Goal: Use online tool/utility: Utilize a website feature to perform a specific function

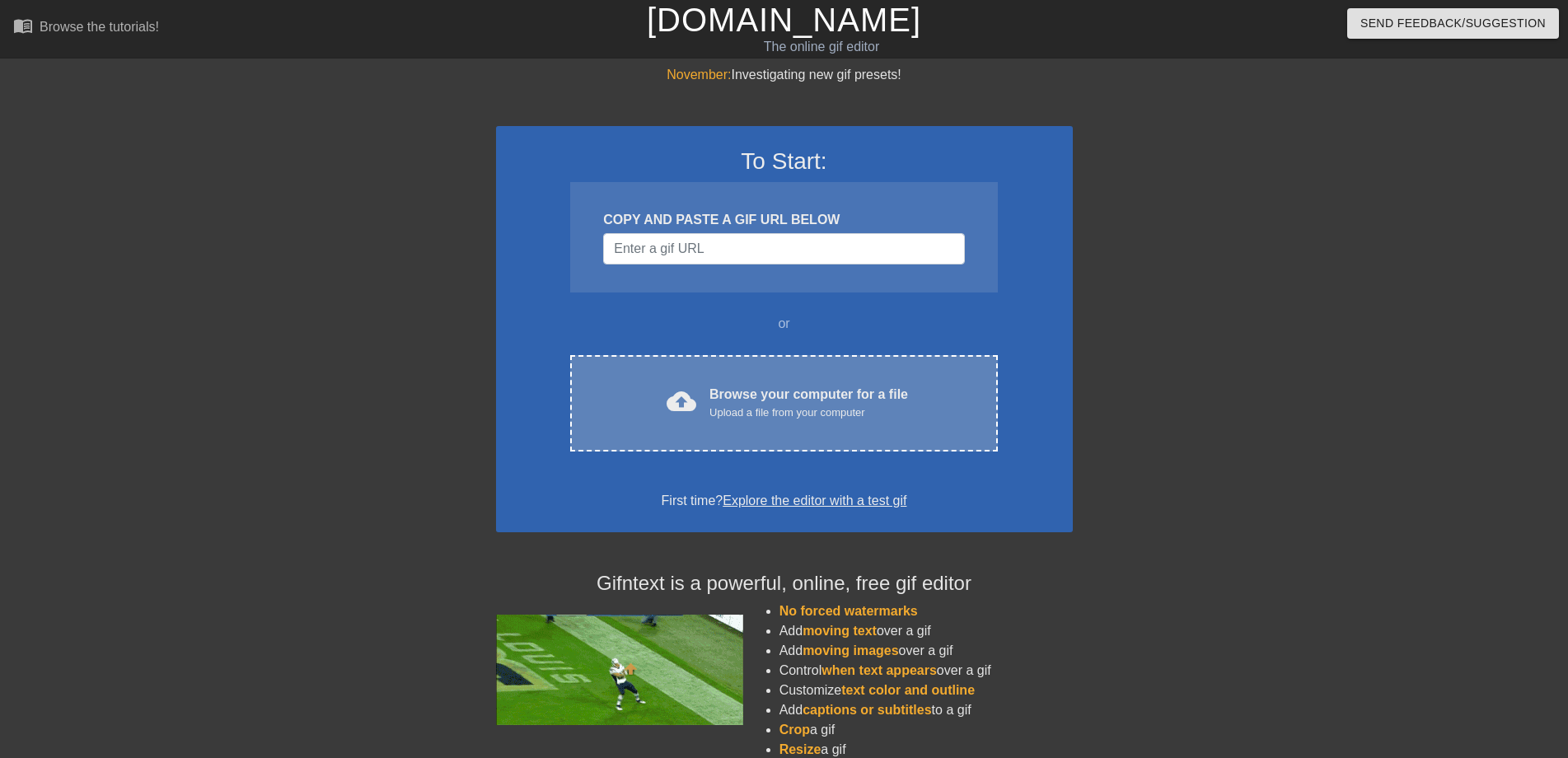
click at [662, 382] on div "cloud_upload Browse your computer for a file Upload a file from your computer C…" at bounding box center [784, 403] width 426 height 97
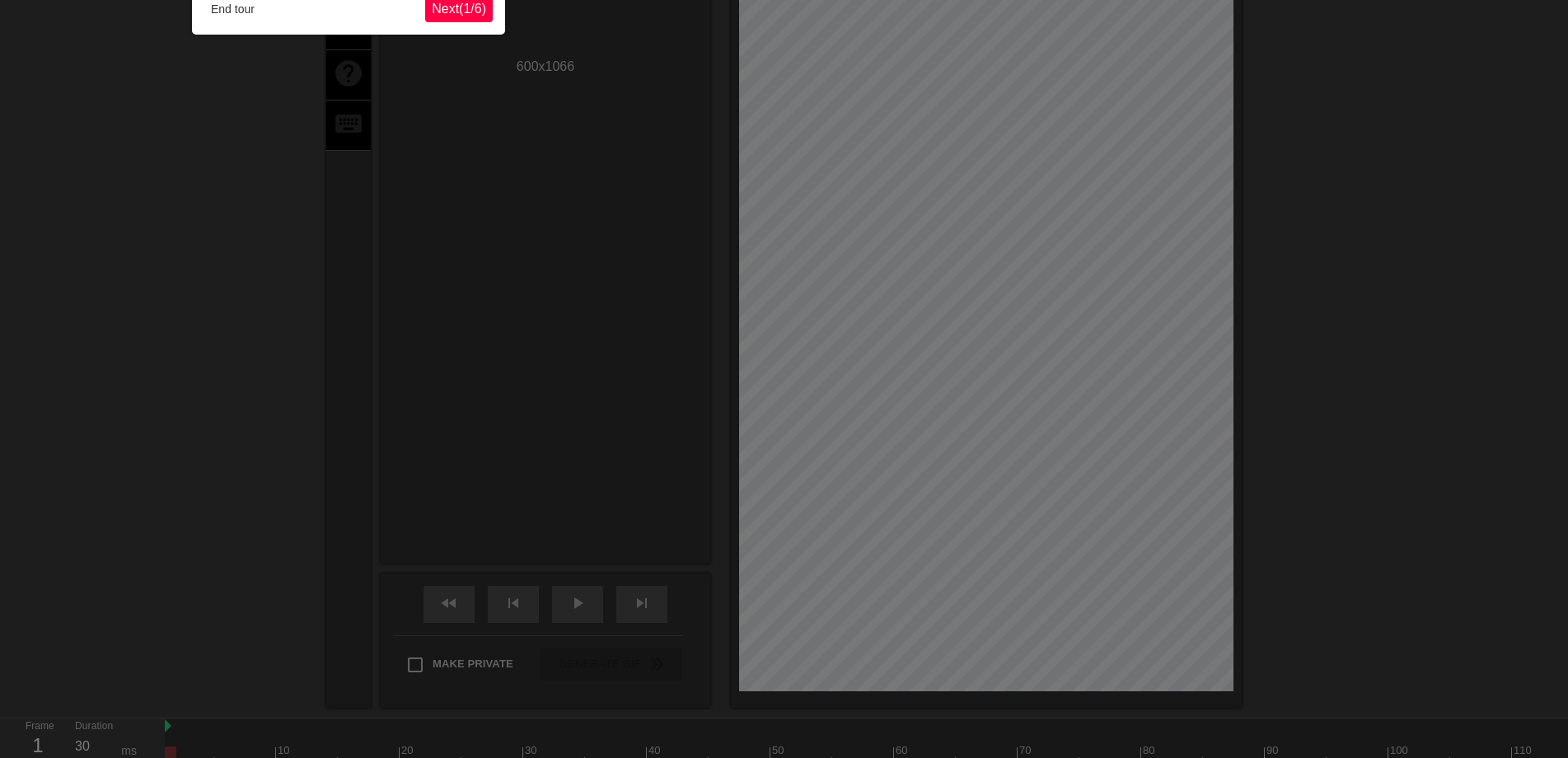
scroll to position [40, 0]
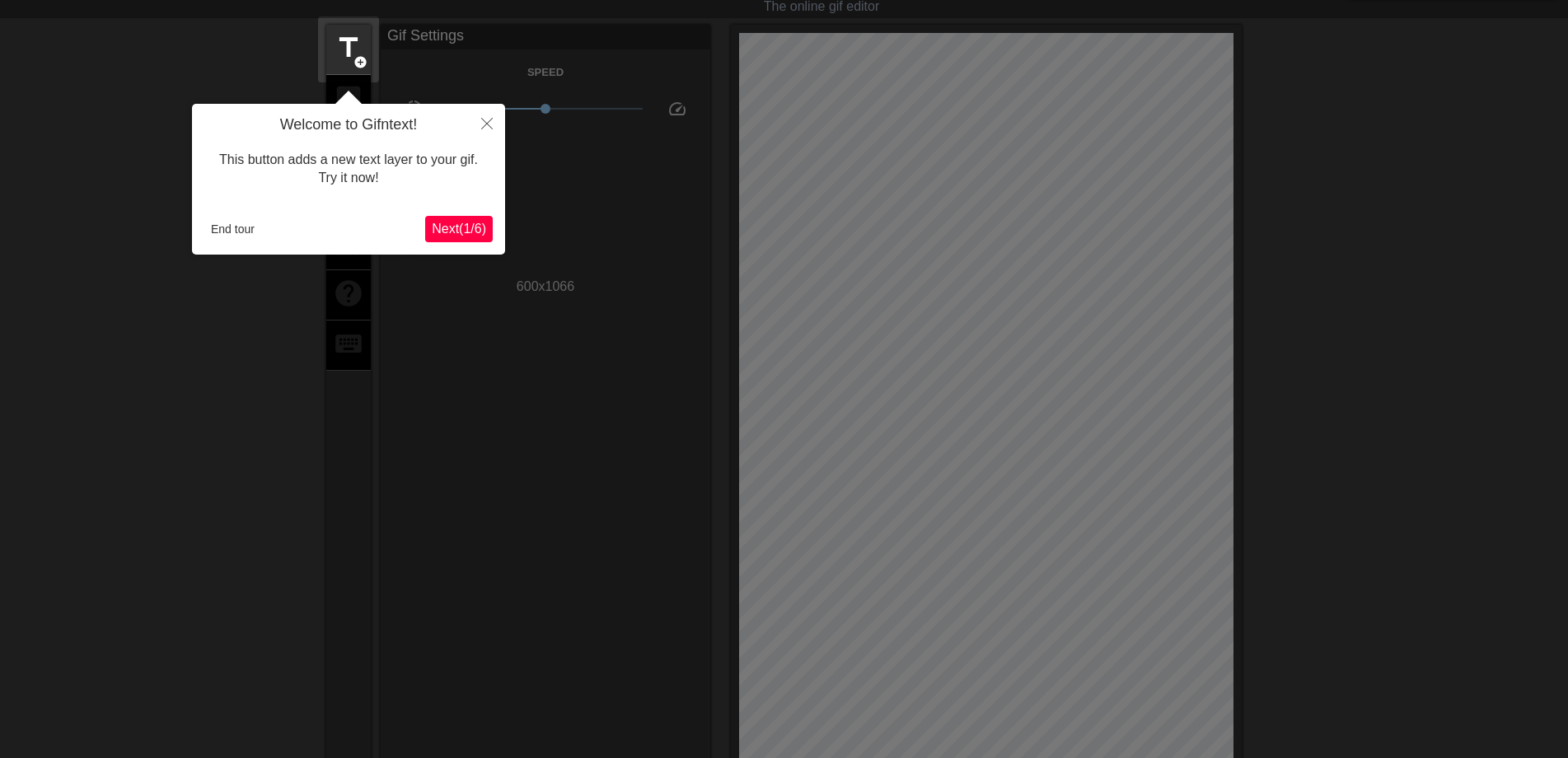
click at [439, 239] on button "Next ( 1 / 6 )" at bounding box center [459, 229] width 67 height 26
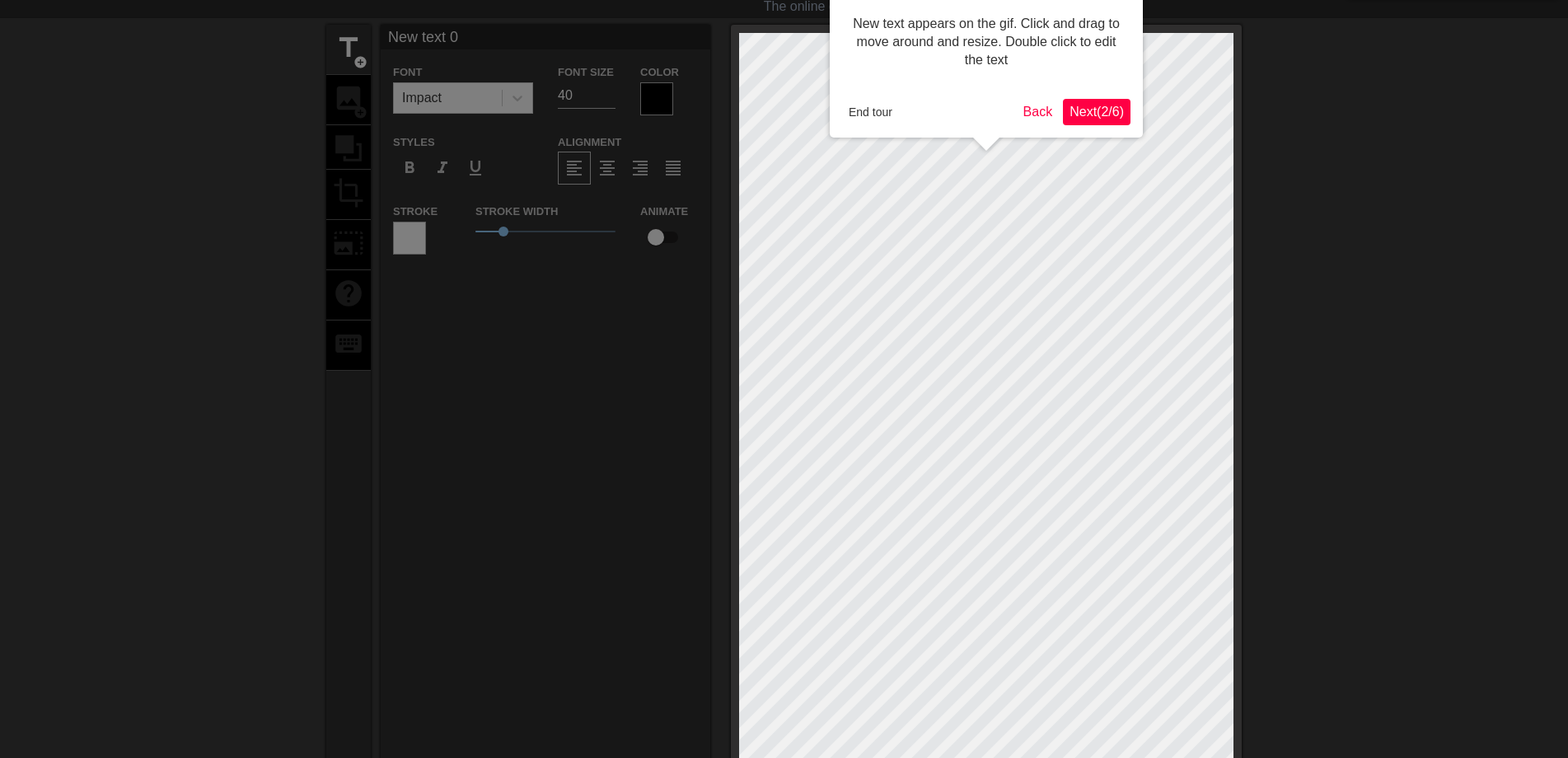
scroll to position [0, 0]
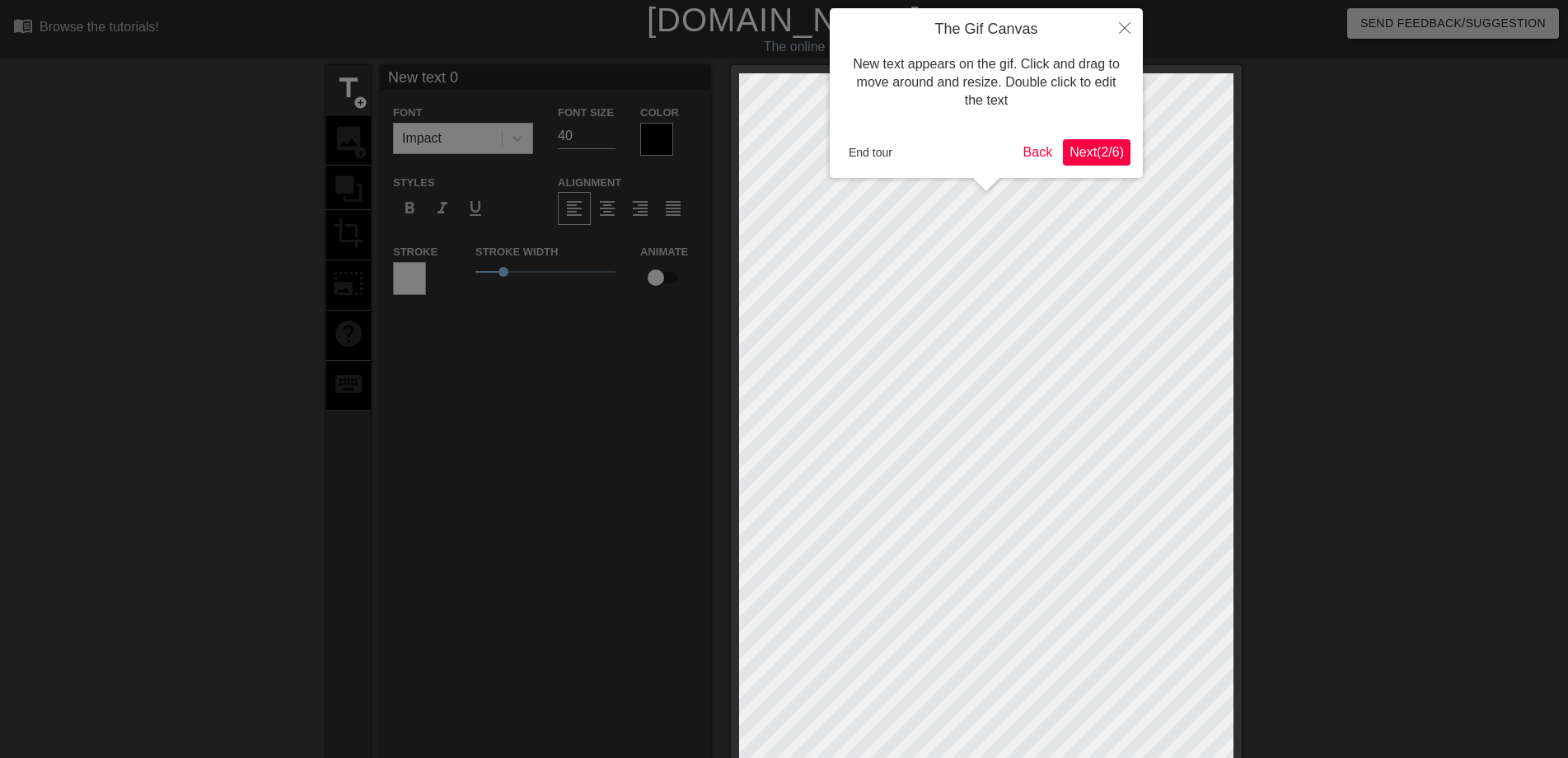
click at [1096, 154] on span "Next ( 2 / 6 )" at bounding box center [1097, 152] width 55 height 14
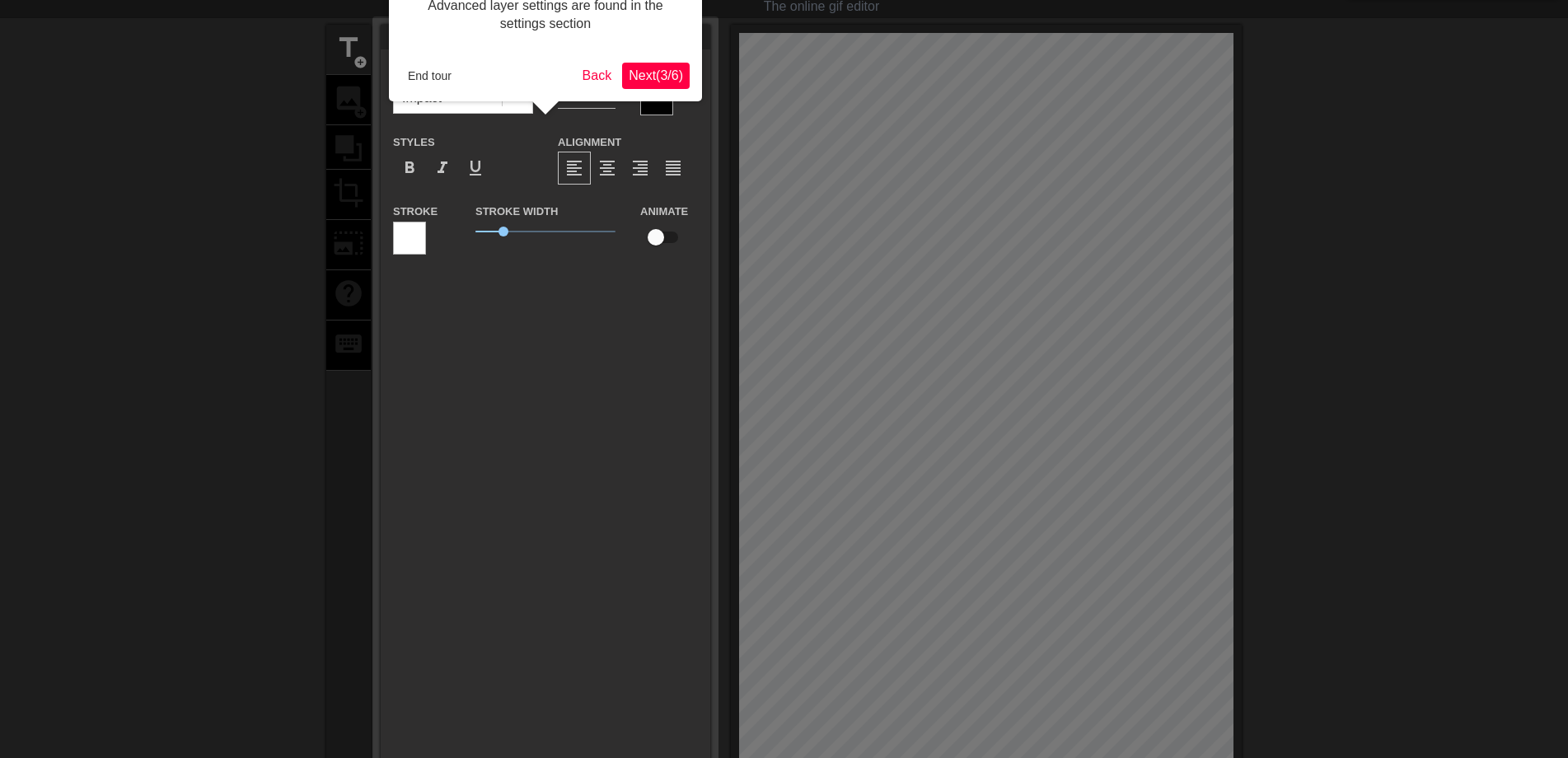
click at [652, 81] on span "Next ( 3 / 6 )" at bounding box center [656, 75] width 55 height 14
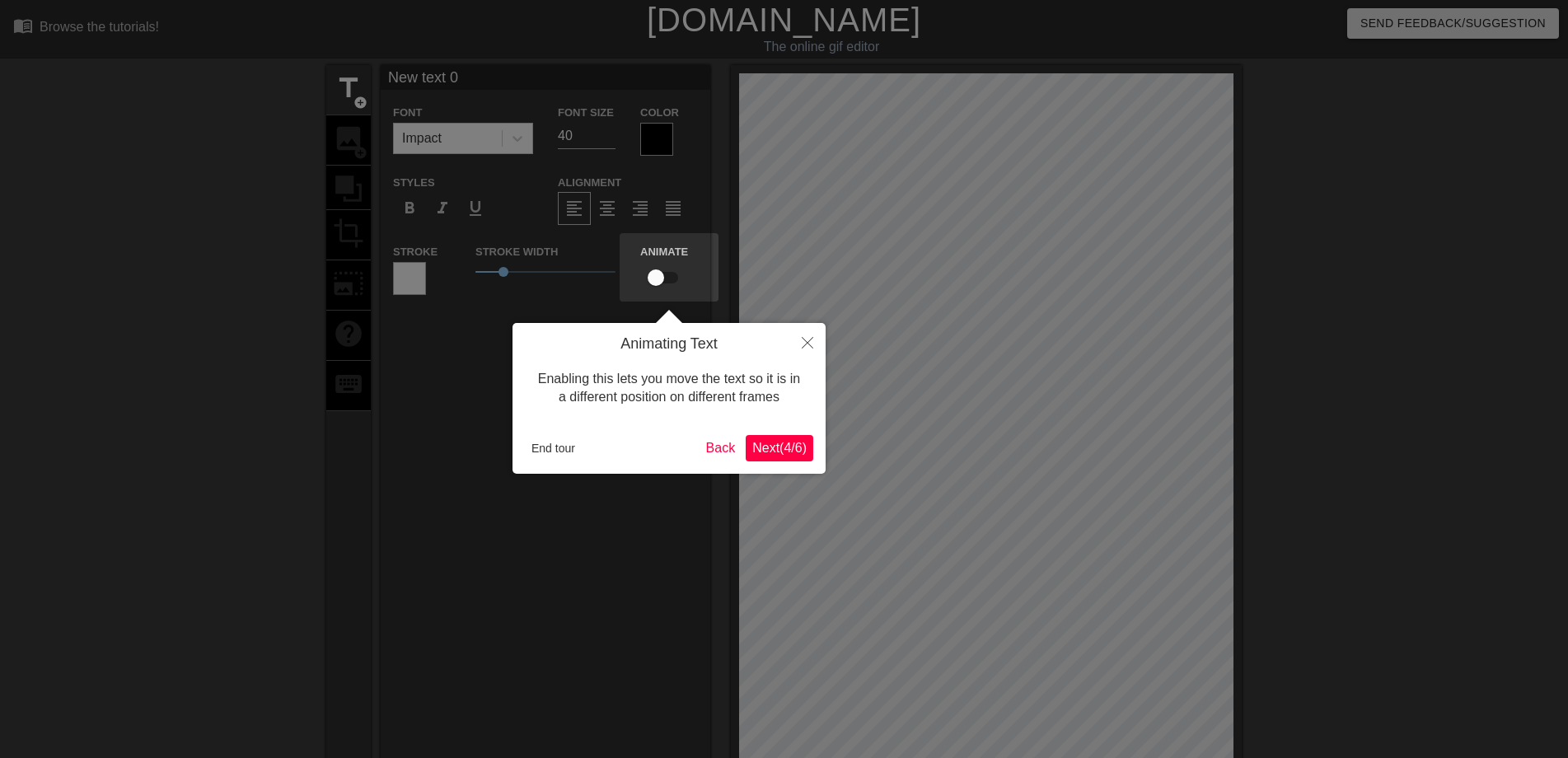
click at [775, 447] on span "Next ( 4 / 6 )" at bounding box center [780, 448] width 55 height 14
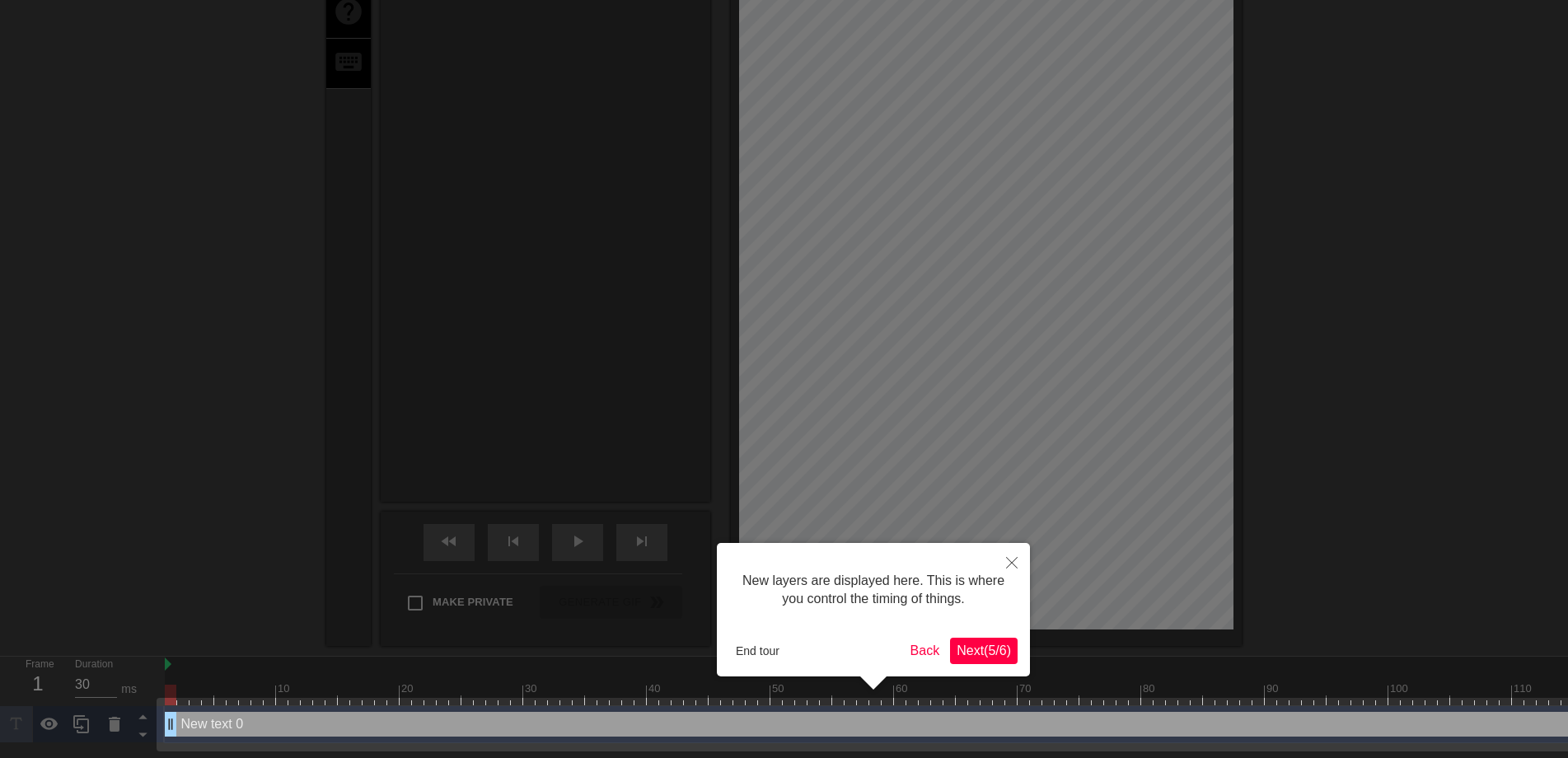
click at [969, 656] on span "Next ( 5 / 6 )" at bounding box center [984, 650] width 55 height 14
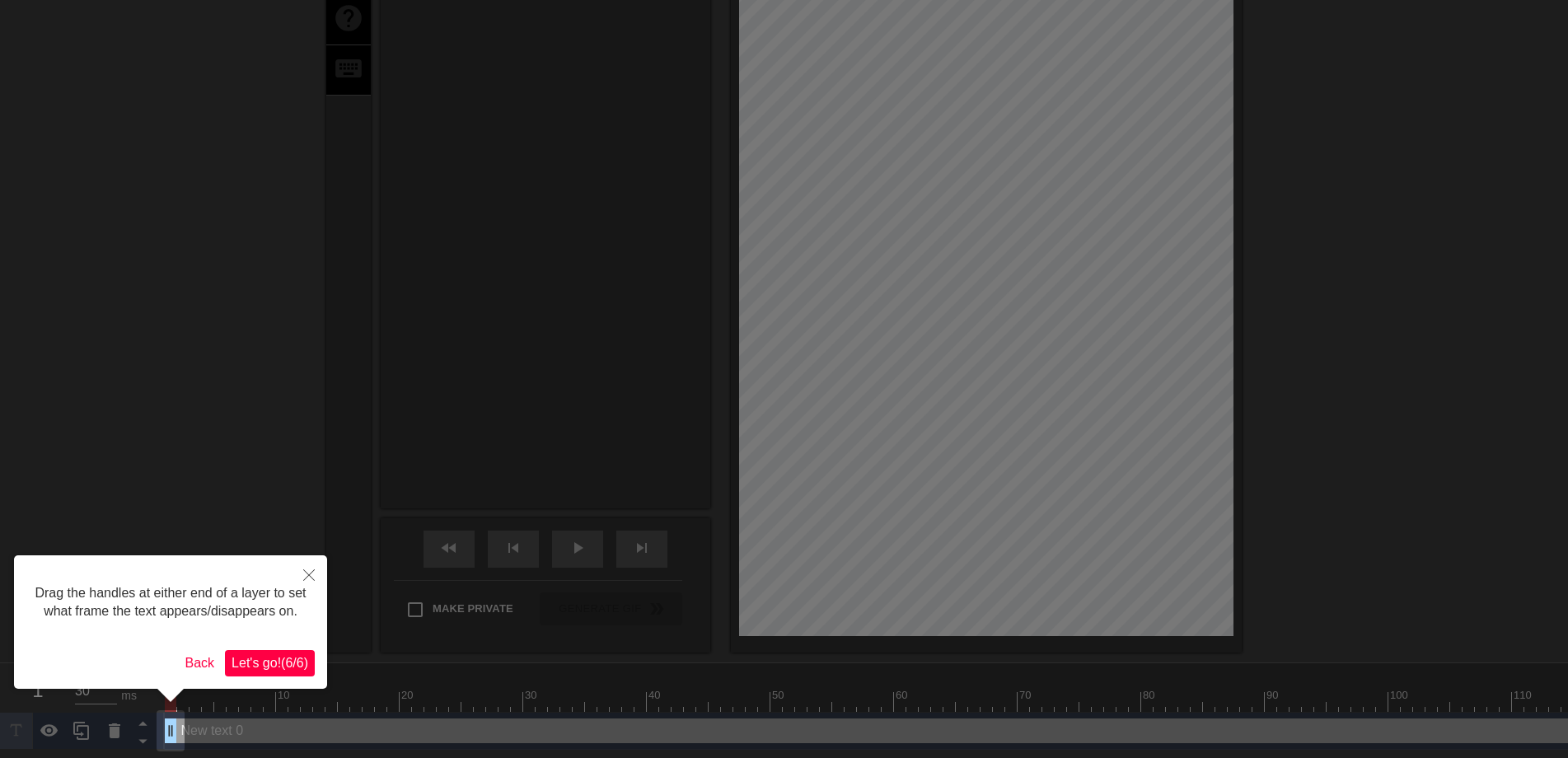
click at [274, 661] on span "Let's go! ( 6 / 6 )" at bounding box center [270, 663] width 76 height 14
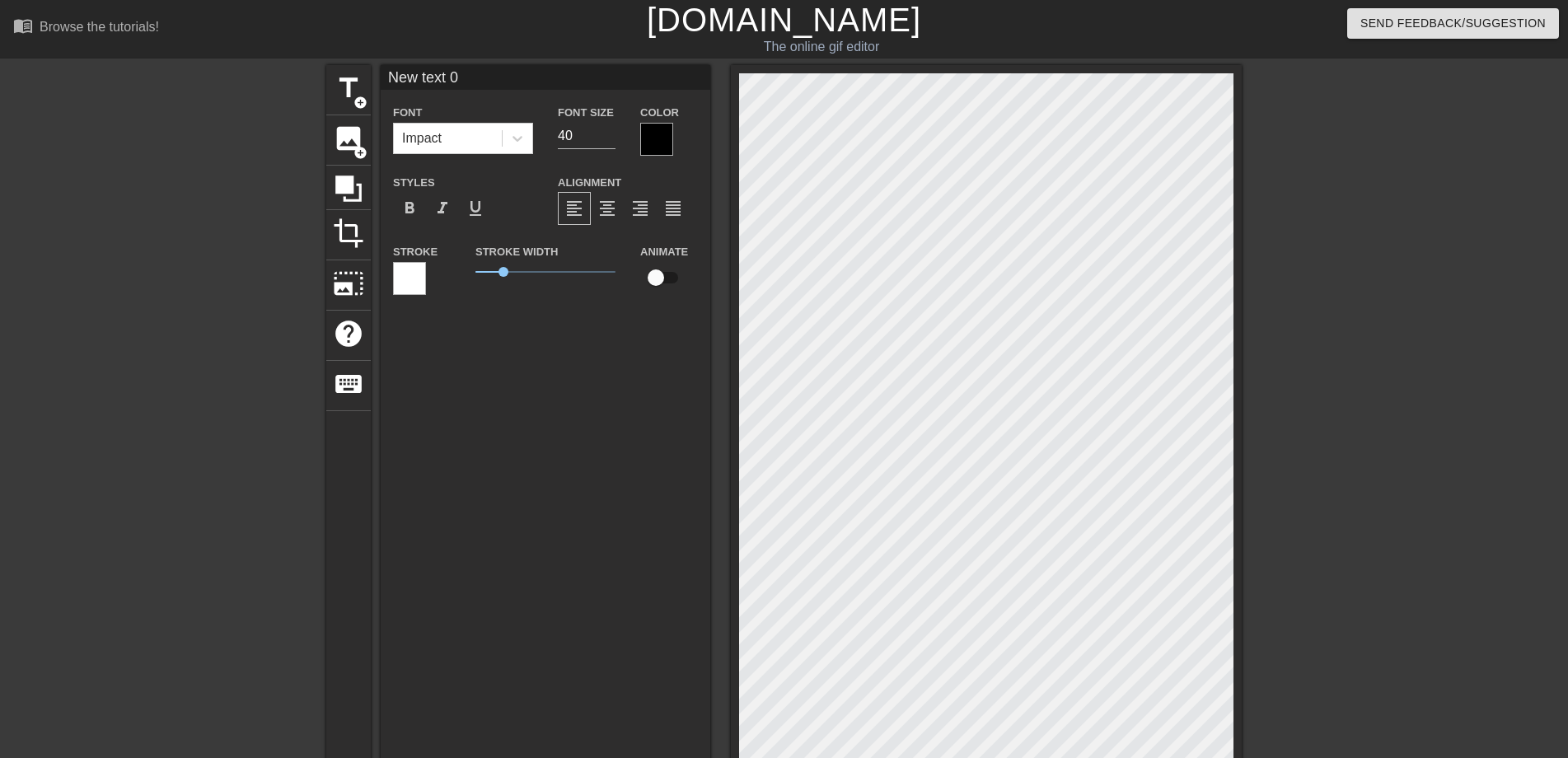
drag, startPoint x: 463, startPoint y: 70, endPoint x: 379, endPoint y: 70, distance: 84.0
click at [381, 70] on input "New text 0" at bounding box center [545, 77] width 330 height 24
type input "早"
click at [656, 144] on div at bounding box center [657, 140] width 33 height 33
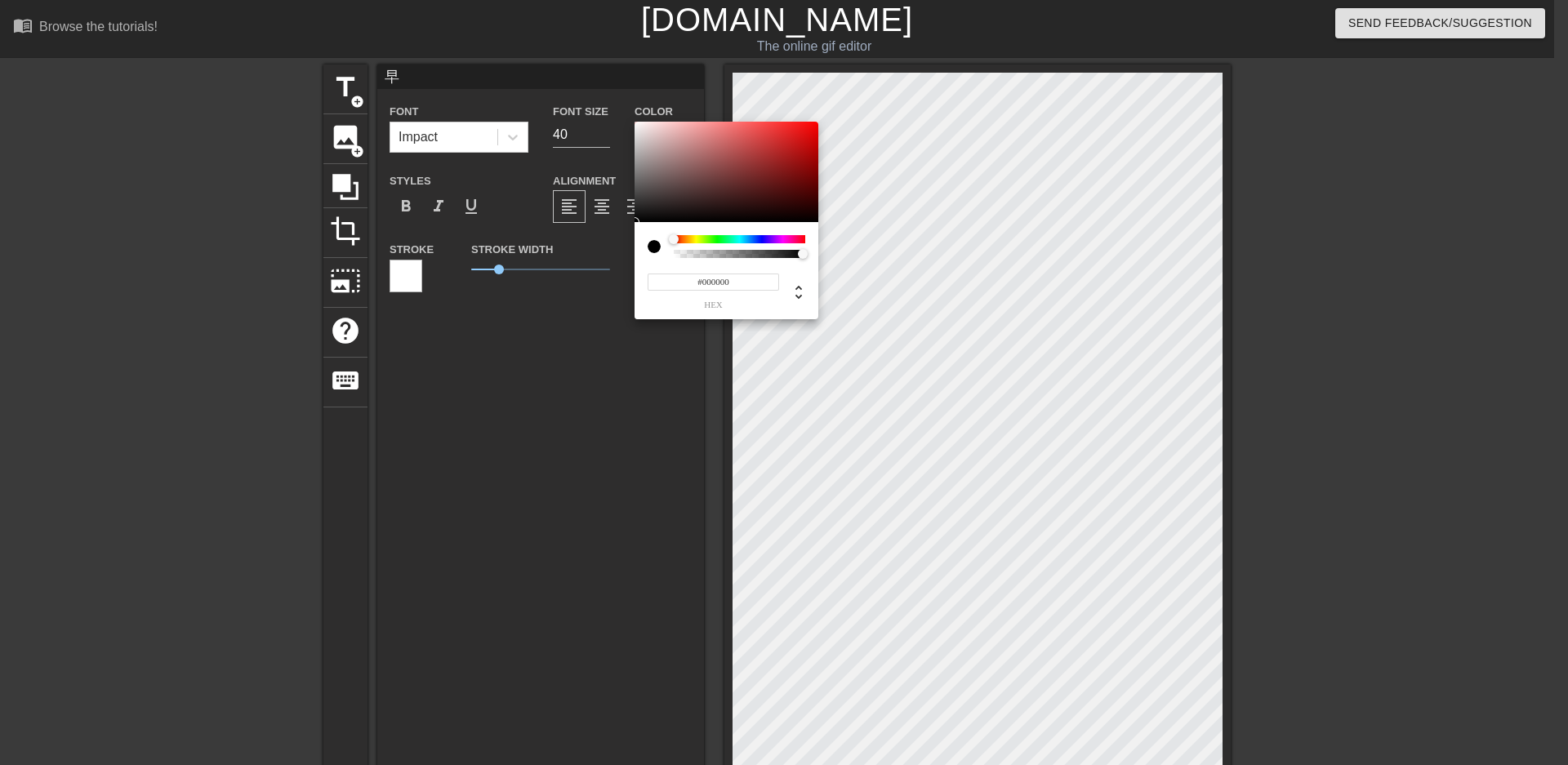
type input "#F00A0A"
click at [811, 127] on div at bounding box center [727, 173] width 184 height 101
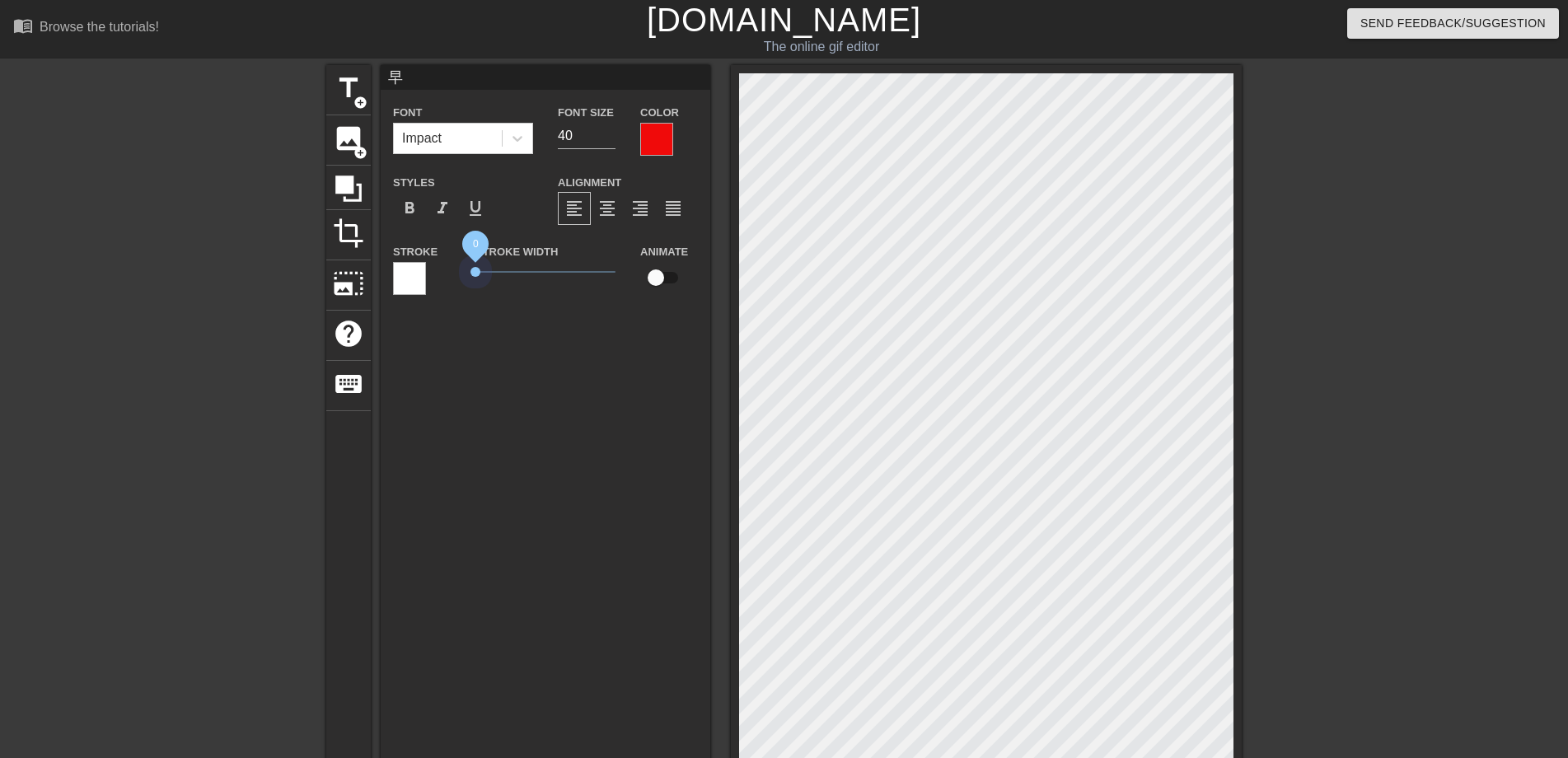
drag, startPoint x: 507, startPoint y: 274, endPoint x: 445, endPoint y: 273, distance: 62.0
click at [445, 273] on div "Stroke Stroke Width 0 Animate" at bounding box center [545, 276] width 330 height 68
click at [609, 132] on input "59" at bounding box center [586, 136] width 58 height 26
click at [609, 132] on input "60" at bounding box center [586, 136] width 58 height 26
click at [609, 132] on input "61" at bounding box center [586, 136] width 58 height 26
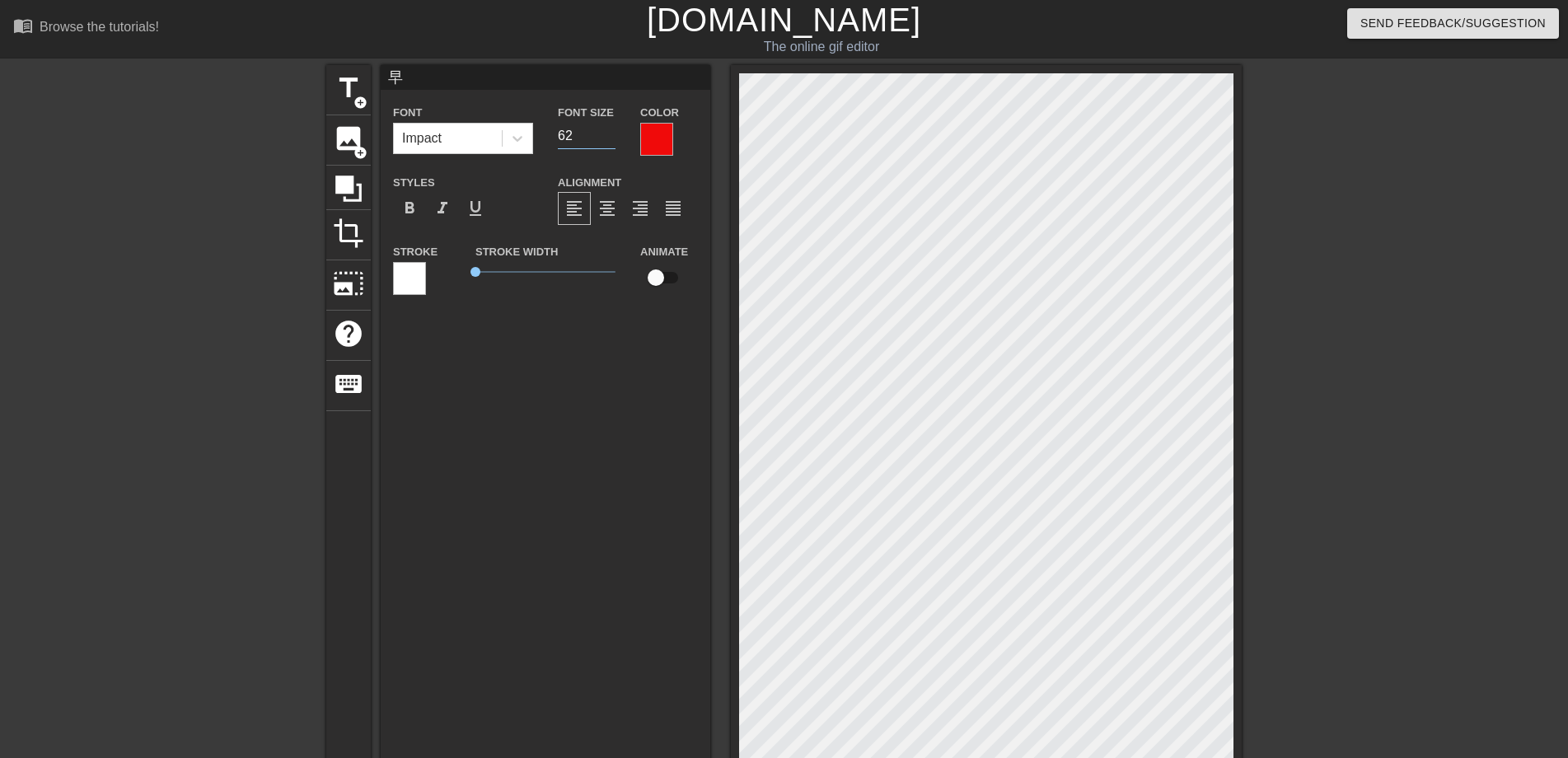
click at [609, 132] on input "62" at bounding box center [586, 136] width 58 height 26
click at [609, 132] on input "63" at bounding box center [586, 136] width 58 height 26
click at [609, 132] on input "64" at bounding box center [586, 136] width 58 height 26
click at [609, 132] on input "65" at bounding box center [586, 136] width 58 height 26
click at [609, 132] on input "66" at bounding box center [586, 136] width 58 height 26
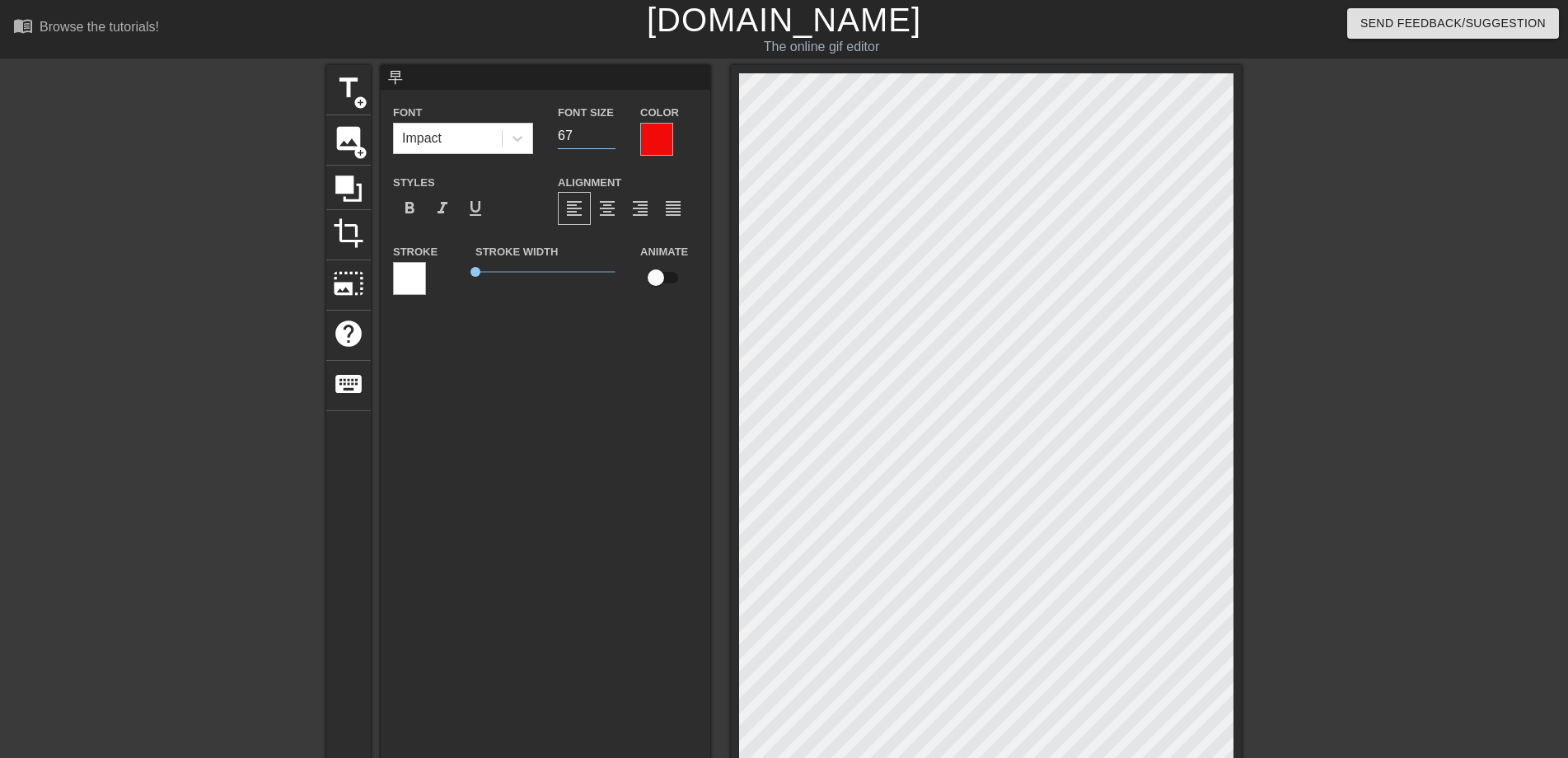
click at [609, 132] on input "67" at bounding box center [586, 136] width 58 height 26
click at [609, 132] on input "68" at bounding box center [586, 136] width 58 height 26
click at [609, 132] on input "69" at bounding box center [586, 136] width 58 height 26
type input "70"
click at [609, 132] on input "70" at bounding box center [586, 136] width 58 height 26
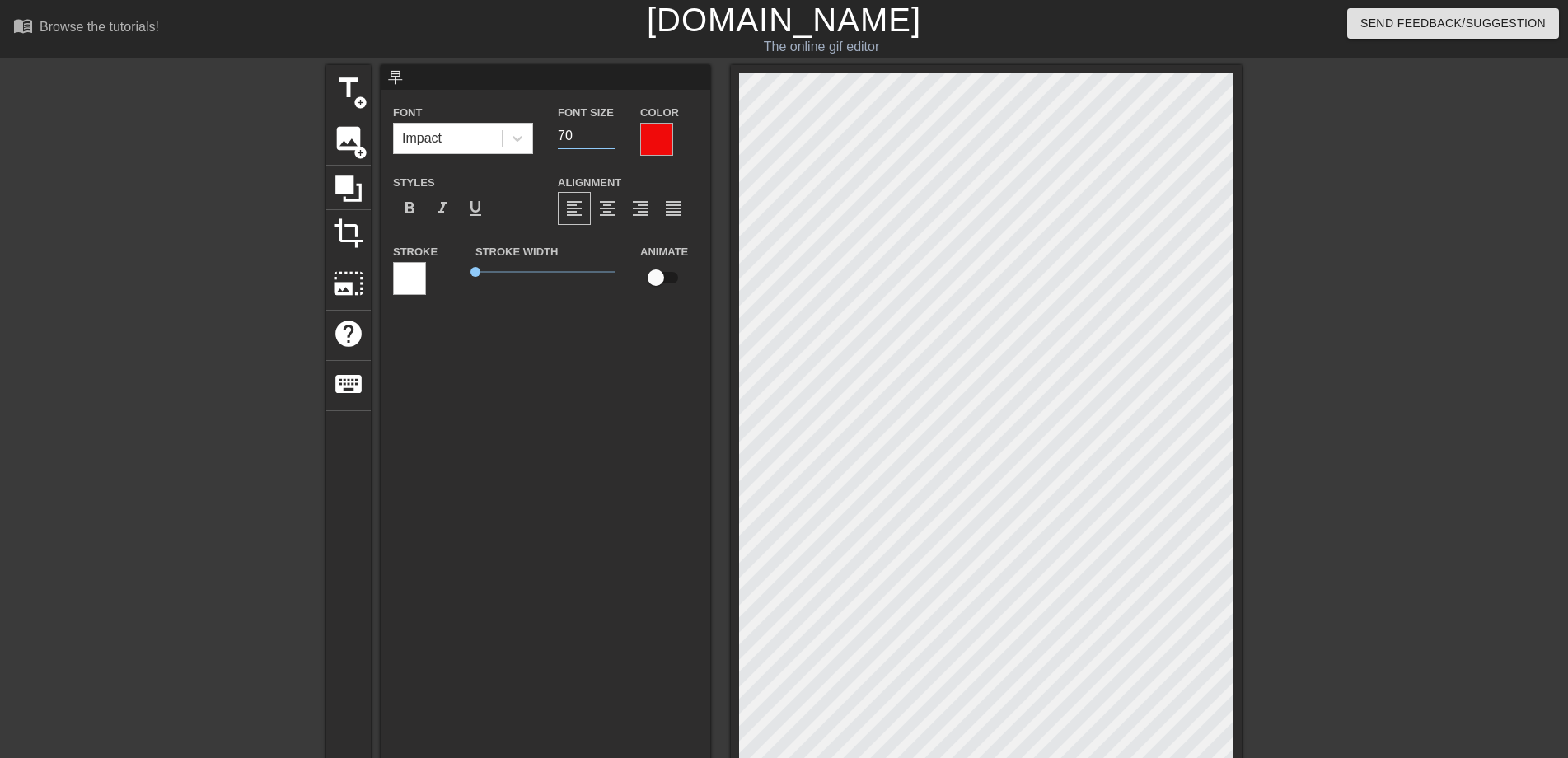
click at [533, 329] on div "早 Font Impact Font Size 70 Color Styles format_bold format_italic format_underl…" at bounding box center [545, 445] width 330 height 759
click at [347, 90] on span "title" at bounding box center [348, 88] width 31 height 31
type input "New text 1"
type input "40"
click at [641, 143] on div at bounding box center [657, 140] width 33 height 33
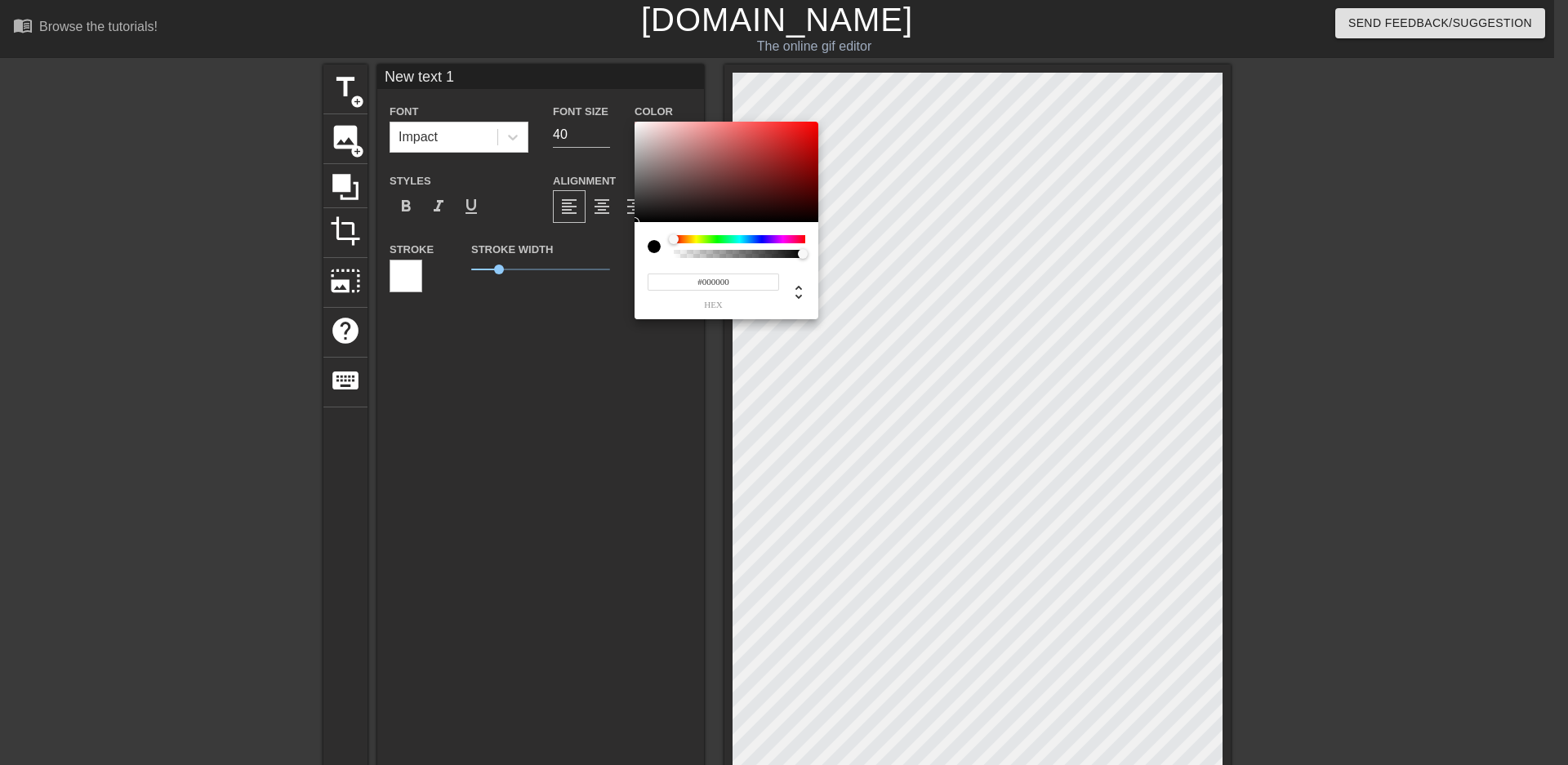
type input "#F21111"
click at [806, 127] on div at bounding box center [727, 173] width 184 height 101
drag, startPoint x: 536, startPoint y: 358, endPoint x: 573, endPoint y: 335, distance: 43.6
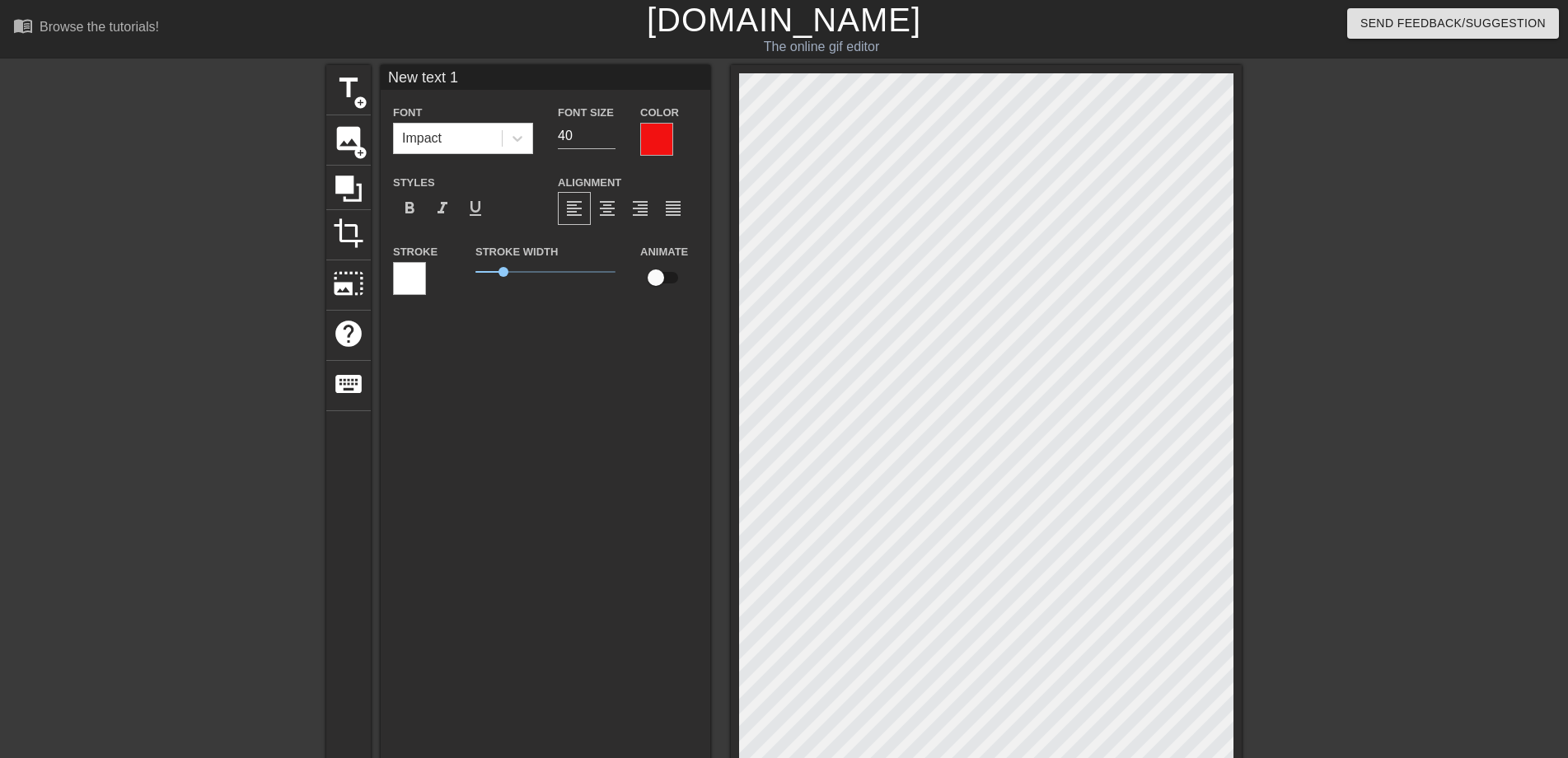
drag, startPoint x: 426, startPoint y: 69, endPoint x: 369, endPoint y: 59, distance: 57.9
click at [369, 59] on div "menu_book Browse the tutorials! Gifntext.com The online gif editor Send Feedbac…" at bounding box center [784, 551] width 1568 height 1102
type input "安"
drag, startPoint x: 508, startPoint y: 267, endPoint x: 450, endPoint y: 275, distance: 58.5
click at [450, 275] on div "Stroke Stroke Width 0 Animate" at bounding box center [545, 276] width 330 height 68
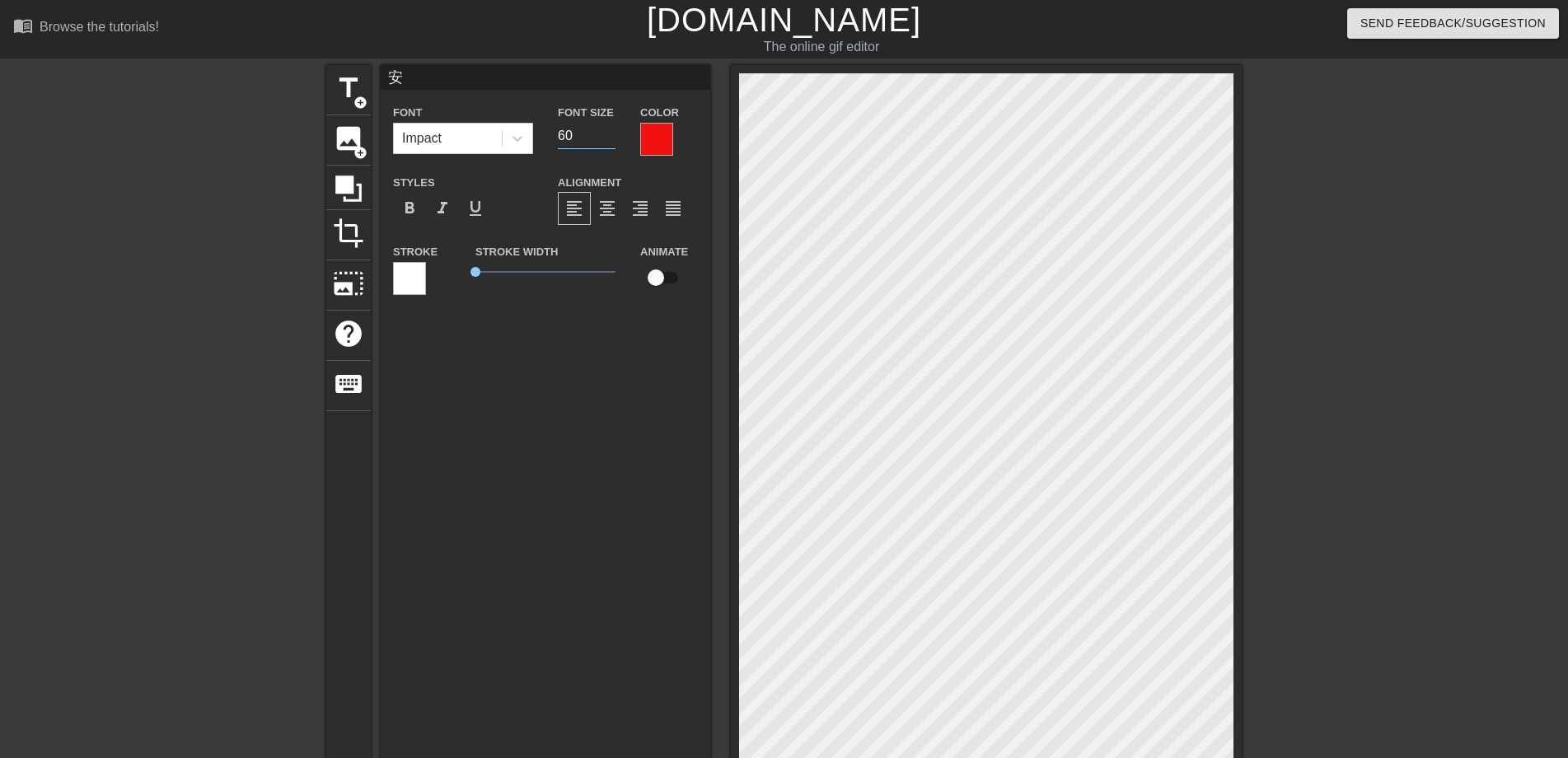
click at [607, 130] on input "60" at bounding box center [586, 136] width 58 height 26
click at [607, 130] on input "61" at bounding box center [586, 136] width 58 height 26
click at [607, 130] on input "62" at bounding box center [586, 136] width 58 height 26
click at [607, 130] on input "63" at bounding box center [586, 136] width 58 height 26
click at [607, 130] on input "64" at bounding box center [586, 136] width 58 height 26
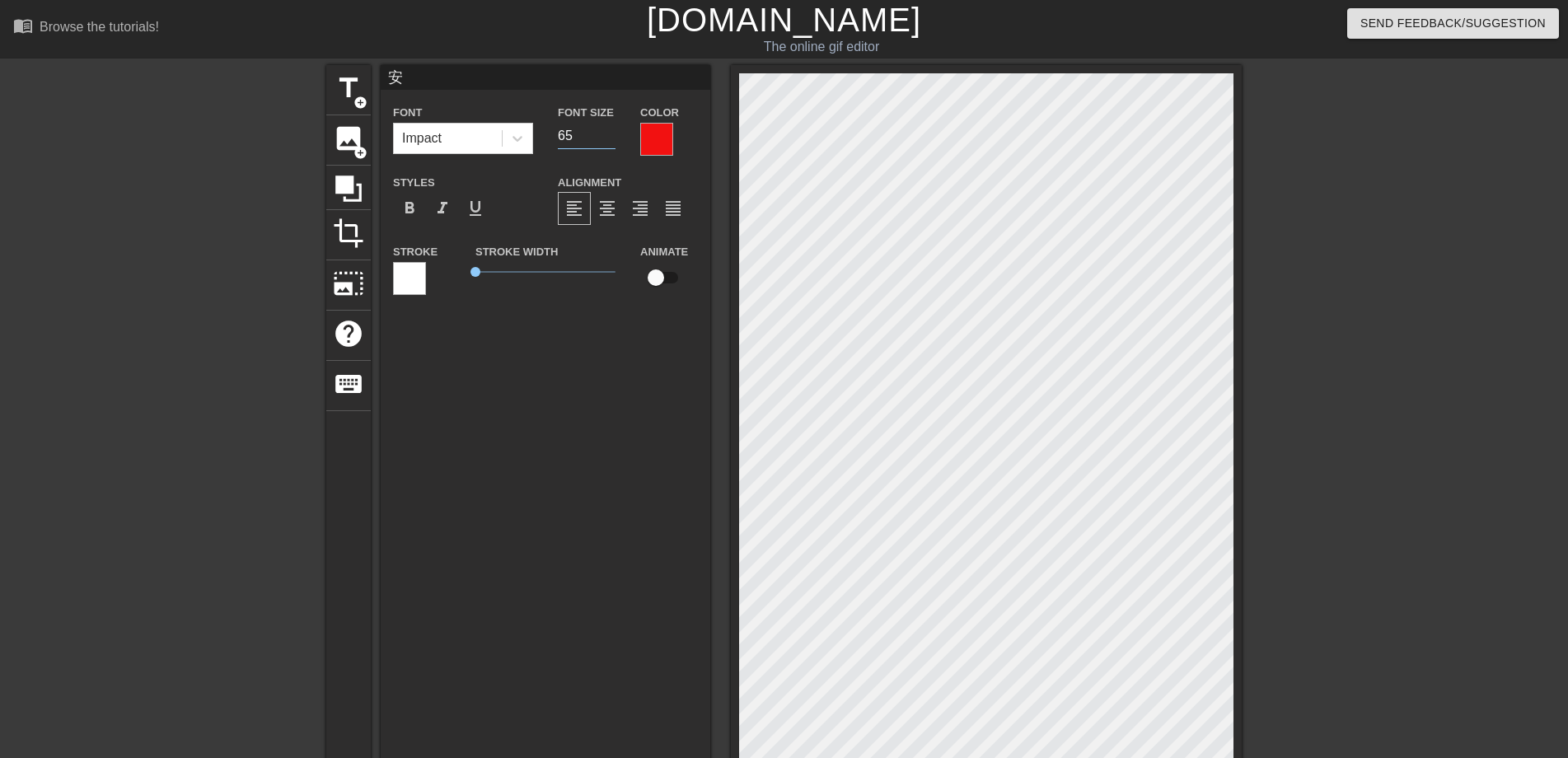
click at [607, 130] on input "65" at bounding box center [586, 136] width 58 height 26
click at [607, 130] on input "66" at bounding box center [586, 136] width 58 height 26
click at [607, 130] on input "67" at bounding box center [586, 136] width 58 height 26
click at [607, 130] on input "68" at bounding box center [586, 136] width 58 height 26
click at [607, 130] on input "69" at bounding box center [586, 136] width 58 height 26
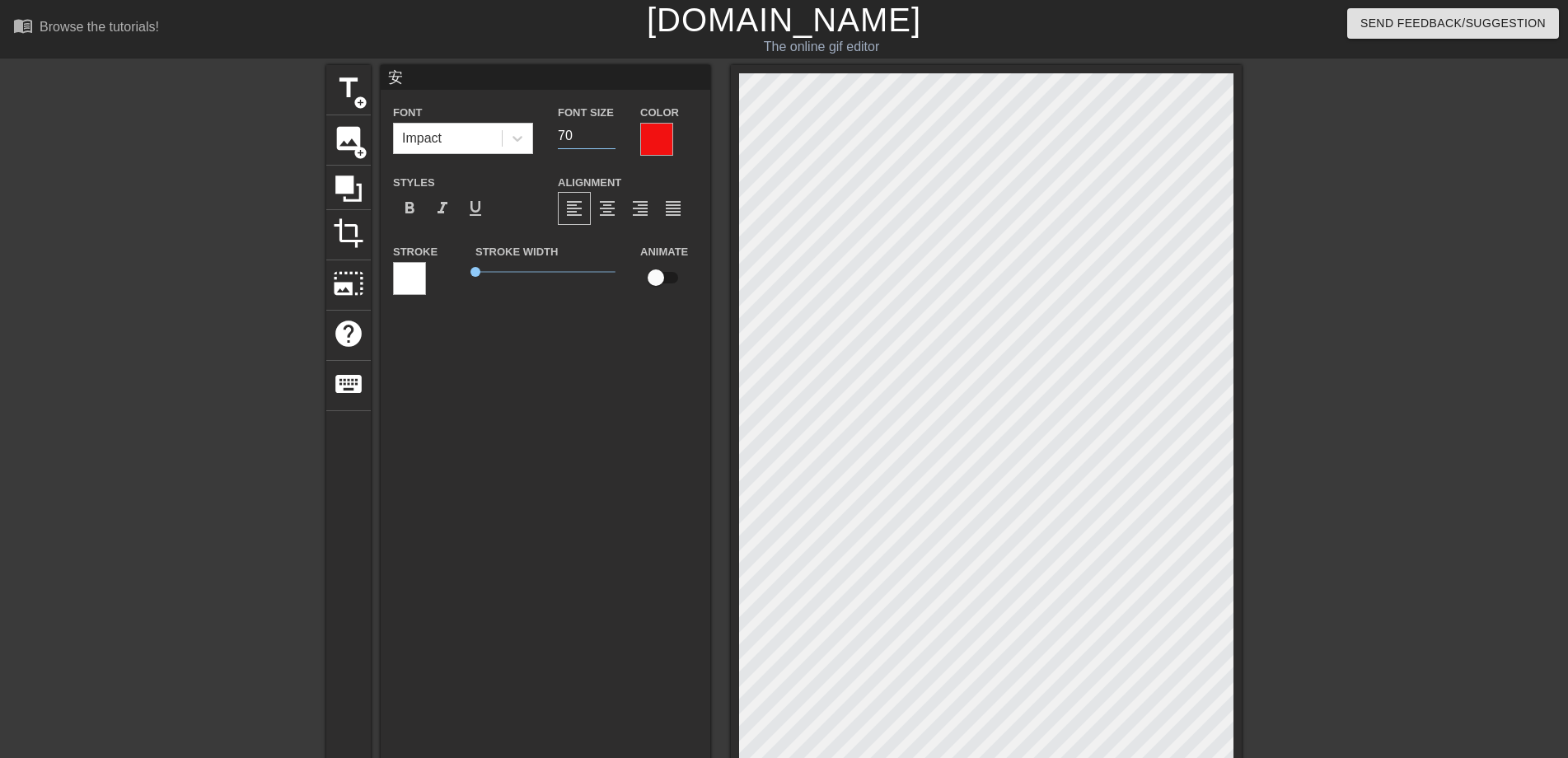
type input "70"
click at [607, 130] on input "70" at bounding box center [586, 136] width 58 height 26
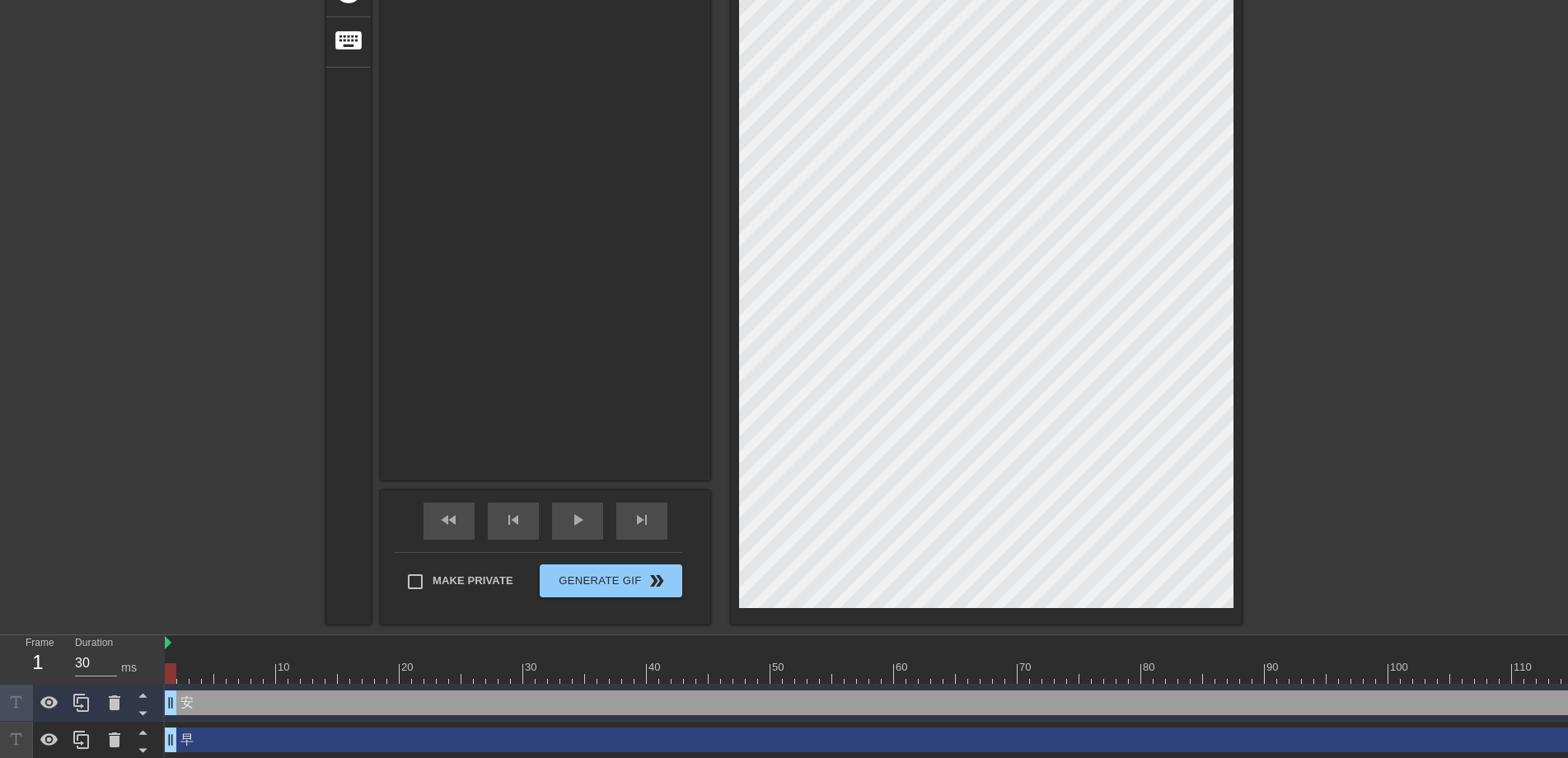
scroll to position [347, 0]
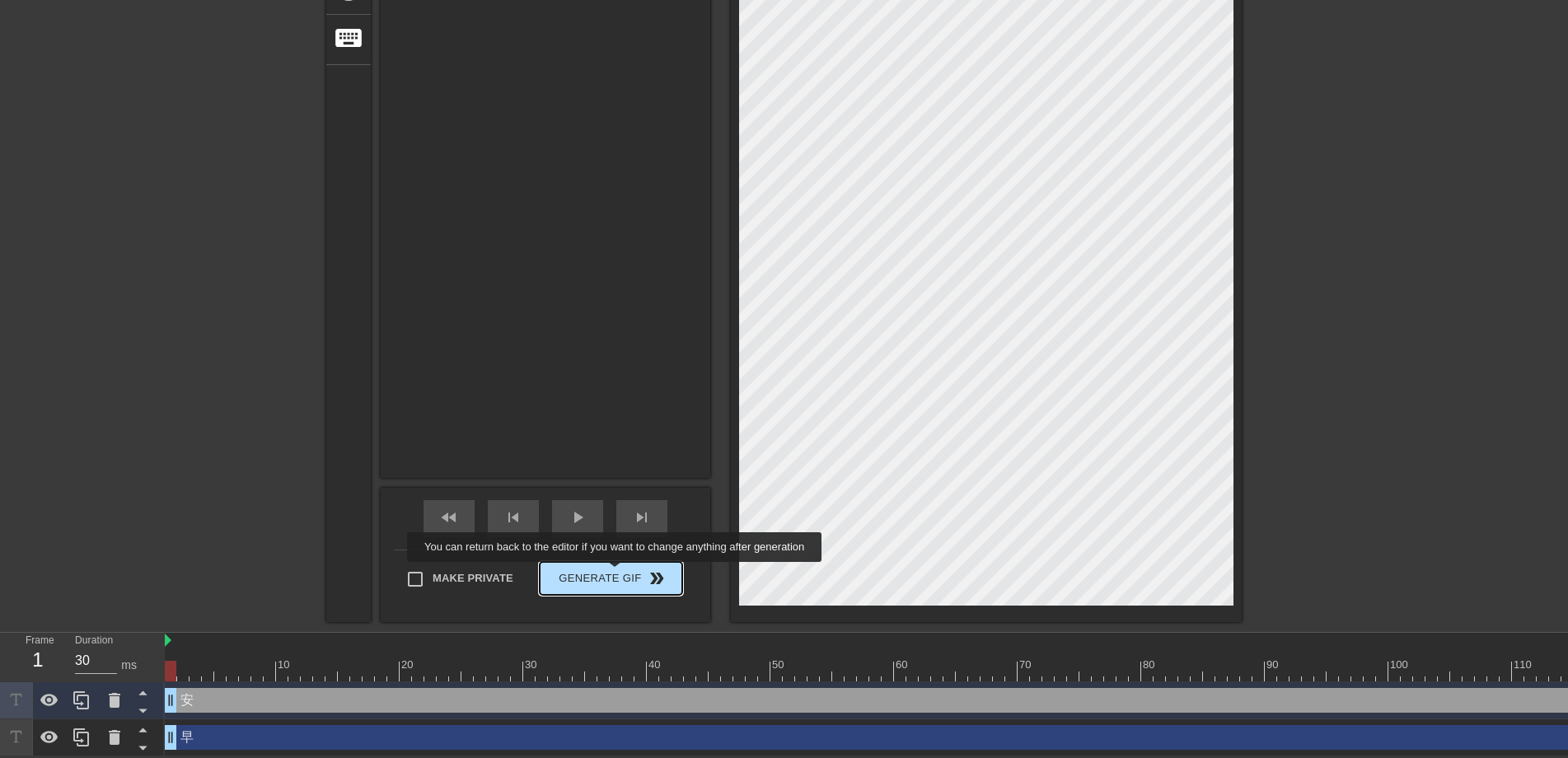
click at [616, 574] on span "Generate Gif double_arrow" at bounding box center [610, 578] width 129 height 20
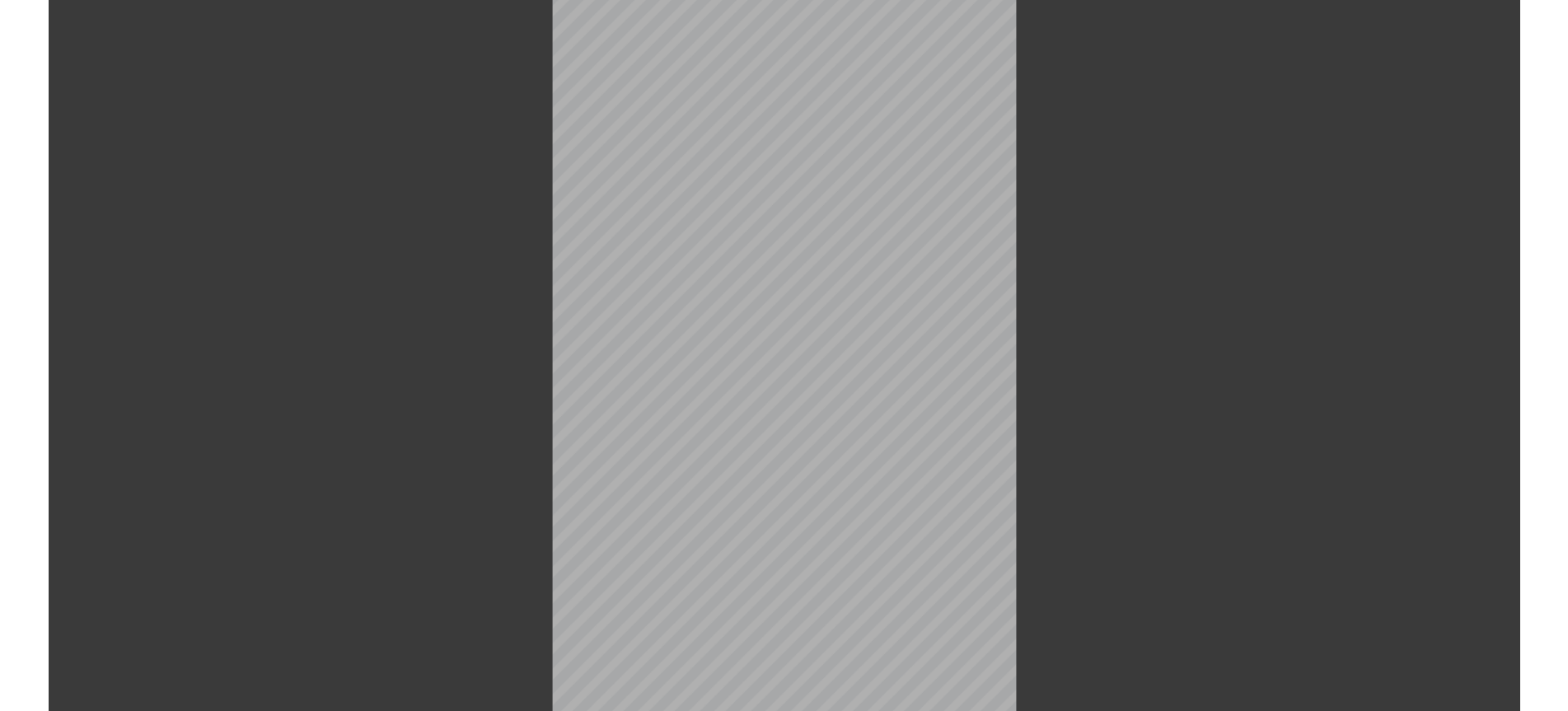
scroll to position [0, 0]
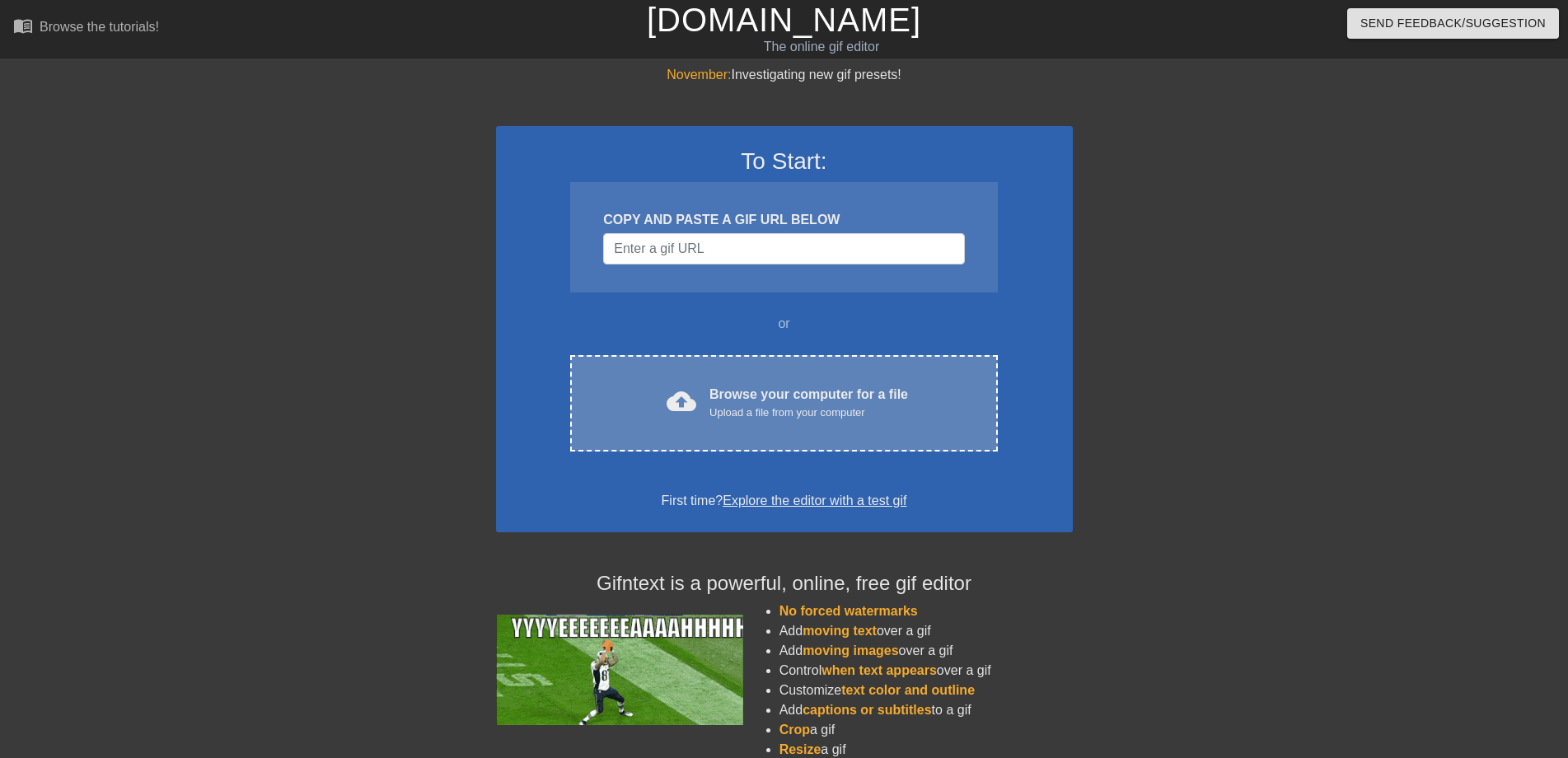
click at [666, 391] on div "cloud_upload" at bounding box center [678, 404] width 36 height 35
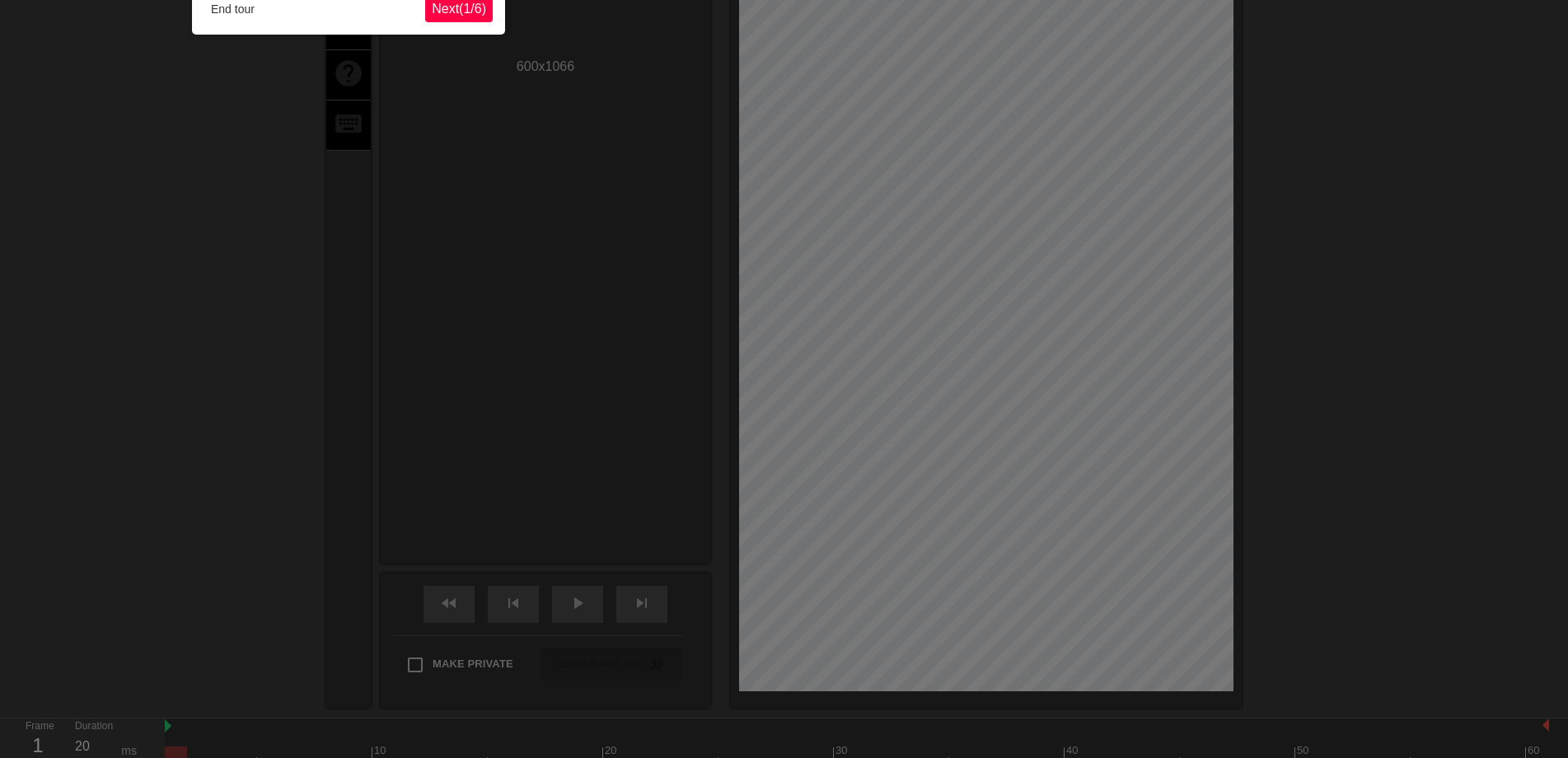
scroll to position [40, 0]
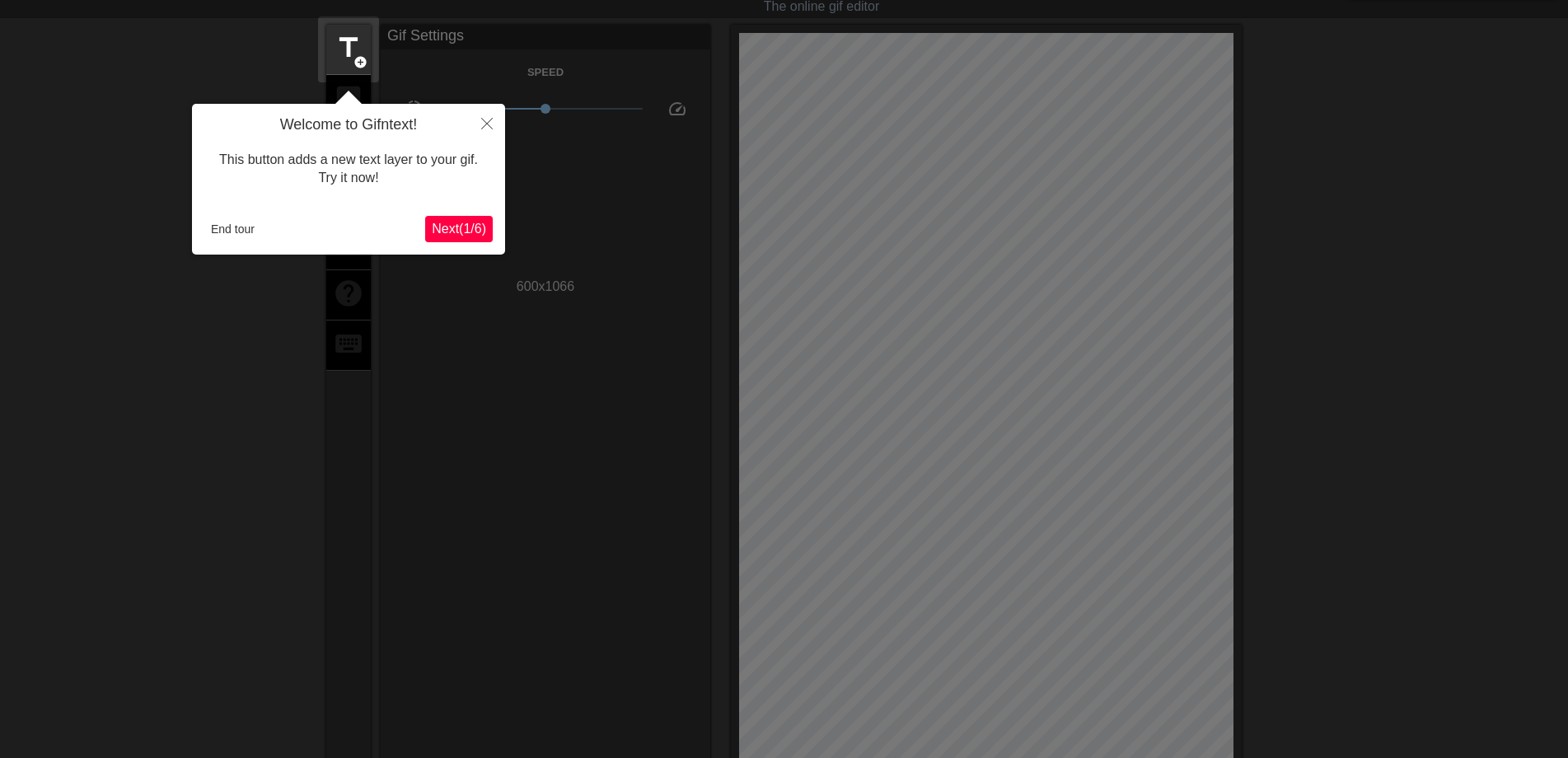
click at [464, 223] on span "Next ( 1 / 6 )" at bounding box center [459, 229] width 55 height 14
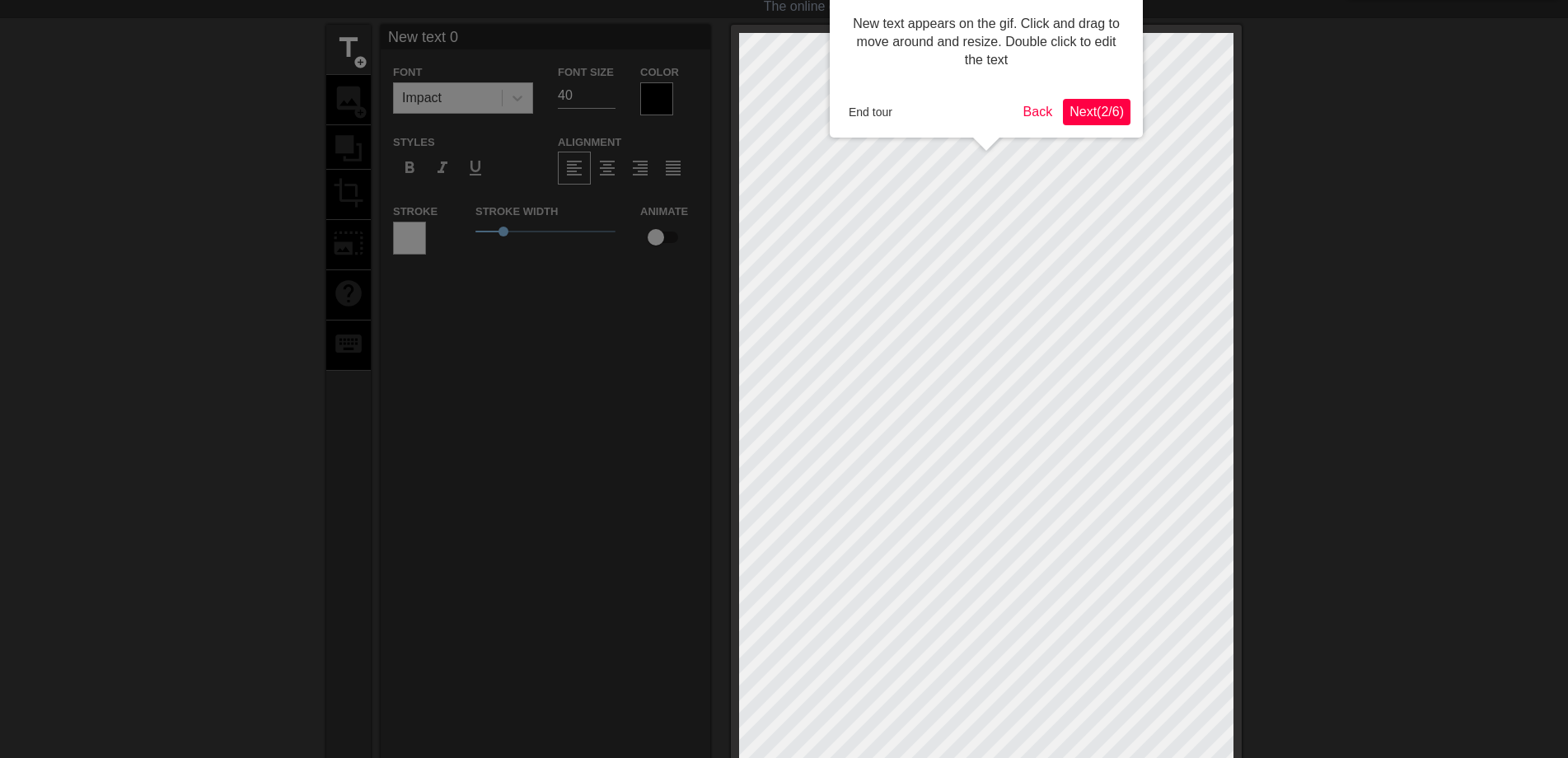
scroll to position [0, 0]
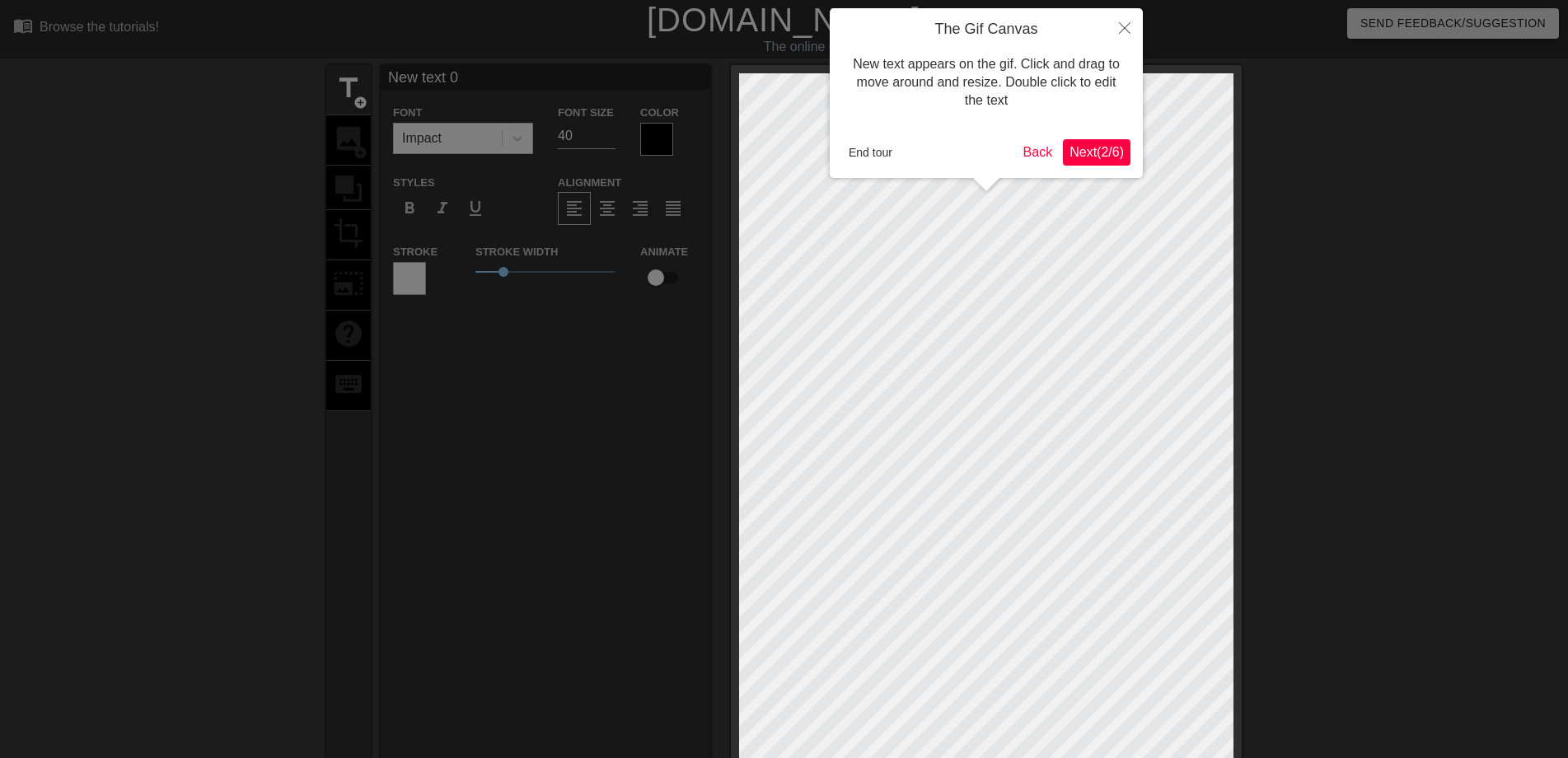
click at [1089, 156] on span "Next ( 2 / 6 )" at bounding box center [1097, 152] width 55 height 14
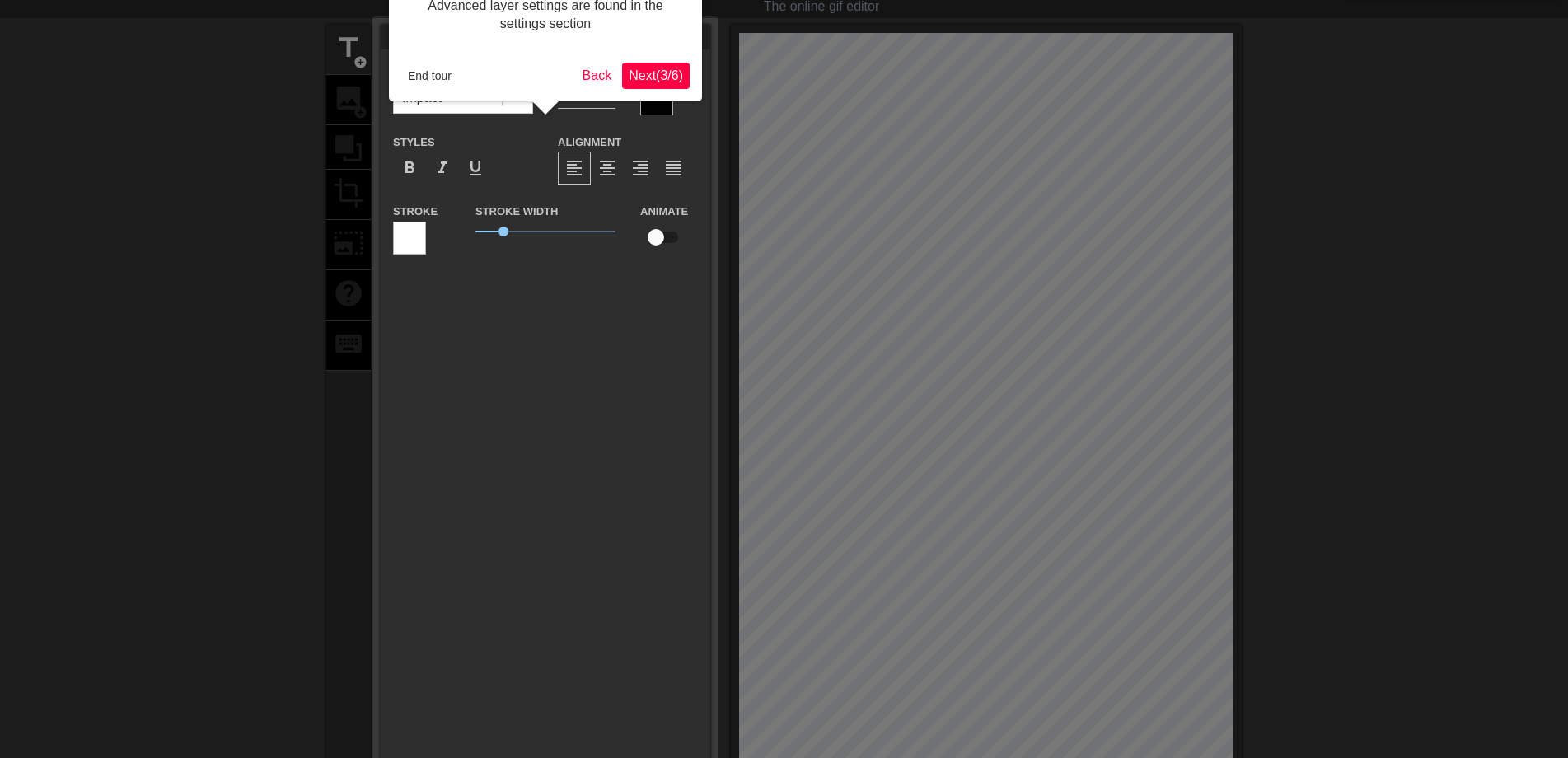
click at [651, 87] on div "Advanced layer settings are found in the settings section End tour Back Next ( …" at bounding box center [546, 34] width 313 height 133
click at [650, 72] on span "Next ( 3 / 6 )" at bounding box center [656, 75] width 55 height 14
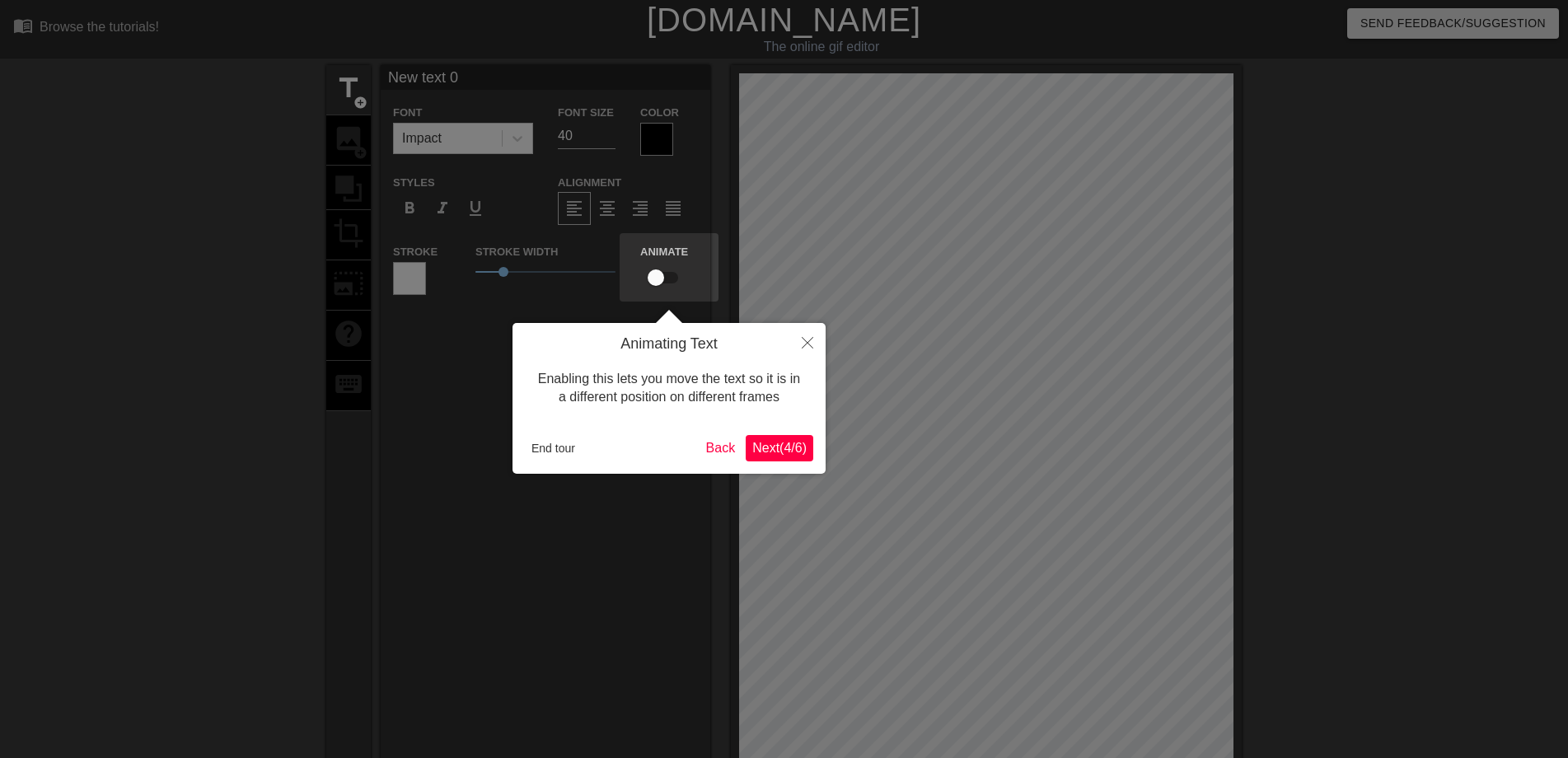
click at [769, 452] on span "Next ( 4 / 6 )" at bounding box center [780, 448] width 55 height 14
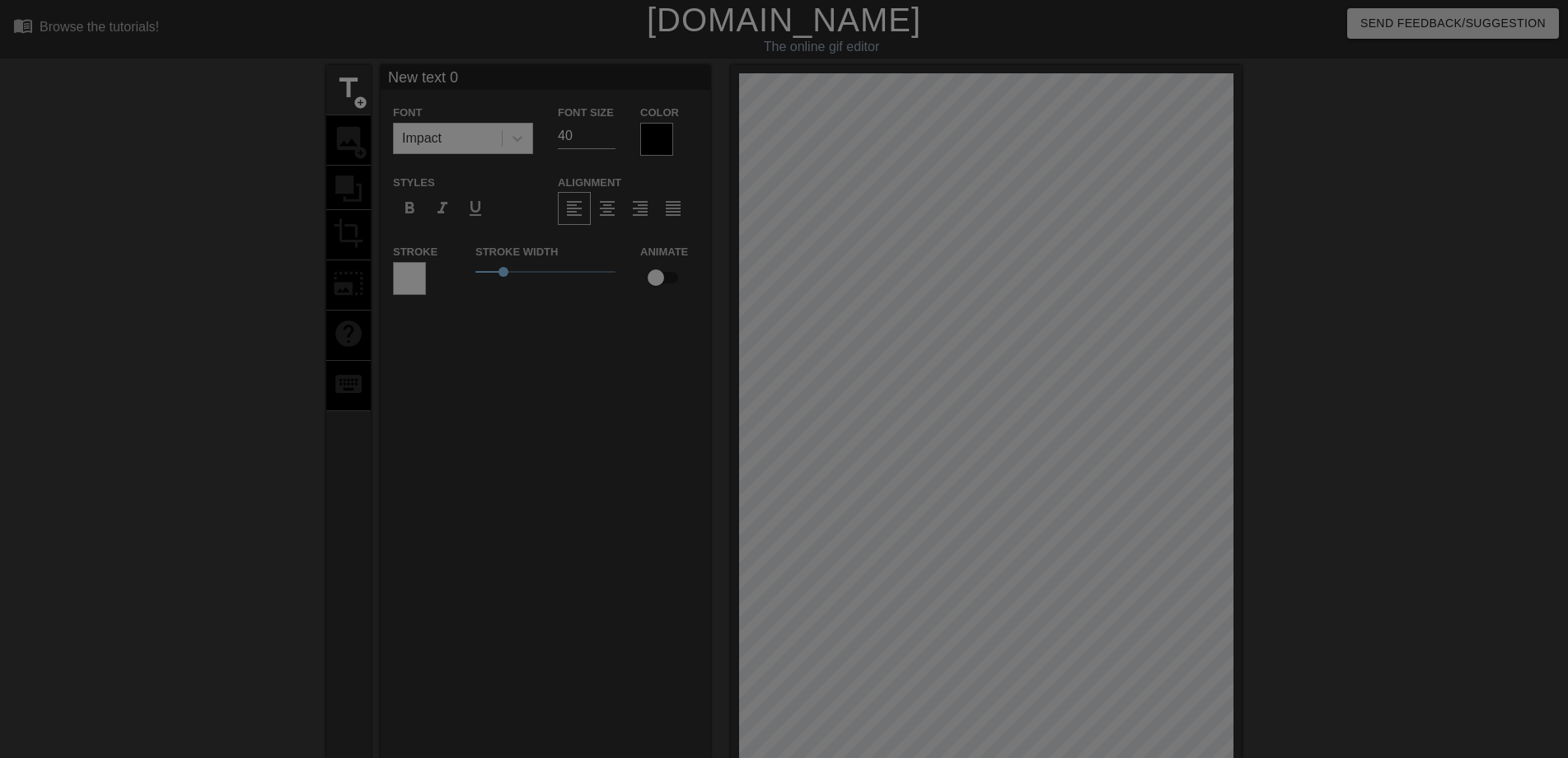
scroll to position [322, 0]
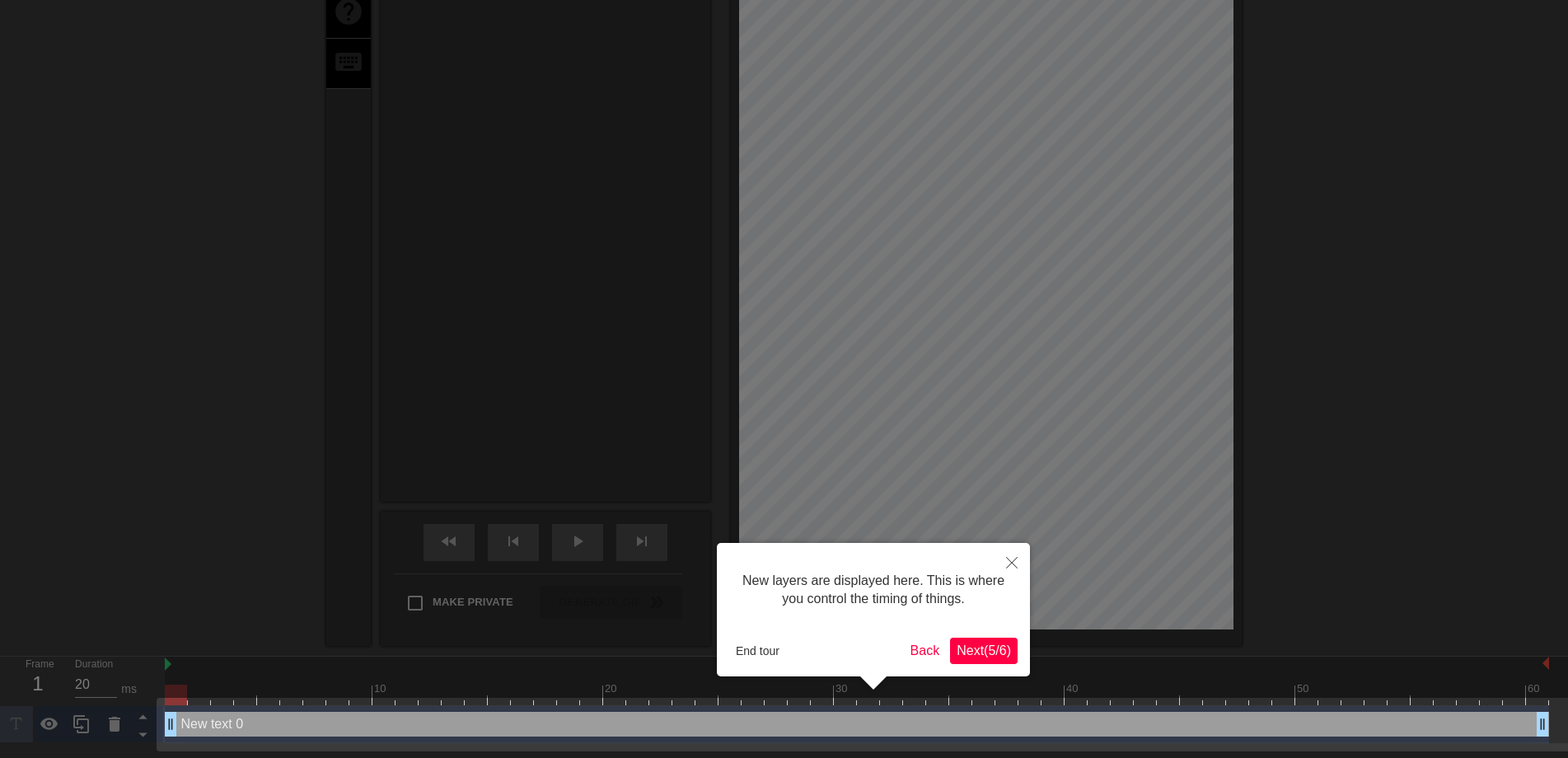
click at [980, 651] on span "Next ( 5 / 6 )" at bounding box center [984, 650] width 55 height 14
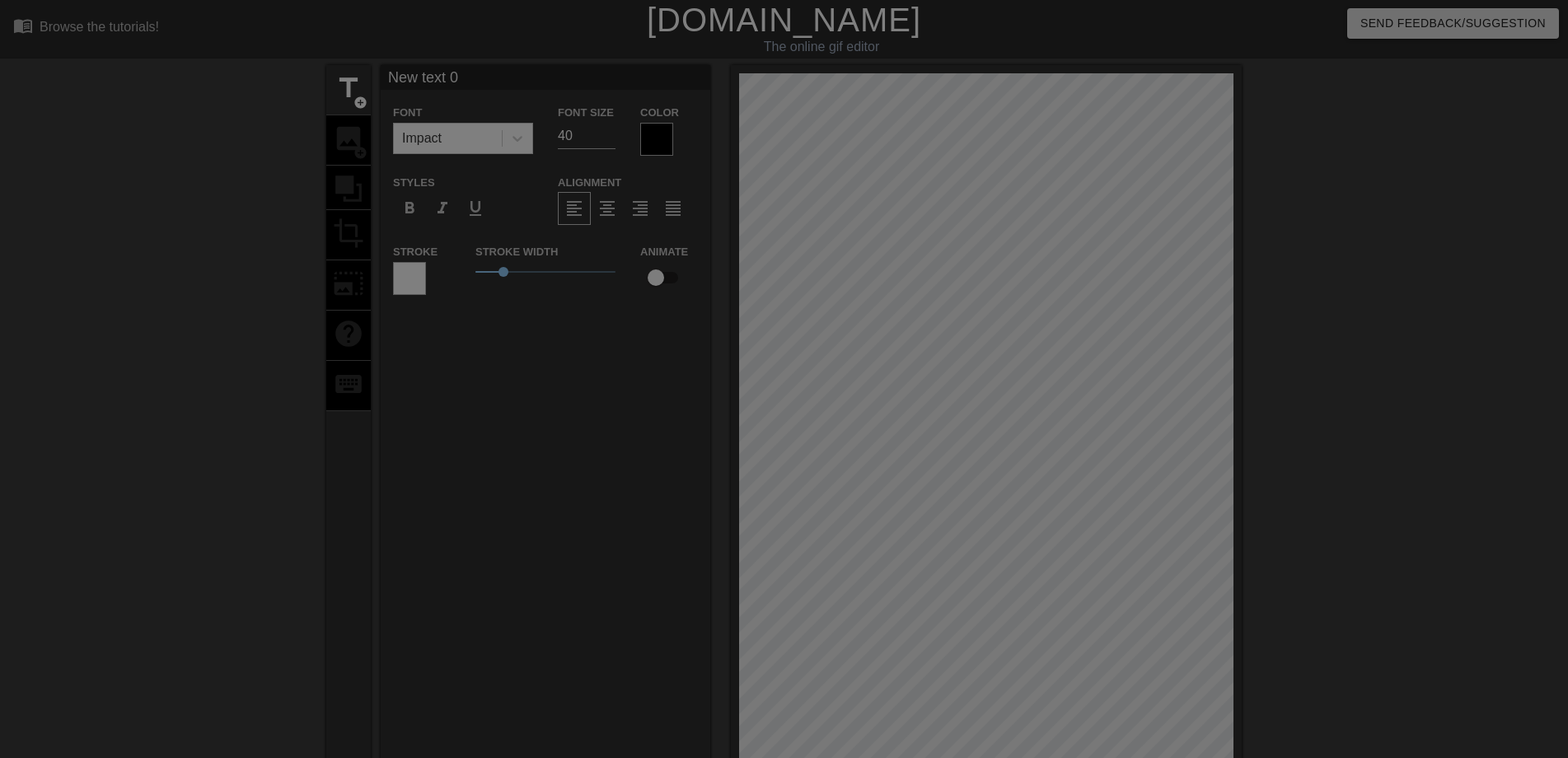
scroll to position [316, 0]
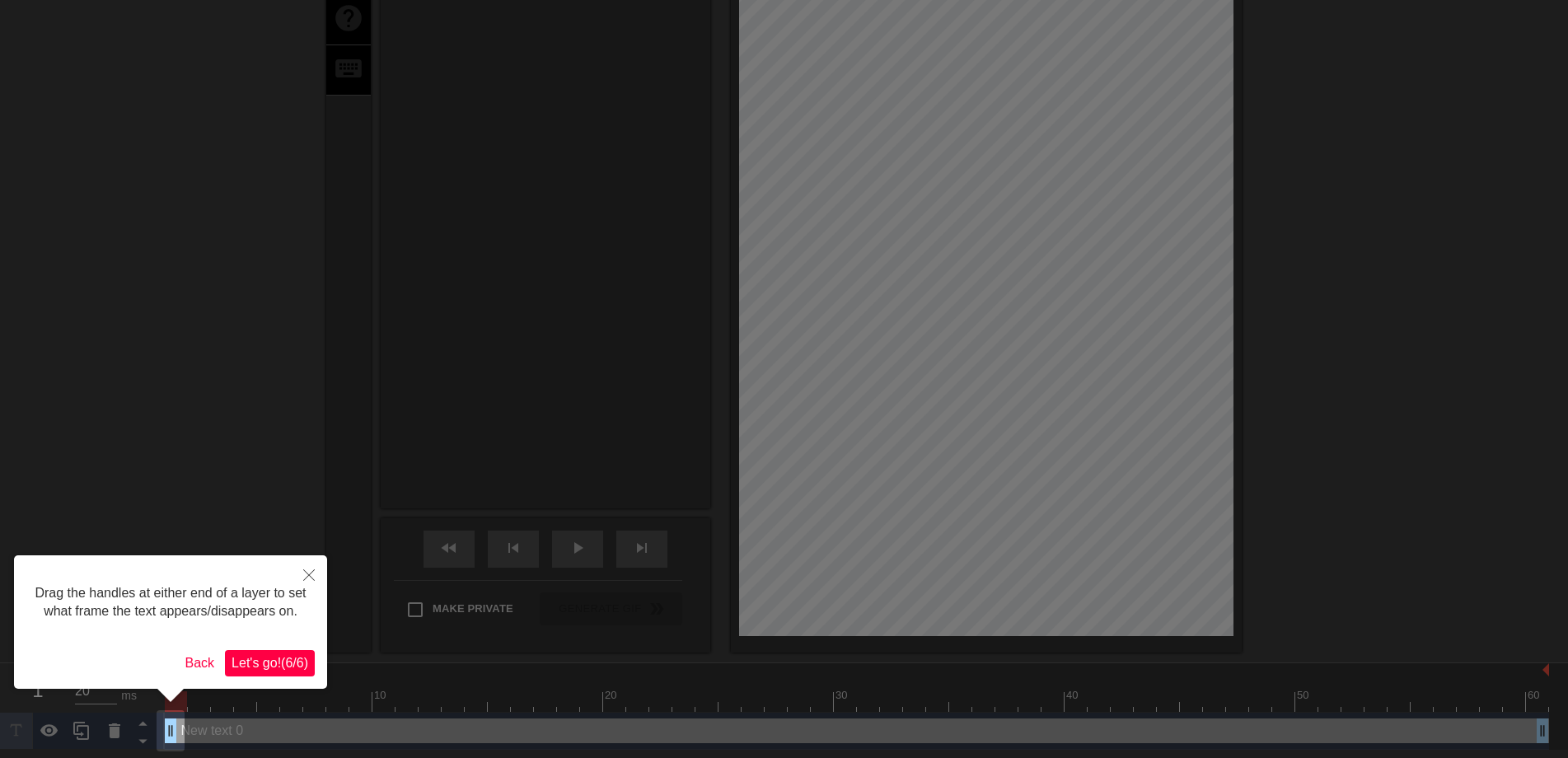
click at [271, 662] on span "Let's go! ( 6 / 6 )" at bounding box center [270, 663] width 76 height 14
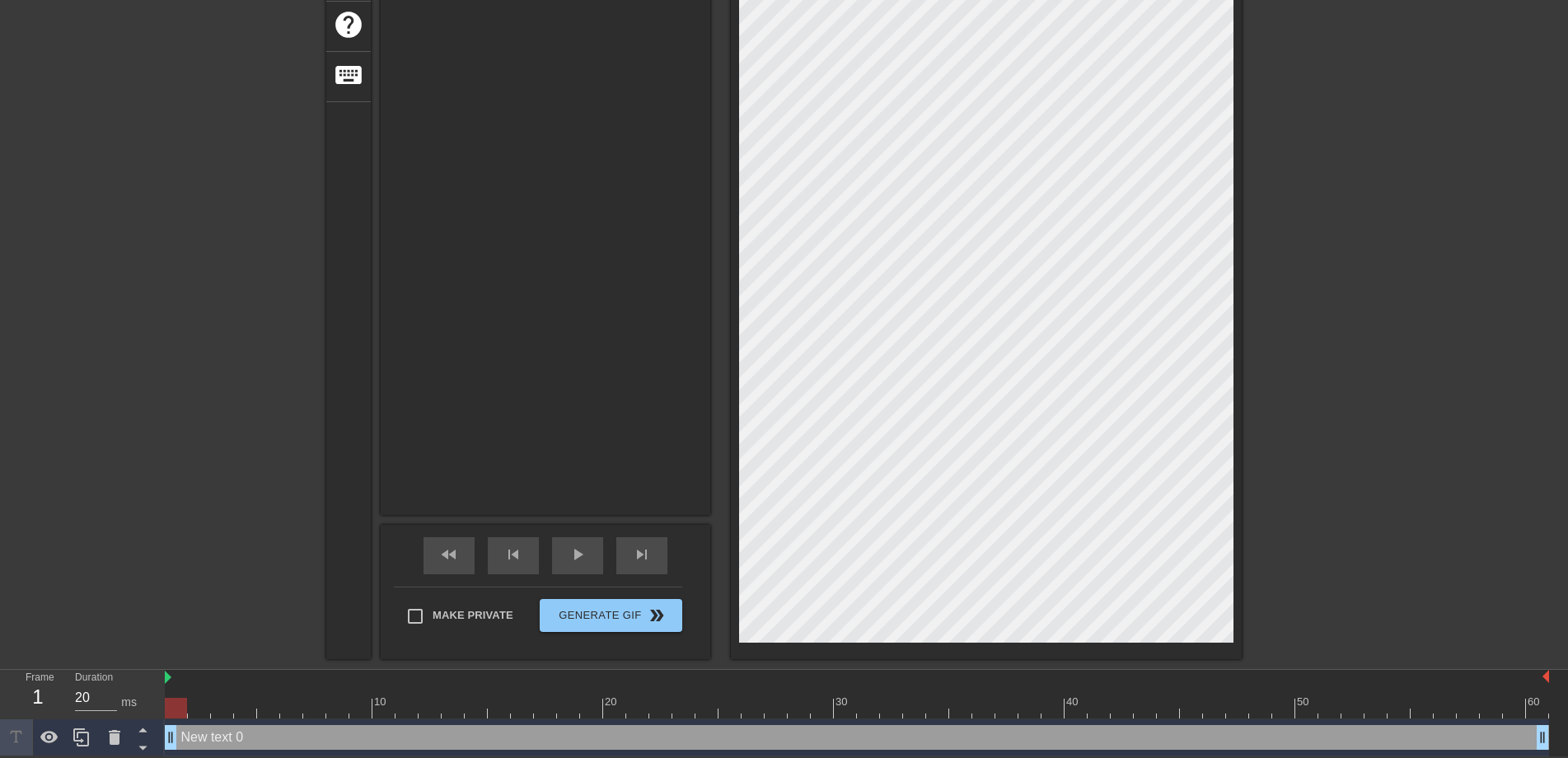
scroll to position [0, 0]
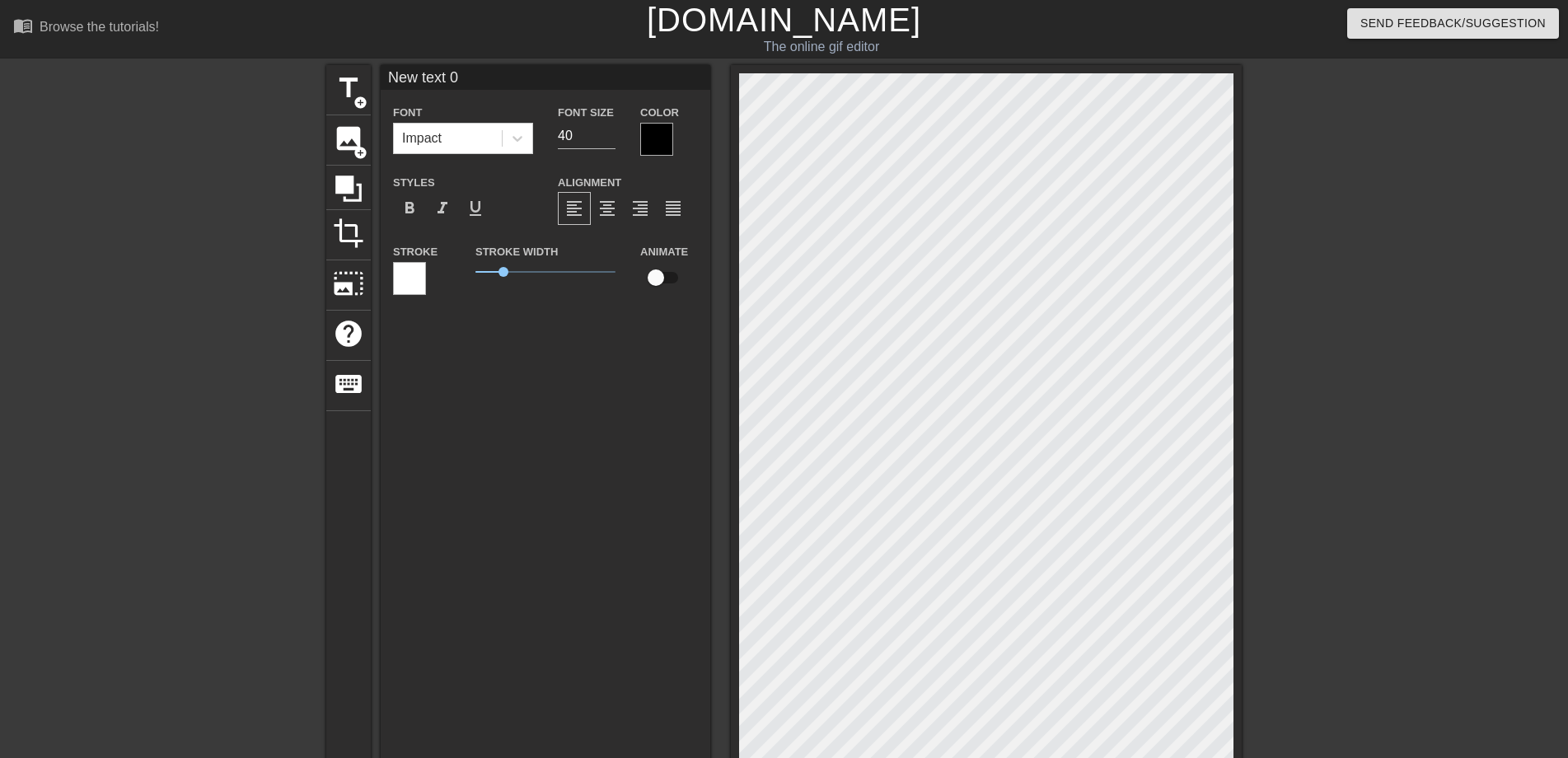
drag, startPoint x: 468, startPoint y: 80, endPoint x: 386, endPoint y: 70, distance: 82.6
click at [386, 70] on input "New text 0" at bounding box center [545, 77] width 330 height 24
type input "早"
click at [652, 138] on div at bounding box center [657, 140] width 33 height 33
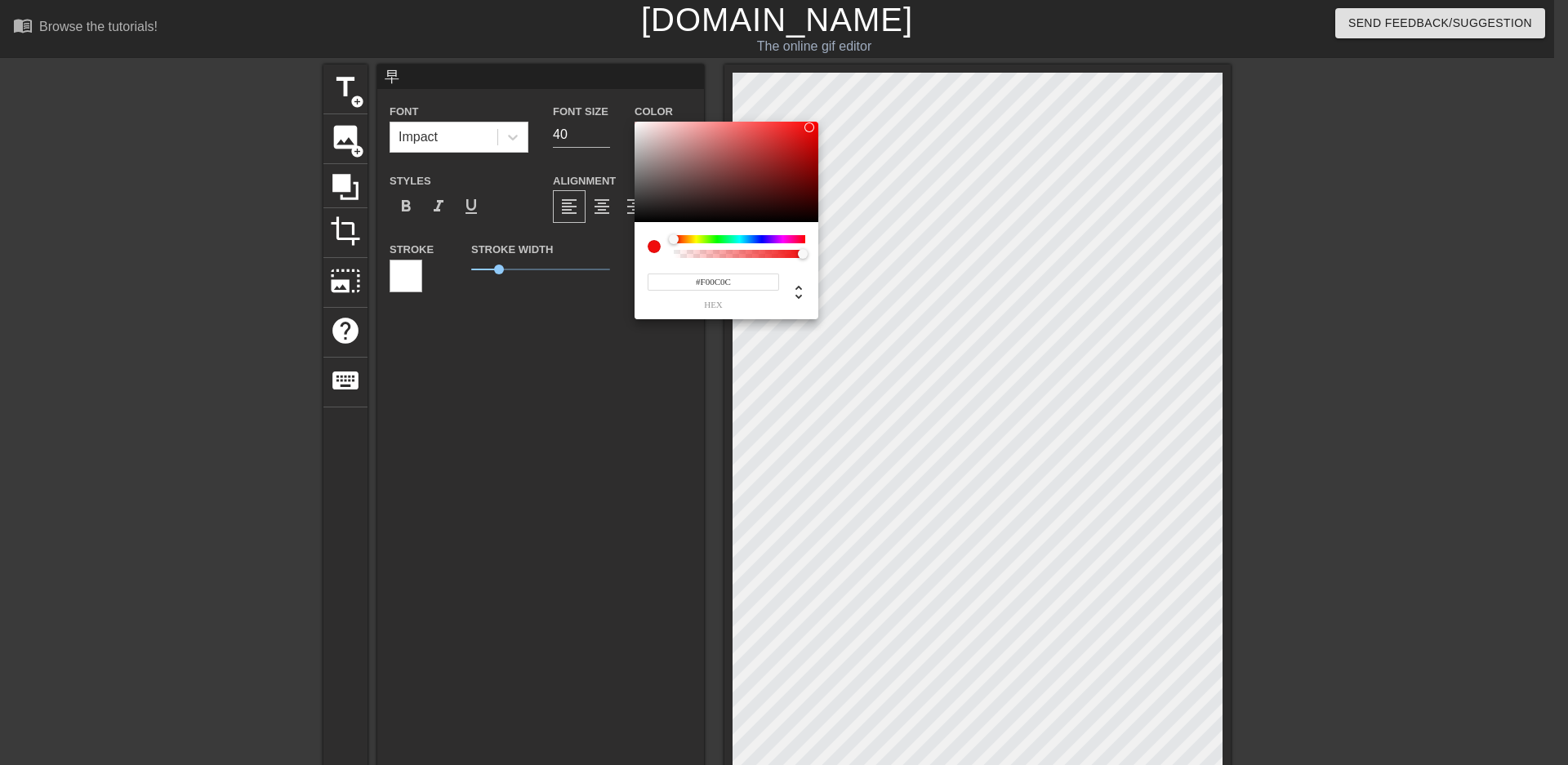
type input "#F20C0C"
click at [810, 127] on div at bounding box center [727, 173] width 184 height 101
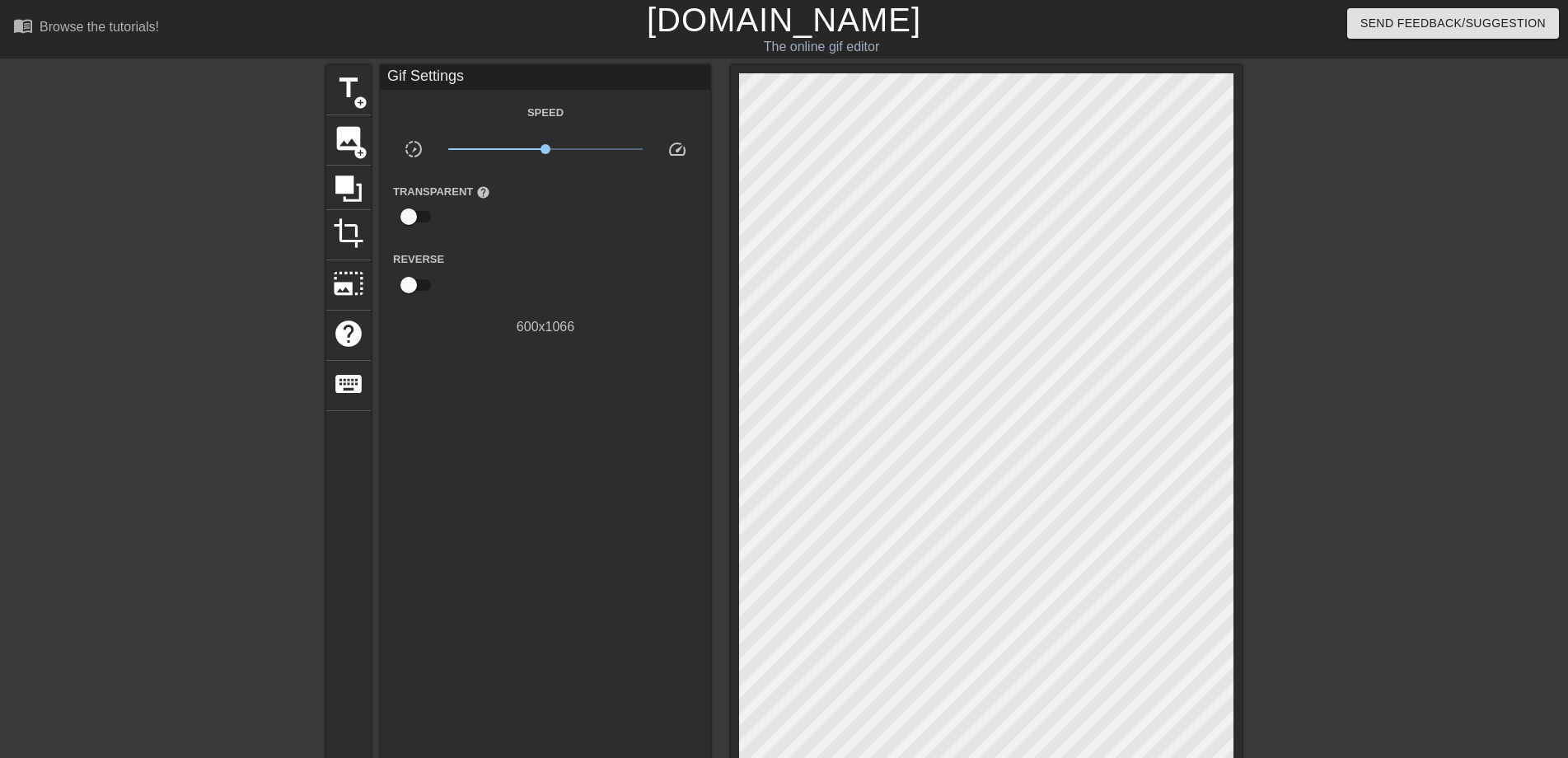
drag, startPoint x: 505, startPoint y: 270, endPoint x: 463, endPoint y: 271, distance: 42.0
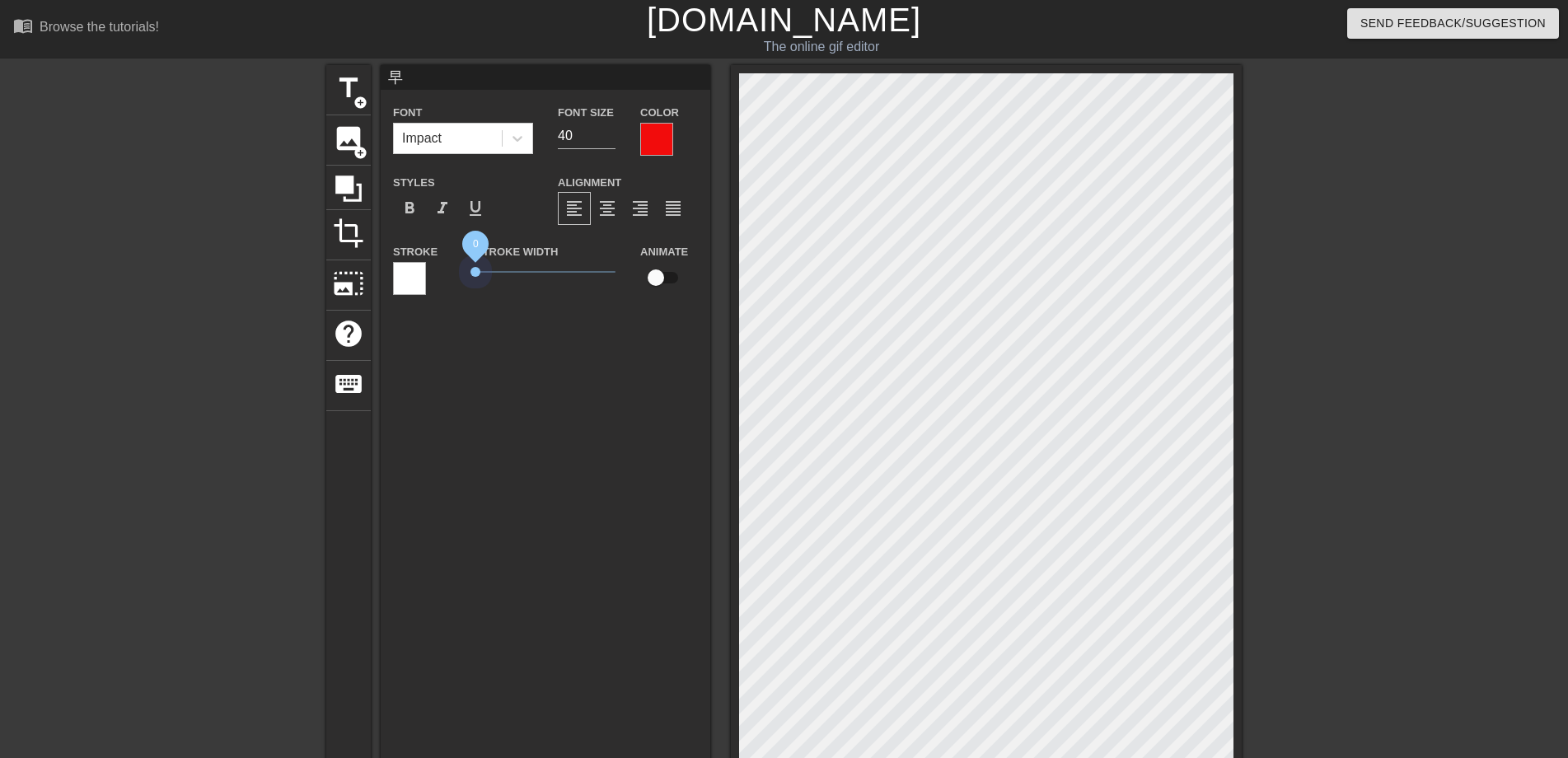
drag, startPoint x: 498, startPoint y: 269, endPoint x: 448, endPoint y: 259, distance: 51.0
click at [448, 259] on div "Stroke Stroke Width 0 Animate" at bounding box center [545, 276] width 330 height 68
click at [607, 132] on input "63" at bounding box center [586, 136] width 58 height 26
click at [607, 132] on input "64" at bounding box center [586, 136] width 58 height 26
click at [607, 132] on input "65" at bounding box center [586, 136] width 58 height 26
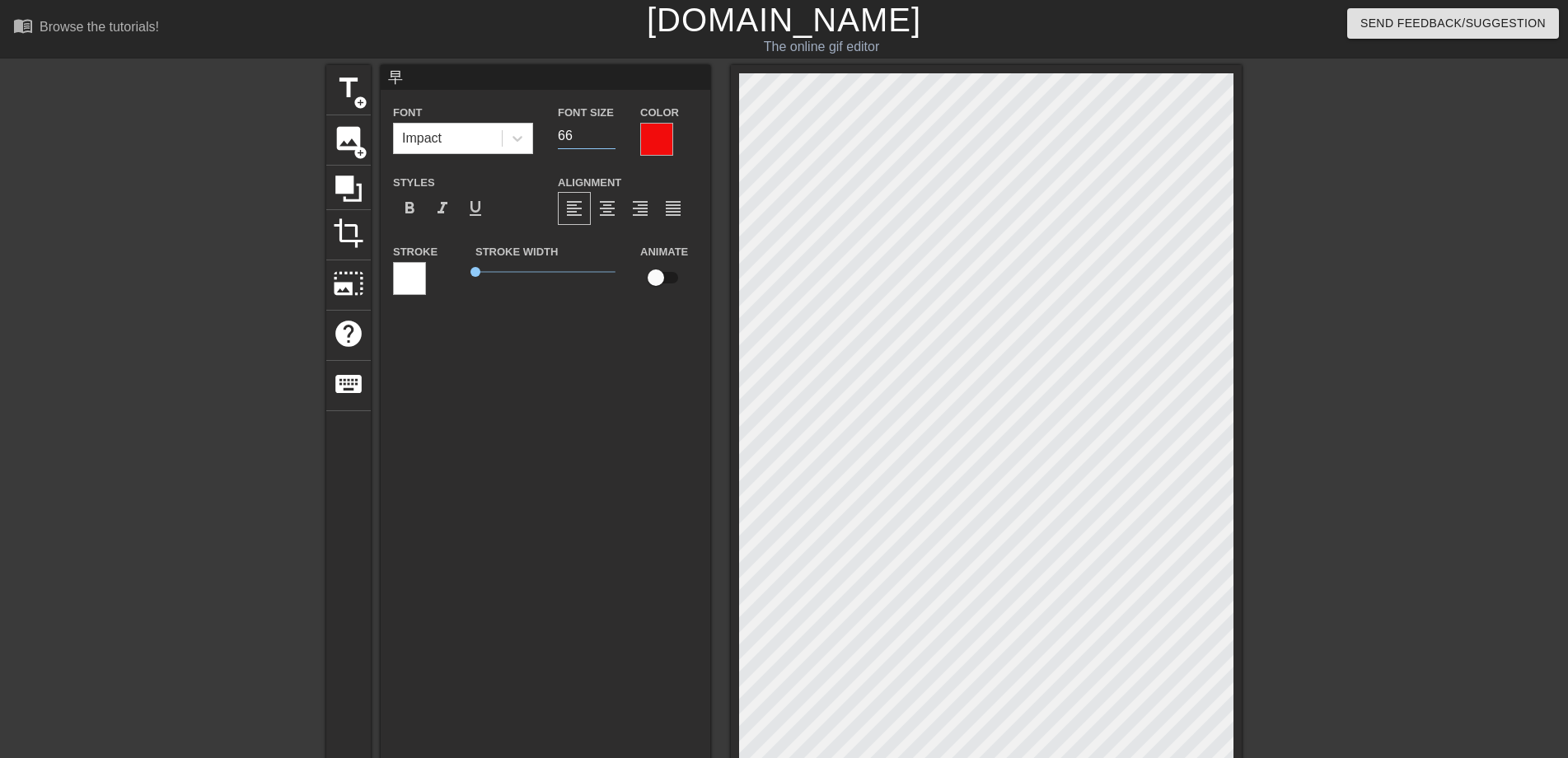
click at [607, 132] on input "66" at bounding box center [586, 136] width 58 height 26
click at [607, 132] on input "67" at bounding box center [586, 136] width 58 height 26
click at [607, 132] on input "68" at bounding box center [586, 136] width 58 height 26
click at [607, 132] on input "69" at bounding box center [586, 136] width 58 height 26
type input "70"
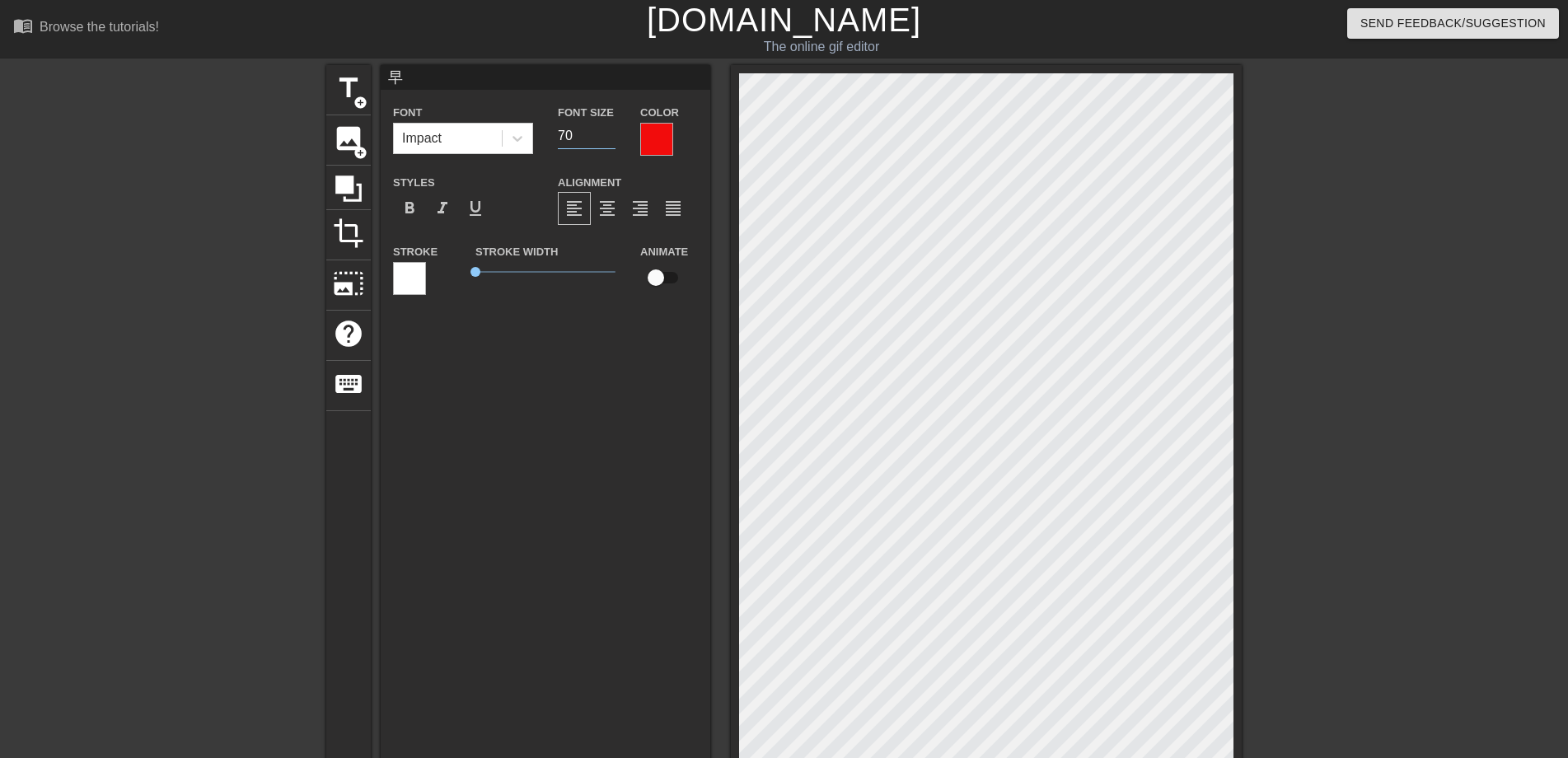
click at [607, 132] on input "70" at bounding box center [586, 136] width 58 height 26
click at [630, 340] on div "早 Font Impact Font Size 70 Color Styles format_bold format_italic format_underl…" at bounding box center [545, 445] width 330 height 759
drag, startPoint x: 410, startPoint y: 79, endPoint x: 368, endPoint y: 70, distance: 43.0
click at [368, 70] on div "title add_circle image add_circle crop photo_size_select_large help keyboard 早 …" at bounding box center [784, 516] width 916 height 903
click at [348, 84] on span "title" at bounding box center [348, 88] width 31 height 31
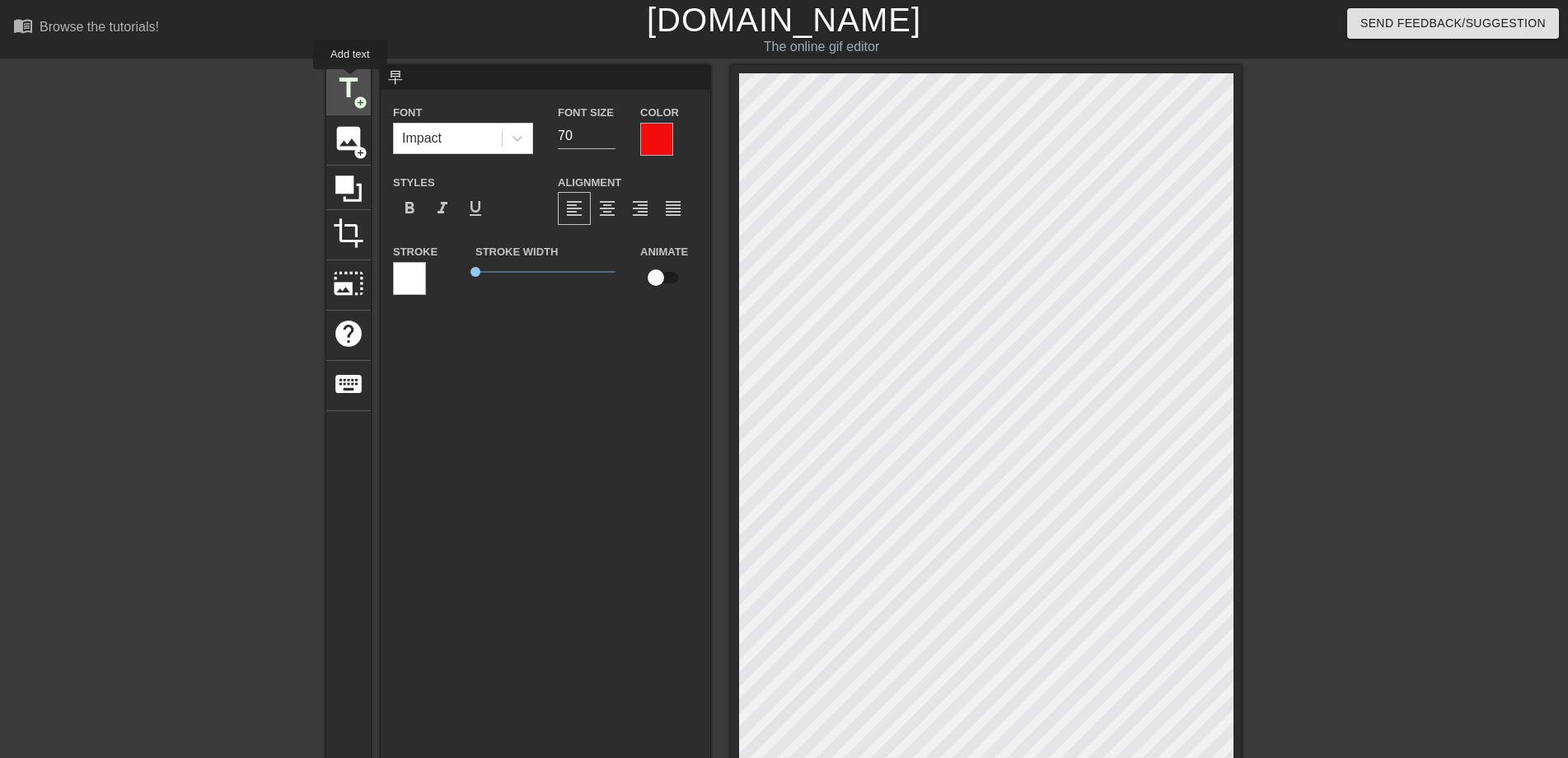
type input "New text 1"
type input "40"
drag, startPoint x: 465, startPoint y: 92, endPoint x: 381, endPoint y: 71, distance: 86.6
click at [381, 71] on div "New text 1 Font Impact Font Size 40 Color Styles format_bold format_italic form…" at bounding box center [545, 188] width 330 height 245
drag, startPoint x: 469, startPoint y: 86, endPoint x: 369, endPoint y: 84, distance: 100.0
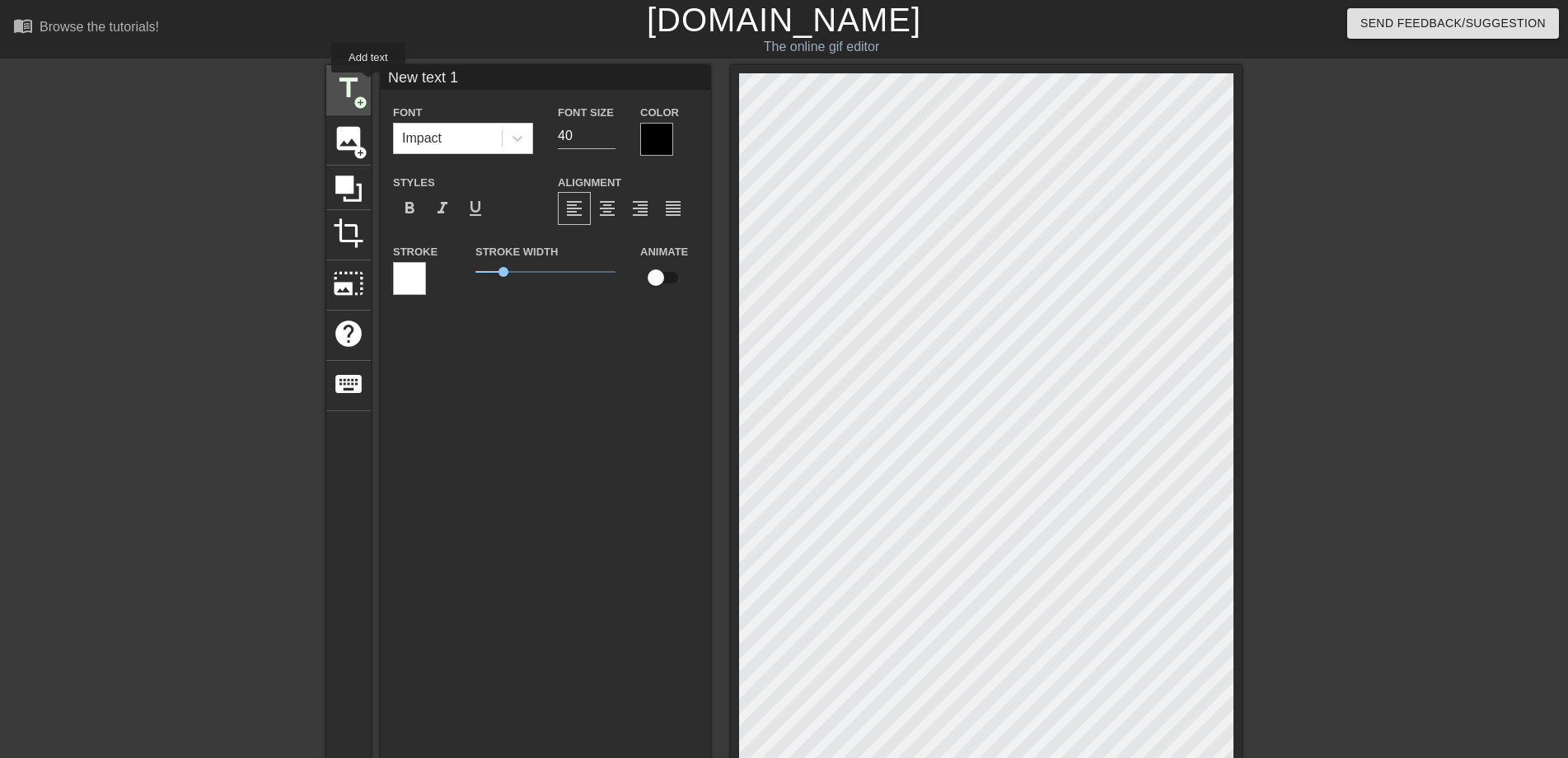
click at [369, 84] on div "title add_circle image add_circle crop photo_size_select_large help keyboard Ne…" at bounding box center [784, 516] width 916 height 903
type input "安"
click at [663, 147] on div at bounding box center [657, 140] width 33 height 33
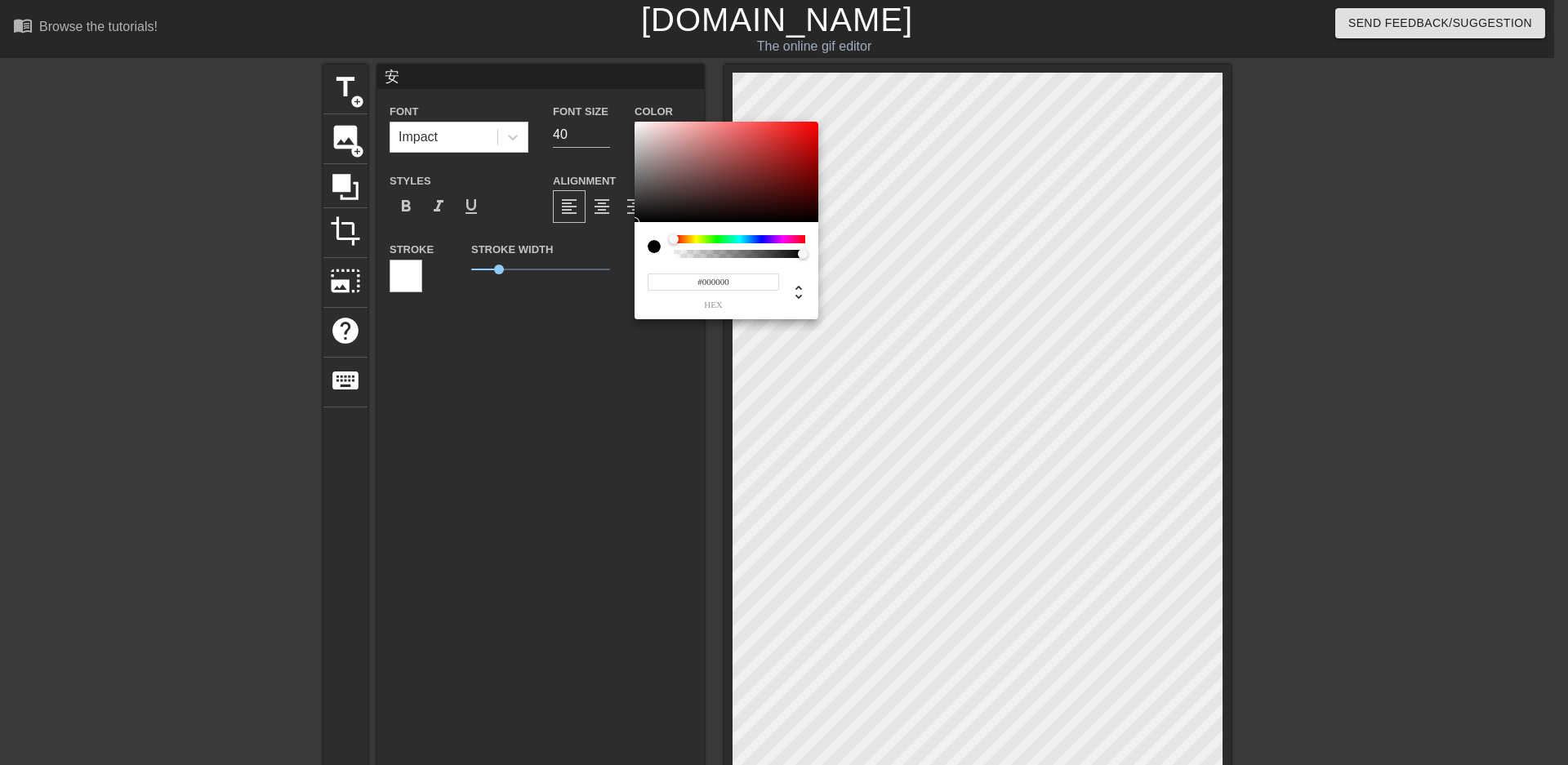
type input "#E90B0B"
click at [810, 130] on div at bounding box center [727, 173] width 184 height 101
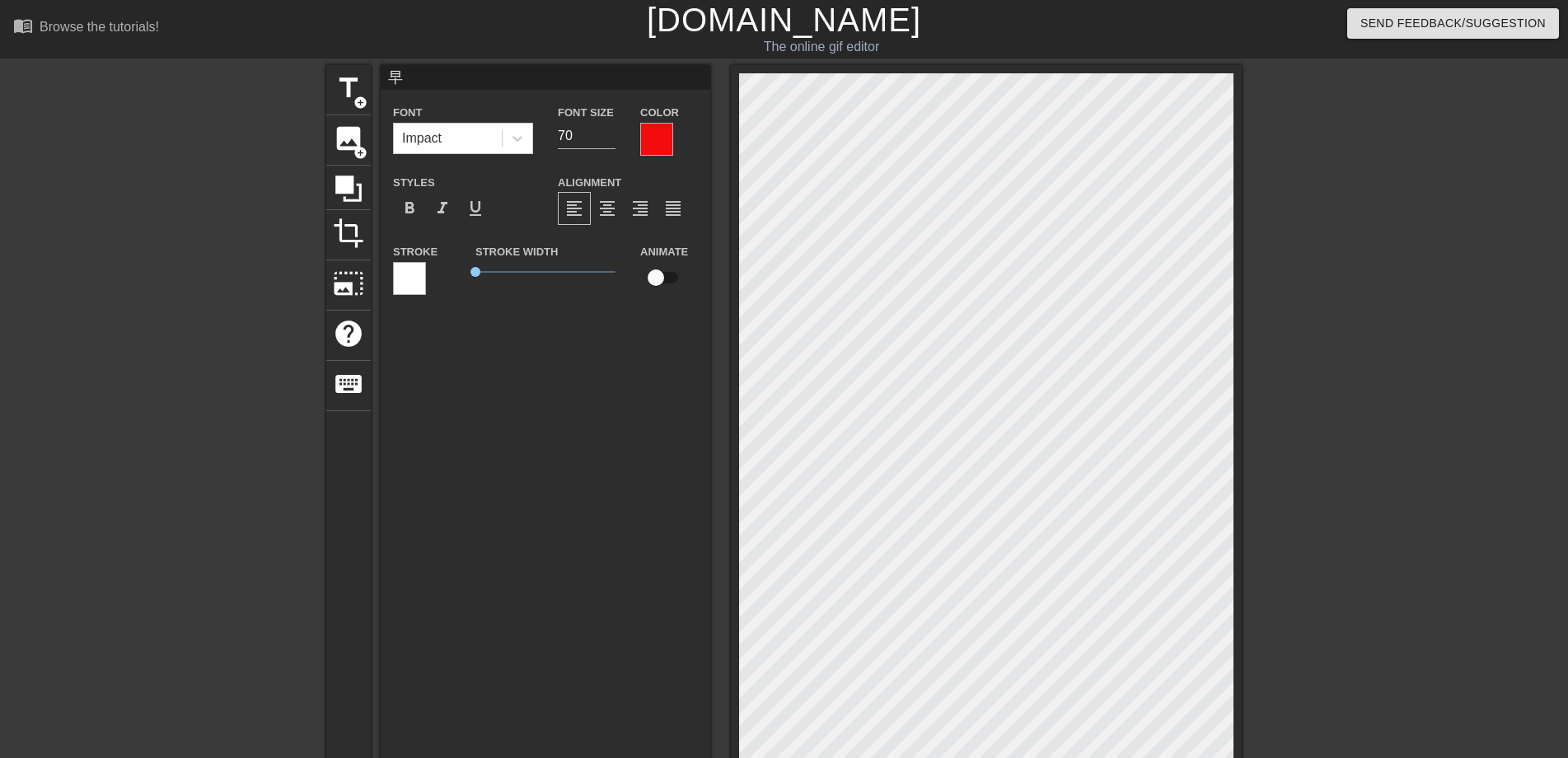
type input "安"
click at [612, 132] on input "60" at bounding box center [586, 136] width 58 height 26
click at [612, 132] on input "61" at bounding box center [586, 136] width 58 height 26
click at [612, 132] on input "62" at bounding box center [586, 136] width 58 height 26
click at [612, 132] on input "63" at bounding box center [586, 136] width 58 height 26
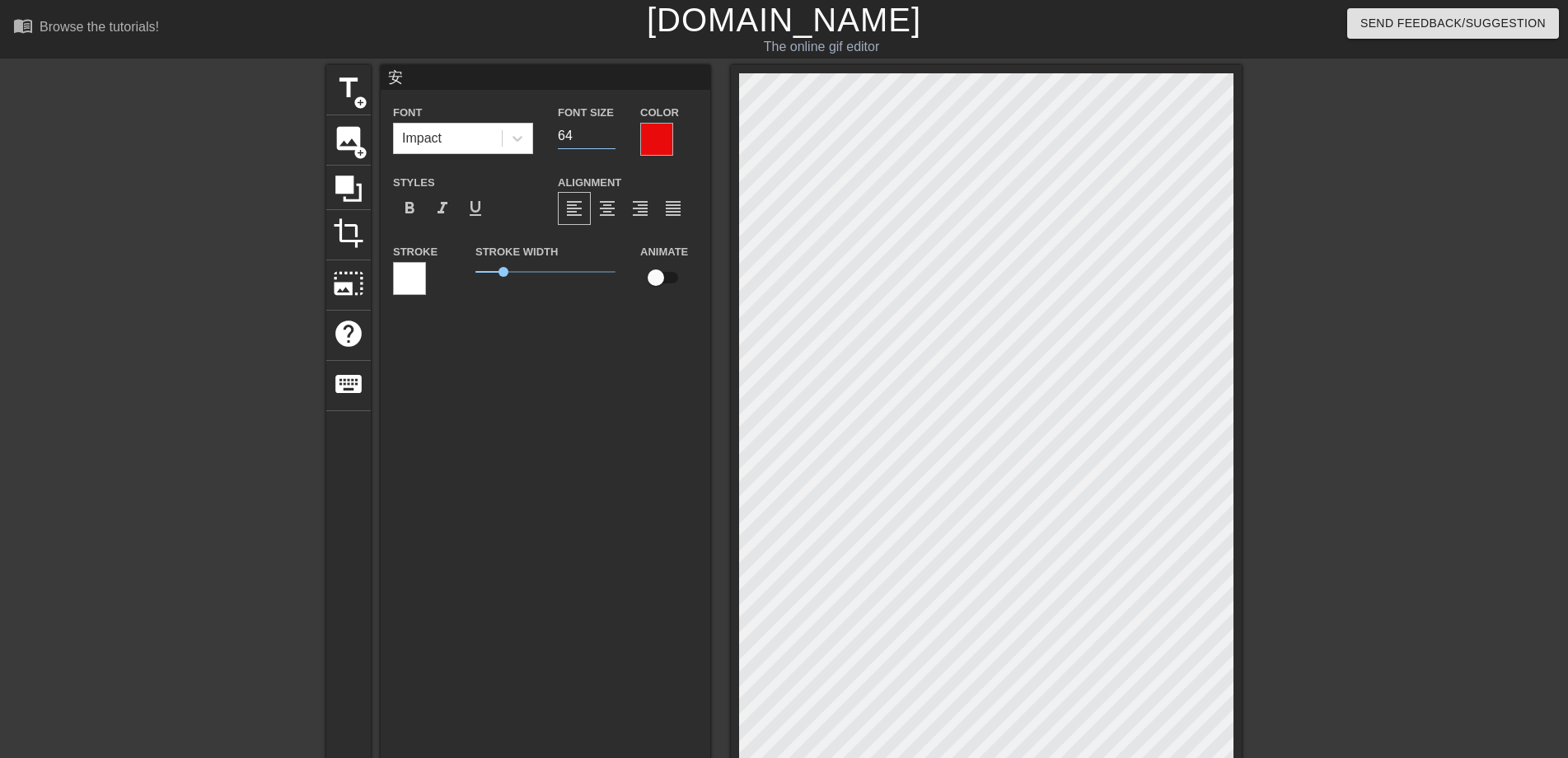
click at [612, 132] on input "64" at bounding box center [586, 136] width 58 height 26
click at [612, 132] on input "65" at bounding box center [586, 136] width 58 height 26
click at [612, 132] on input "66" at bounding box center [586, 136] width 58 height 26
click at [612, 132] on input "67" at bounding box center [586, 136] width 58 height 26
click at [612, 132] on input "68" at bounding box center [586, 136] width 58 height 26
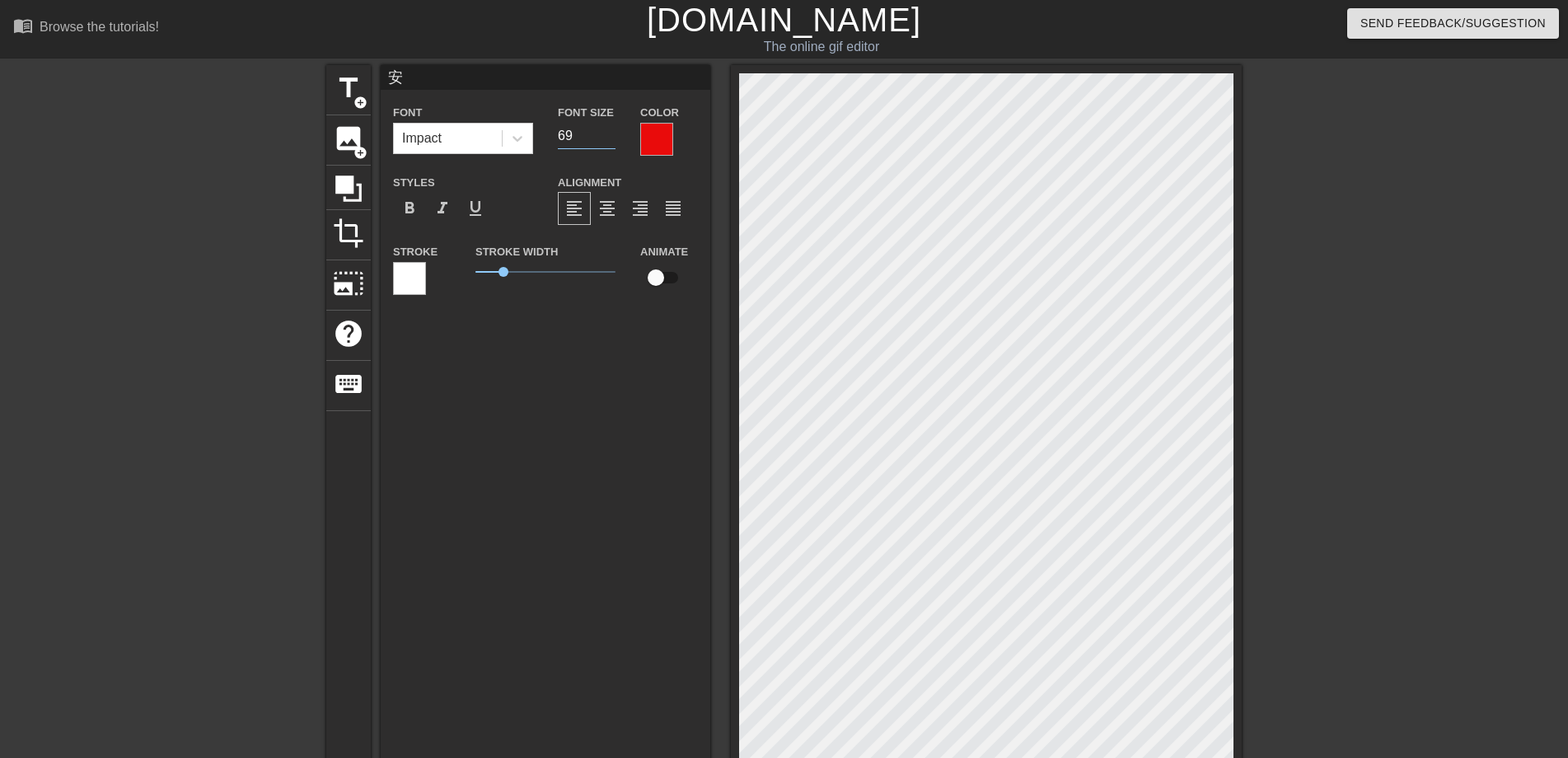
click at [612, 132] on input "69" at bounding box center [586, 136] width 58 height 26
type input "70"
click at [612, 132] on input "70" at bounding box center [586, 136] width 58 height 26
drag, startPoint x: 499, startPoint y: 269, endPoint x: 461, endPoint y: 274, distance: 38.3
click at [462, 274] on div "Stroke Stroke Width 0 Animate" at bounding box center [545, 276] width 330 height 68
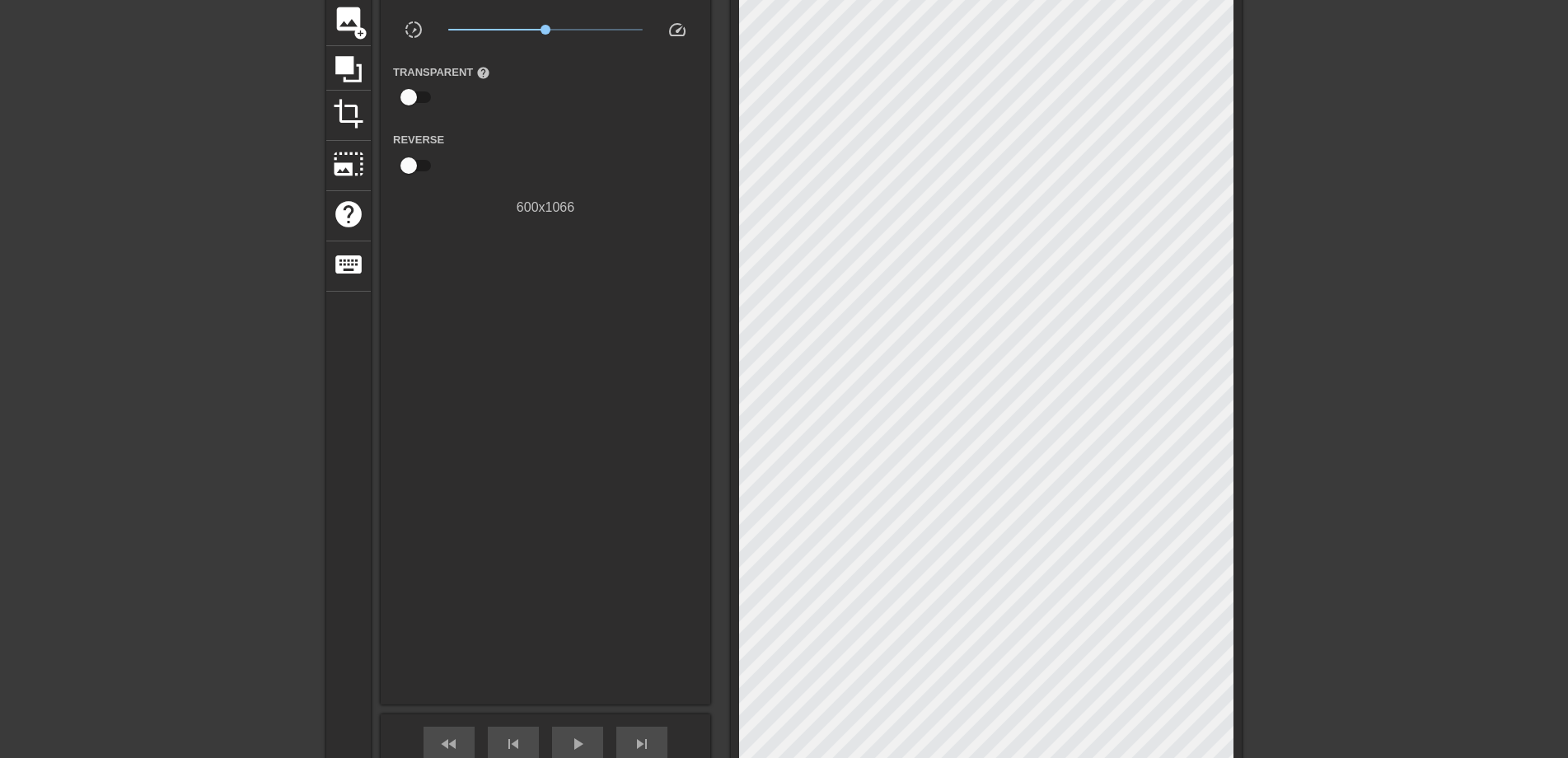
scroll to position [347, 0]
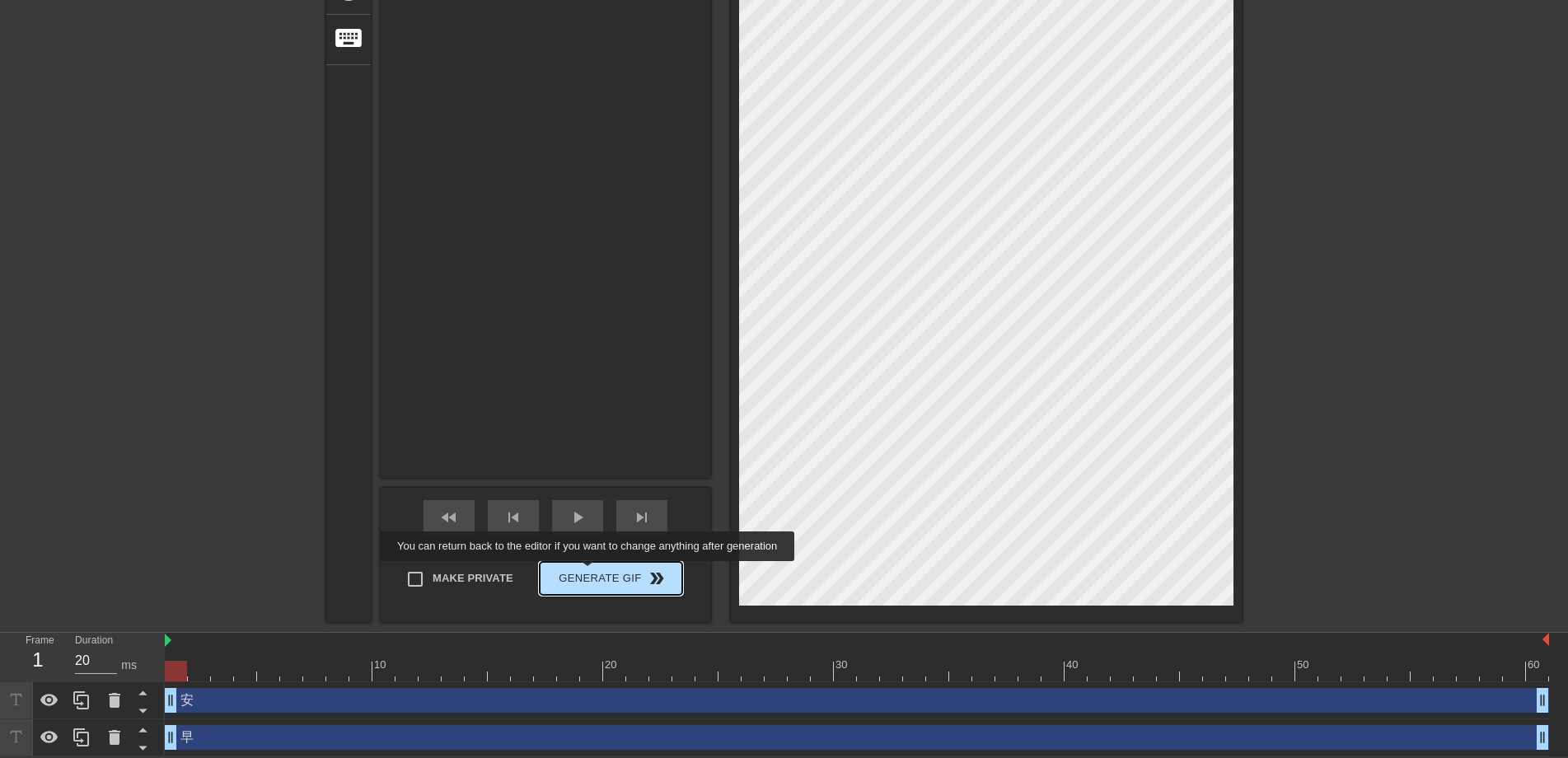
click at [589, 572] on span "Generate Gif double_arrow" at bounding box center [610, 578] width 129 height 20
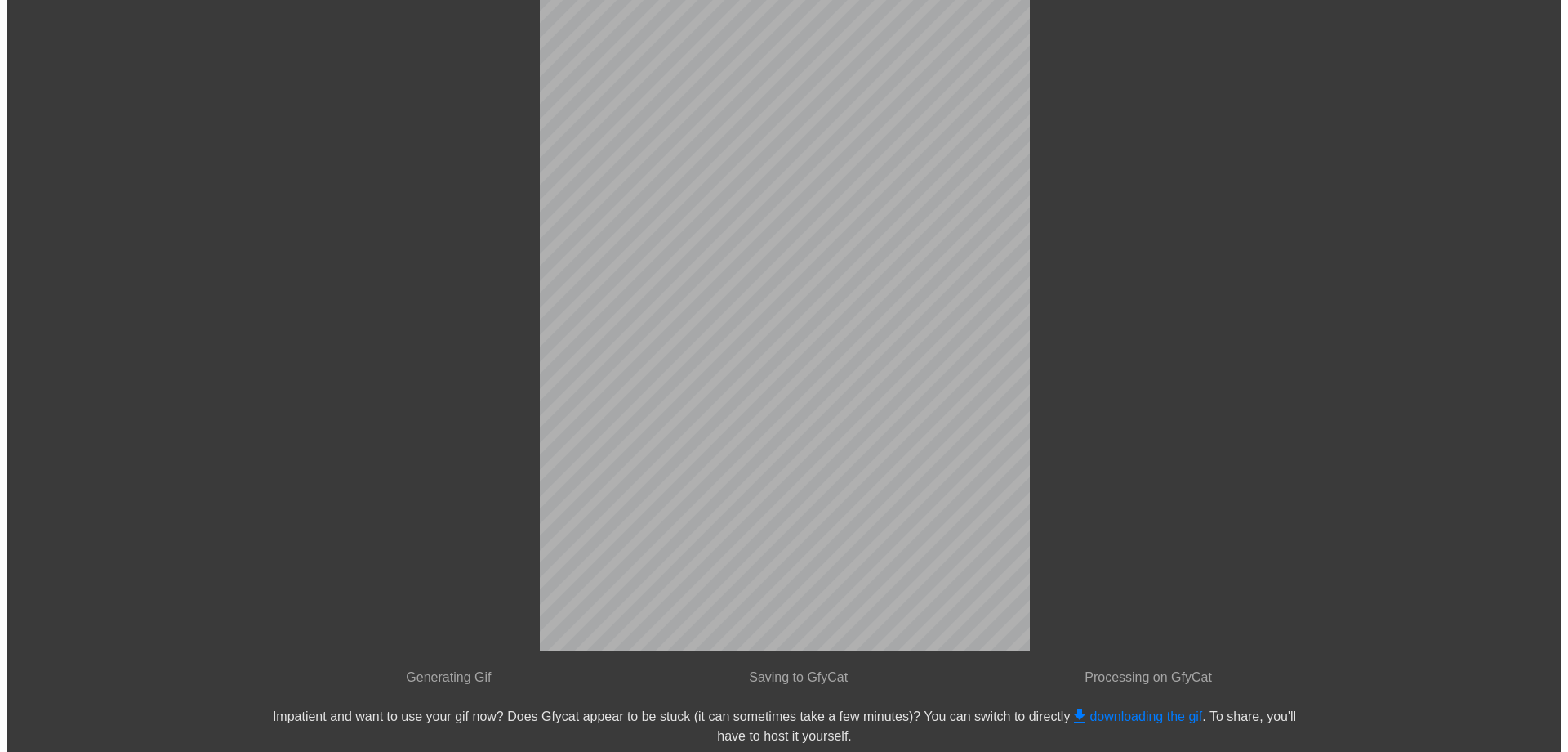
scroll to position [0, 0]
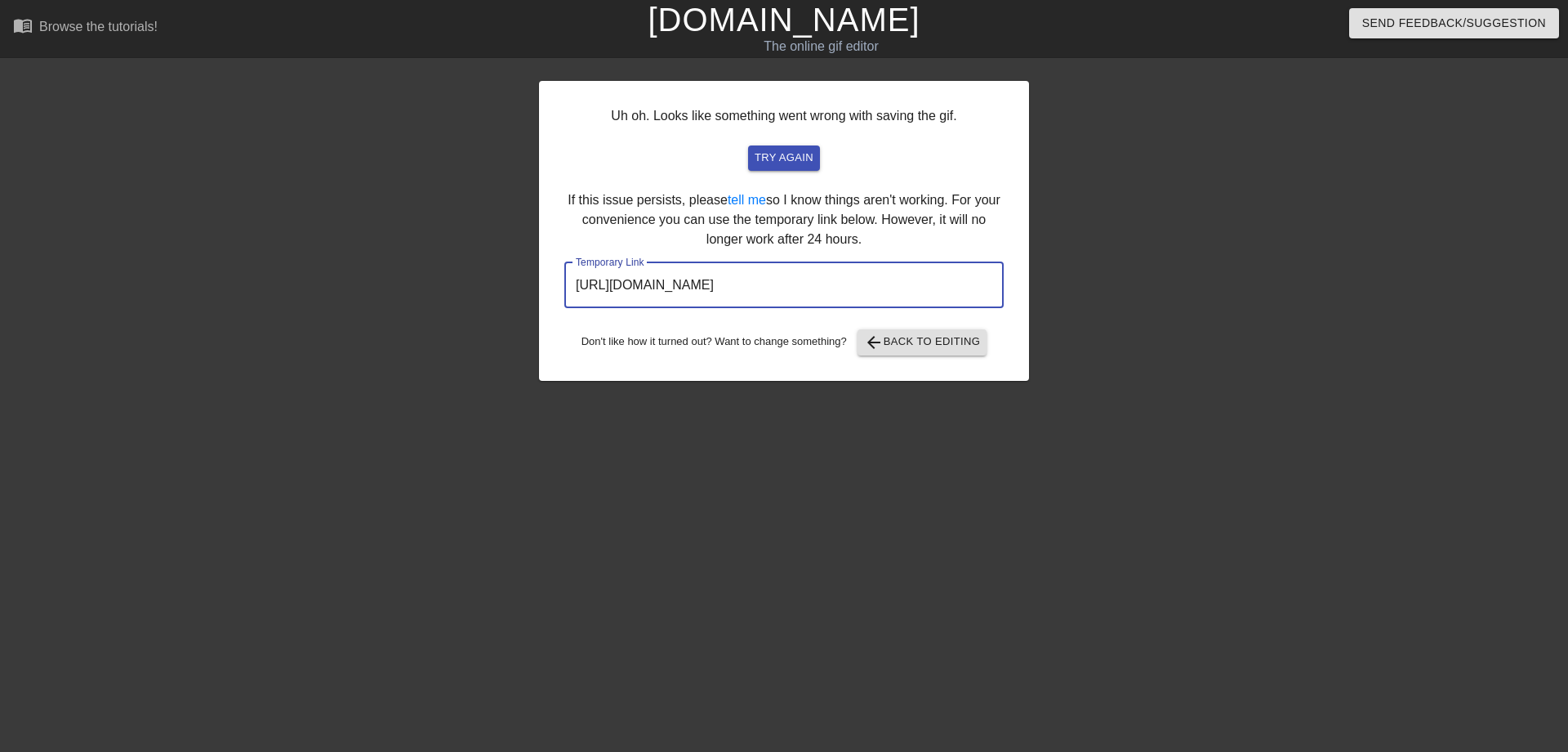
drag, startPoint x: 570, startPoint y: 289, endPoint x: 901, endPoint y: 299, distance: 331.2
click at [901, 299] on input "http://www.gifntext.com/temp_generations/f3fSNGba.gif" at bounding box center [784, 284] width 439 height 46
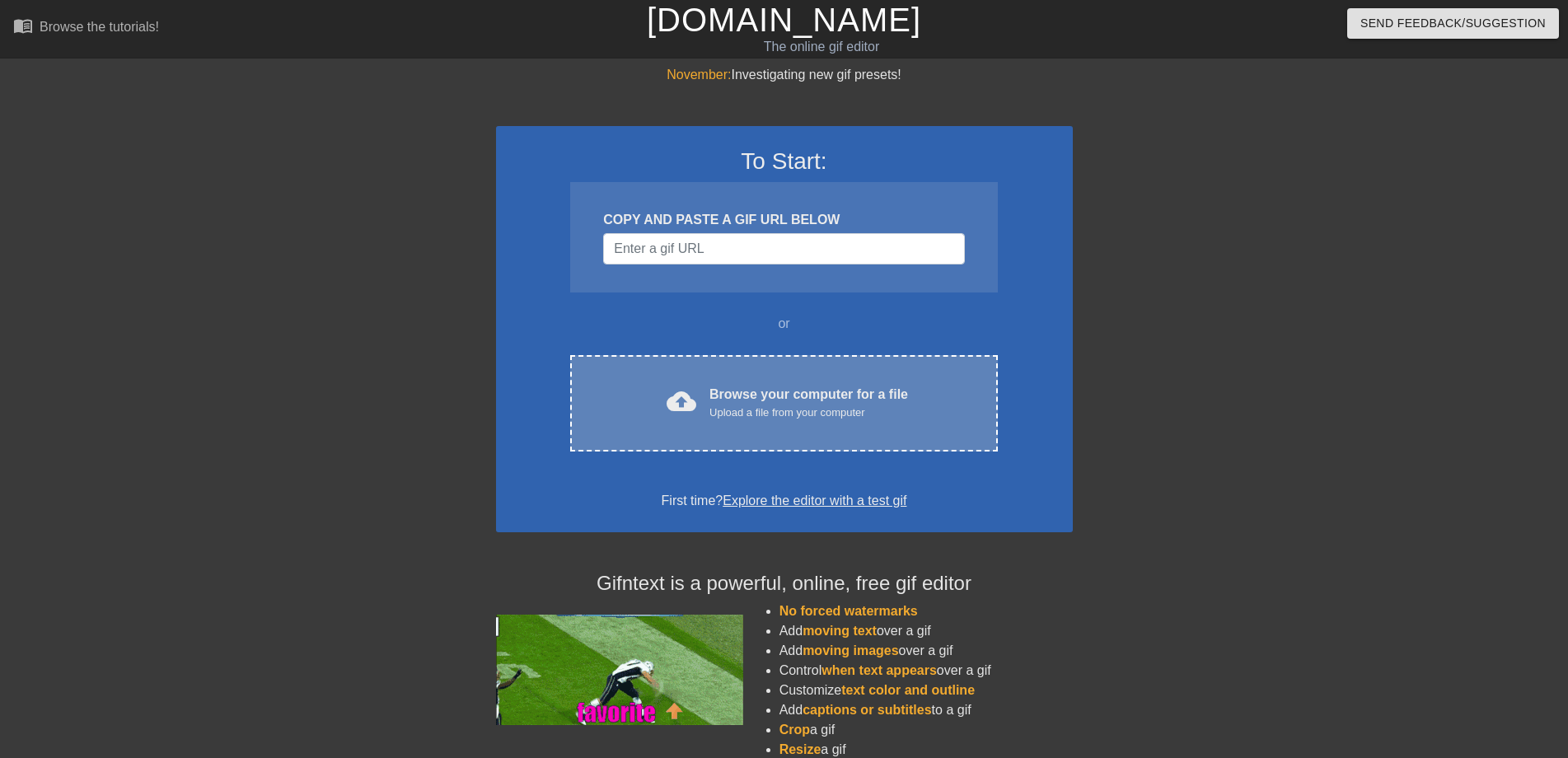
click at [703, 423] on div "cloud_upload Browse your computer for a file Upload a file from your computer C…" at bounding box center [784, 403] width 426 height 97
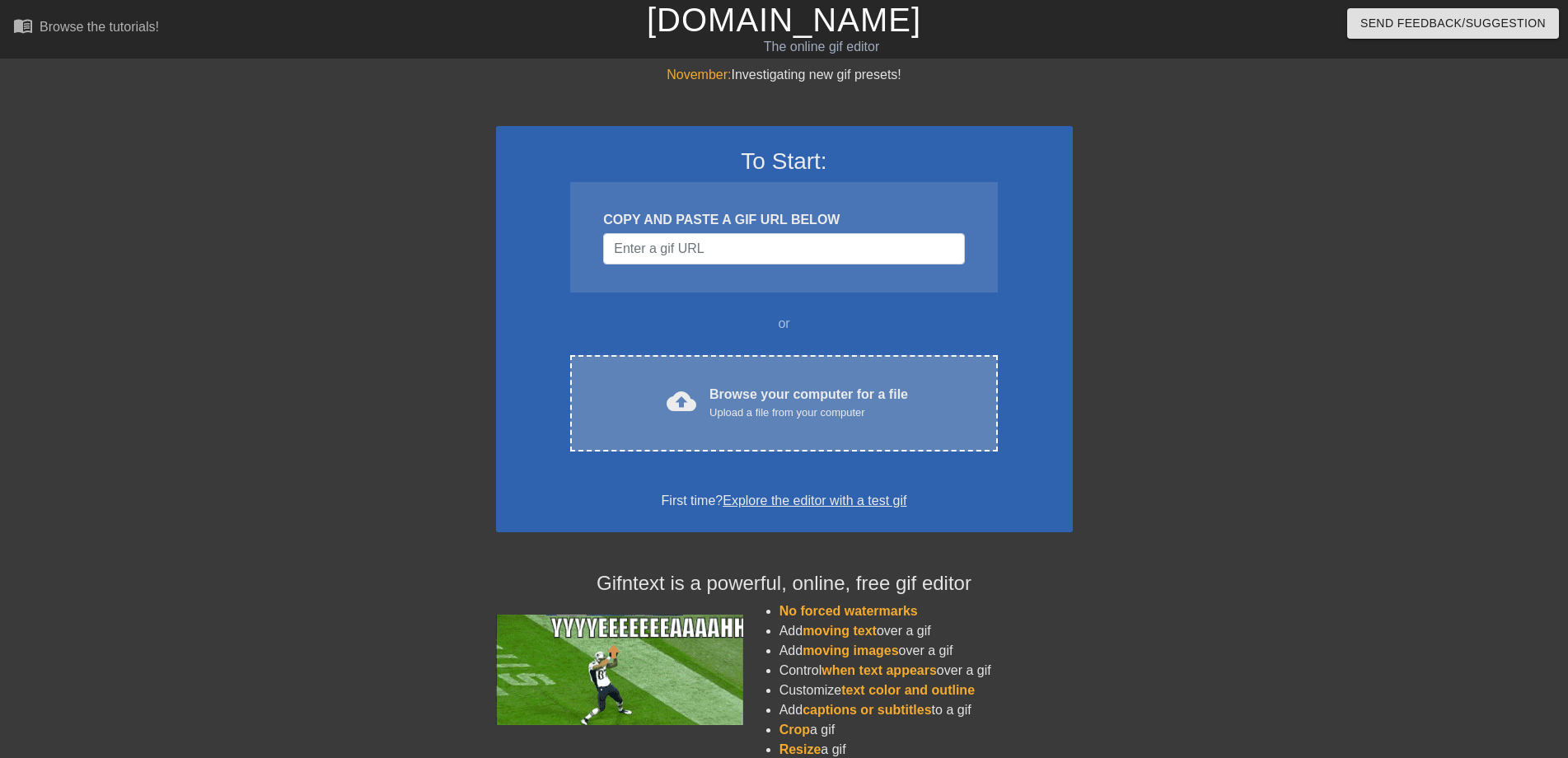
click at [692, 405] on span "cloud_upload" at bounding box center [681, 401] width 29 height 29
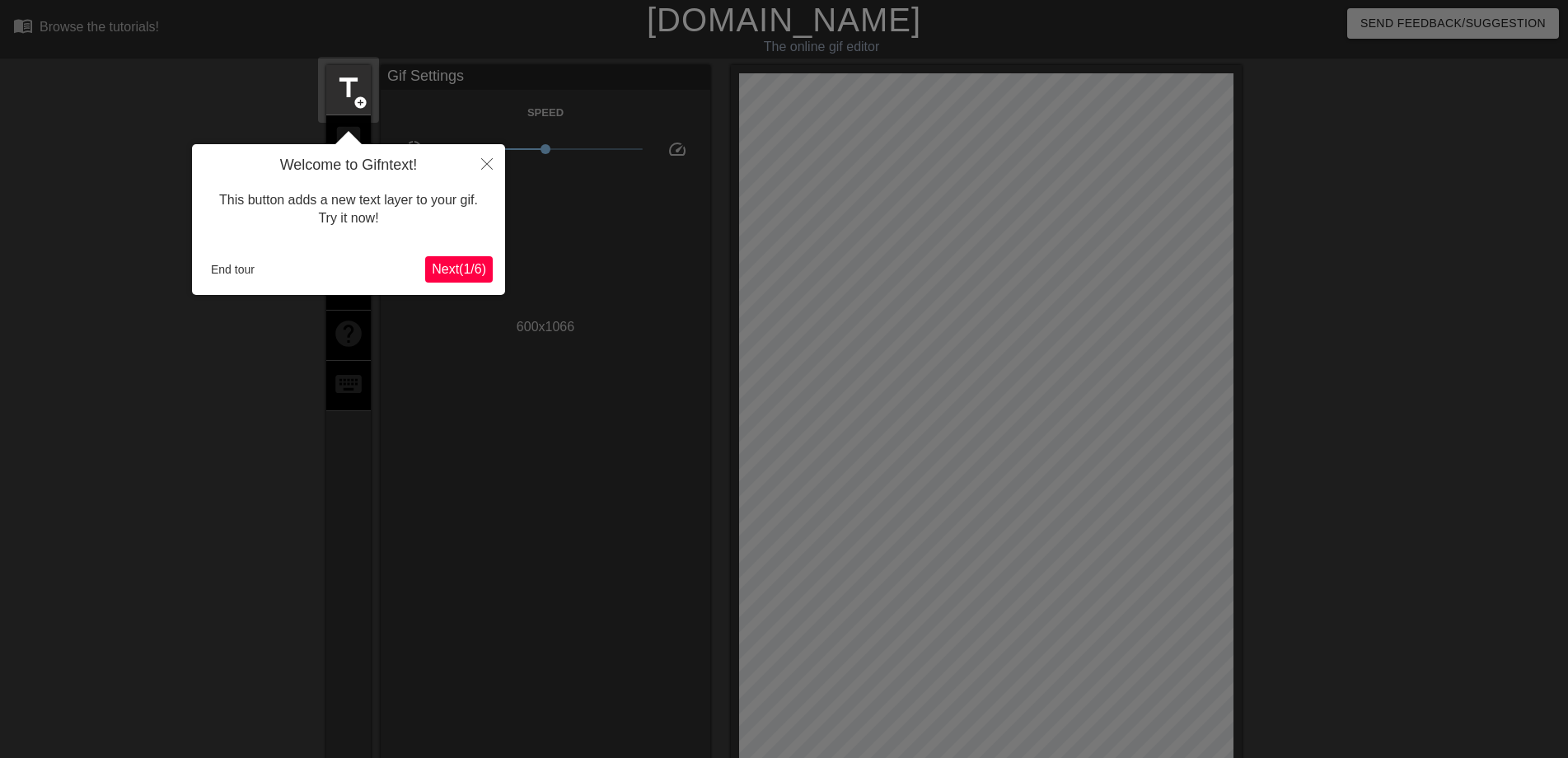
scroll to position [40, 0]
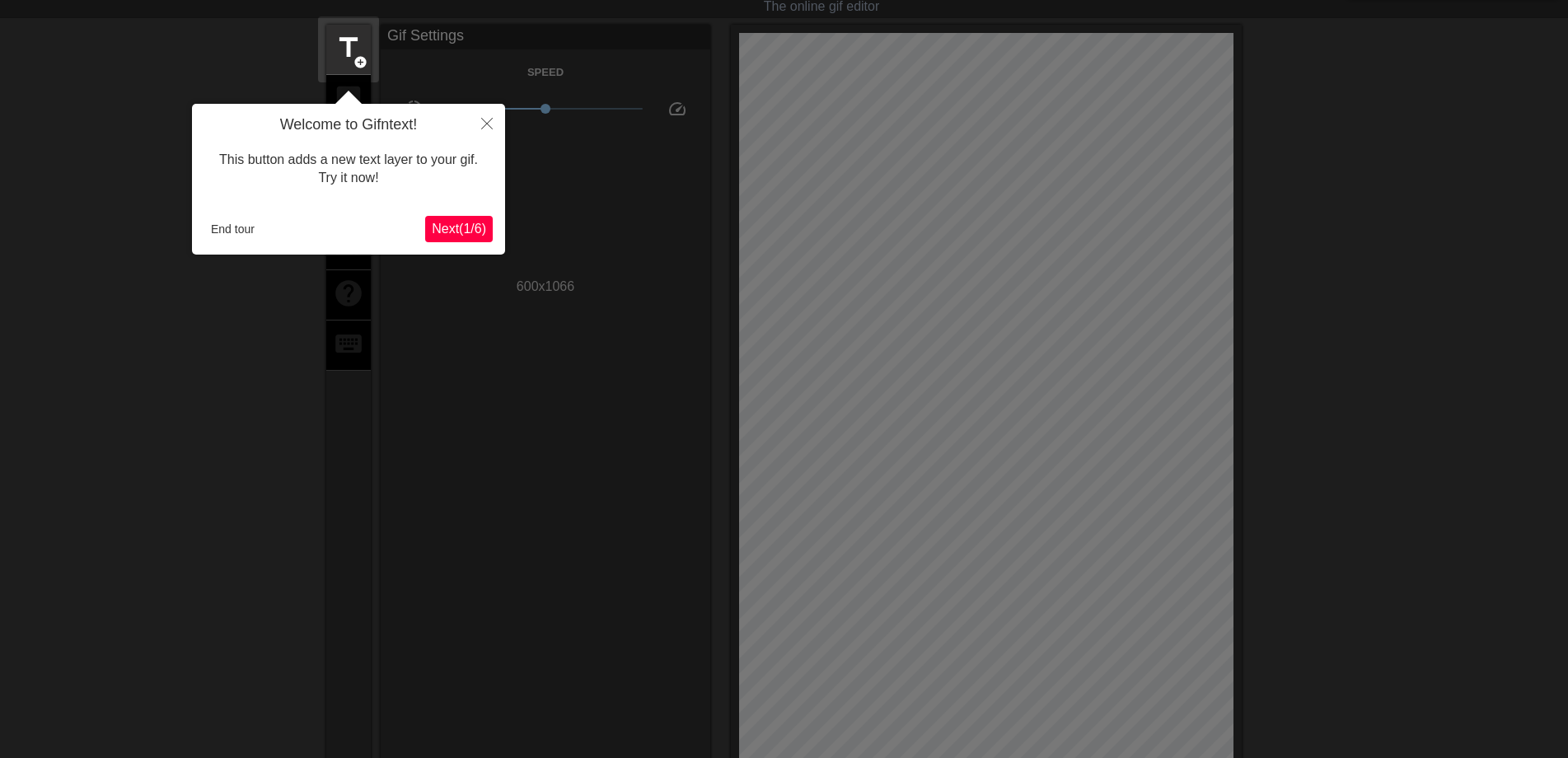
click at [469, 232] on span "Next ( 1 / 6 )" at bounding box center [459, 229] width 55 height 14
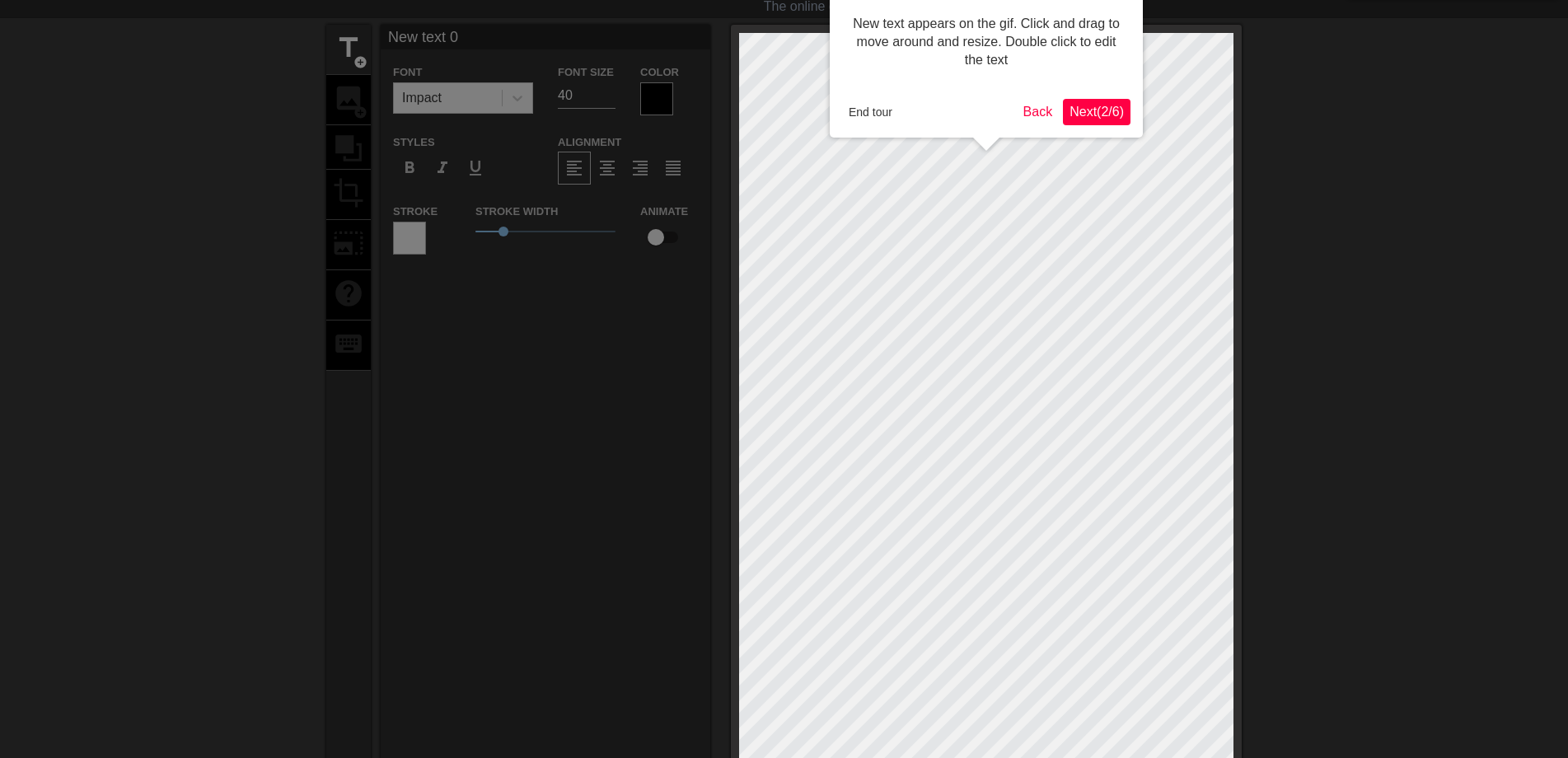
scroll to position [0, 0]
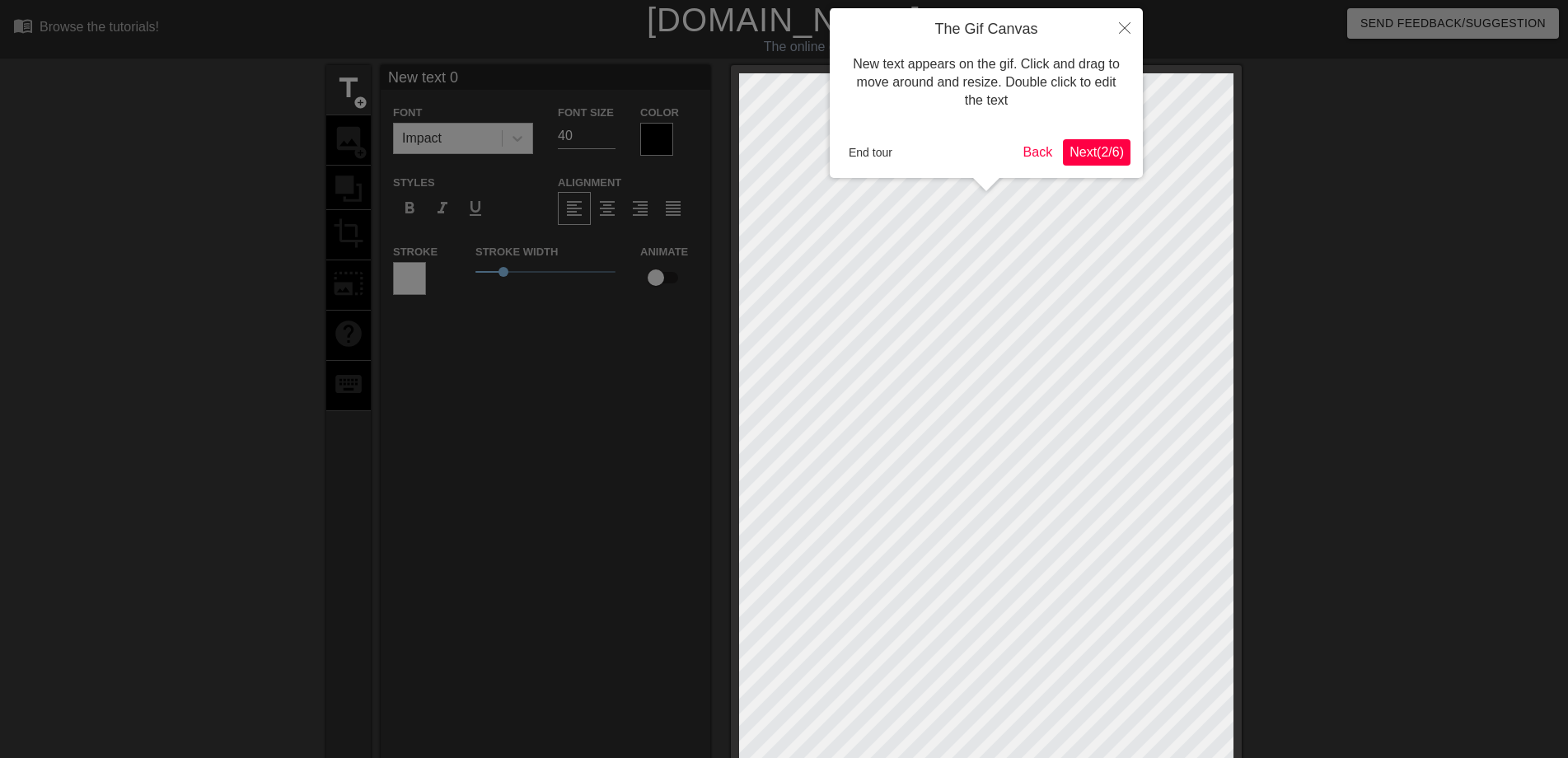
click at [1091, 161] on button "Next ( 2 / 6 )" at bounding box center [1097, 152] width 67 height 26
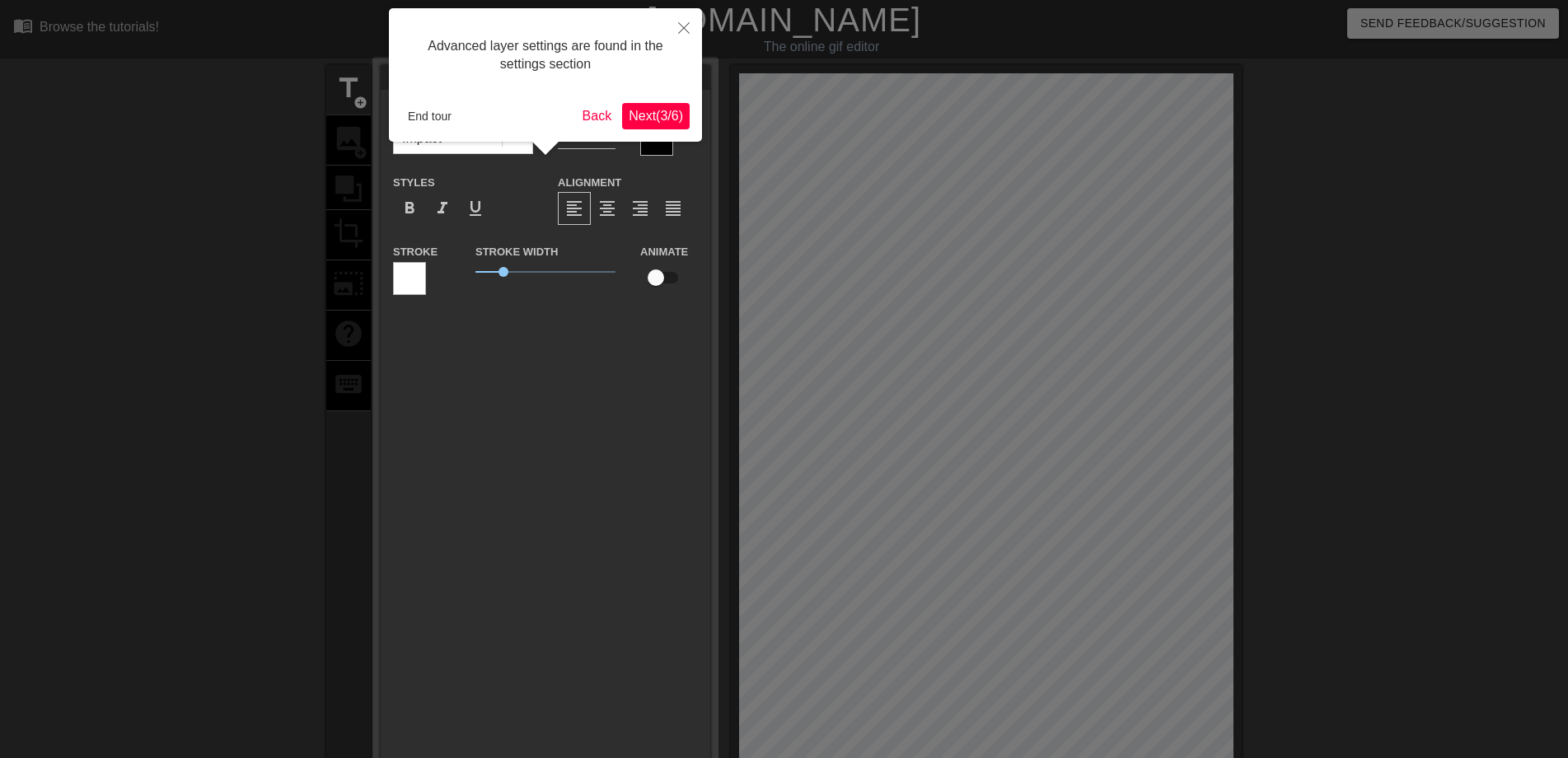
scroll to position [40, 0]
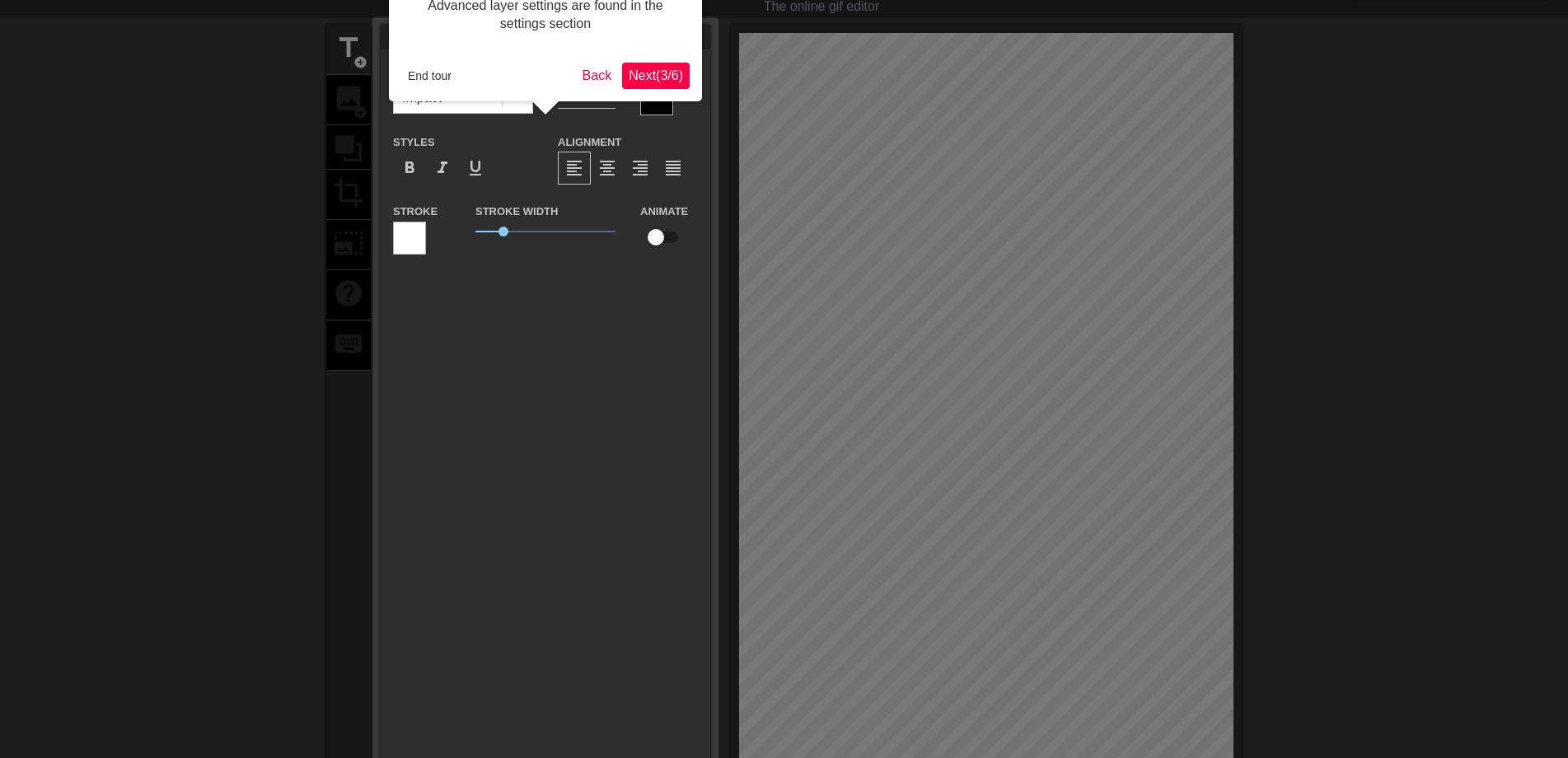
click at [649, 73] on span "Next ( 3 / 6 )" at bounding box center [656, 75] width 55 height 14
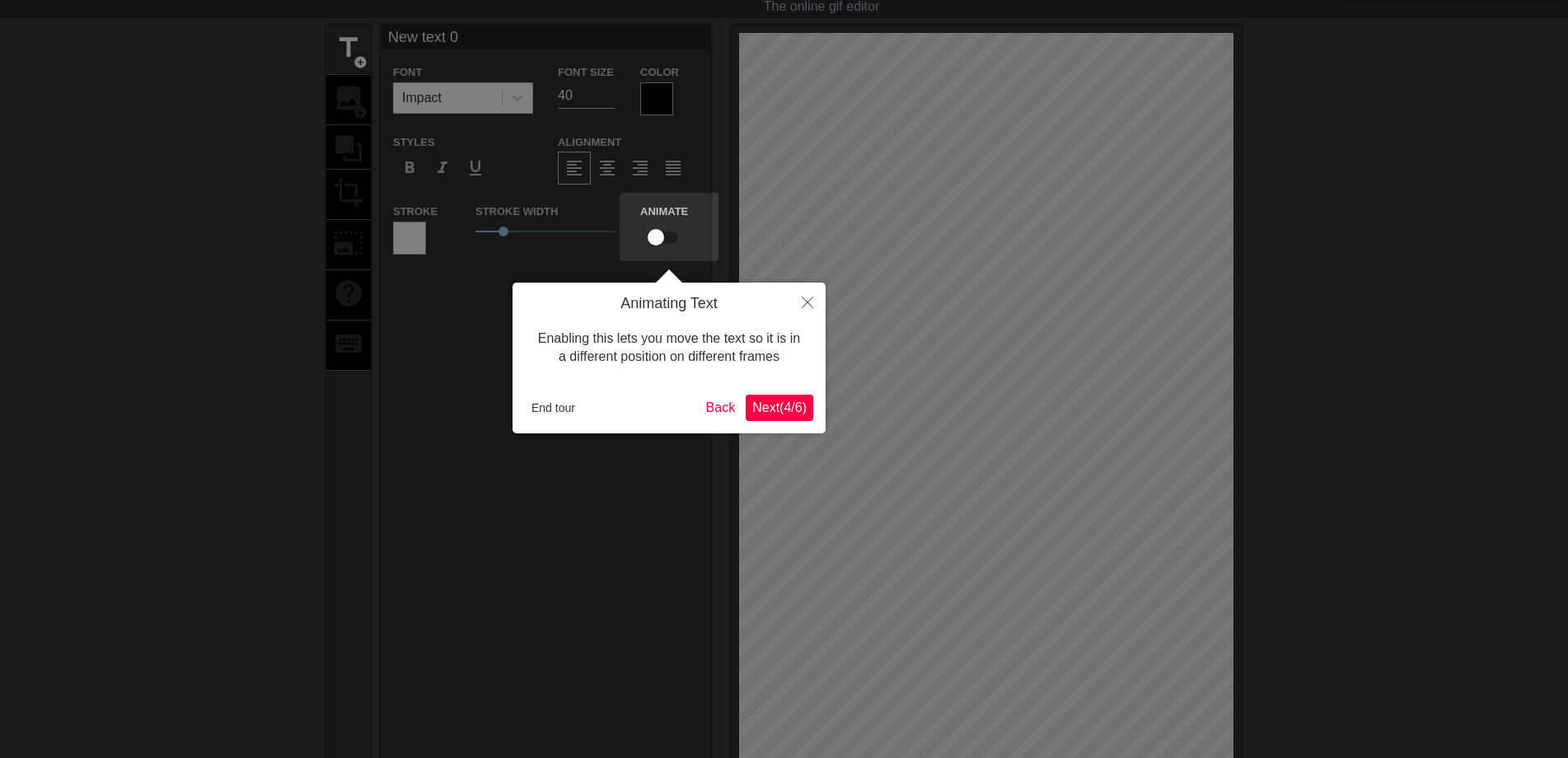
scroll to position [0, 0]
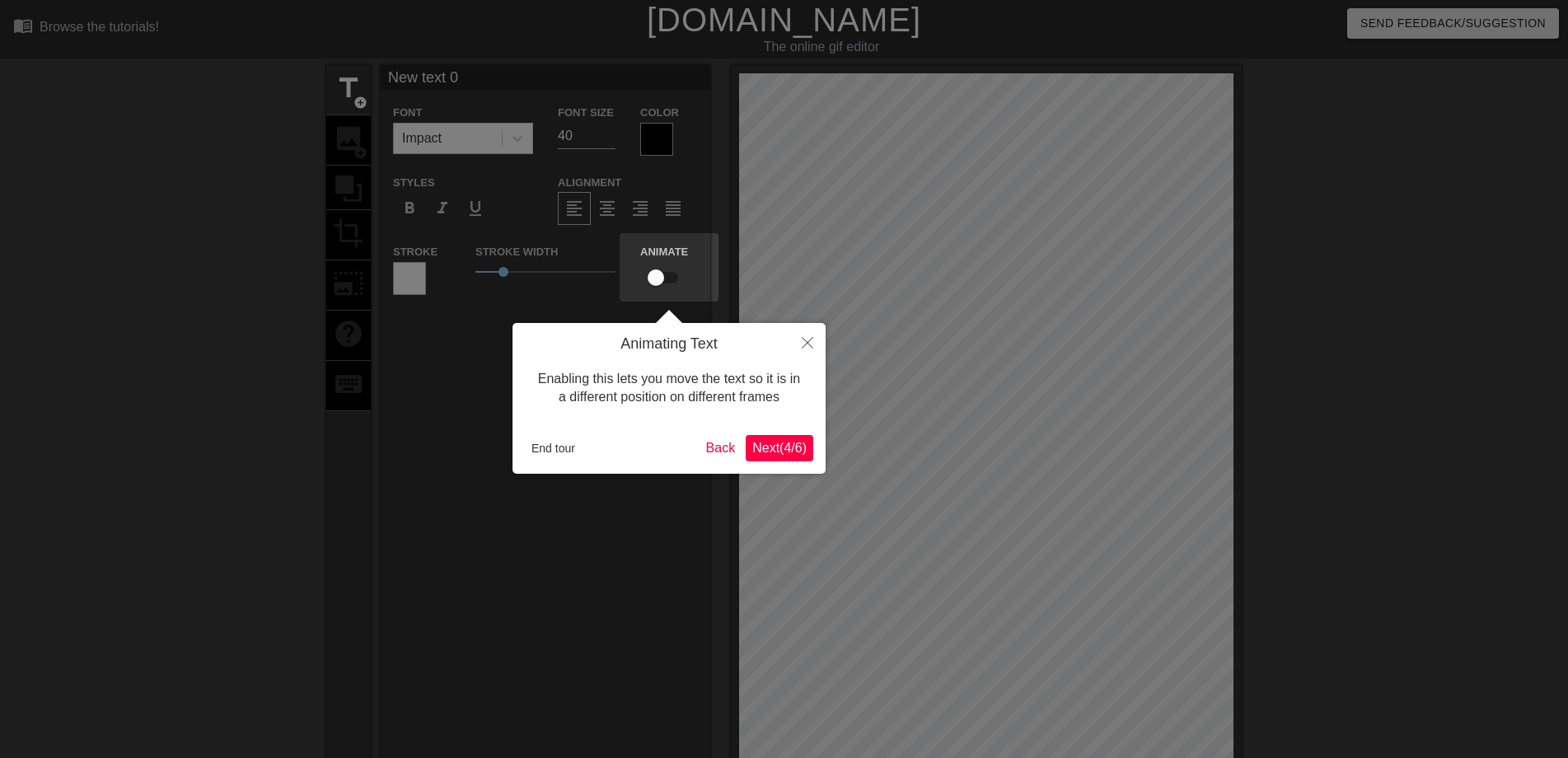
click at [784, 455] on span "Next ( 4 / 6 )" at bounding box center [780, 448] width 55 height 14
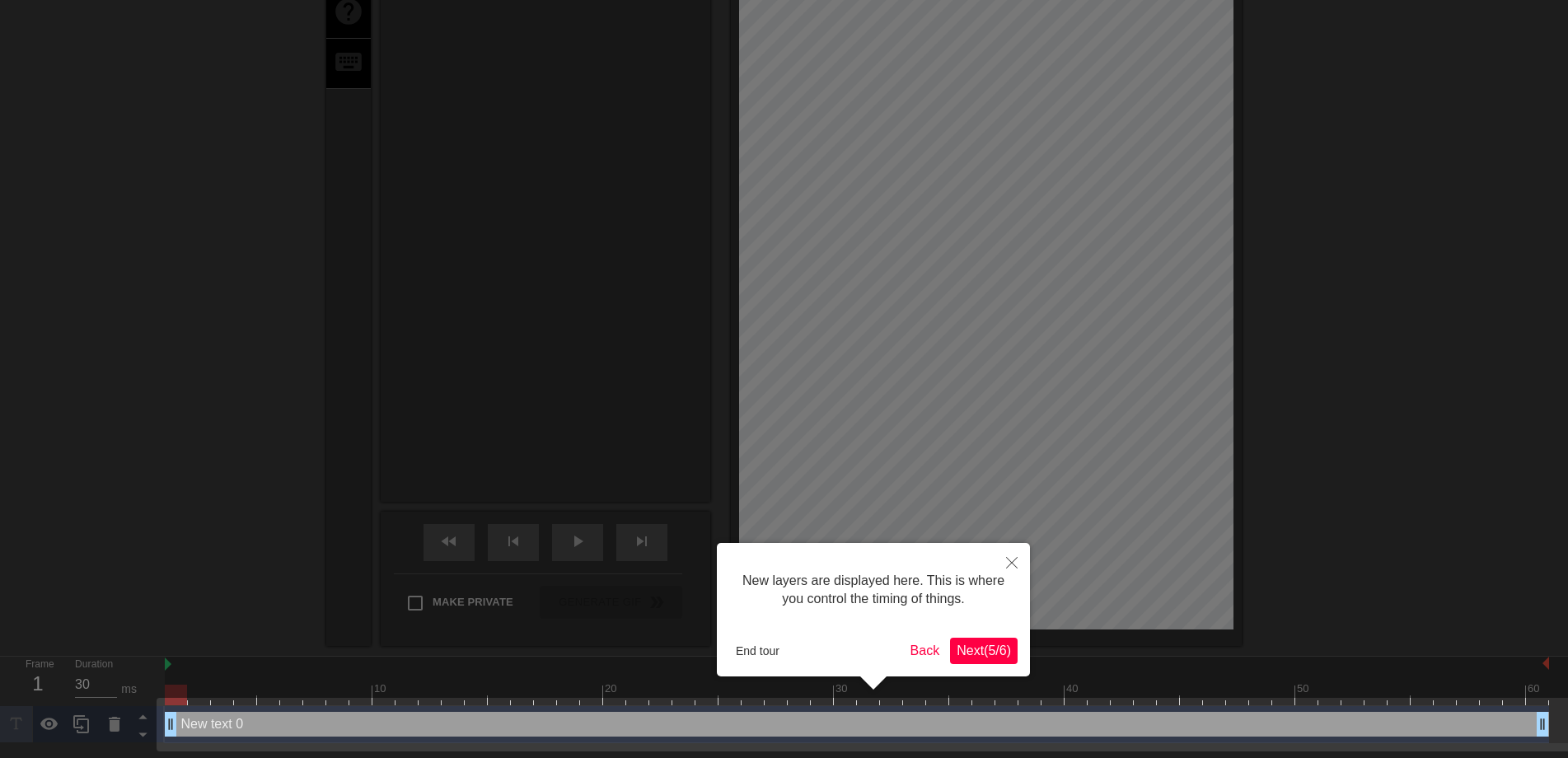
click at [989, 650] on span "Next ( 5 / 6 )" at bounding box center [984, 650] width 55 height 14
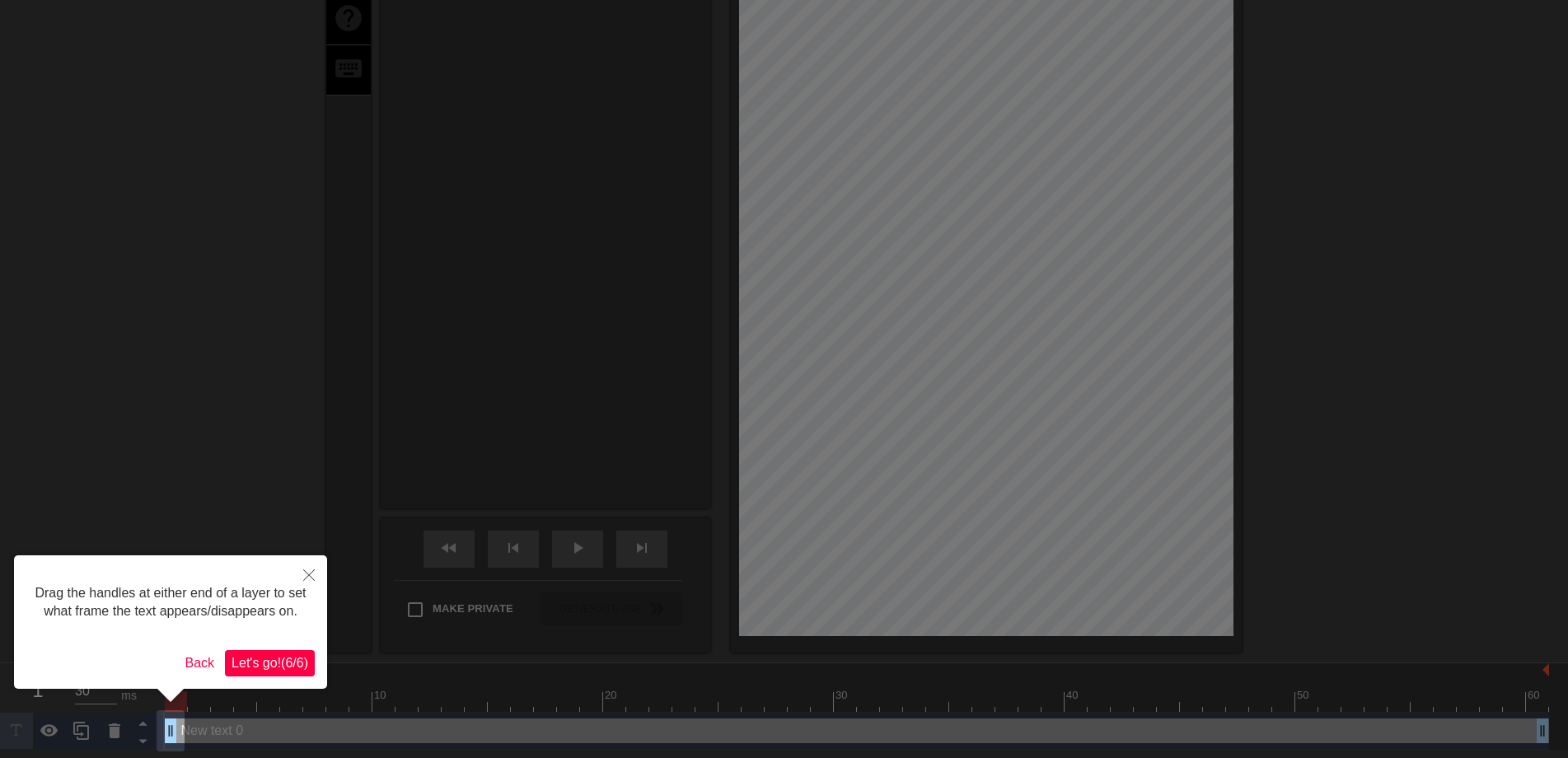
click at [264, 666] on span "Let's go! ( 6 / 6 )" at bounding box center [270, 663] width 76 height 14
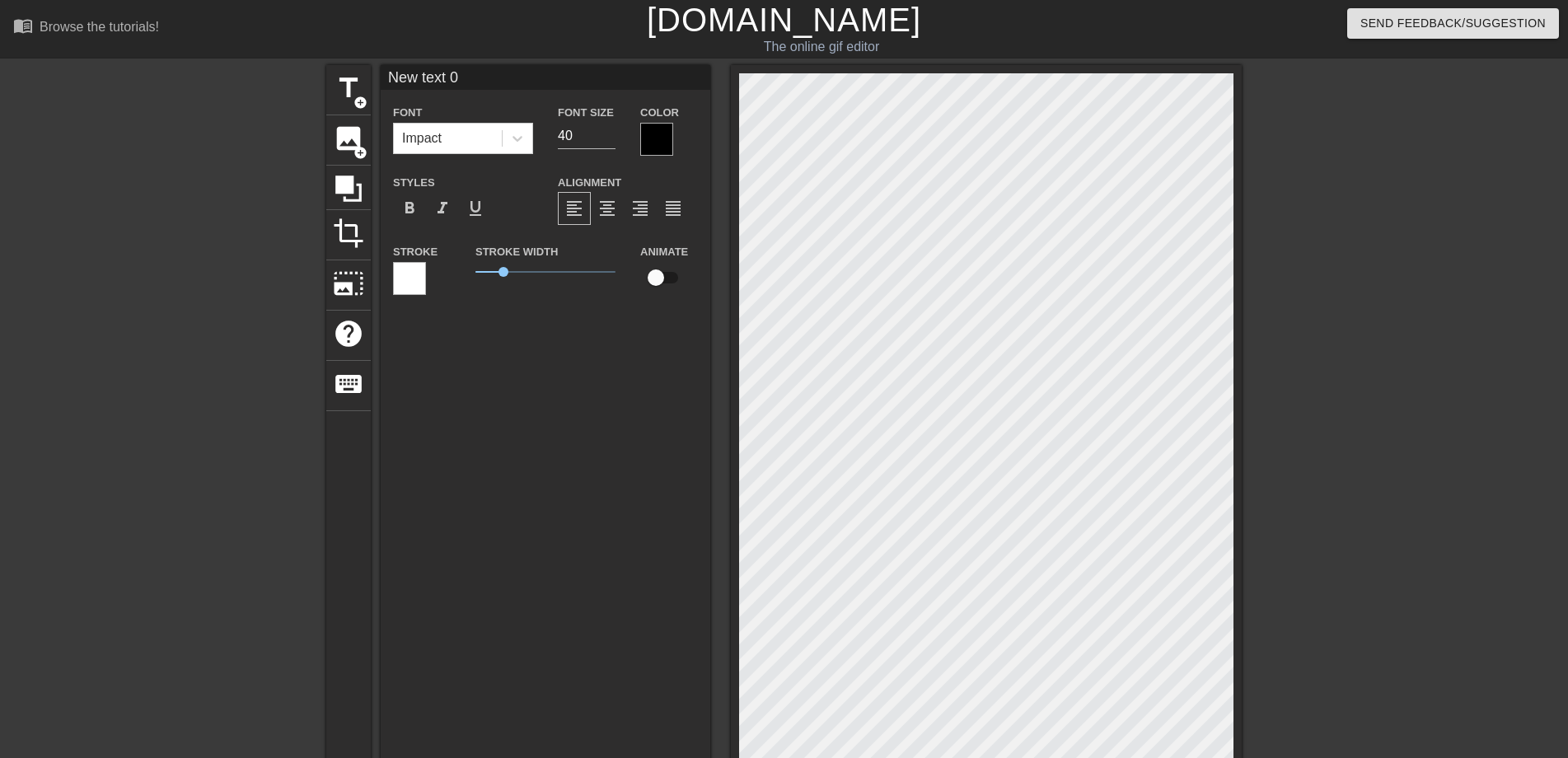
drag, startPoint x: 468, startPoint y: 79, endPoint x: 372, endPoint y: 69, distance: 96.5
click at [372, 69] on div "title add_circle image add_circle crop photo_size_select_large help keyboard Ne…" at bounding box center [784, 516] width 916 height 903
type input "早"
click at [650, 144] on div at bounding box center [657, 140] width 33 height 33
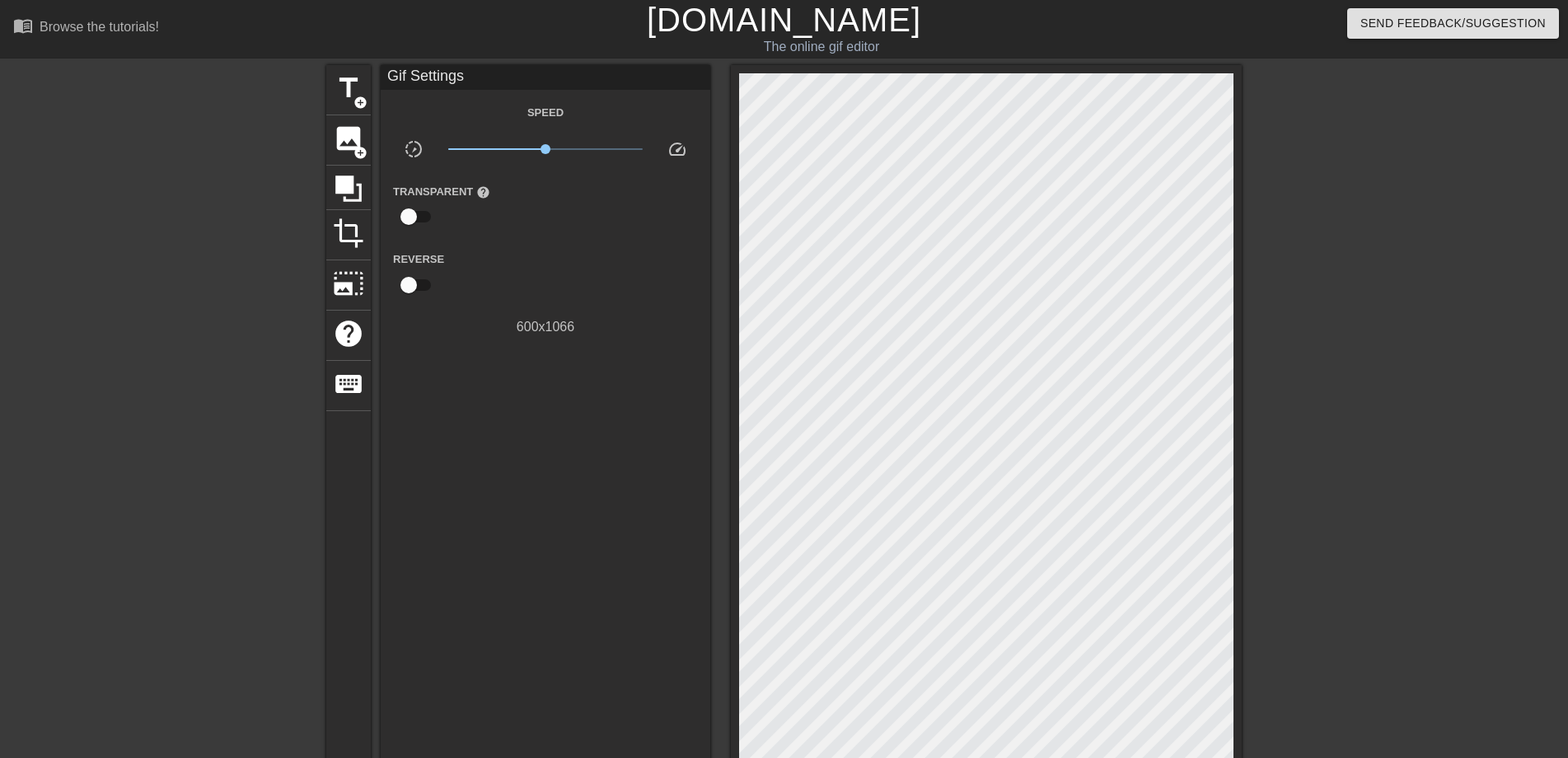
drag, startPoint x: 505, startPoint y: 273, endPoint x: 470, endPoint y: 275, distance: 35.1
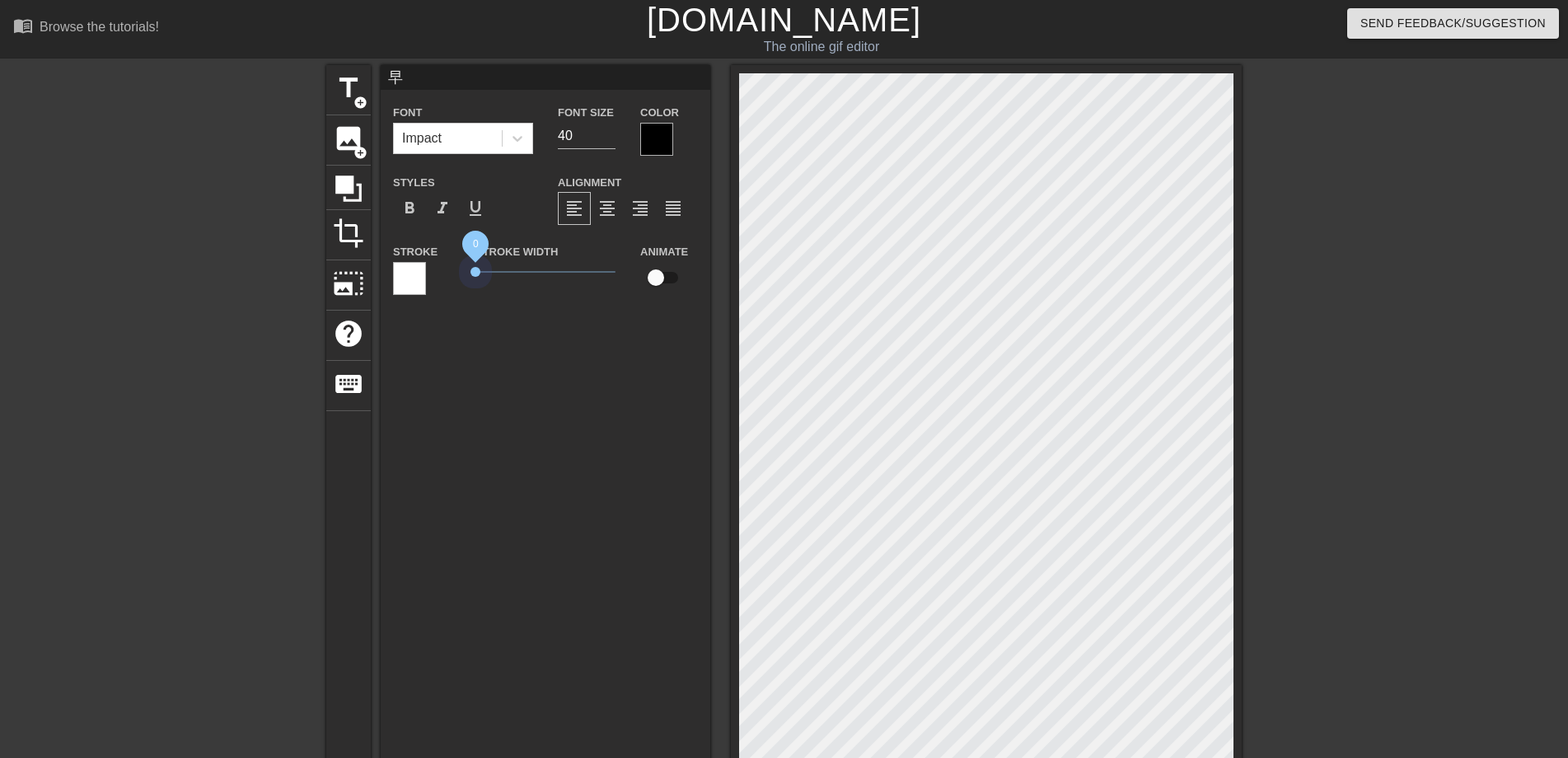
drag, startPoint x: 510, startPoint y: 279, endPoint x: 442, endPoint y: 274, distance: 68.2
click at [442, 274] on div "Stroke Stroke Width 0 Animate" at bounding box center [545, 276] width 330 height 68
click at [609, 131] on input "66" at bounding box center [586, 136] width 58 height 26
click at [609, 131] on input "67" at bounding box center [586, 136] width 58 height 26
click at [609, 131] on input "68" at bounding box center [586, 136] width 58 height 26
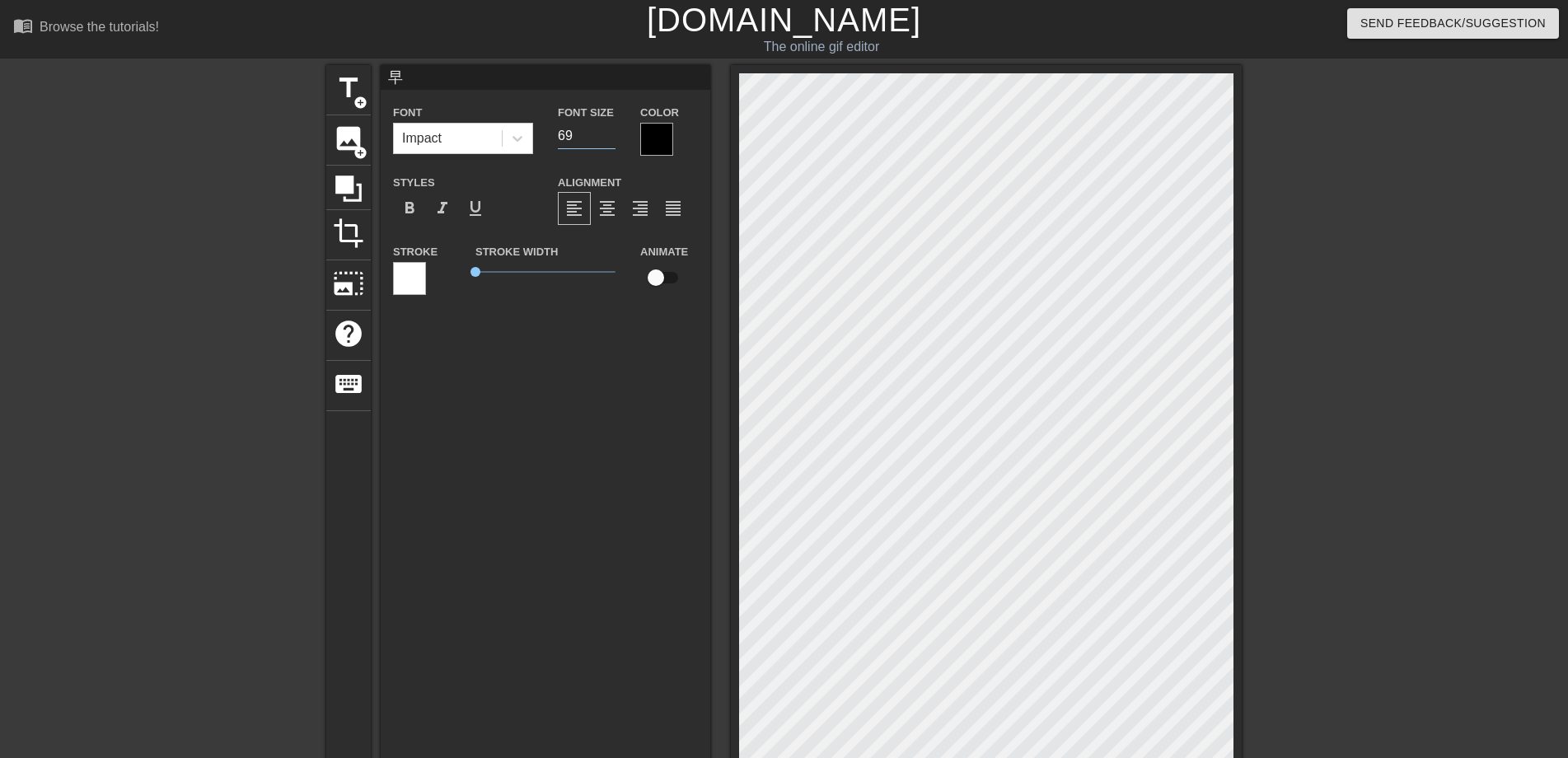
click at [609, 131] on input "69" at bounding box center [586, 136] width 58 height 26
type input "70"
click at [609, 131] on input "70" at bounding box center [586, 136] width 58 height 26
click at [666, 139] on div at bounding box center [657, 140] width 33 height 33
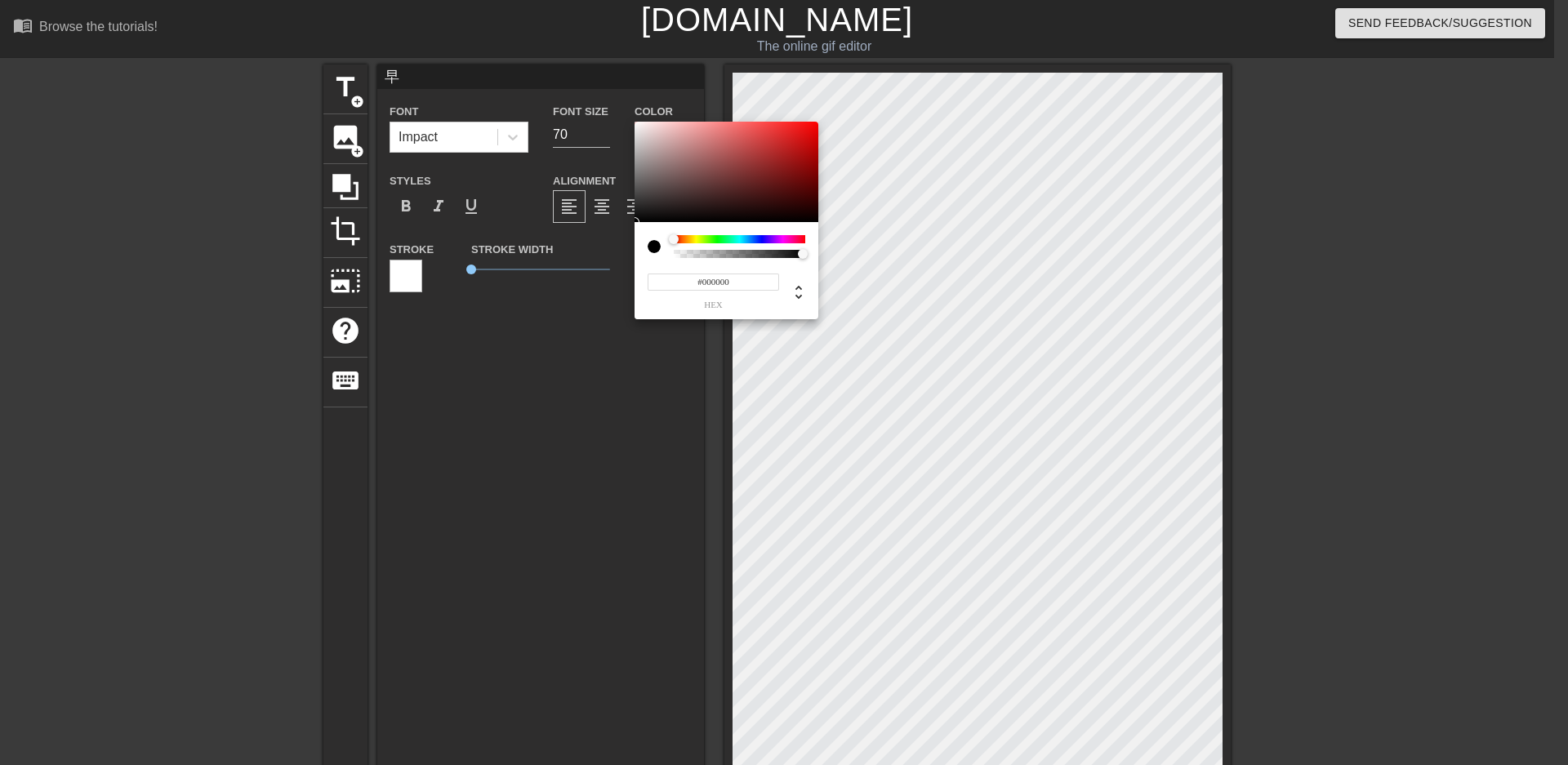
type input "#FA0D0D"
click at [809, 123] on div at bounding box center [727, 173] width 184 height 101
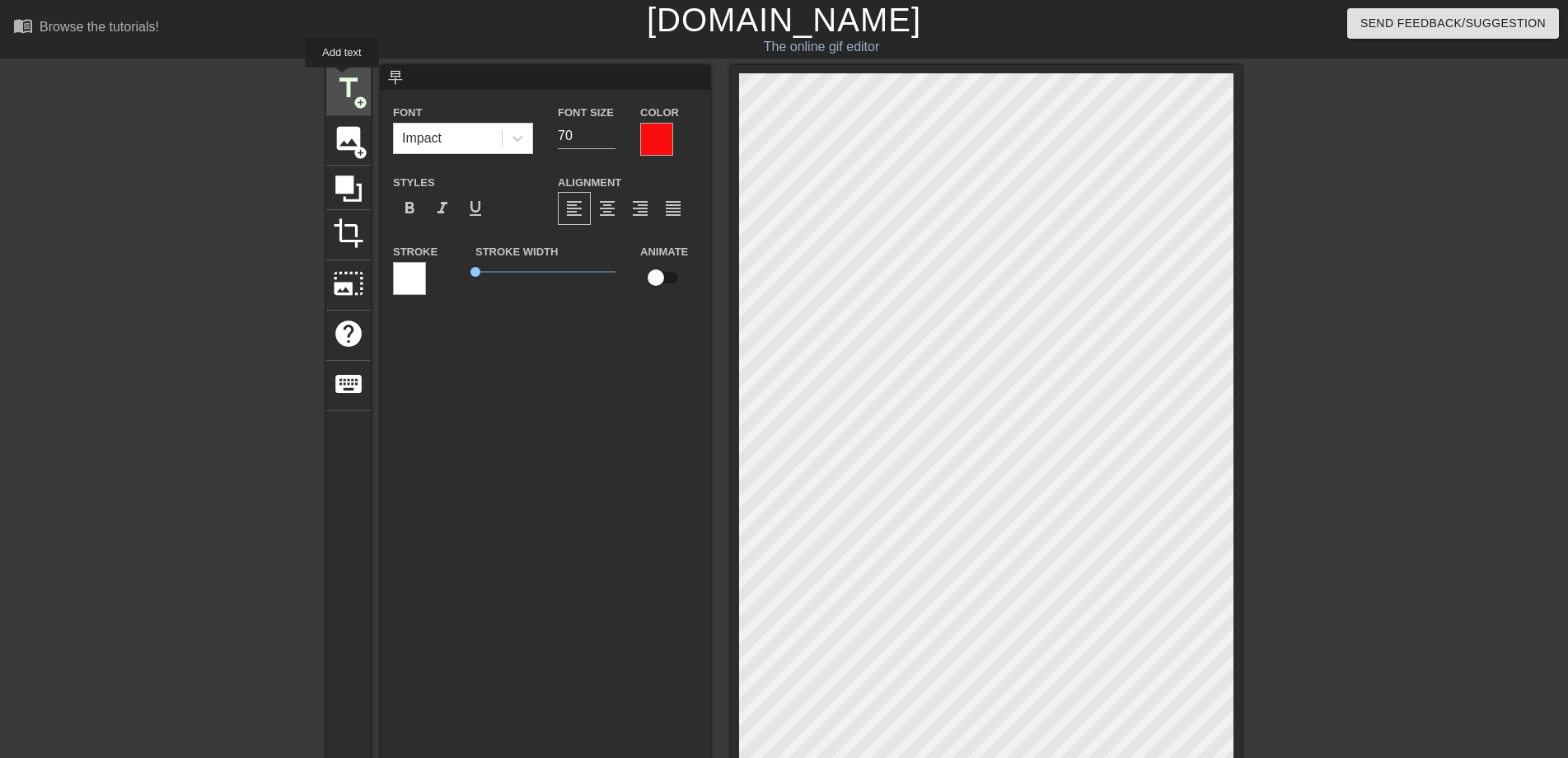
click at [340, 86] on span "title" at bounding box center [348, 88] width 31 height 31
type input "New text 1"
type input "40"
drag, startPoint x: 463, startPoint y: 80, endPoint x: 378, endPoint y: 71, distance: 85.5
click at [378, 71] on div "title add_circle image add_circle crop photo_size_select_large help keyboard Ne…" at bounding box center [784, 516] width 916 height 903
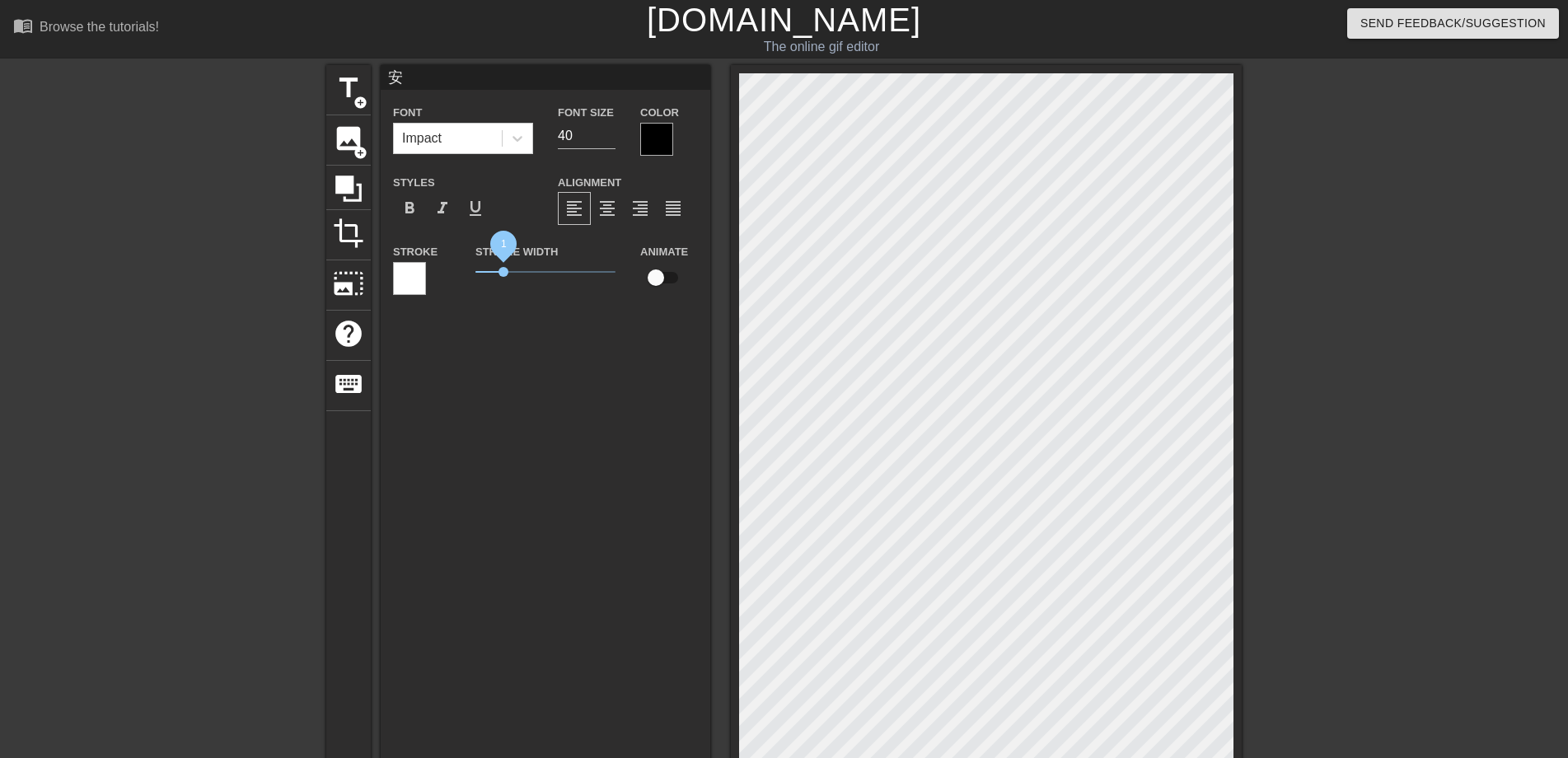
type input "安"
drag, startPoint x: 505, startPoint y: 273, endPoint x: 437, endPoint y: 274, distance: 68.0
click at [437, 274] on div "Stroke Stroke Width 0 Animate" at bounding box center [545, 276] width 330 height 68
click at [609, 131] on input "67" at bounding box center [586, 136] width 58 height 26
click at [609, 131] on input "68" at bounding box center [586, 136] width 58 height 26
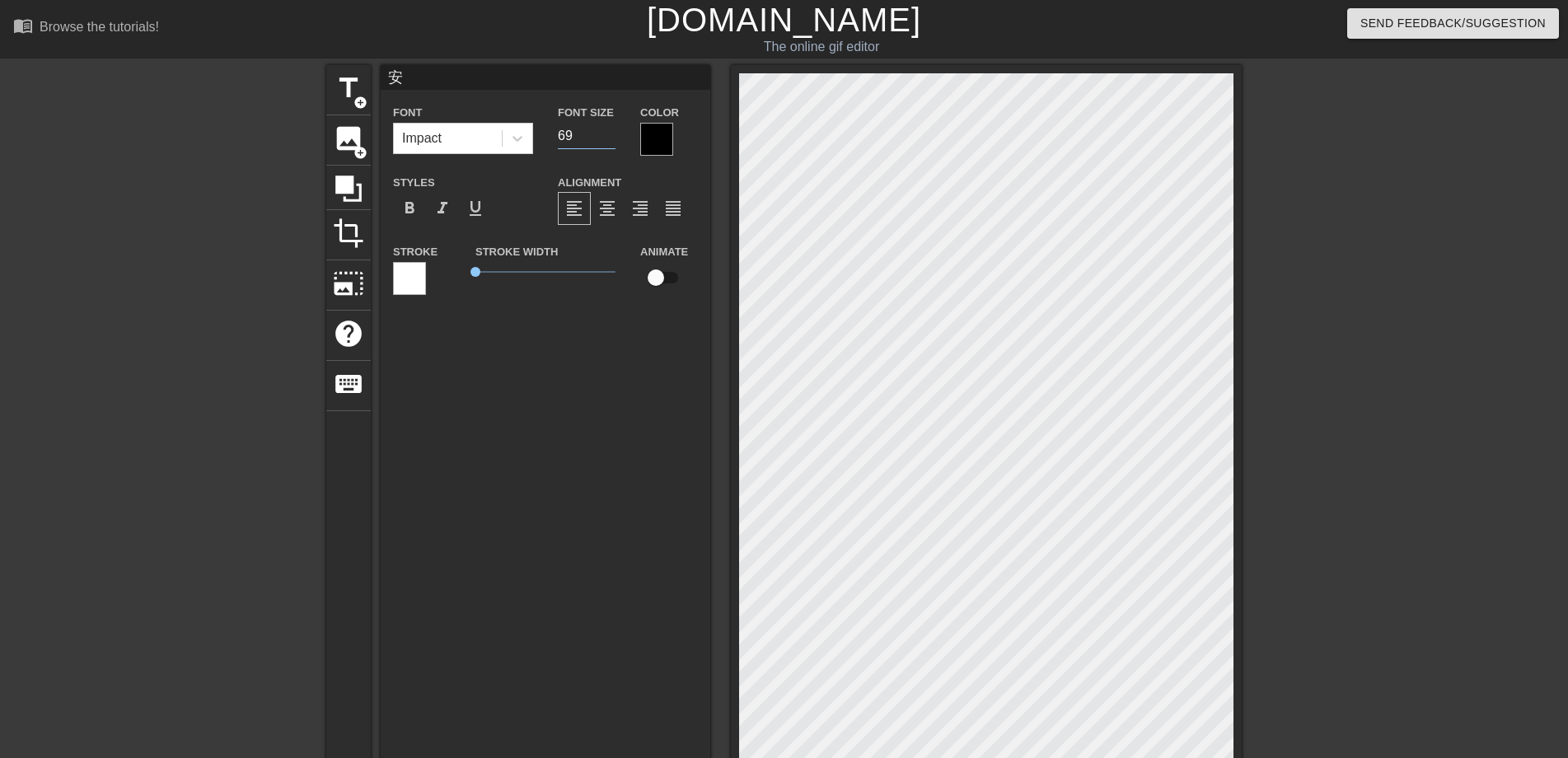
click at [609, 131] on input "69" at bounding box center [586, 136] width 58 height 26
type input "70"
click at [609, 131] on input "70" at bounding box center [586, 136] width 58 height 26
click at [665, 136] on div at bounding box center [657, 140] width 33 height 33
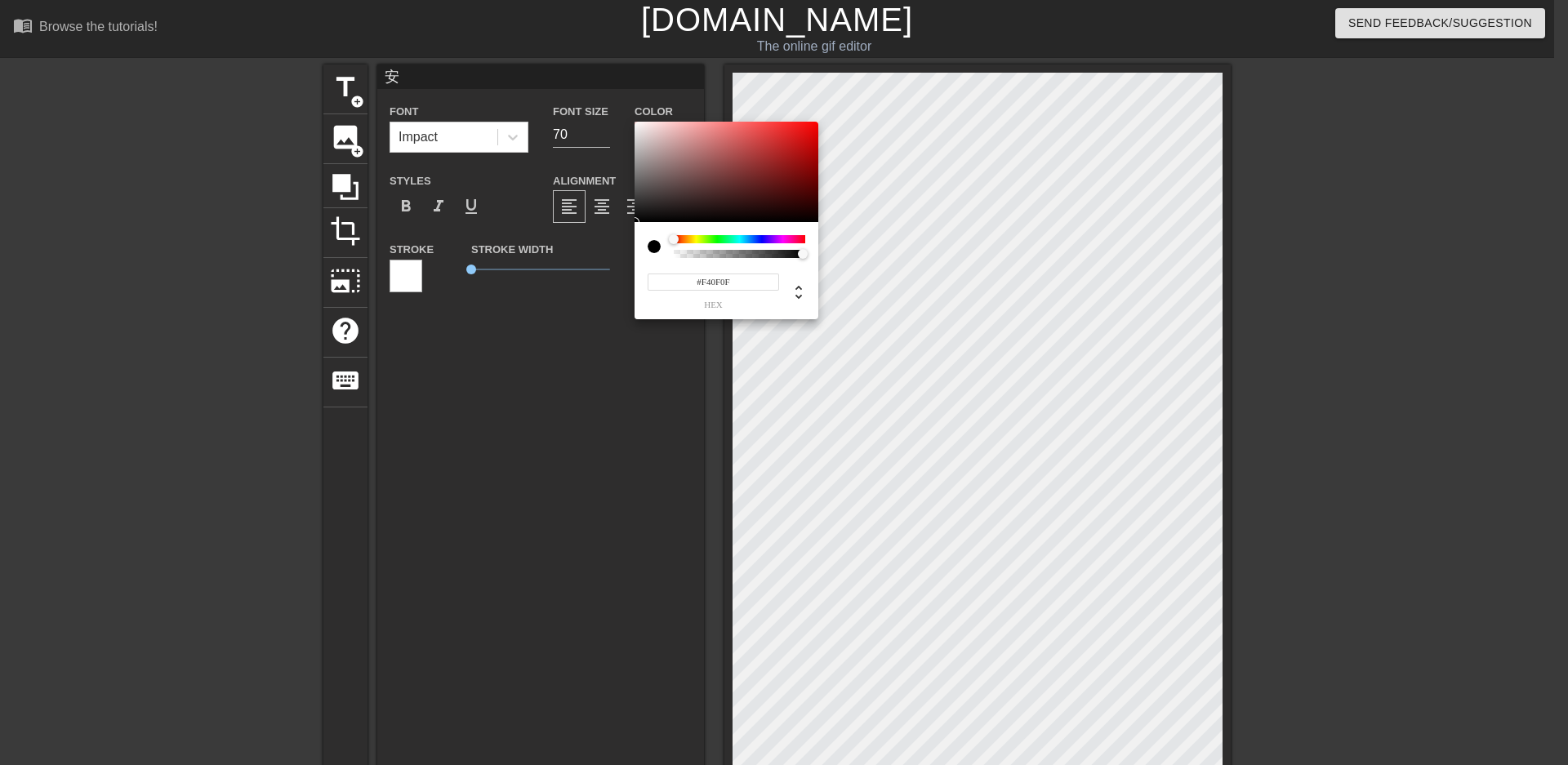
type input "#F00F0F"
click at [807, 127] on div at bounding box center [727, 173] width 184 height 101
click at [807, 127] on div at bounding box center [807, 127] width 10 height 10
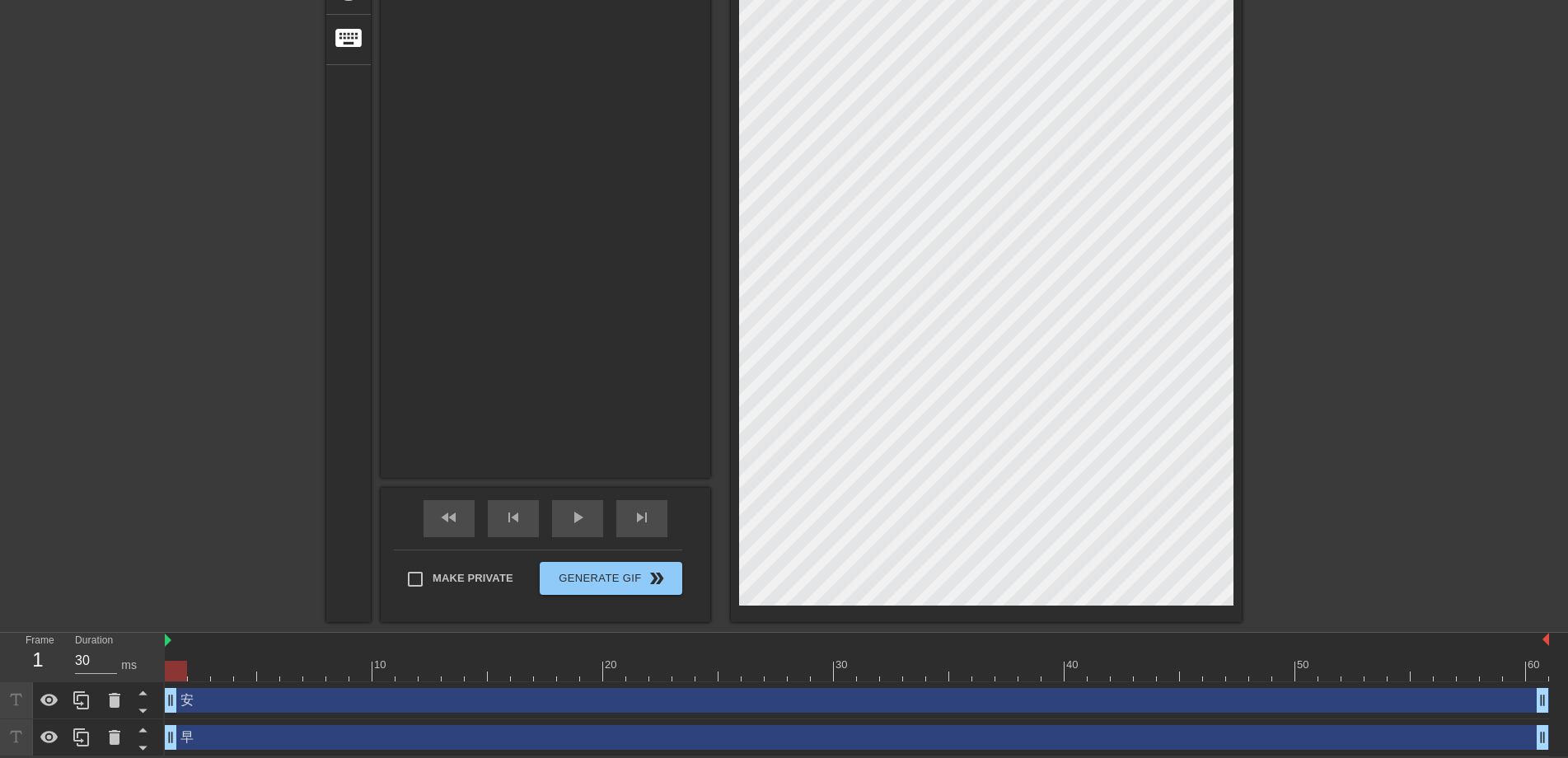
scroll to position [347, 0]
click at [594, 579] on span "Generate Gif double_arrow" at bounding box center [610, 578] width 129 height 20
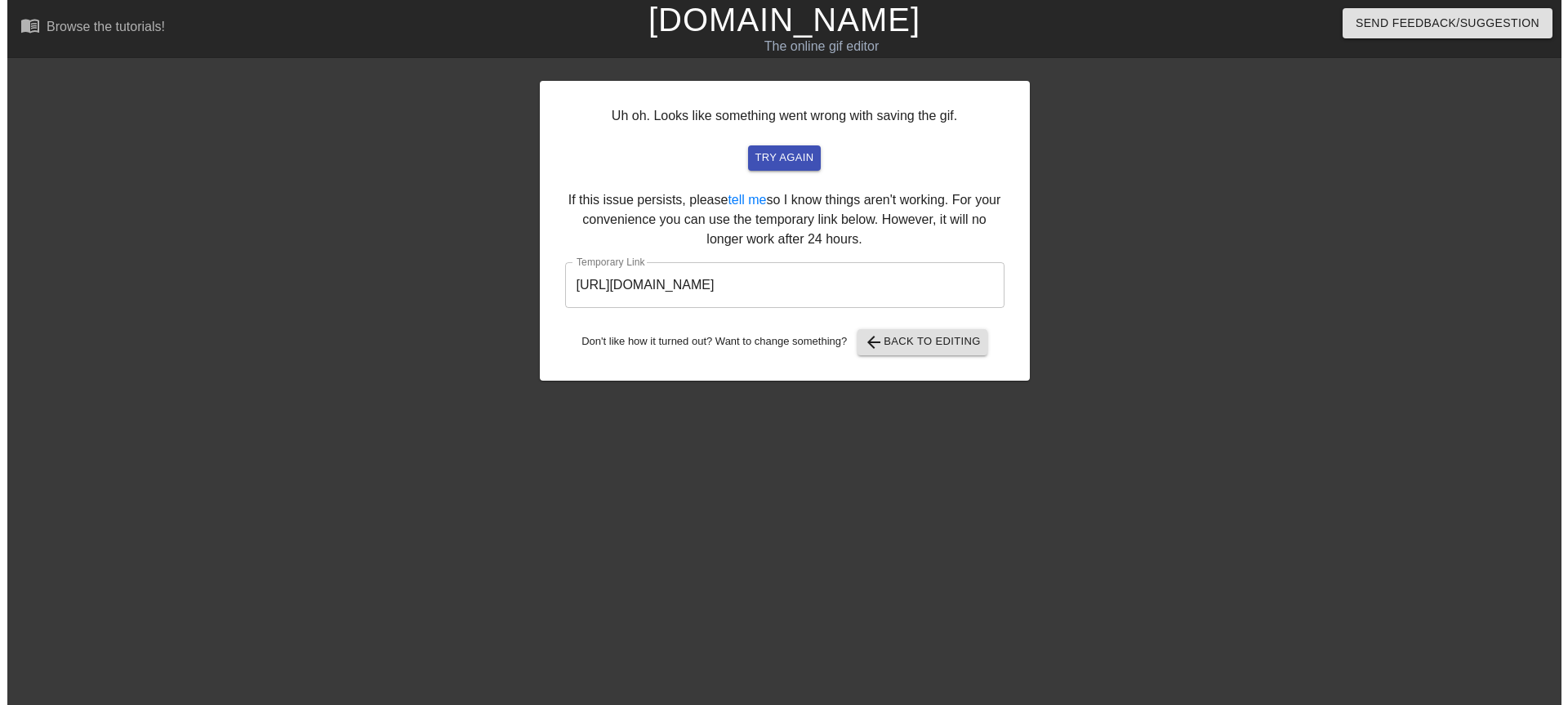
scroll to position [0, 0]
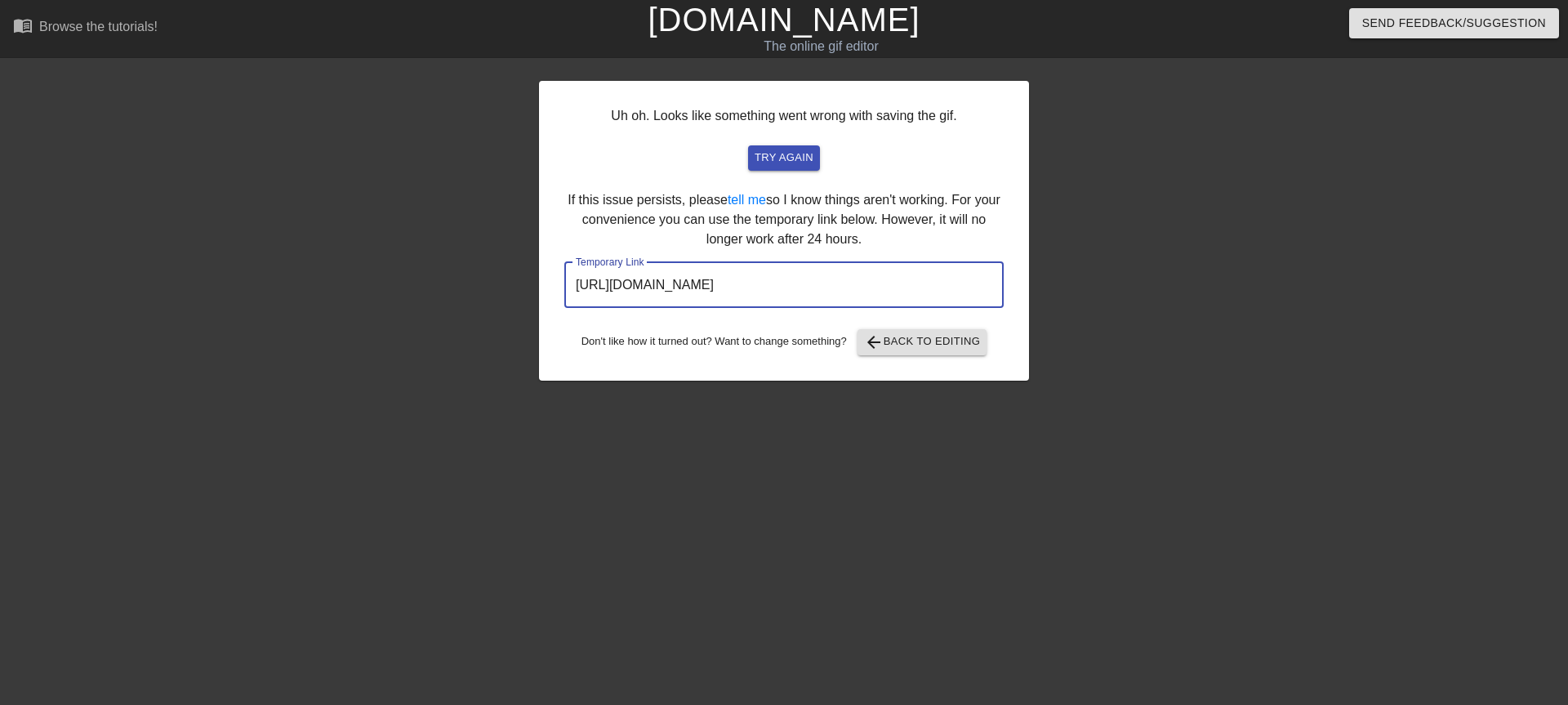
drag, startPoint x: 907, startPoint y: 285, endPoint x: 561, endPoint y: 314, distance: 347.2
click at [561, 314] on div "Uh oh. Looks like something went wrong with saving the gif. try again If this i…" at bounding box center [784, 230] width 490 height 300
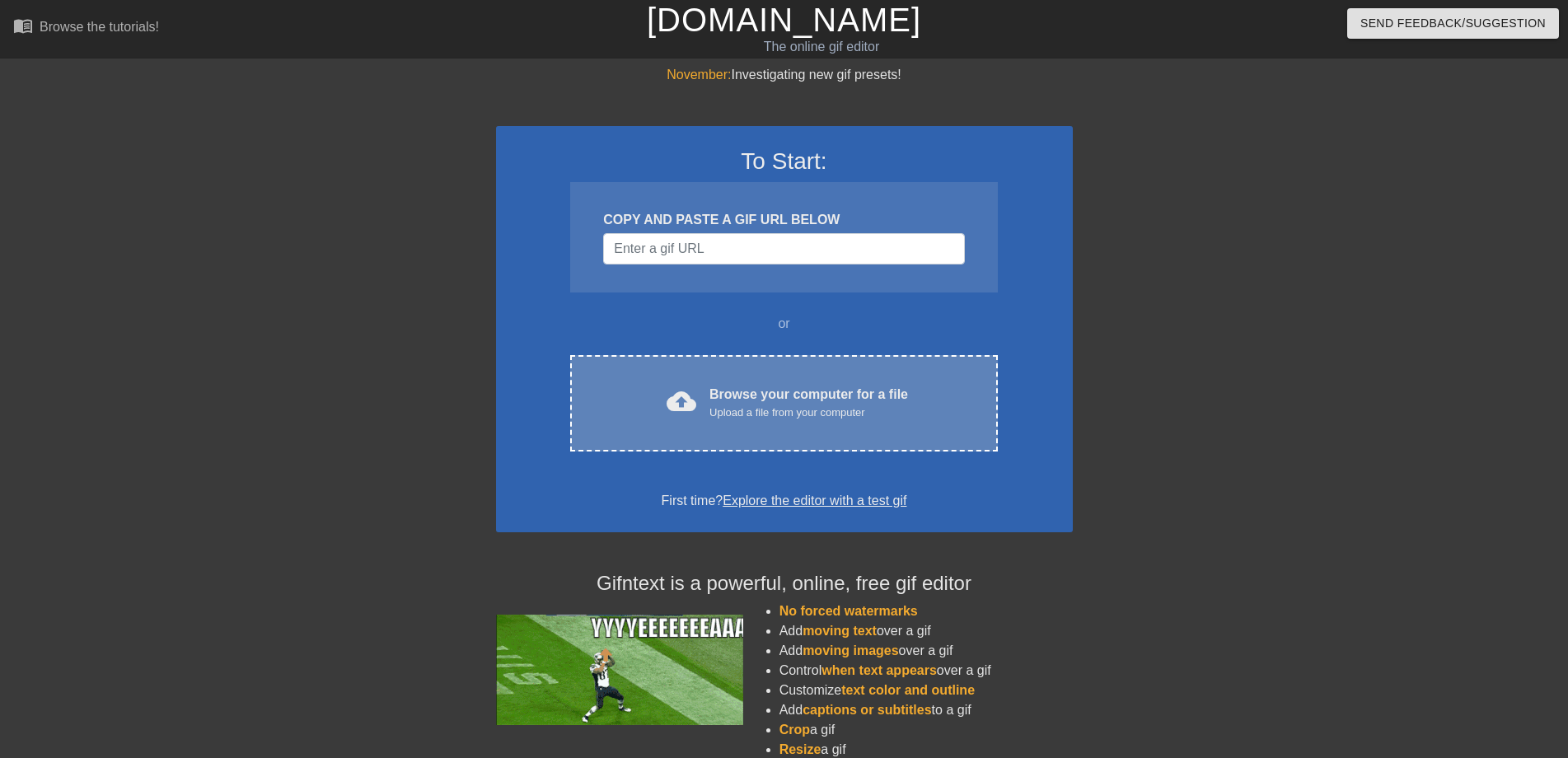
click at [682, 415] on span "cloud_upload" at bounding box center [681, 401] width 29 height 29
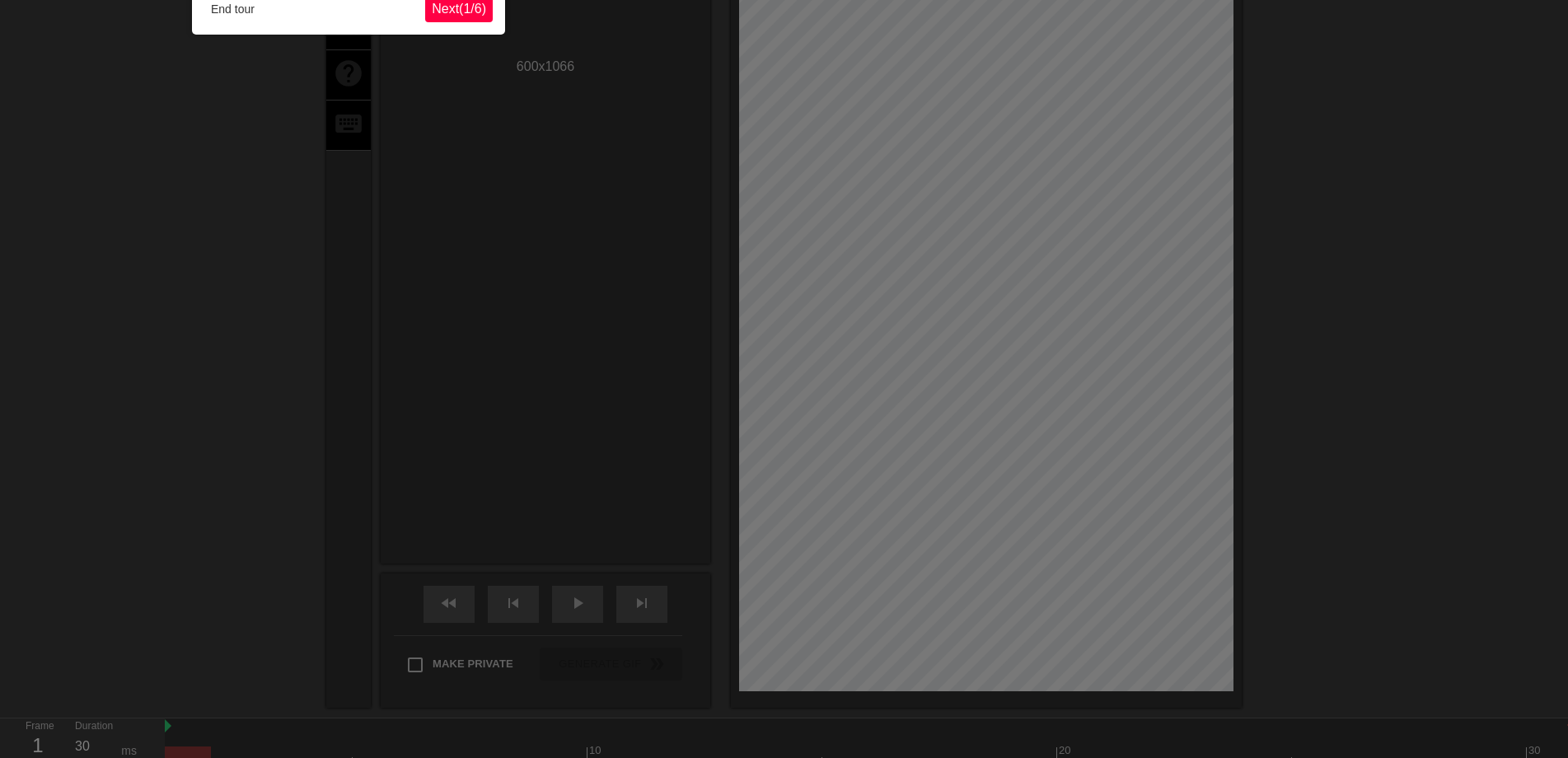
scroll to position [40, 0]
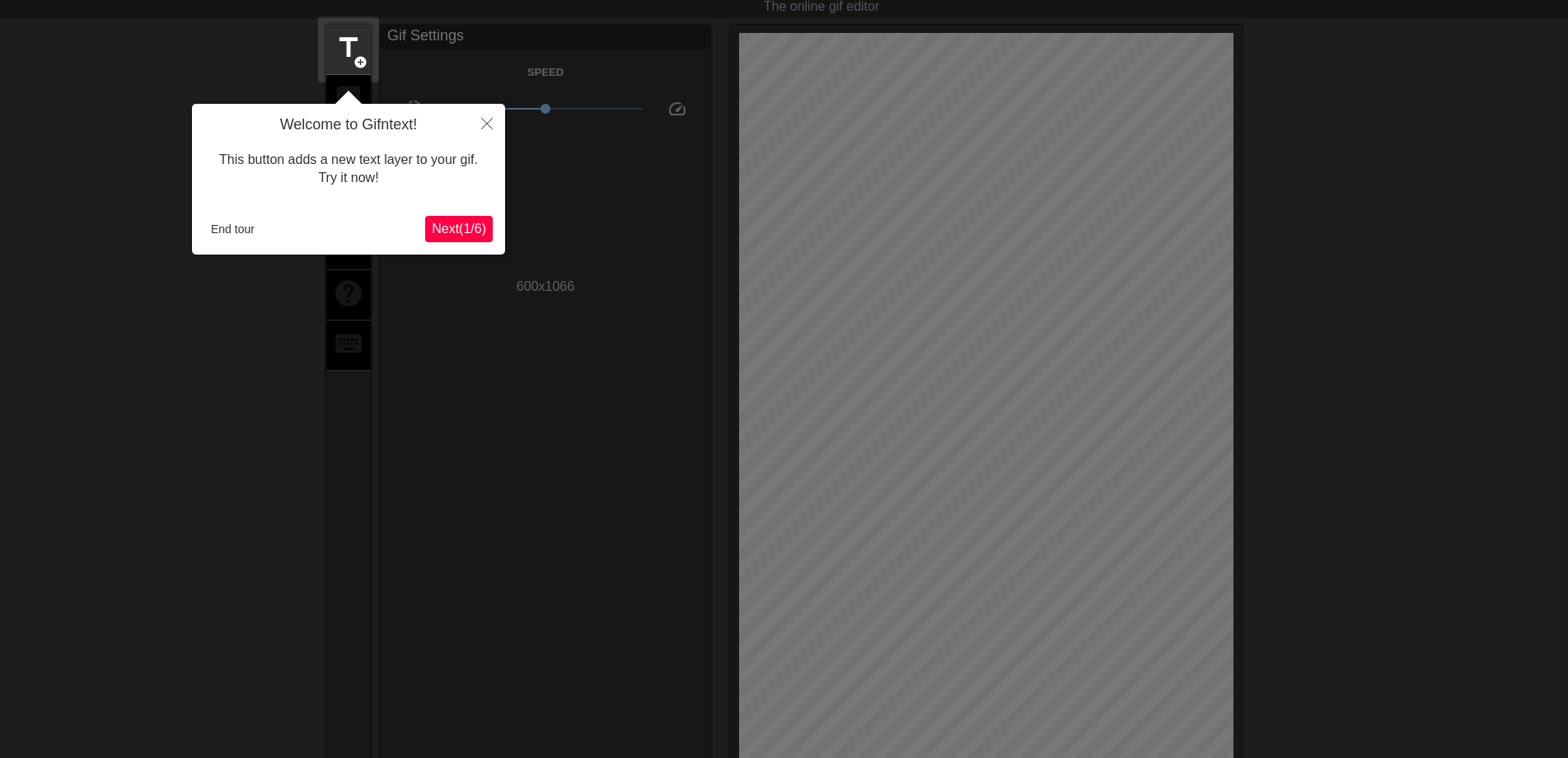
click at [467, 232] on span "Next ( 1 / 6 )" at bounding box center [459, 229] width 55 height 14
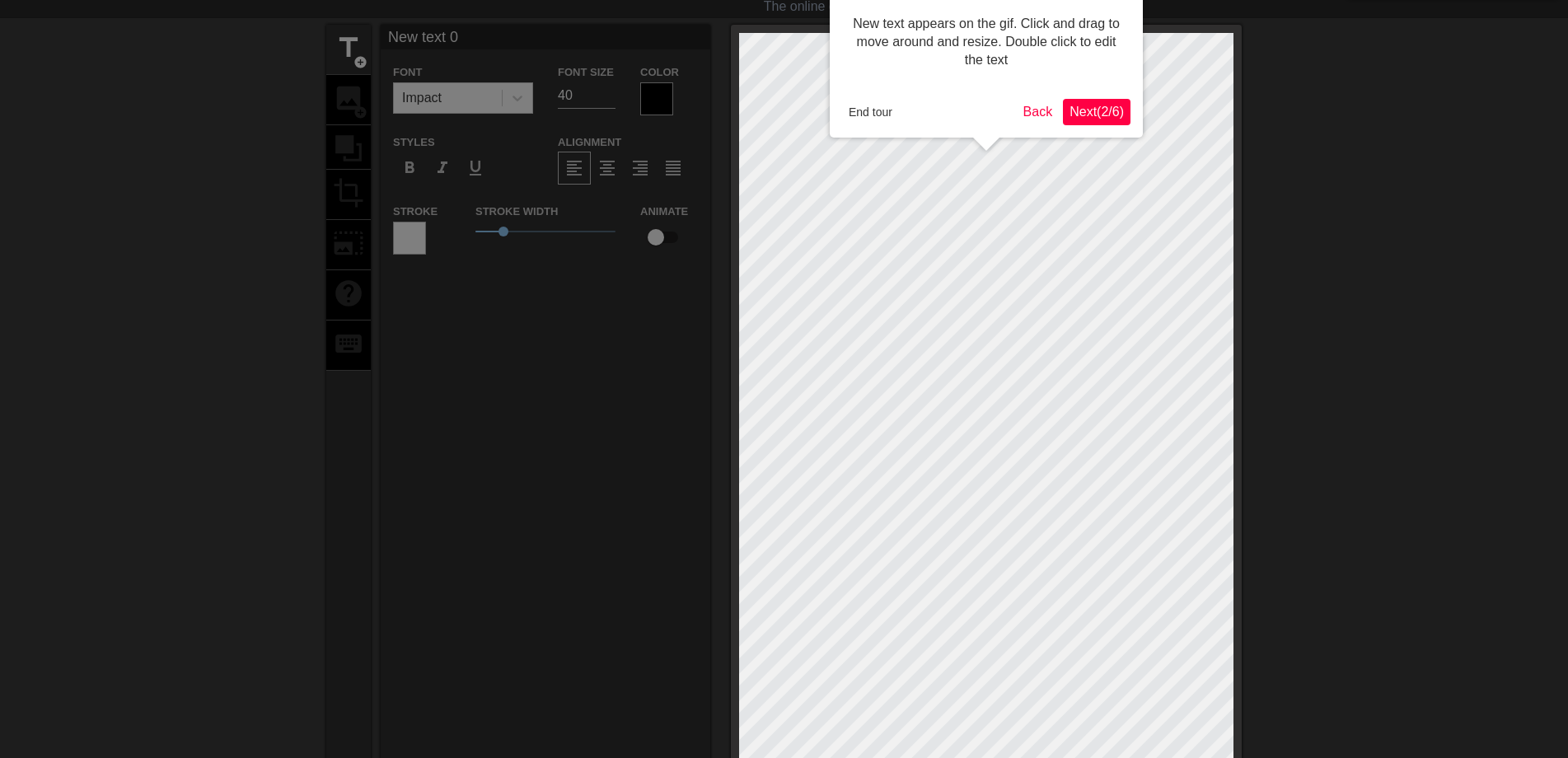
scroll to position [0, 0]
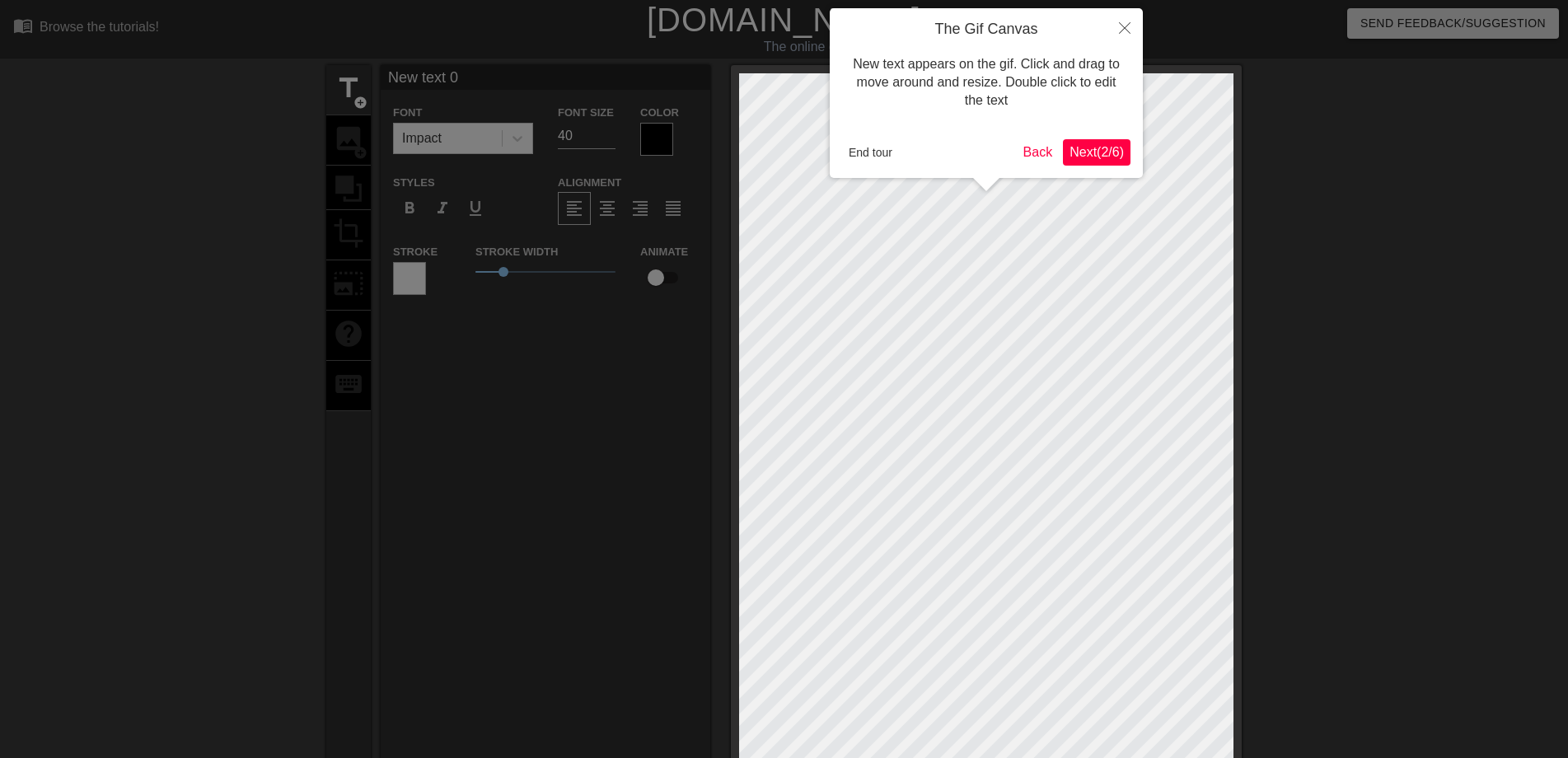
click at [1093, 156] on span "Next ( 2 / 6 )" at bounding box center [1097, 152] width 55 height 14
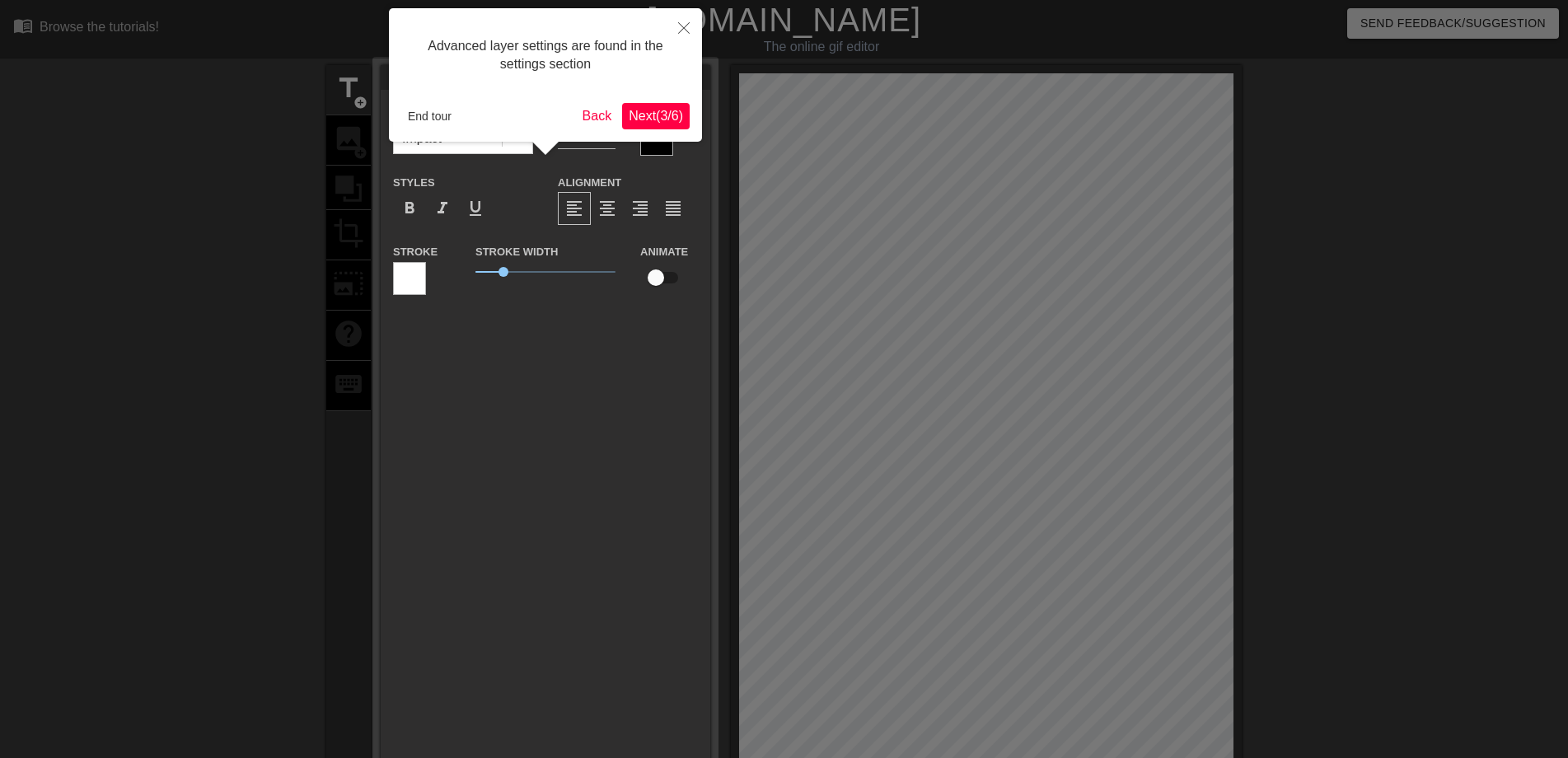
scroll to position [40, 0]
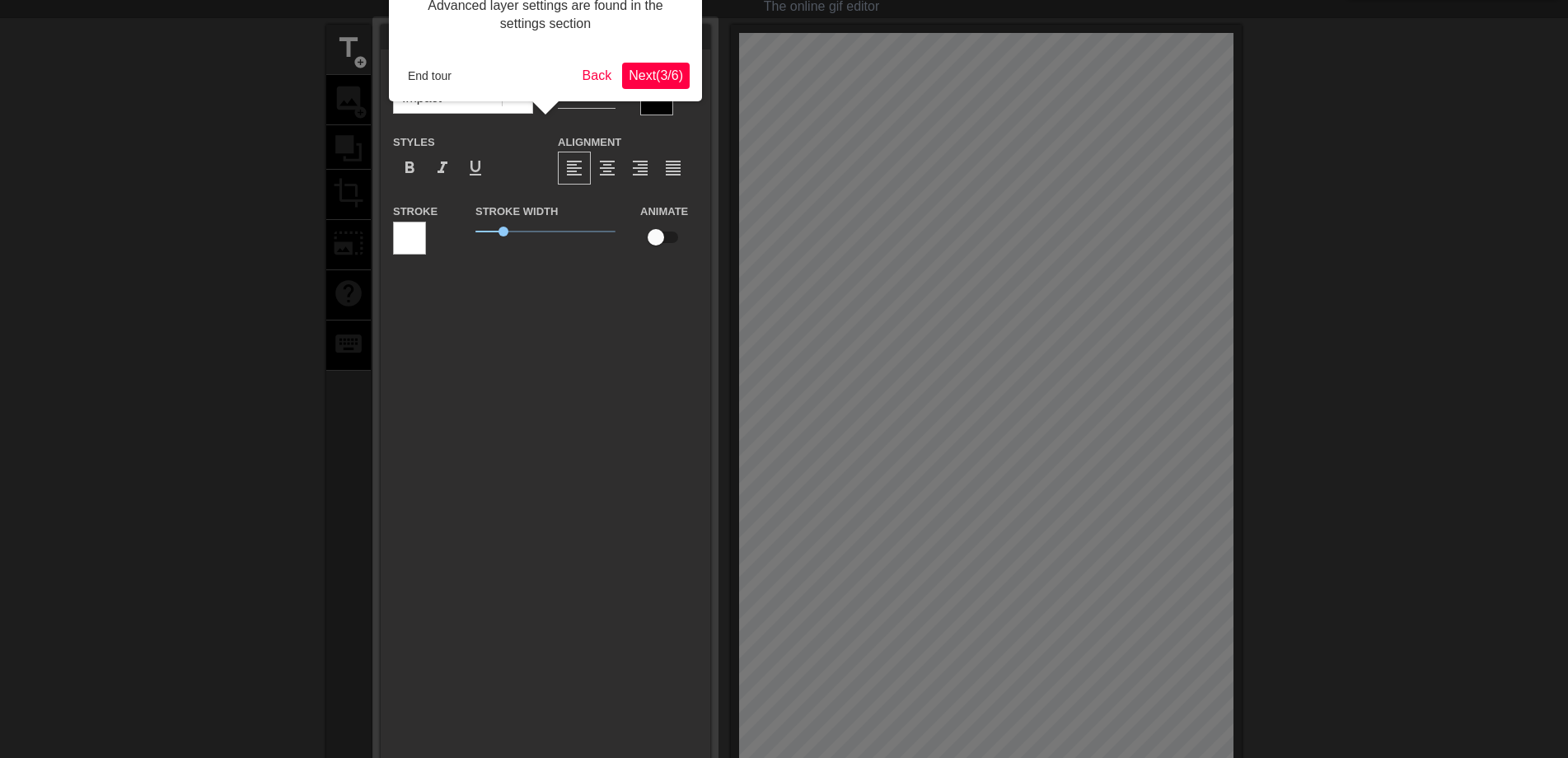
click at [649, 79] on span "Next ( 3 / 6 )" at bounding box center [656, 75] width 55 height 14
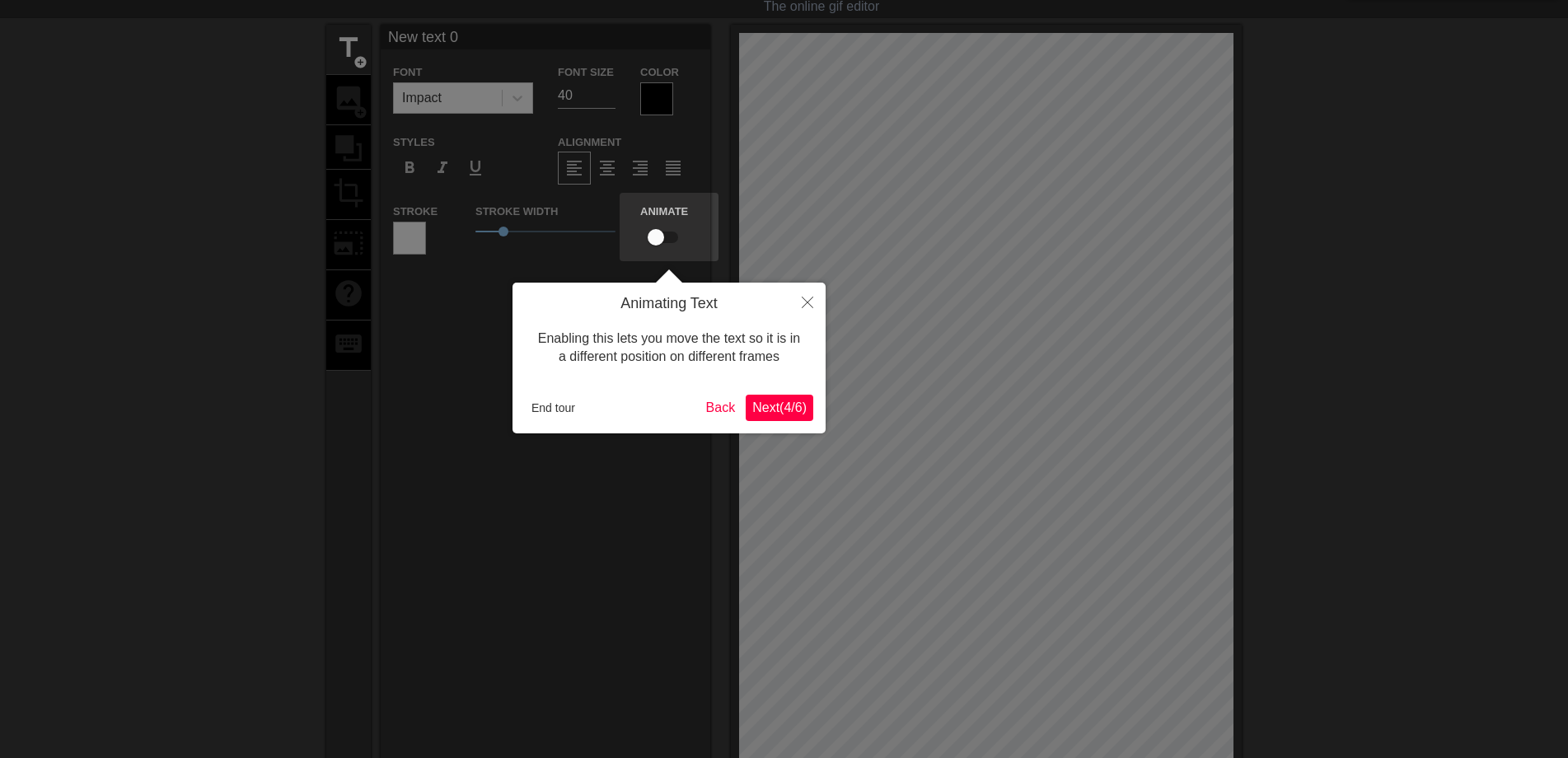
scroll to position [0, 0]
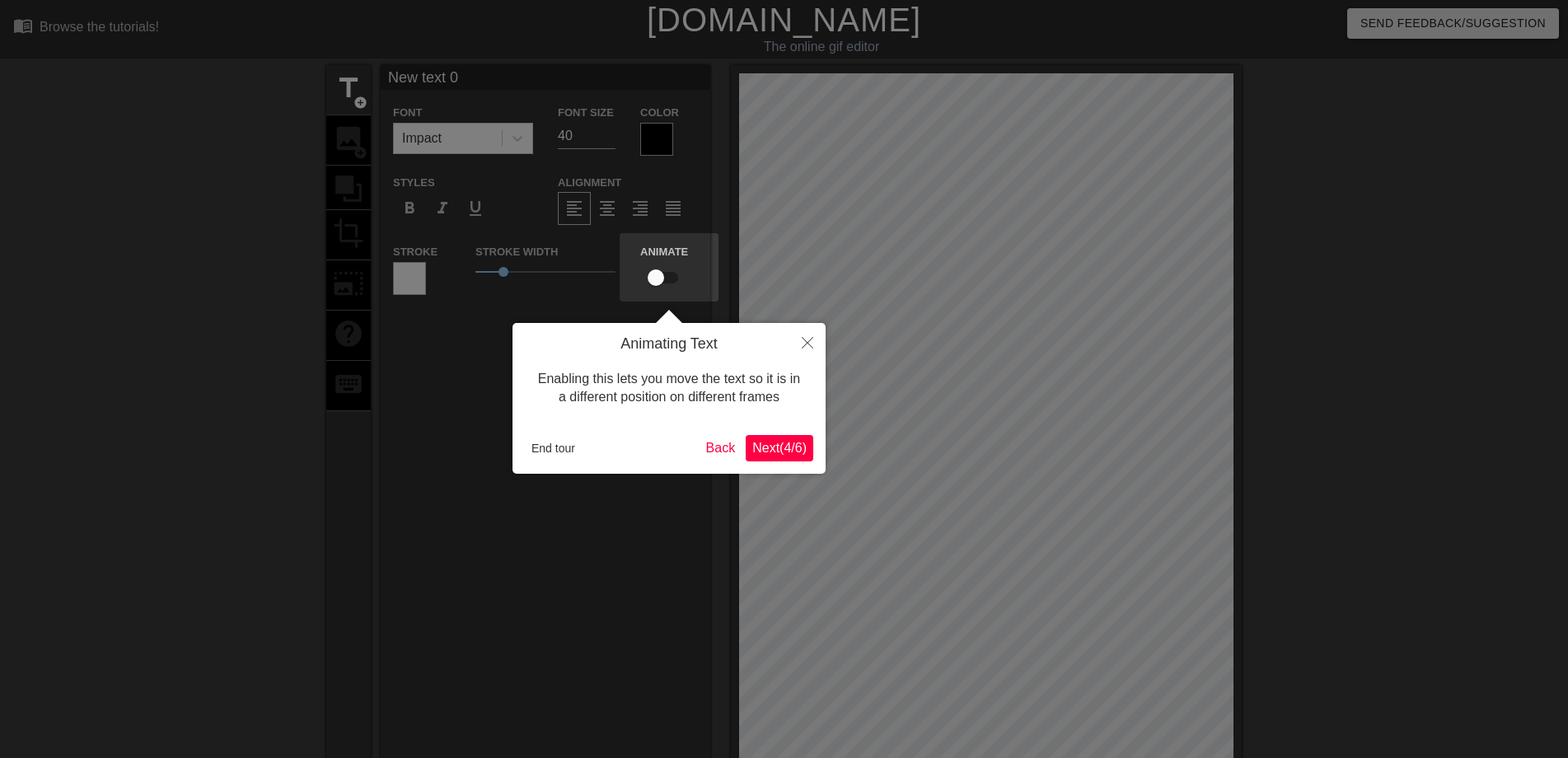
click at [761, 442] on span "Next ( 4 / 6 )" at bounding box center [780, 448] width 55 height 14
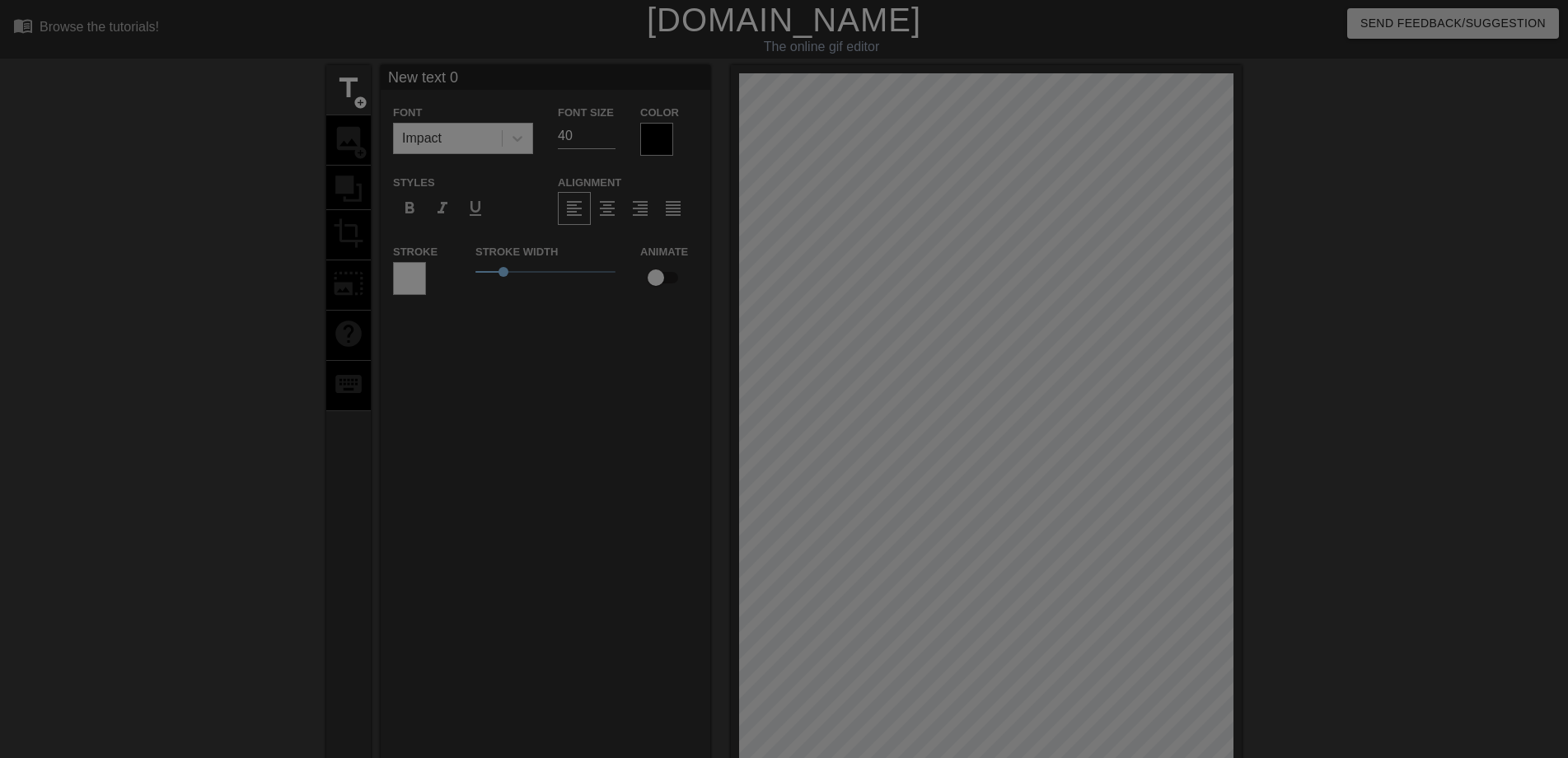
scroll to position [322, 0]
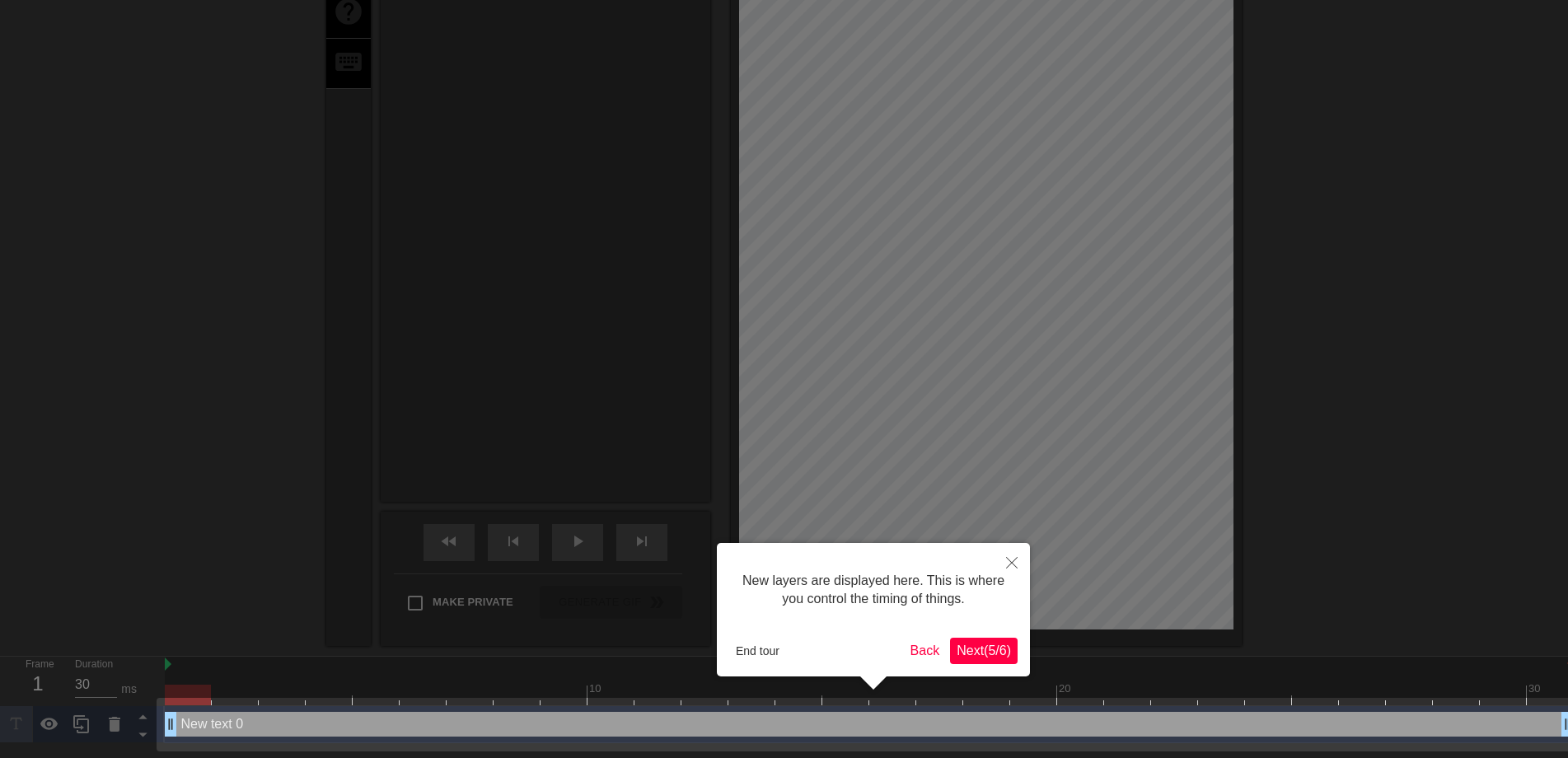
click at [1001, 656] on span "Next ( 5 / 6 )" at bounding box center [984, 650] width 55 height 14
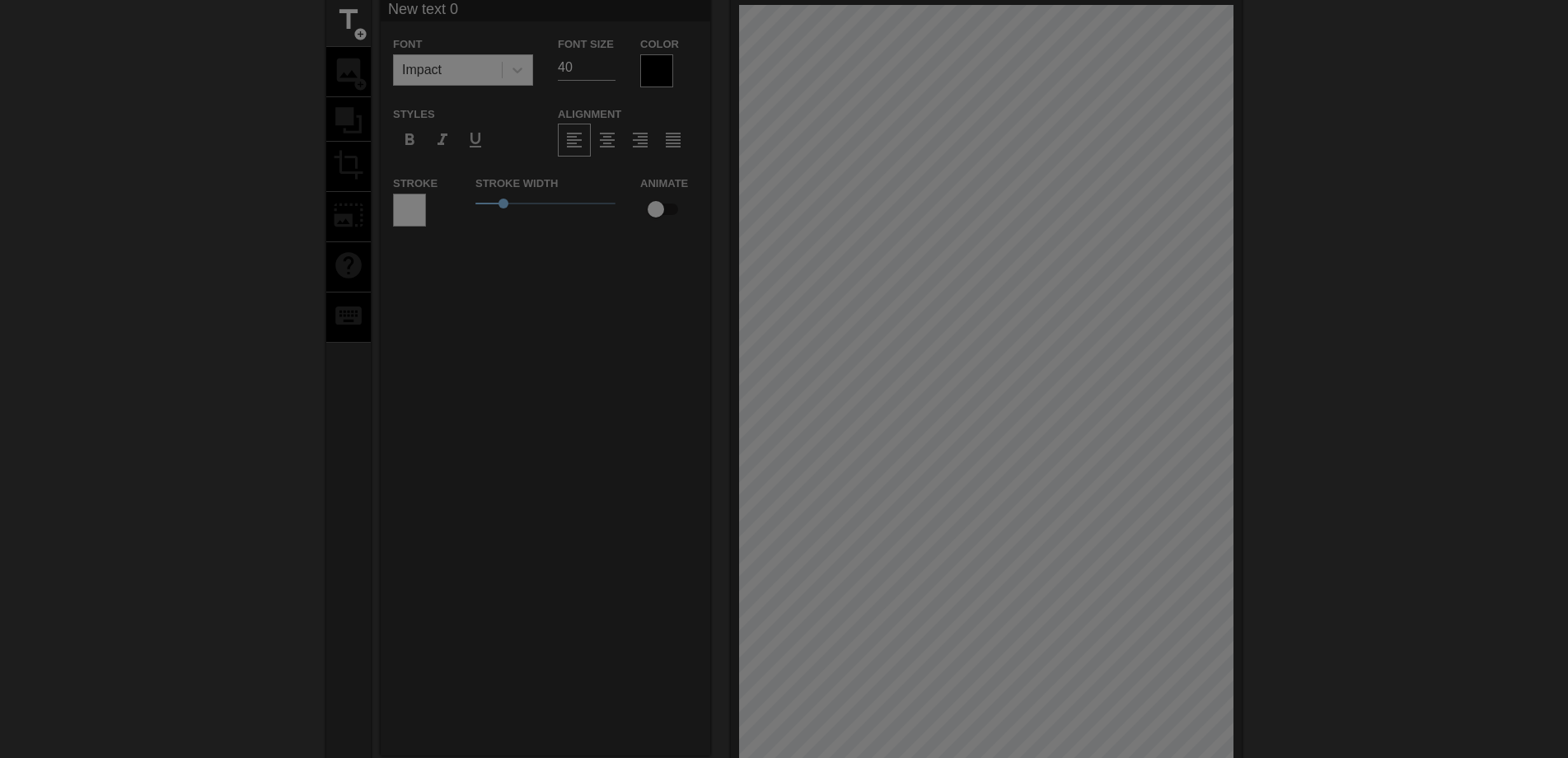
scroll to position [0, 0]
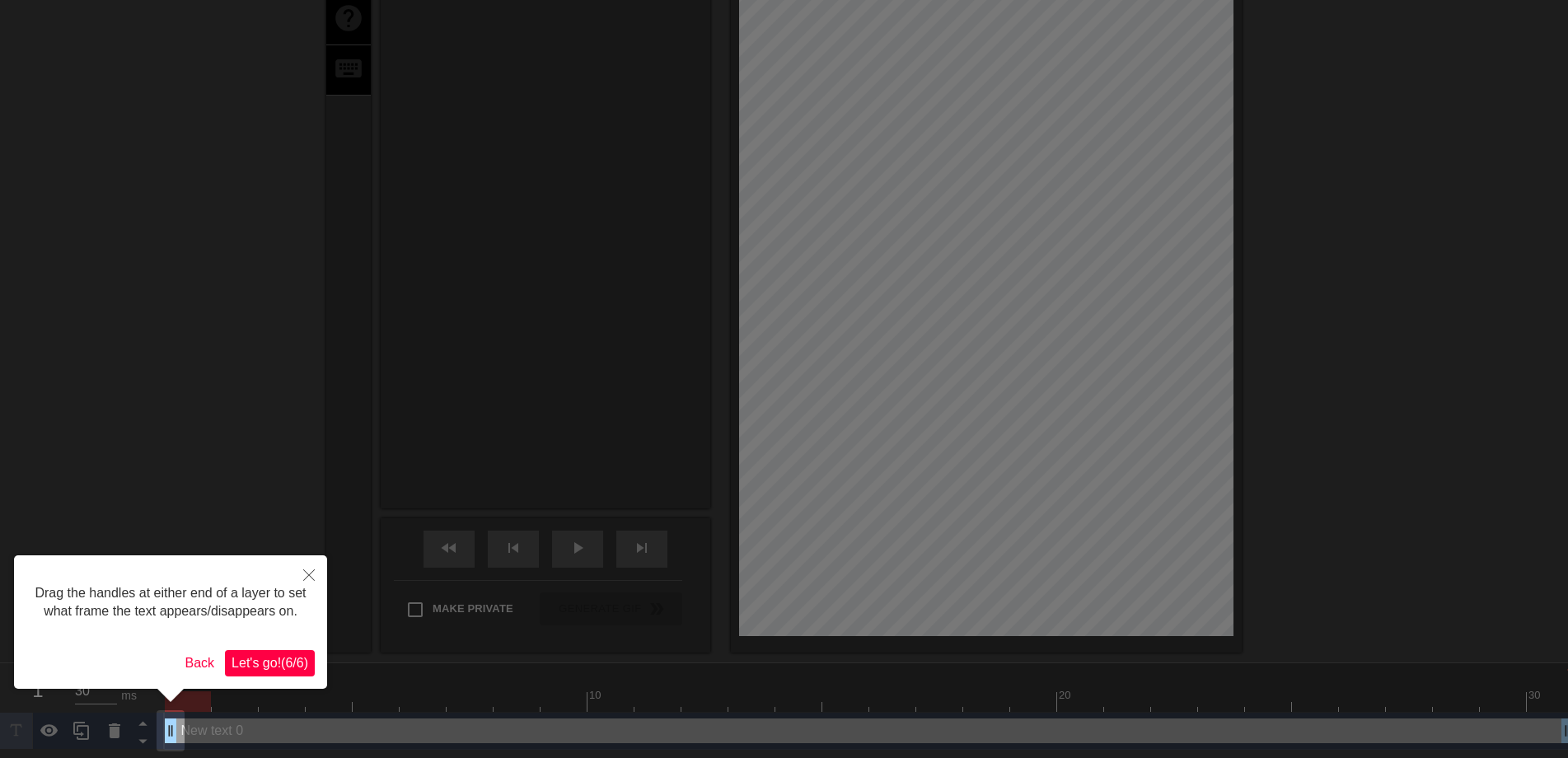
click at [244, 665] on span "Let's go! ( 6 / 6 )" at bounding box center [270, 663] width 76 height 14
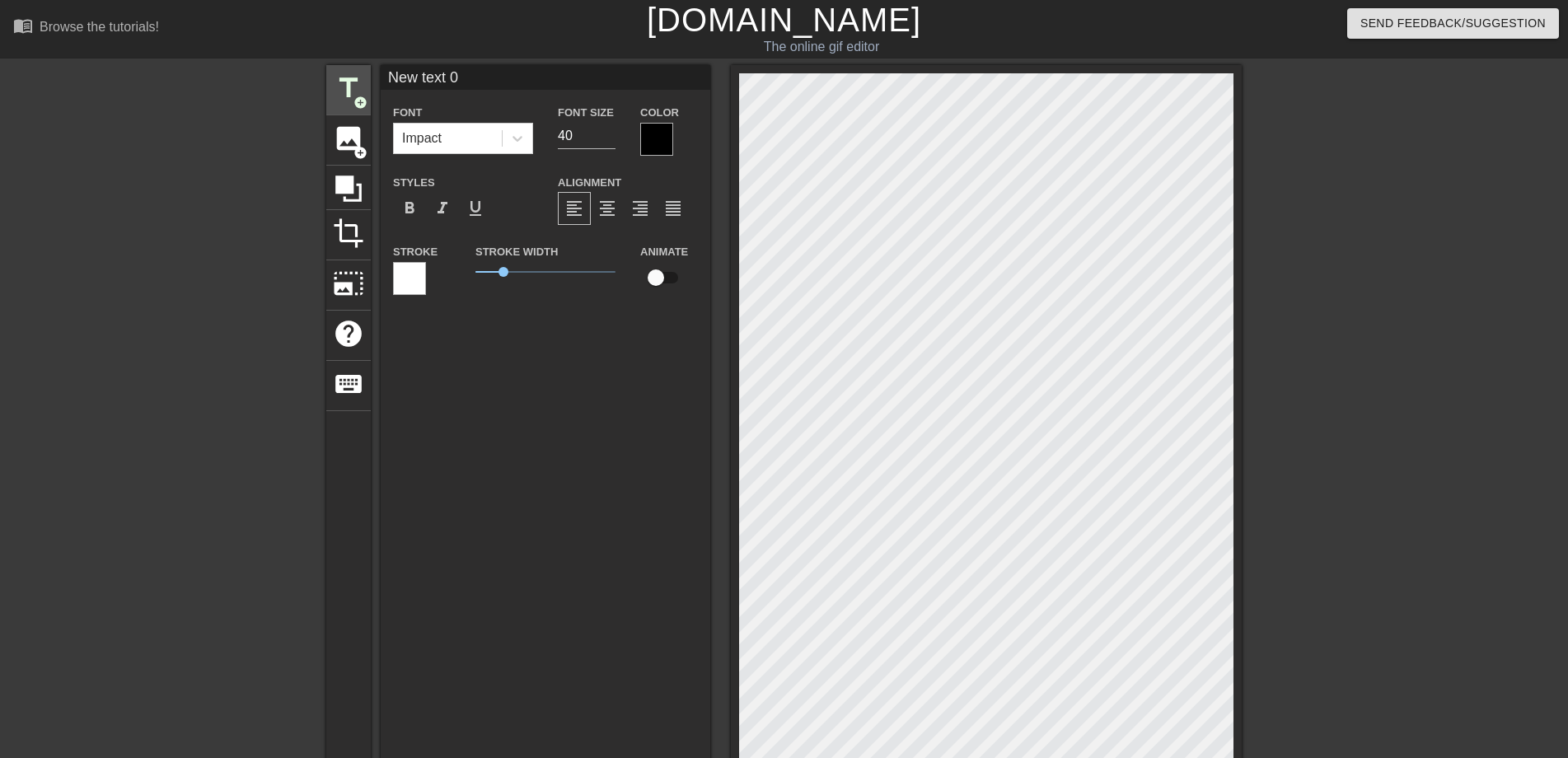
drag, startPoint x: 475, startPoint y: 74, endPoint x: 368, endPoint y: 70, distance: 107.1
click at [368, 70] on div "title add_circle image add_circle crop photo_size_select_large help keyboard Ne…" at bounding box center [784, 516] width 916 height 903
type input "早"
click at [644, 133] on div at bounding box center [657, 140] width 33 height 33
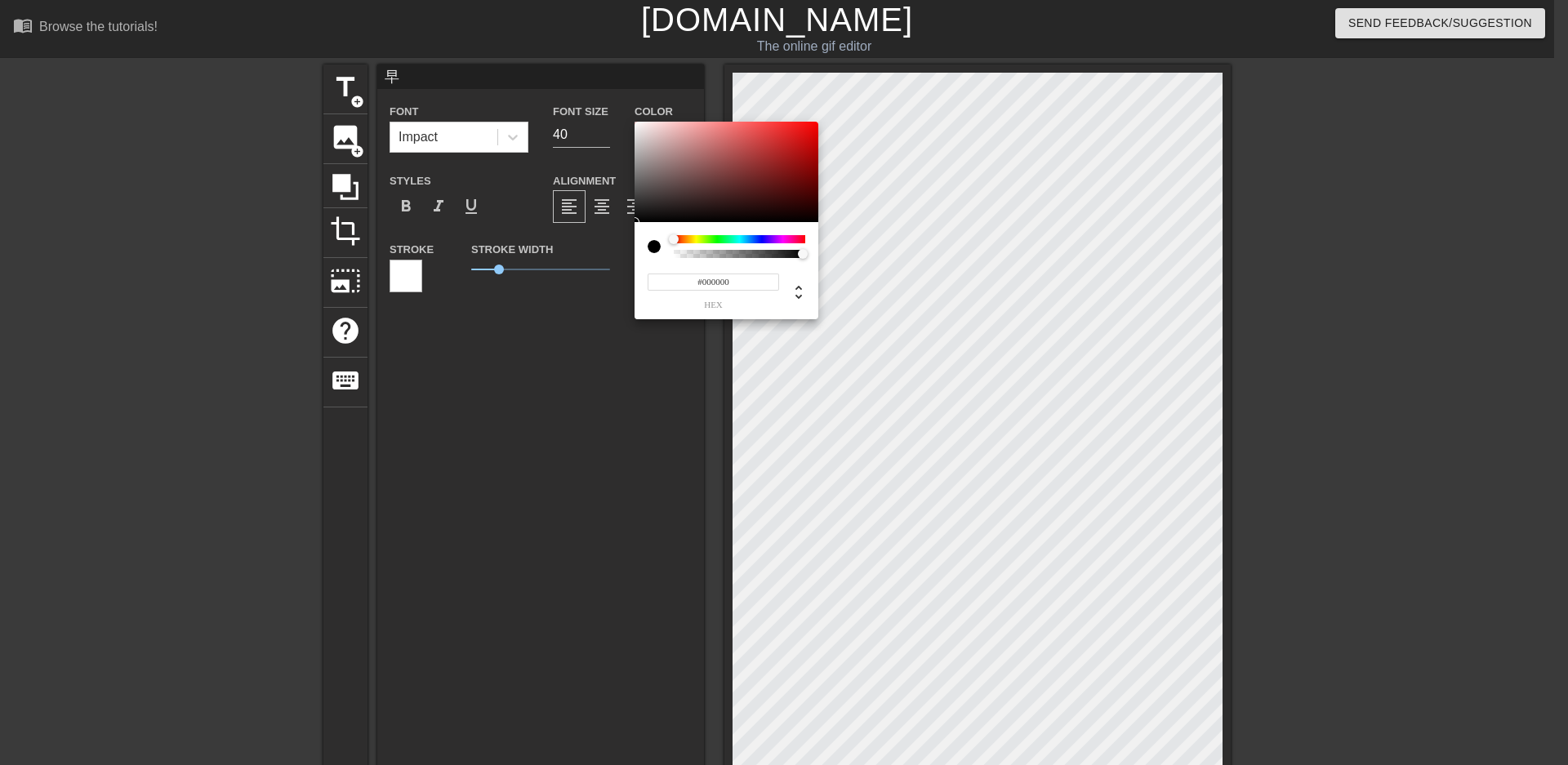
type input "#ED0F0F"
click at [807, 128] on div at bounding box center [727, 173] width 184 height 101
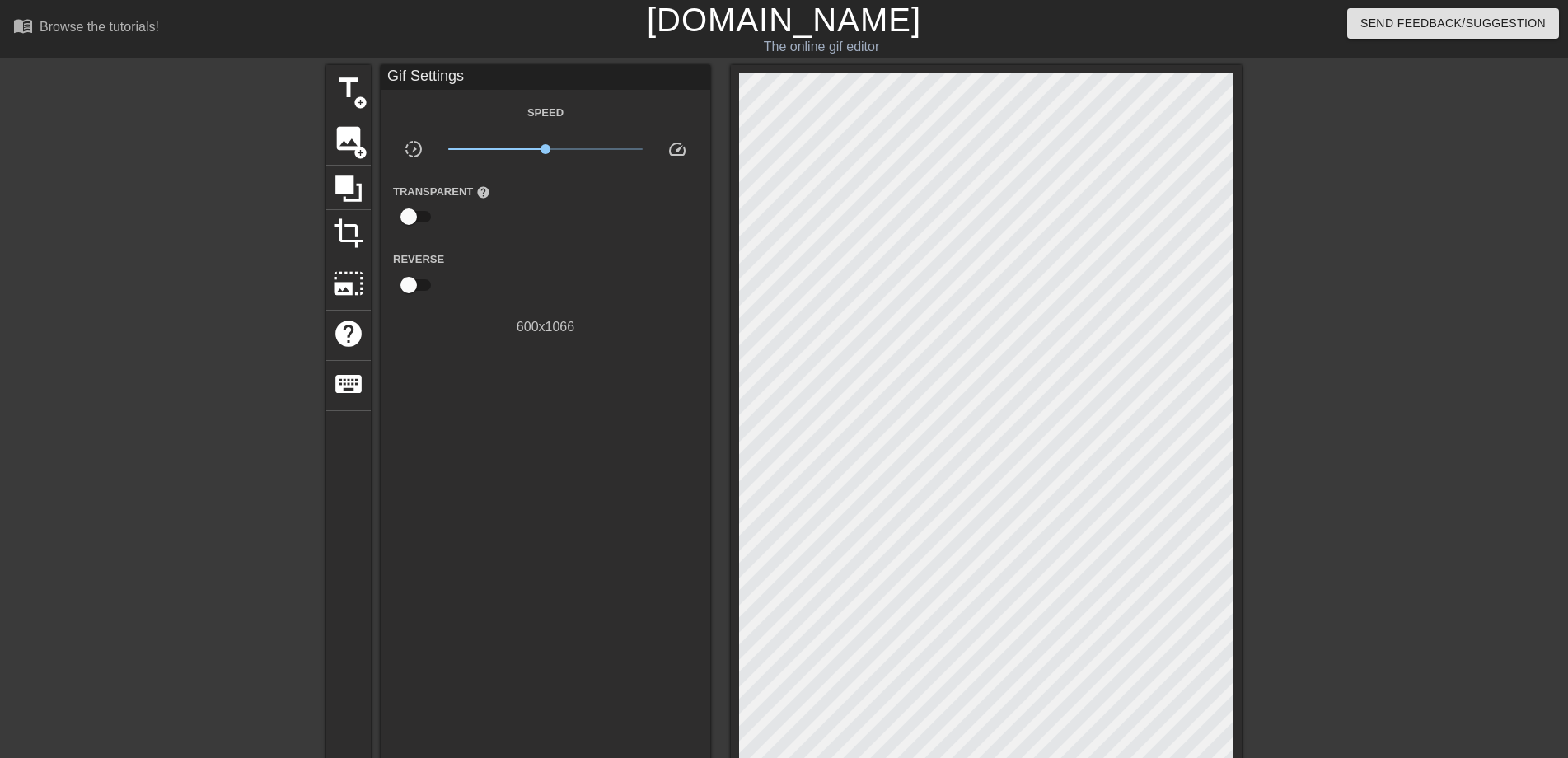
drag, startPoint x: 504, startPoint y: 272, endPoint x: 490, endPoint y: 271, distance: 14.0
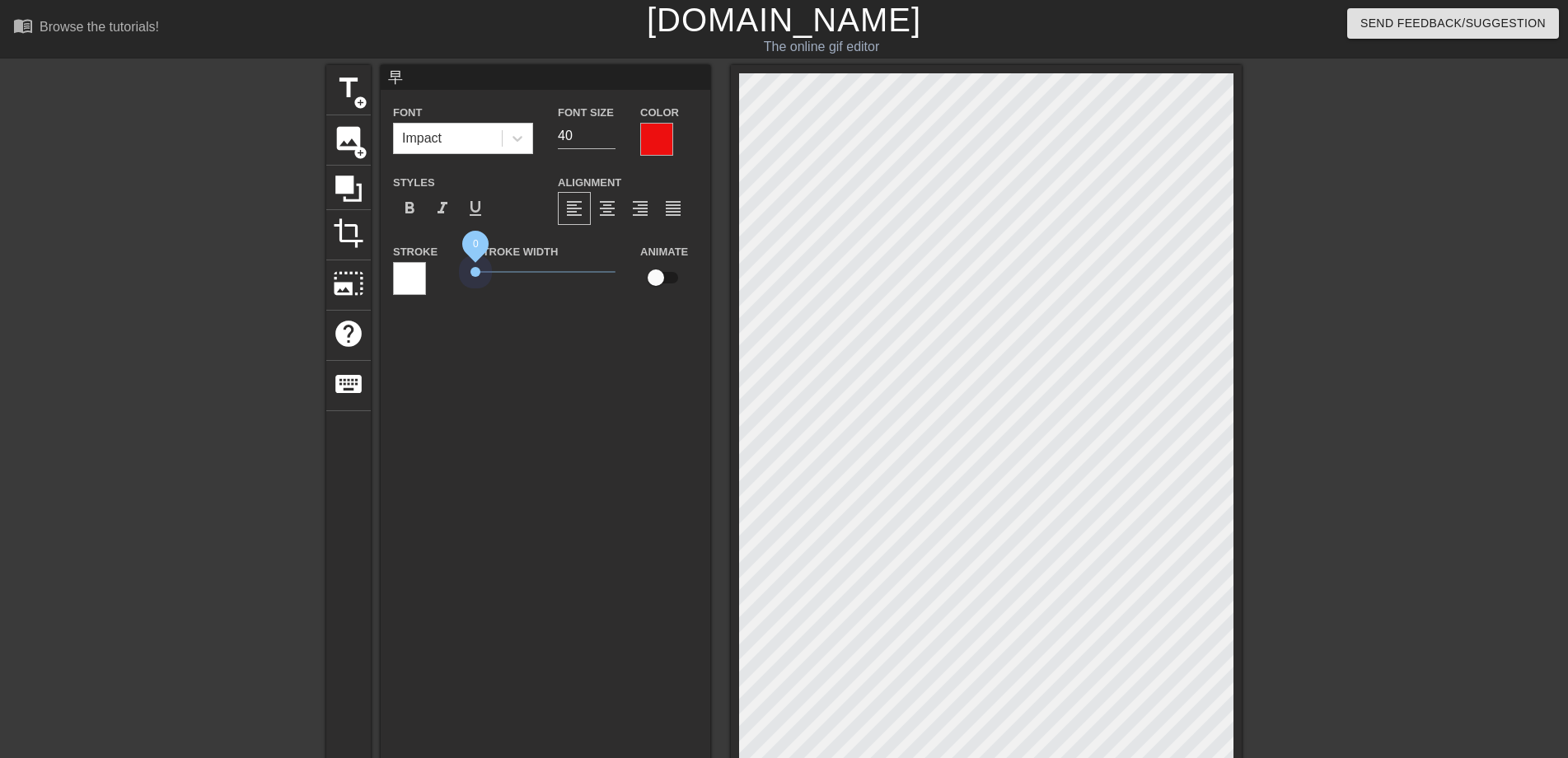
drag, startPoint x: 497, startPoint y: 273, endPoint x: 449, endPoint y: 272, distance: 48.0
click at [449, 272] on div "Stroke Stroke Width 0 Animate" at bounding box center [545, 276] width 330 height 68
click at [614, 133] on input "67" at bounding box center [586, 136] width 58 height 26
click at [614, 133] on input "68" at bounding box center [586, 136] width 58 height 26
click at [614, 133] on input "69" at bounding box center [586, 136] width 58 height 26
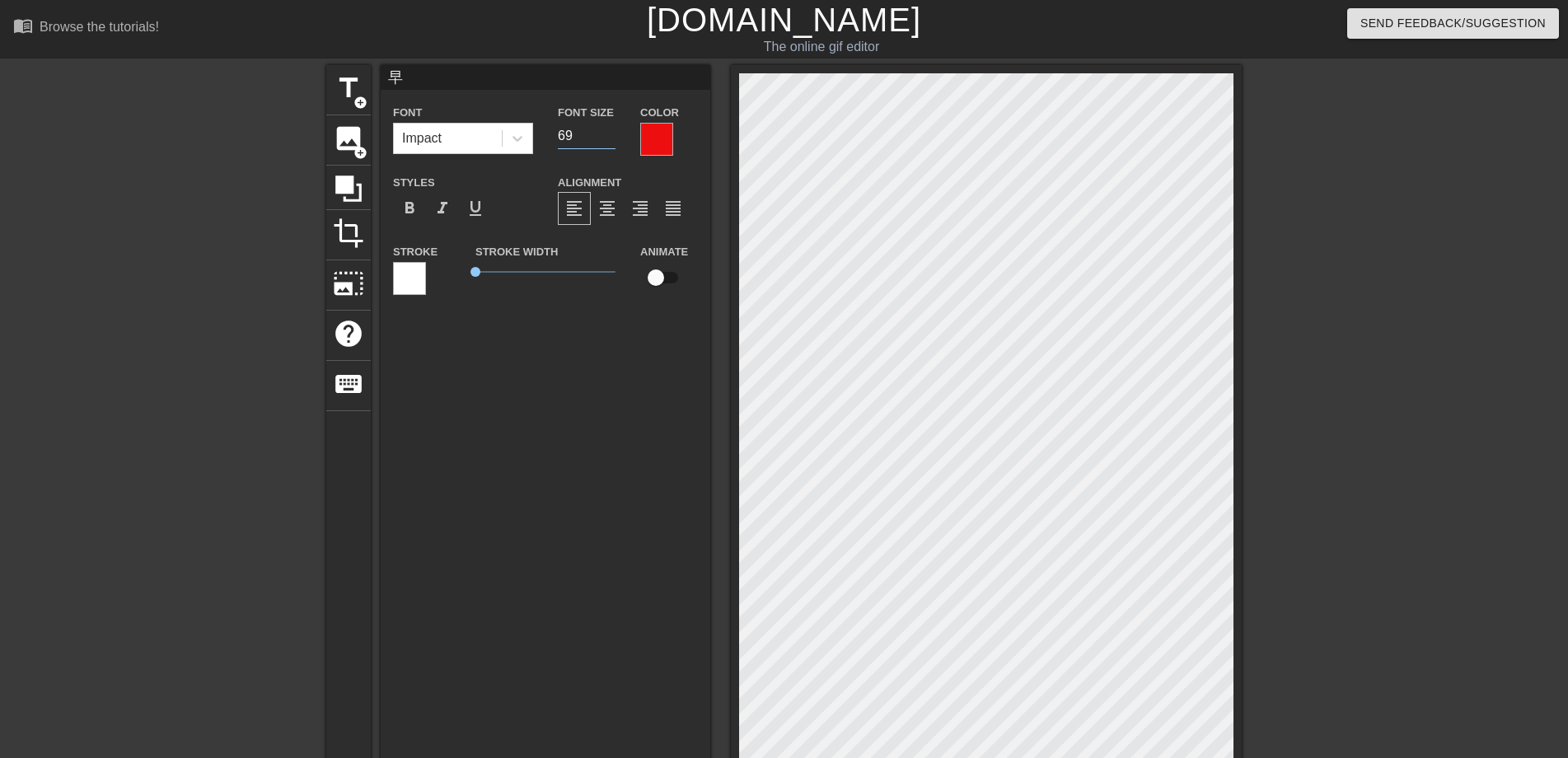
type input "70"
click at [614, 133] on input "70" at bounding box center [586, 136] width 58 height 26
click at [358, 90] on span "title" at bounding box center [348, 88] width 31 height 31
type input "New text 1"
type input "40"
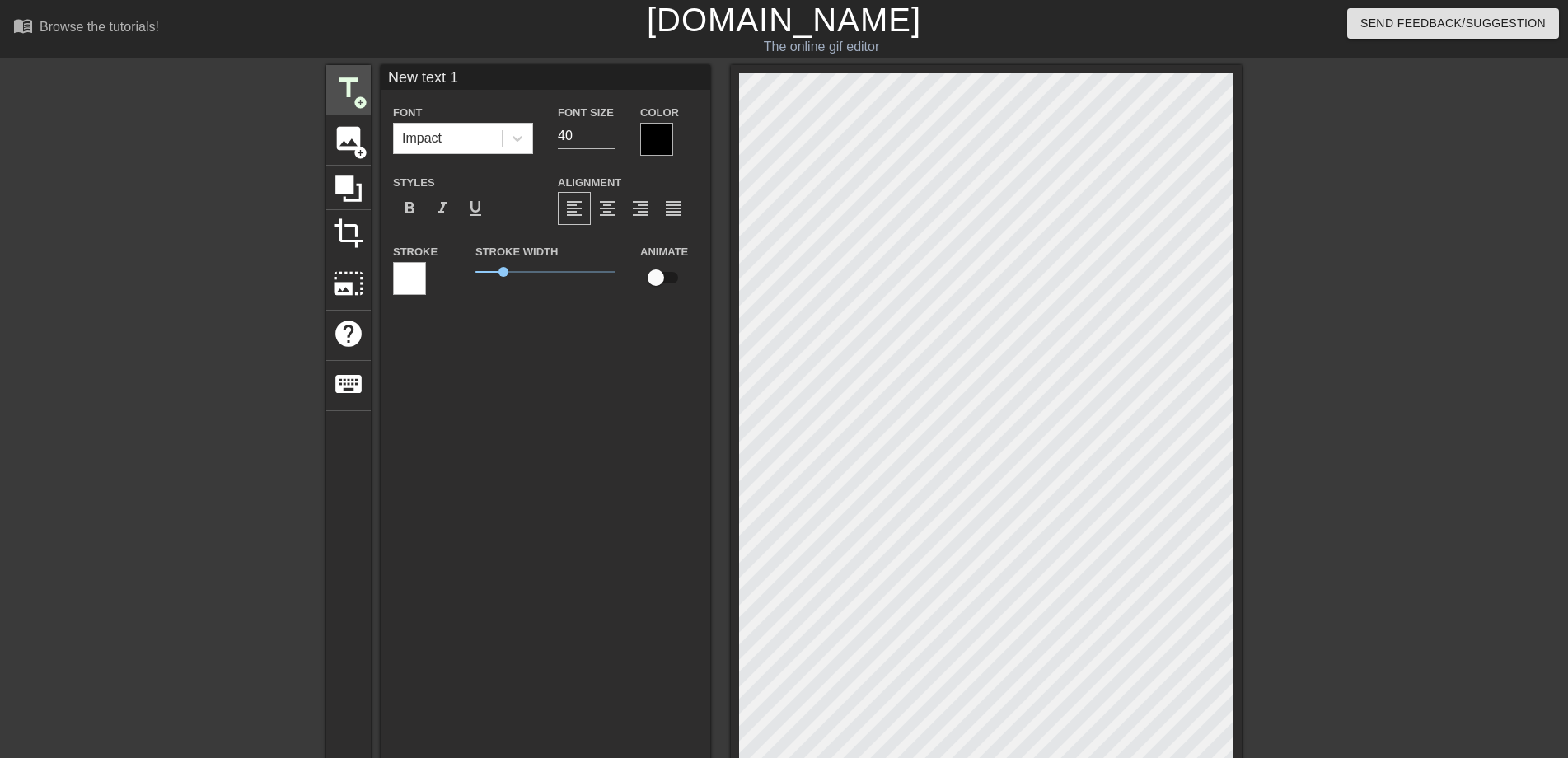
drag, startPoint x: 461, startPoint y: 85, endPoint x: 369, endPoint y: 84, distance: 92.0
click at [369, 84] on div "title add_circle image add_circle crop photo_size_select_large help keyboard Ne…" at bounding box center [784, 516] width 916 height 903
type input "安"
click at [650, 139] on div at bounding box center [657, 140] width 33 height 33
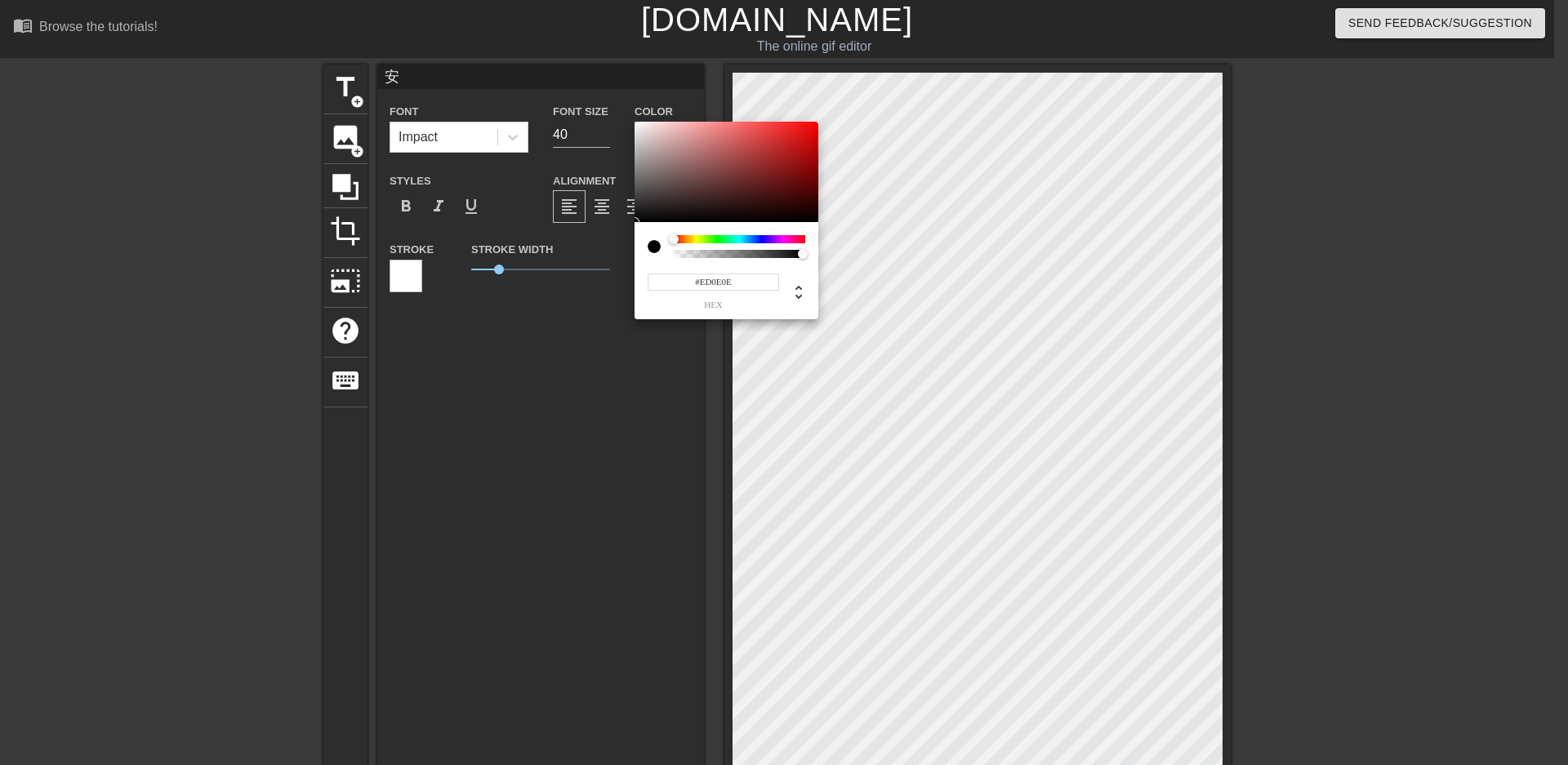
type input "#ED0D0D"
click at [809, 128] on div at bounding box center [727, 173] width 184 height 101
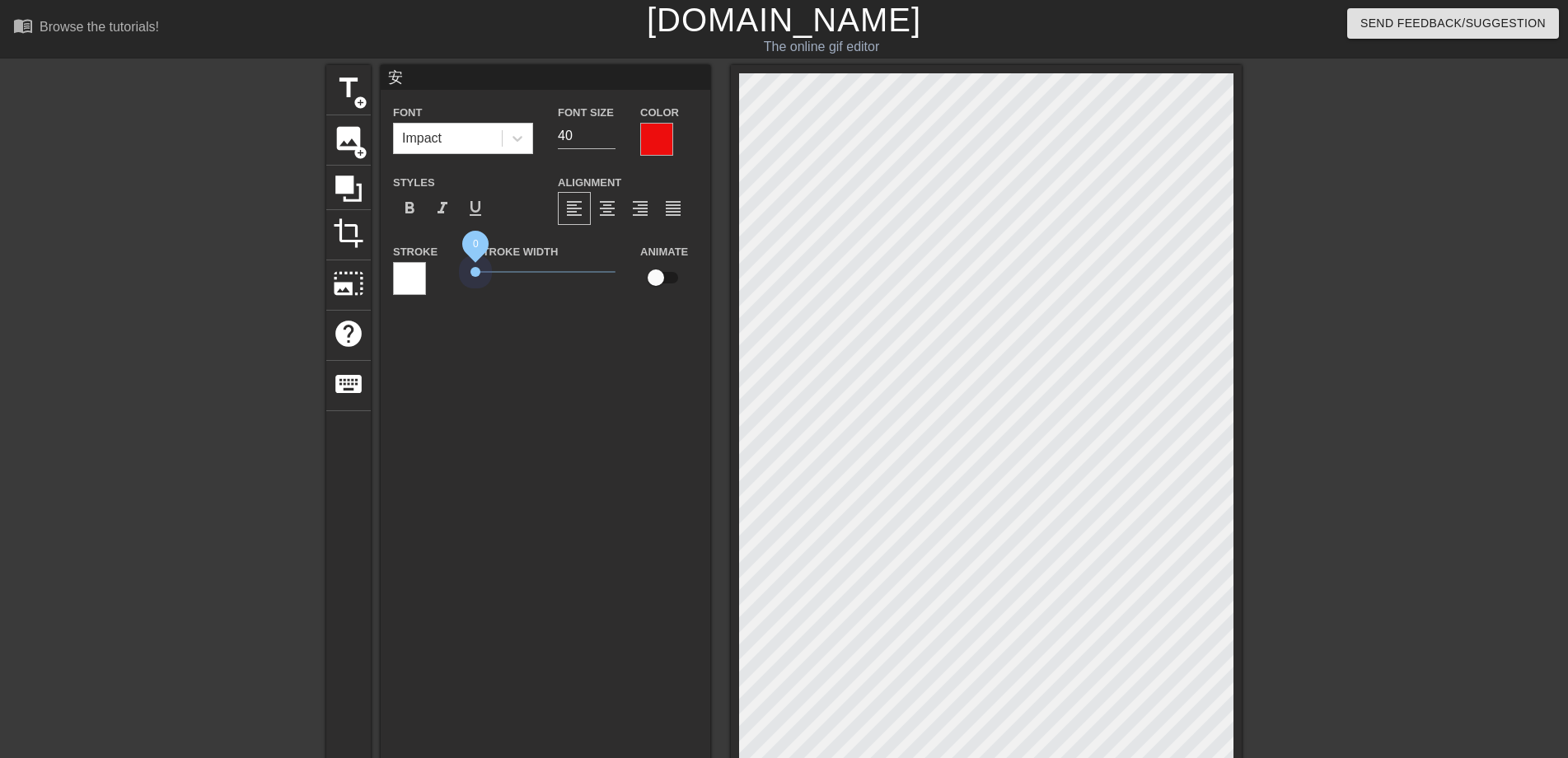
drag, startPoint x: 497, startPoint y: 271, endPoint x: 449, endPoint y: 273, distance: 48.0
click at [449, 273] on div "Stroke Stroke Width 0 Animate" at bounding box center [545, 276] width 330 height 68
click at [608, 130] on input "64" at bounding box center [586, 136] width 58 height 26
click at [608, 130] on input "65" at bounding box center [586, 136] width 58 height 26
click at [608, 130] on input "66" at bounding box center [586, 136] width 58 height 26
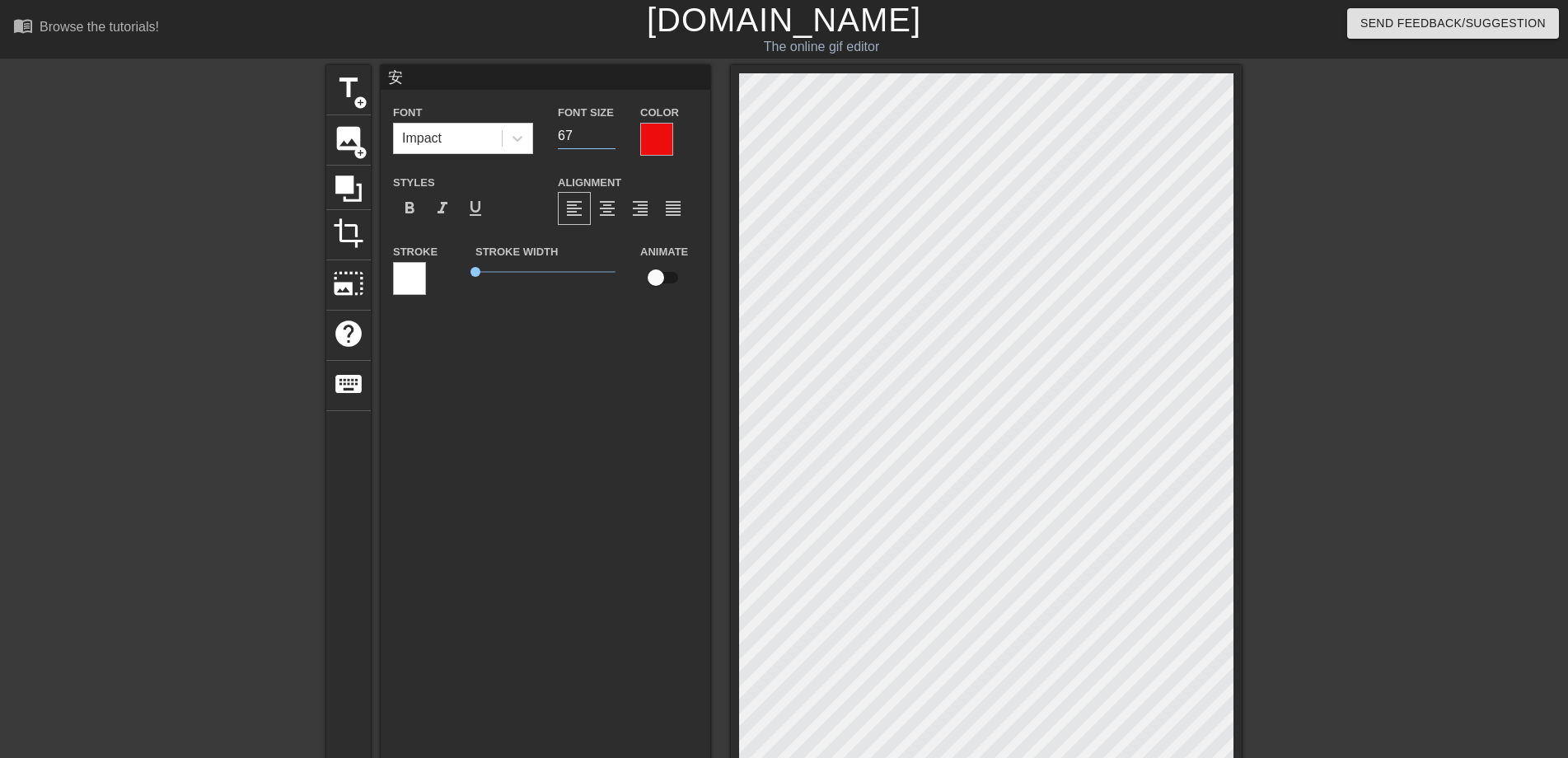
click at [608, 130] on input "67" at bounding box center [586, 136] width 58 height 26
click at [608, 130] on input "68" at bounding box center [586, 136] width 58 height 26
click at [608, 130] on input "69" at bounding box center [586, 136] width 58 height 26
type input "70"
click at [608, 130] on input "70" at bounding box center [586, 136] width 58 height 26
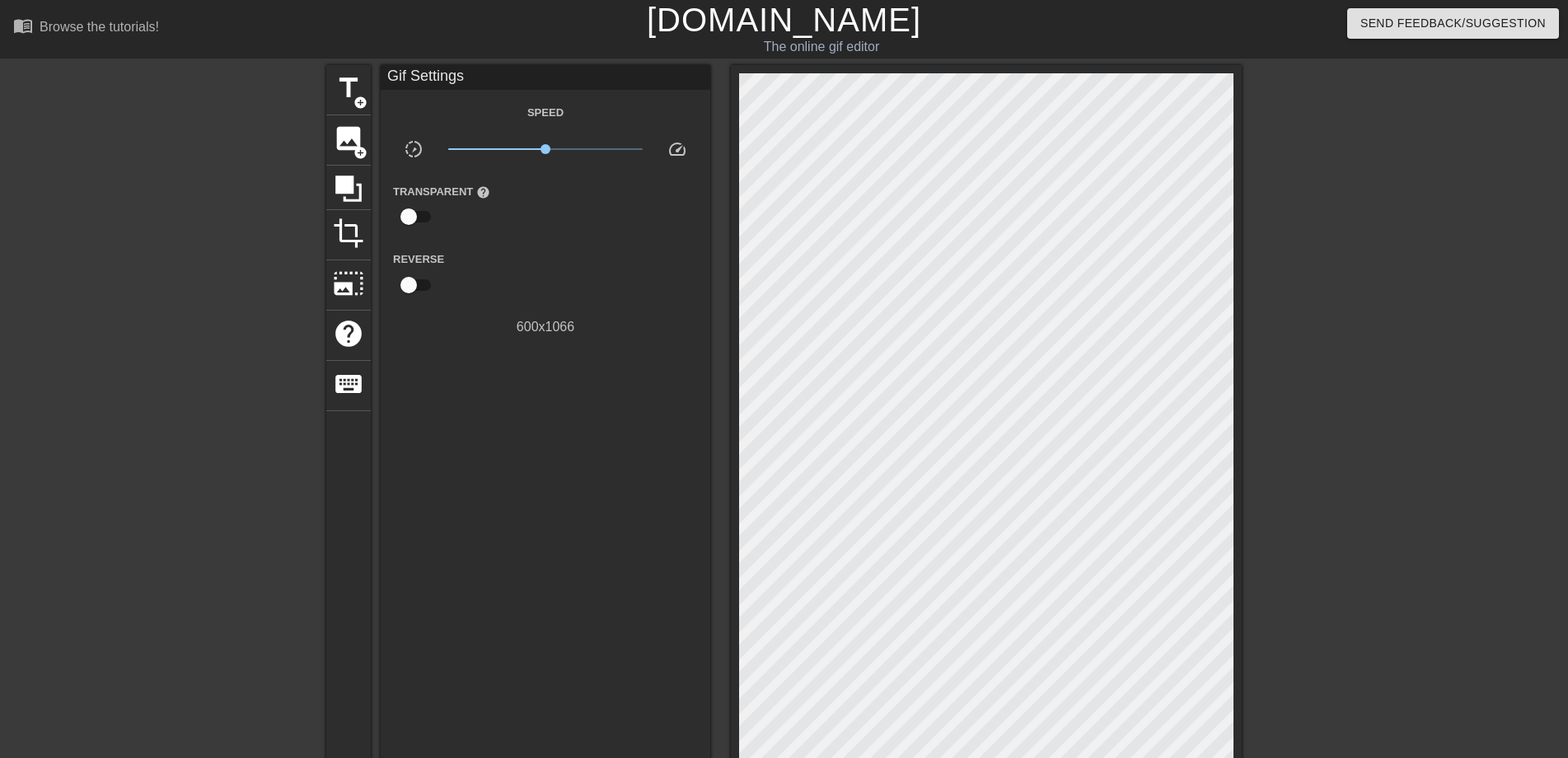
click at [1296, 360] on div at bounding box center [1385, 312] width 247 height 494
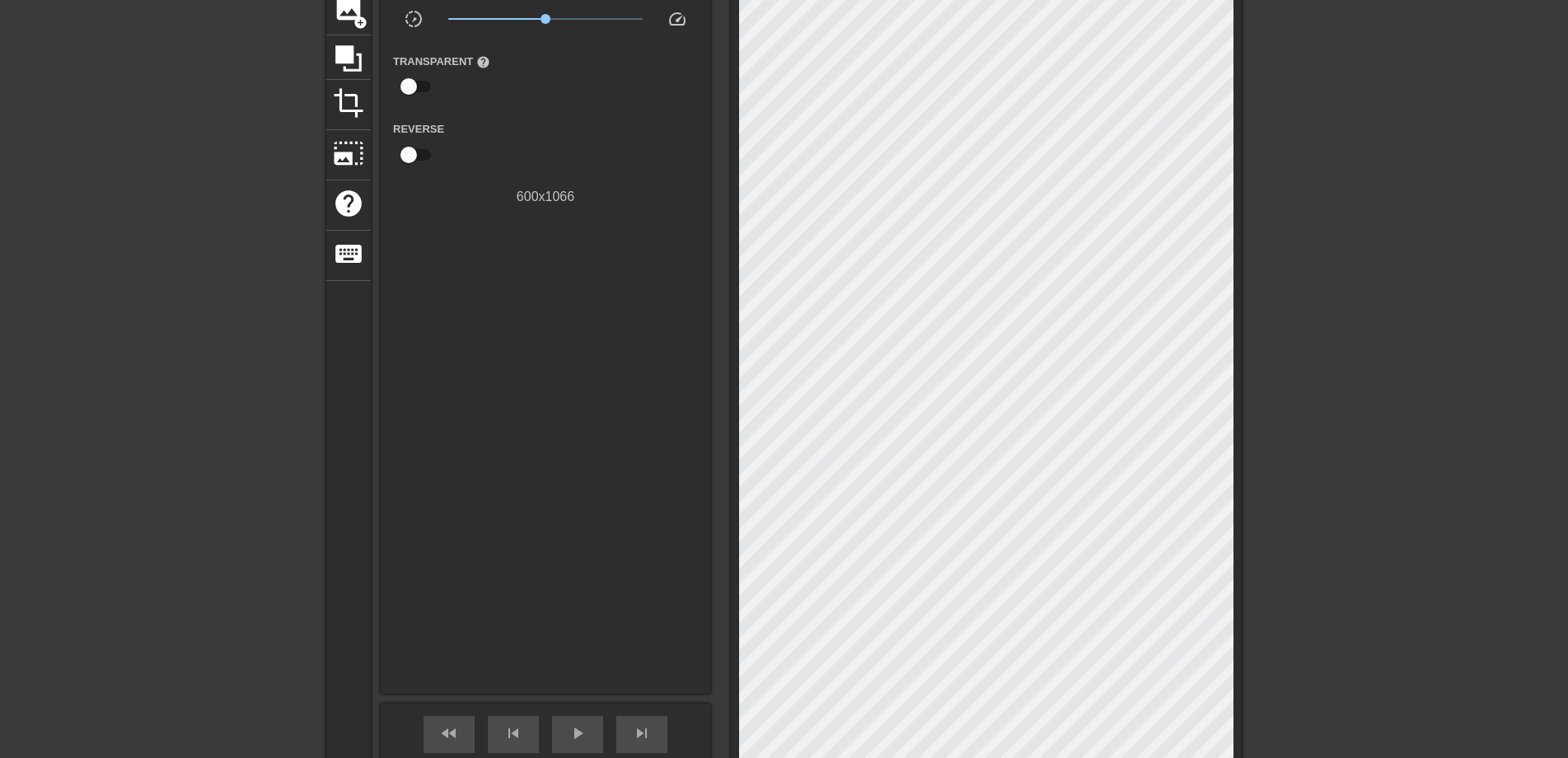
scroll to position [347, 0]
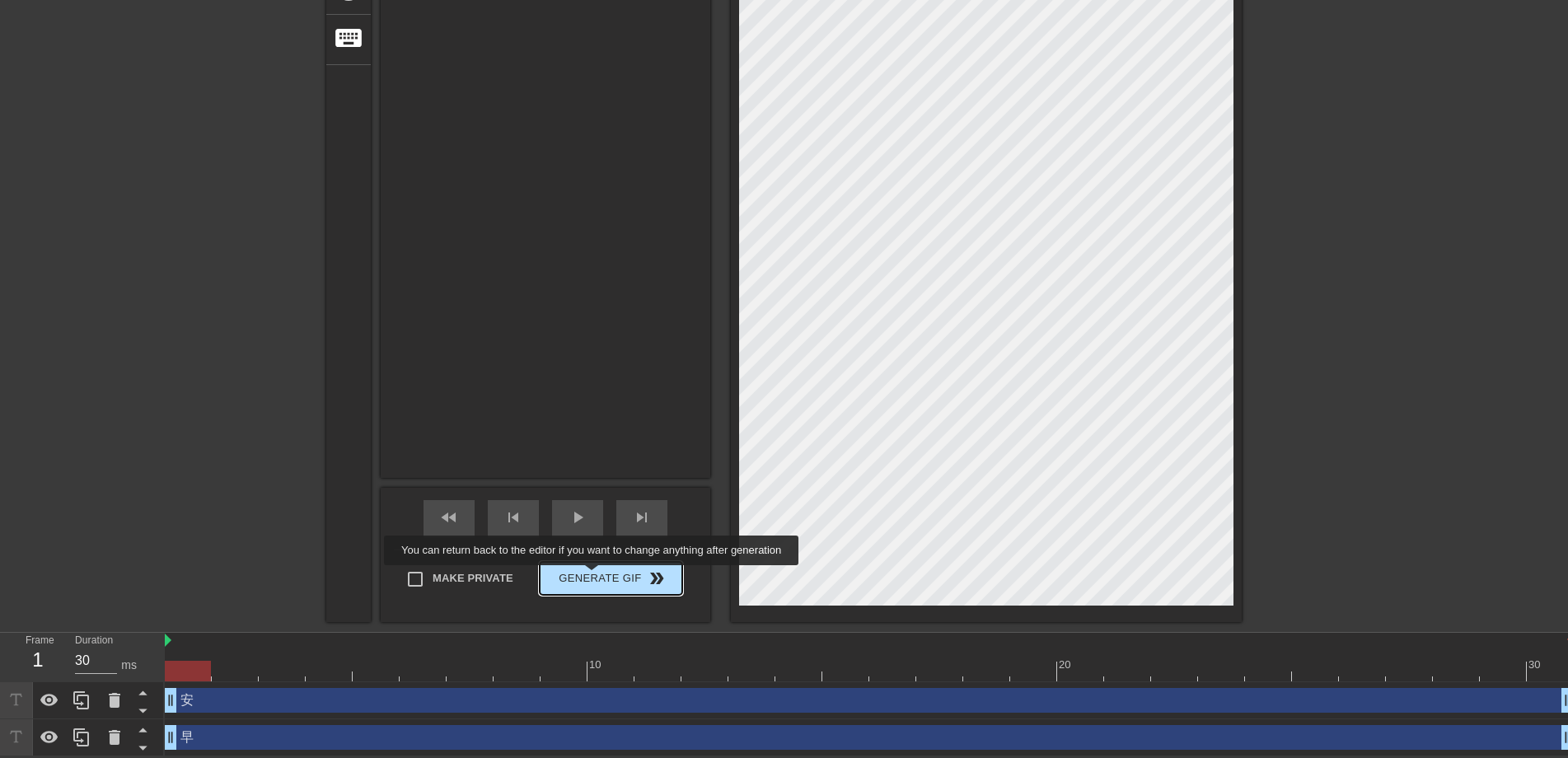
click at [593, 578] on span "Generate Gif double_arrow" at bounding box center [610, 578] width 129 height 20
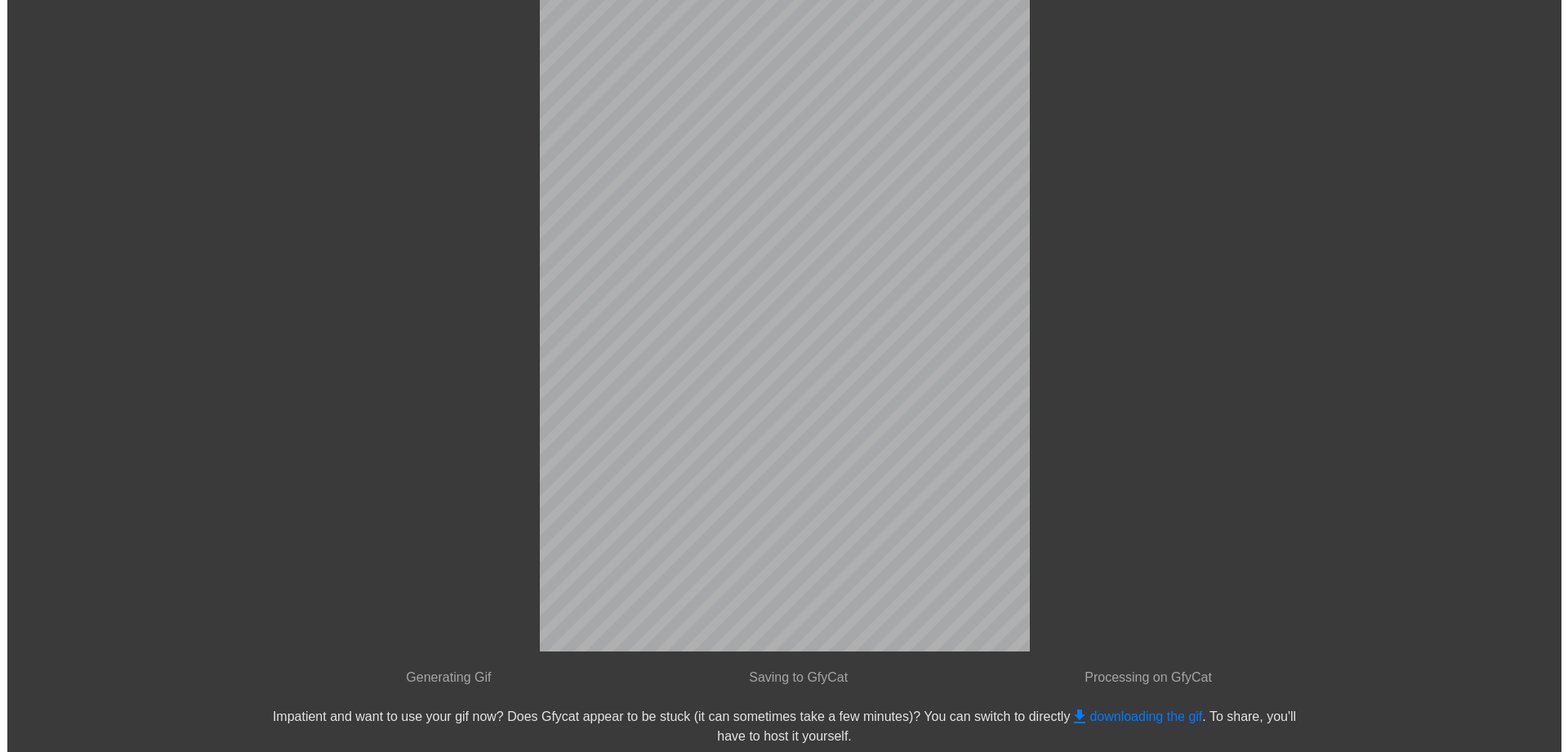
scroll to position [0, 0]
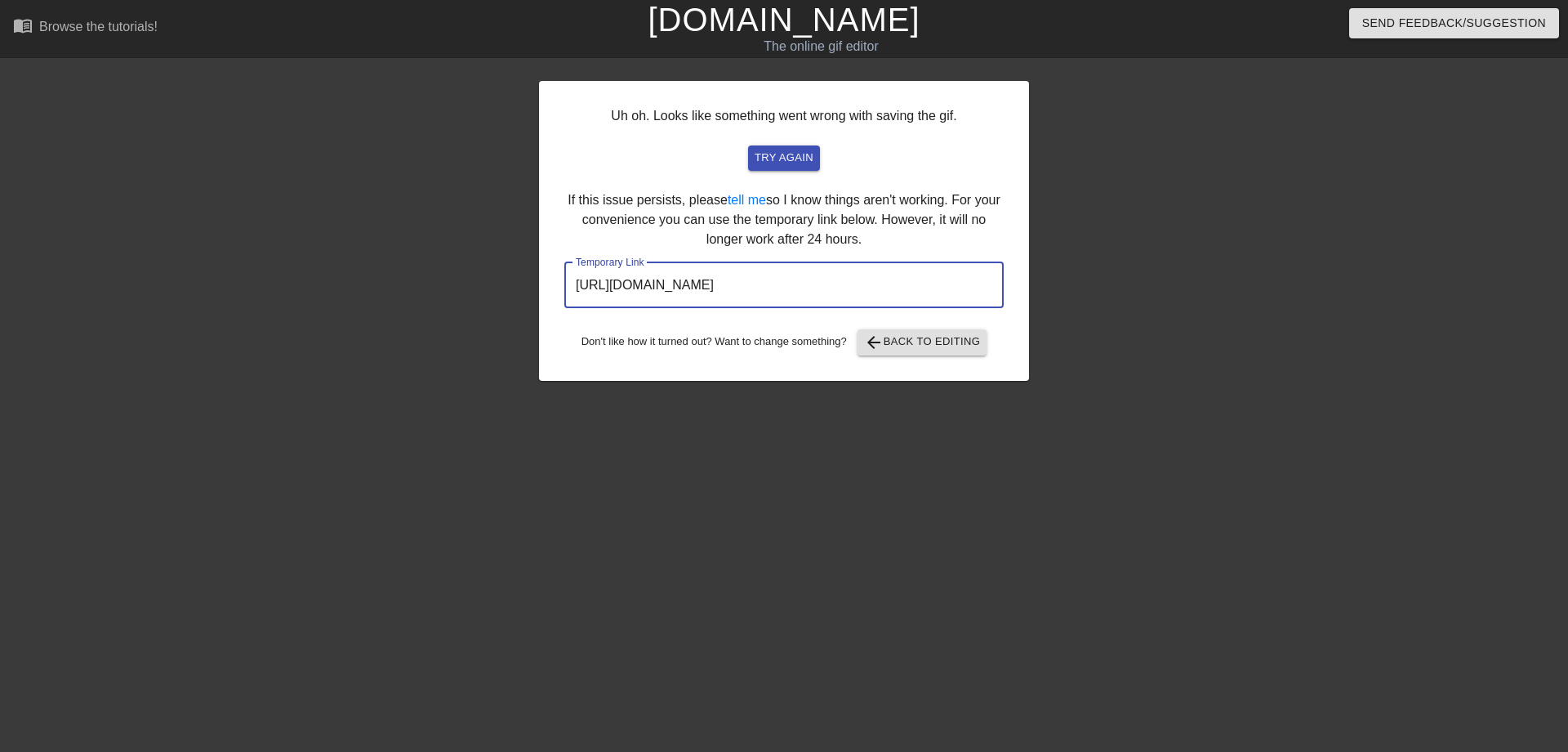
drag, startPoint x: 902, startPoint y: 286, endPoint x: 563, endPoint y: 279, distance: 339.1
click at [563, 279] on div "Uh oh. Looks like something went wrong with saving the gif. try again If this i…" at bounding box center [784, 230] width 490 height 300
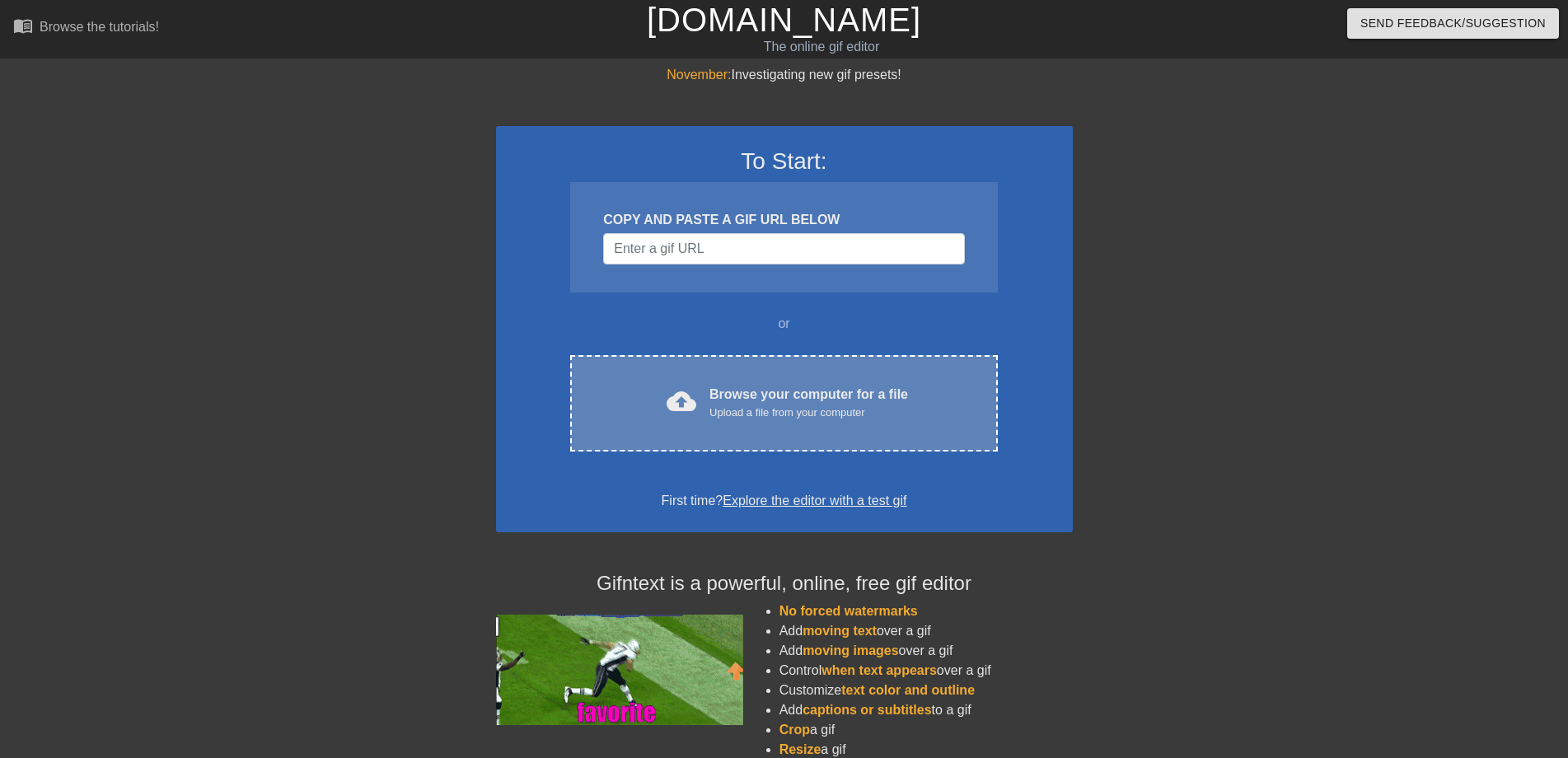
click at [676, 407] on span "cloud_upload" at bounding box center [681, 401] width 29 height 29
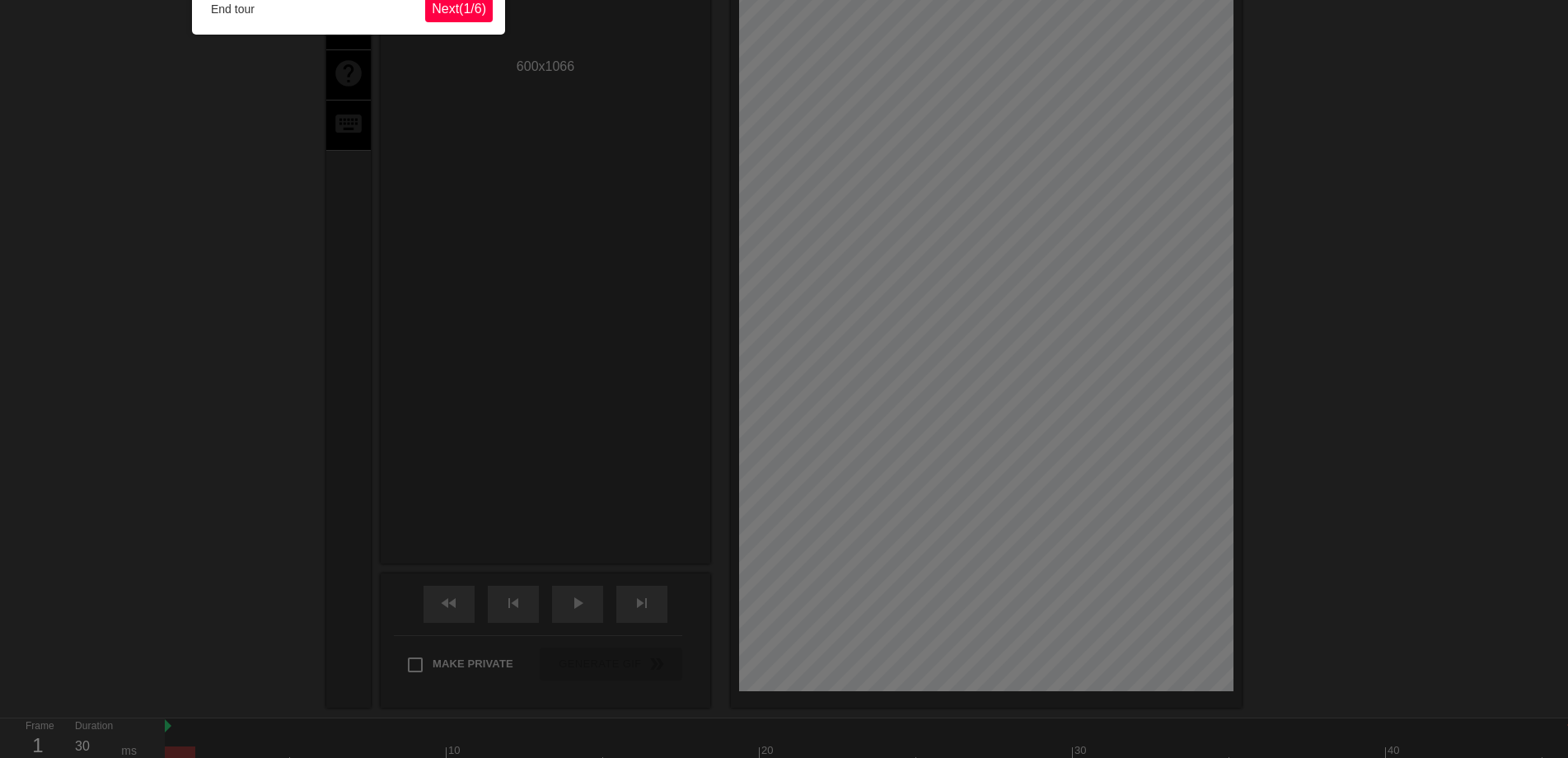
scroll to position [40, 0]
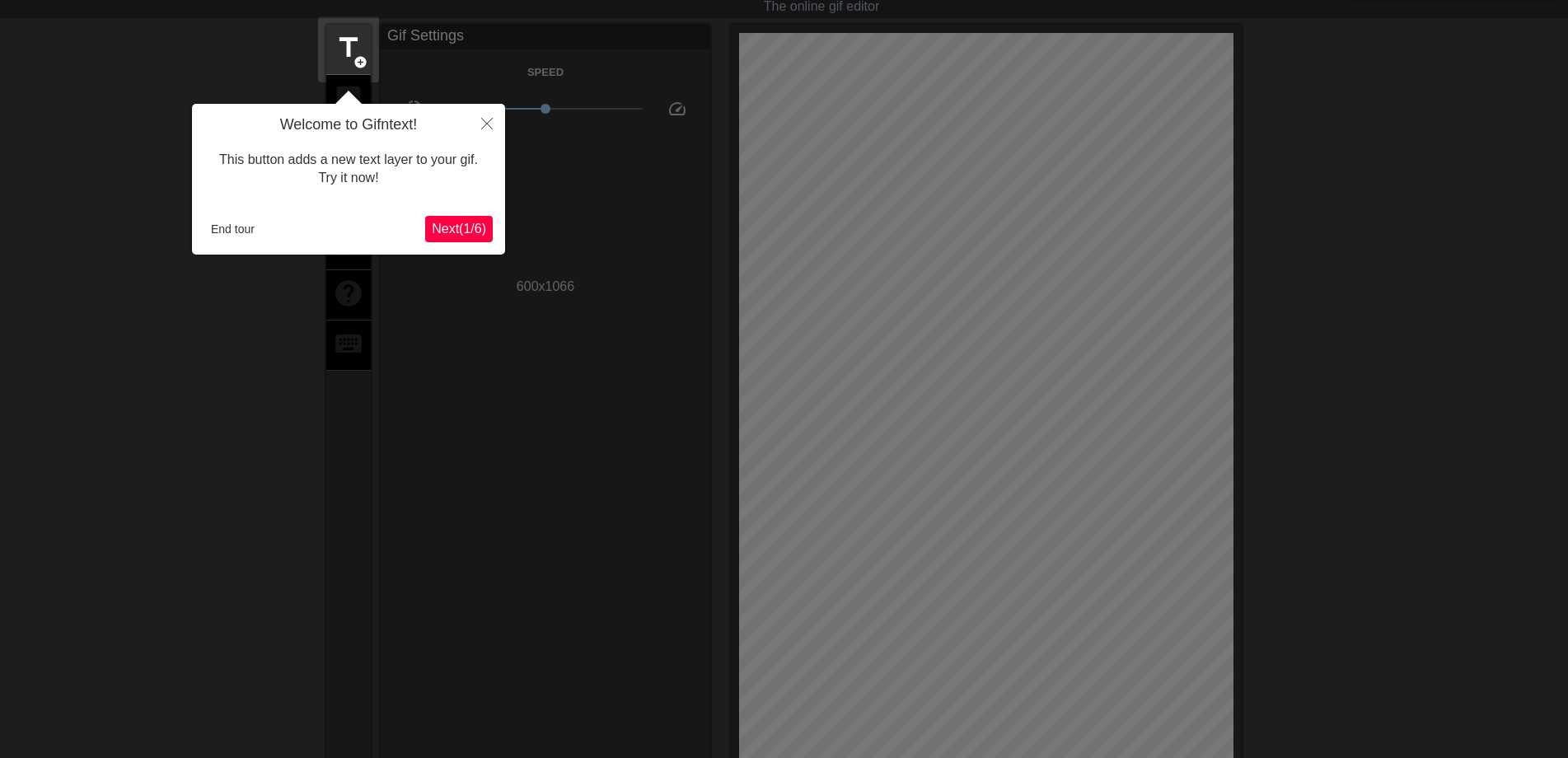
click at [451, 225] on span "Next ( 1 / 6 )" at bounding box center [459, 229] width 55 height 14
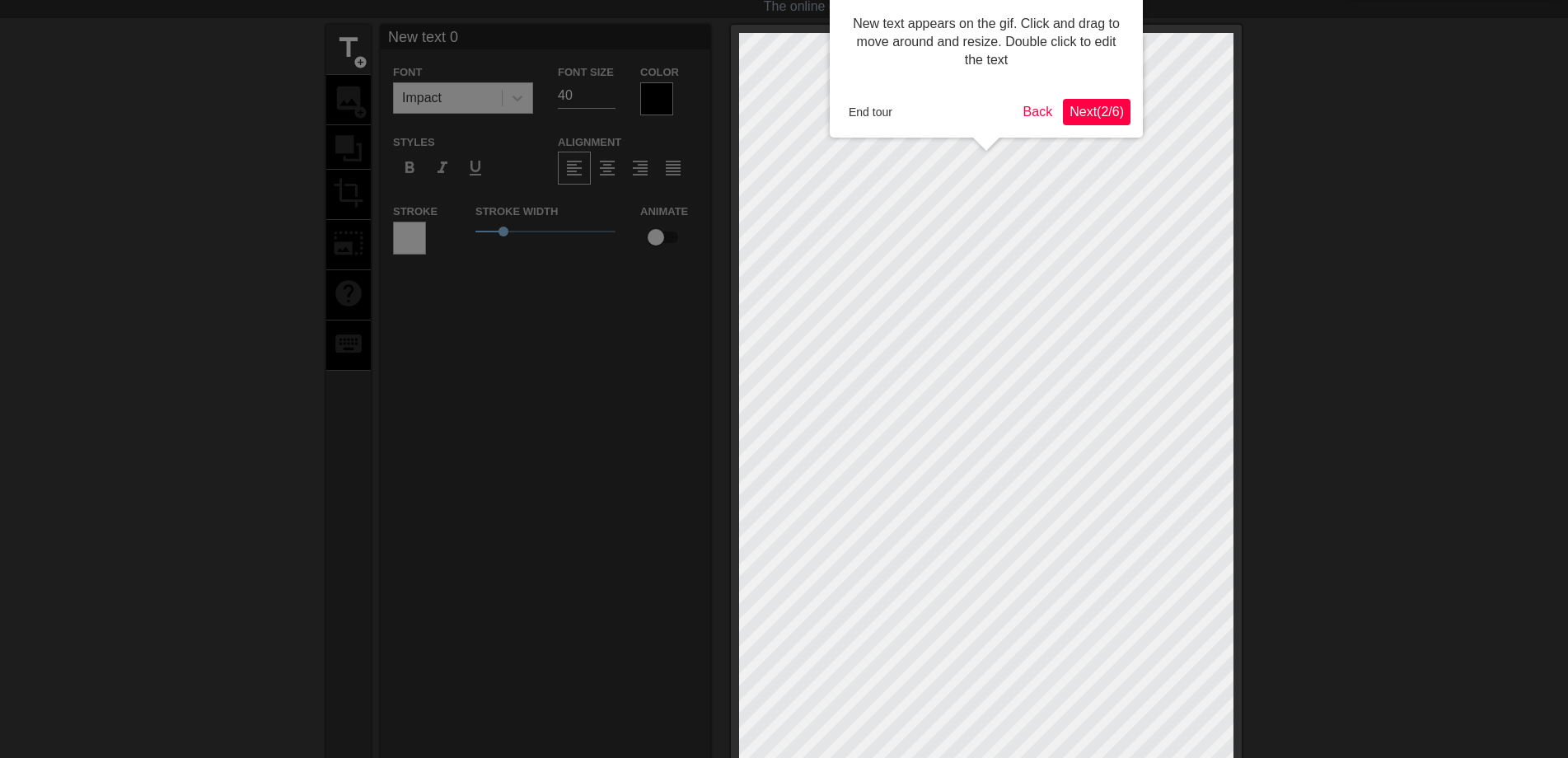
scroll to position [0, 0]
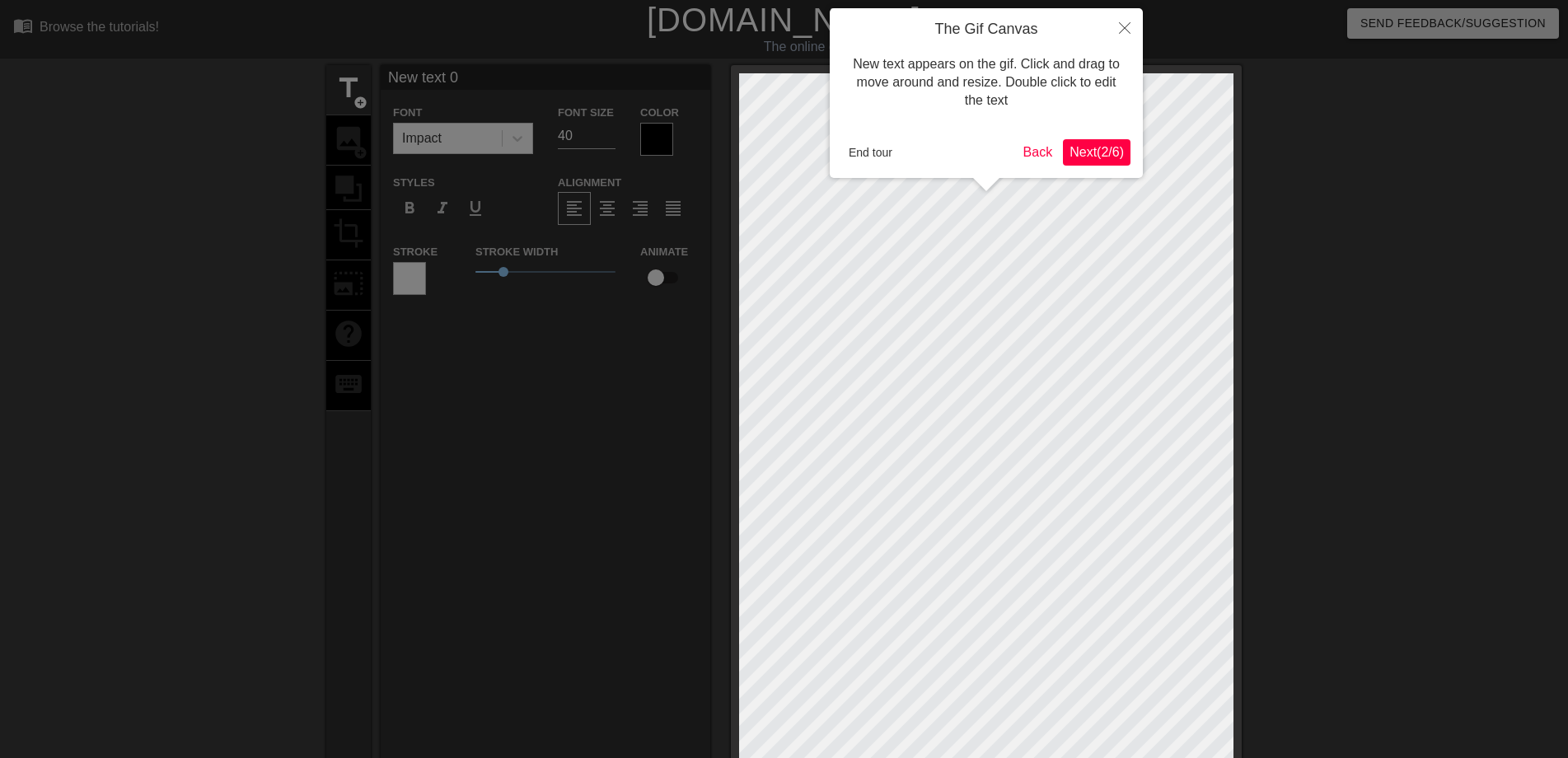
click at [1086, 153] on span "Next ( 2 / 6 )" at bounding box center [1097, 152] width 55 height 14
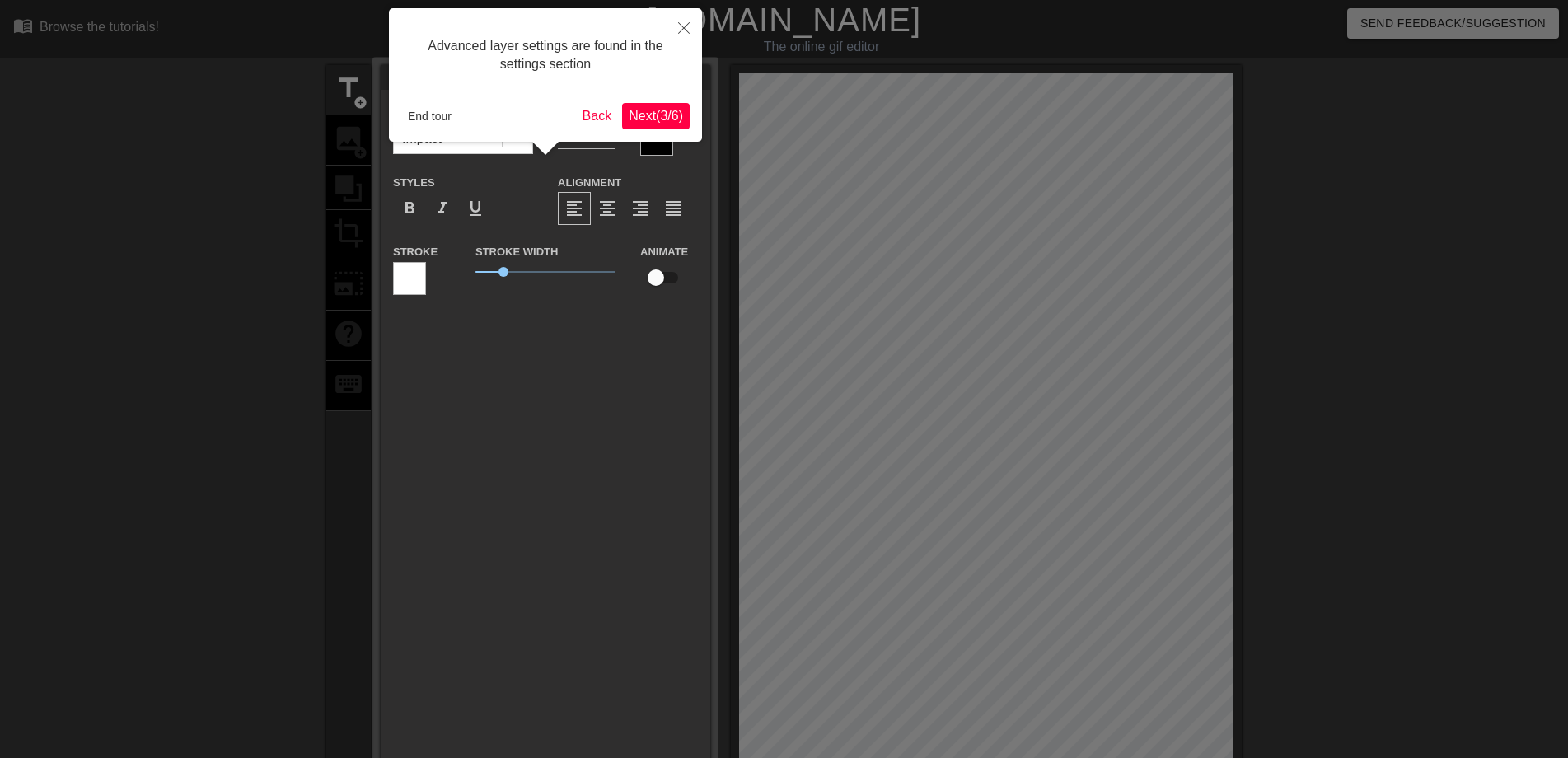
scroll to position [40, 0]
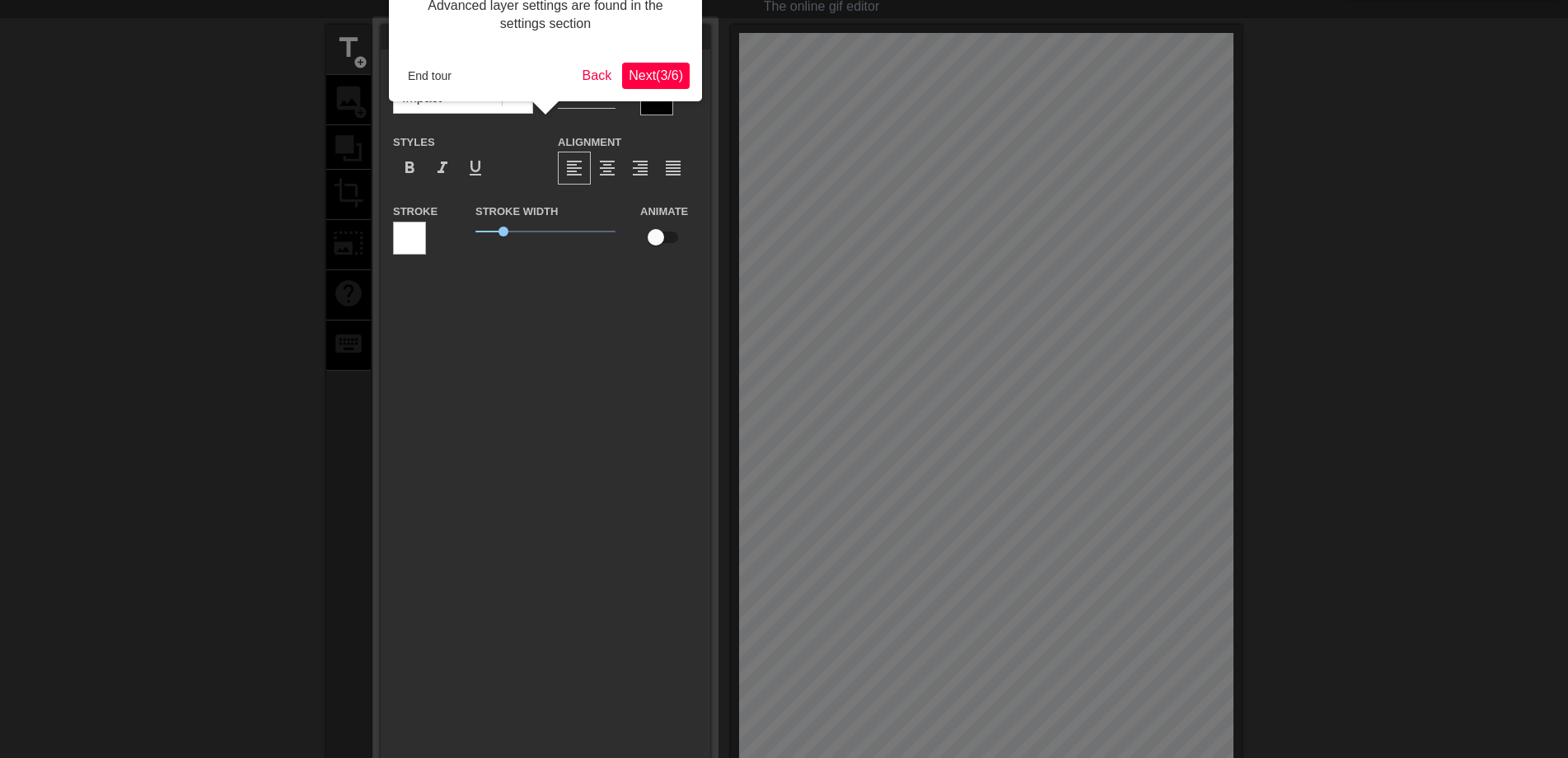
click at [687, 76] on button "Next ( 3 / 6 )" at bounding box center [655, 75] width 67 height 26
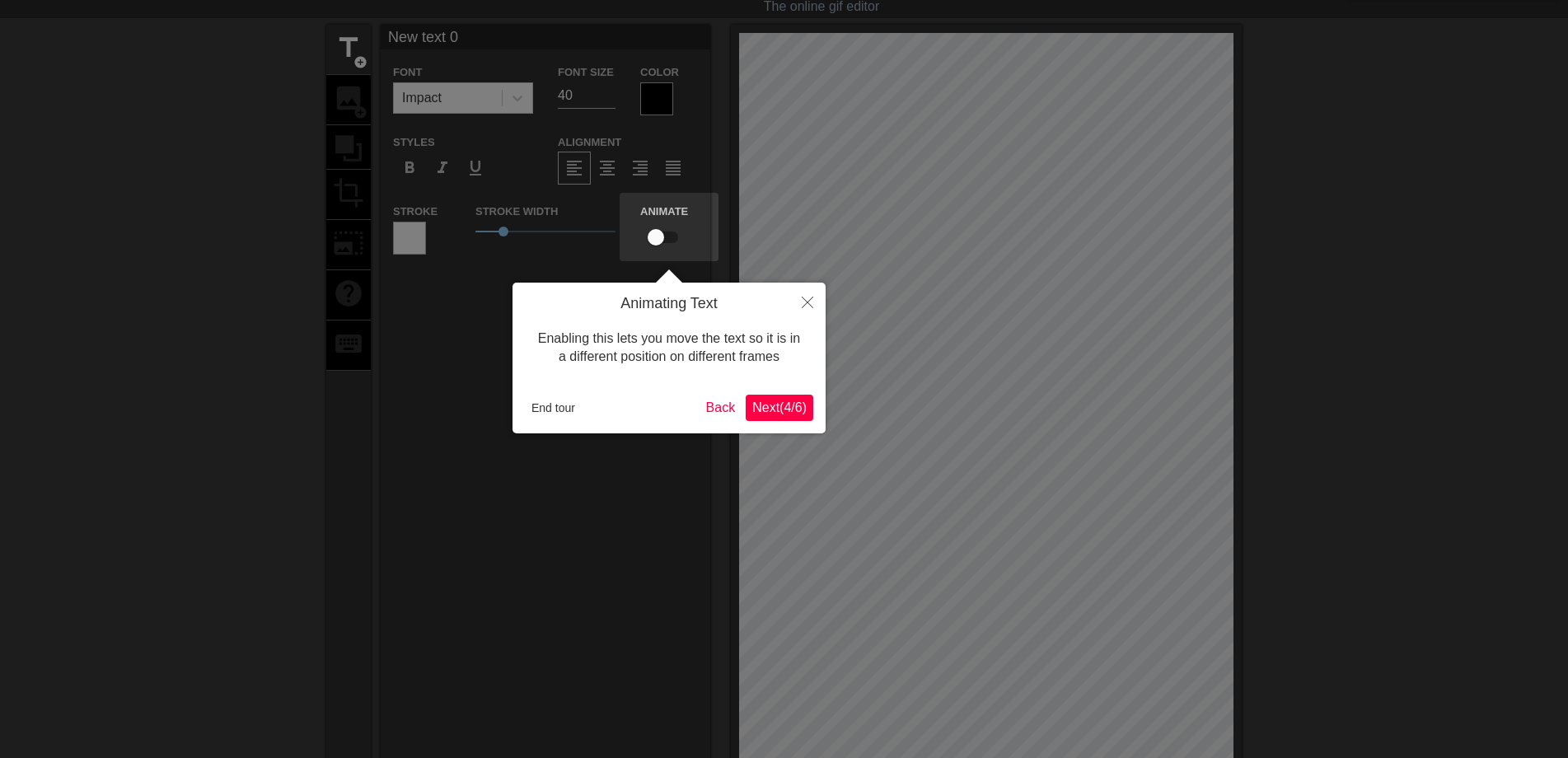
scroll to position [0, 0]
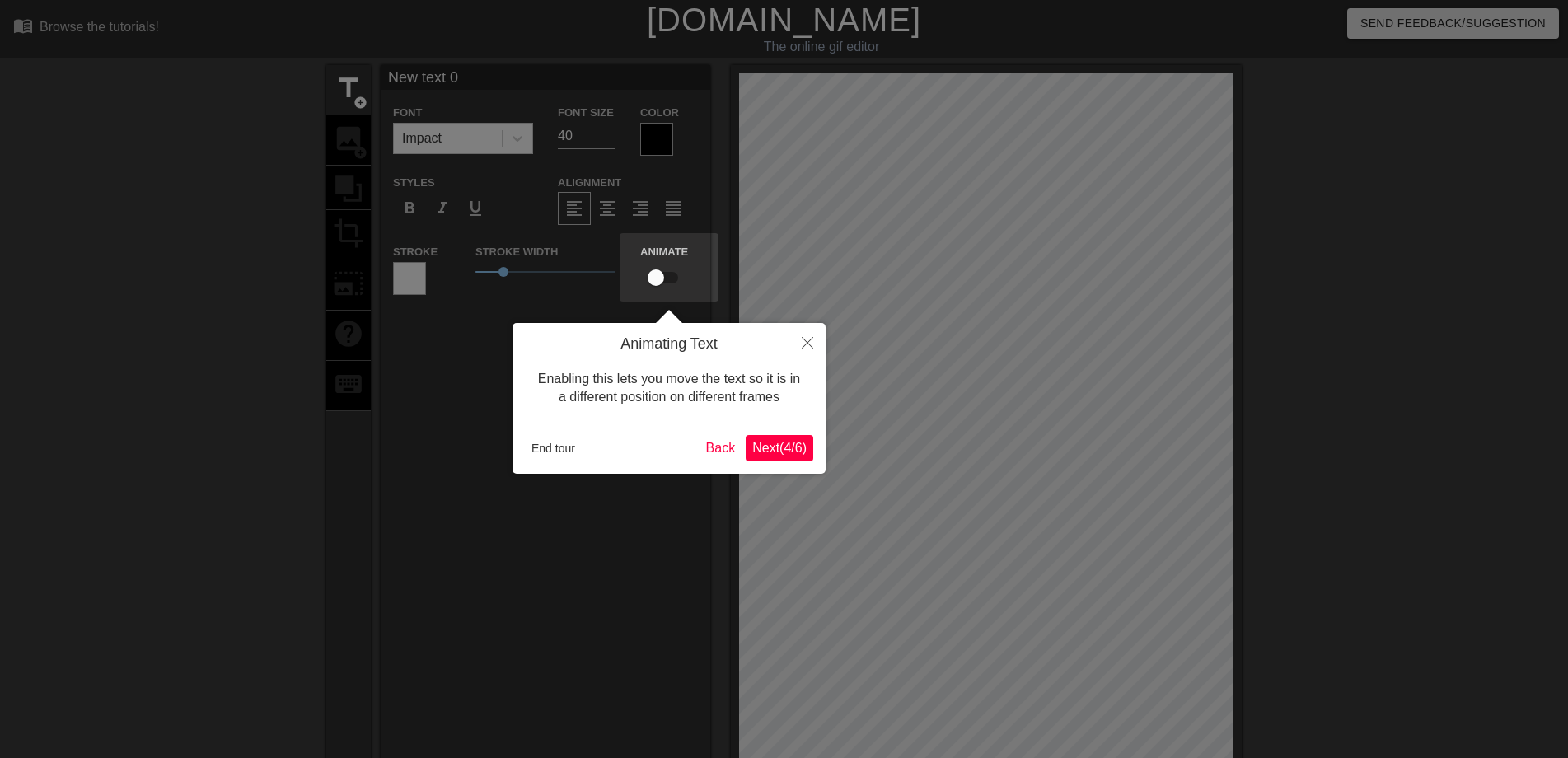
click at [782, 442] on span "Next ( 4 / 6 )" at bounding box center [780, 448] width 55 height 14
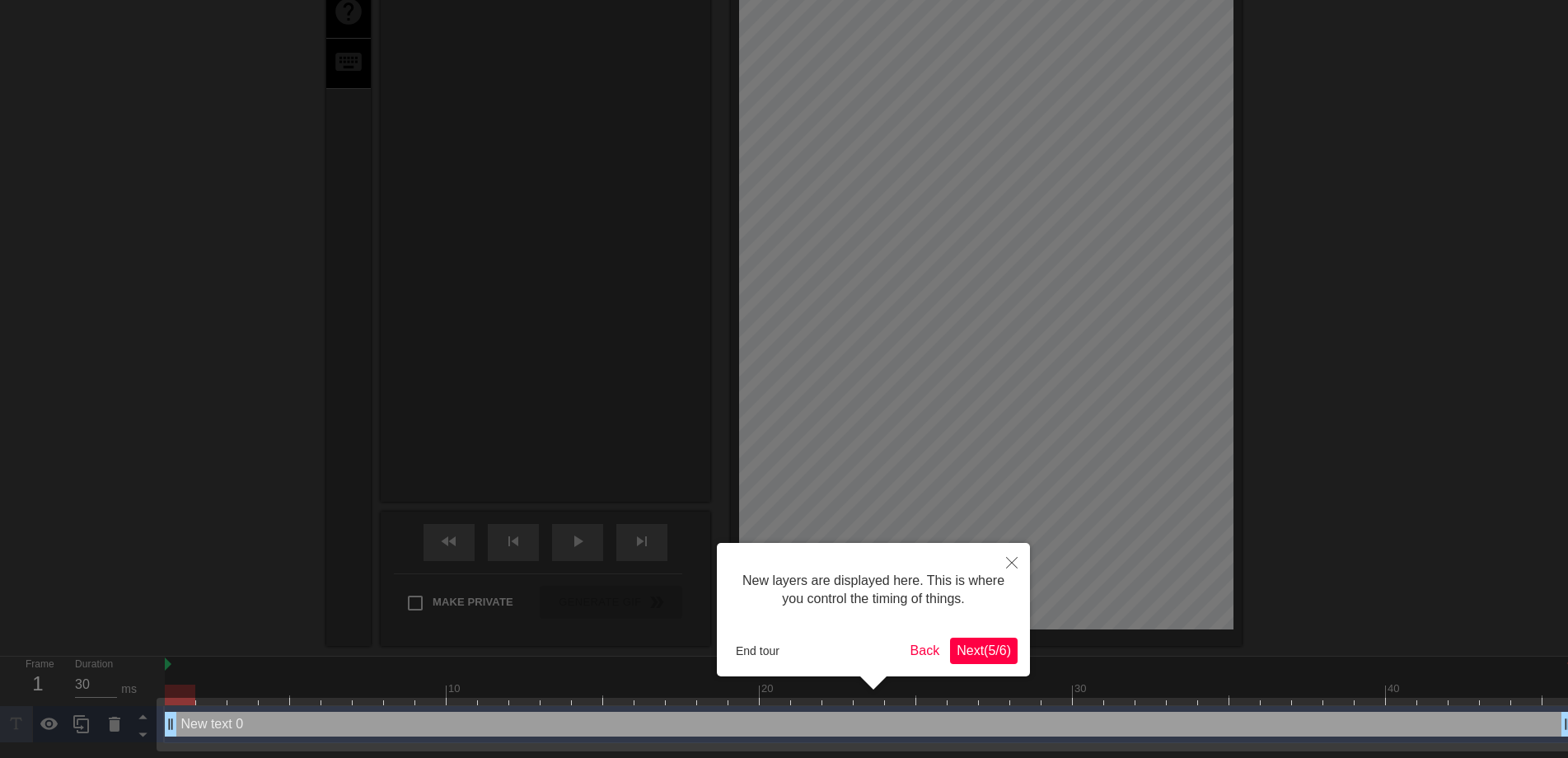
click at [979, 649] on span "Next ( 5 / 6 )" at bounding box center [984, 650] width 55 height 14
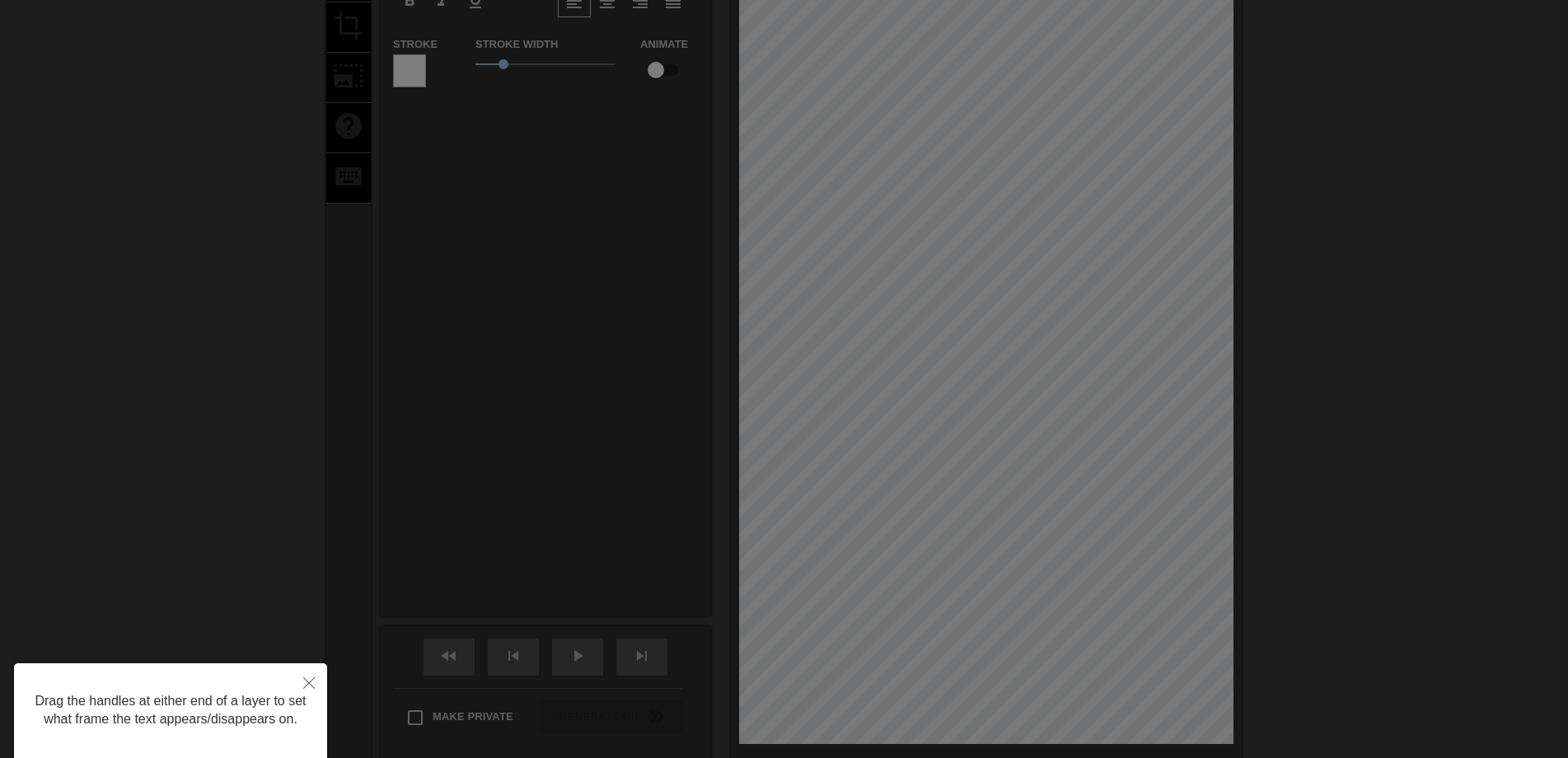
scroll to position [316, 0]
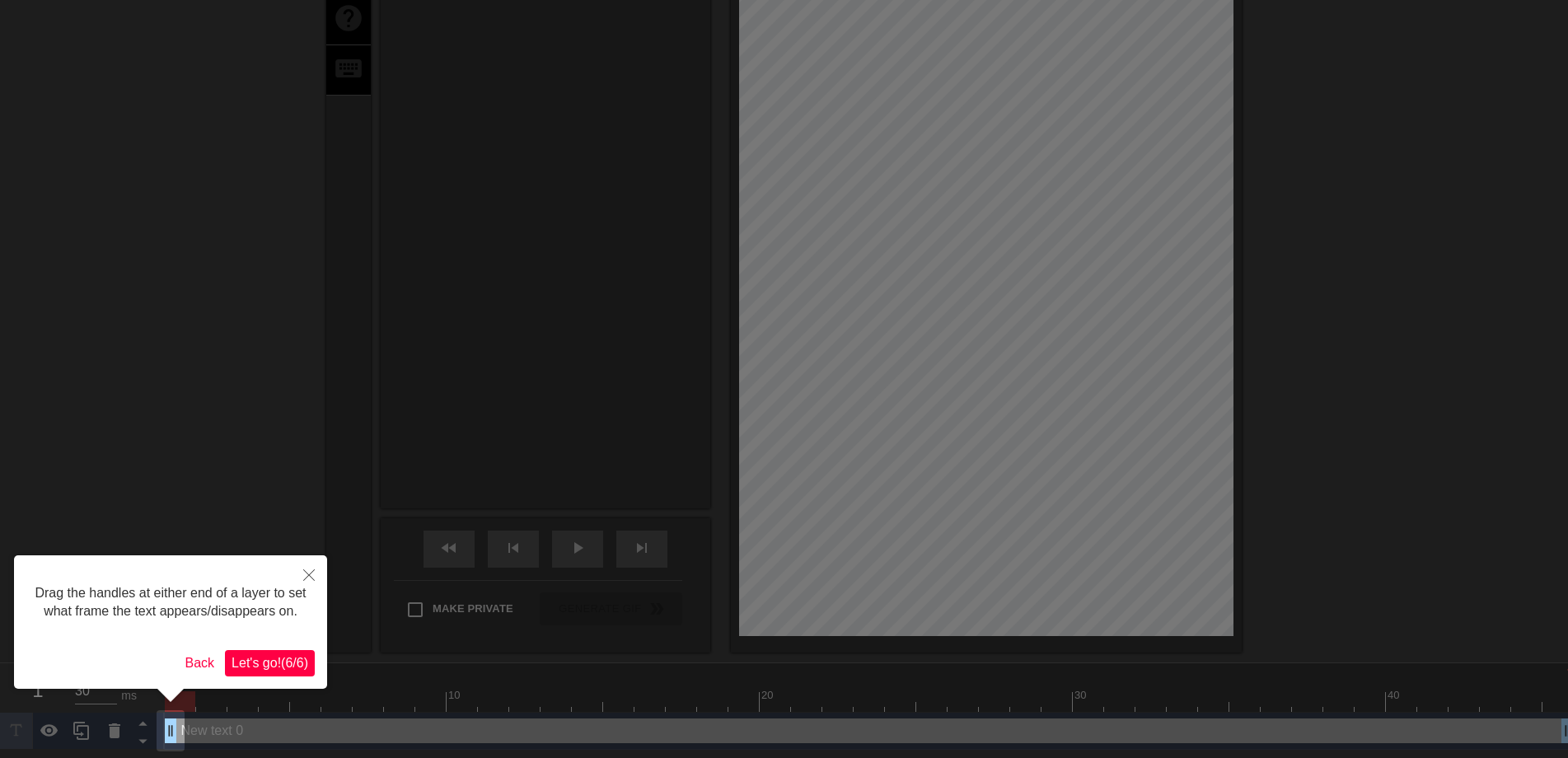
click at [267, 670] on span "Let's go! ( 6 / 6 )" at bounding box center [270, 663] width 76 height 14
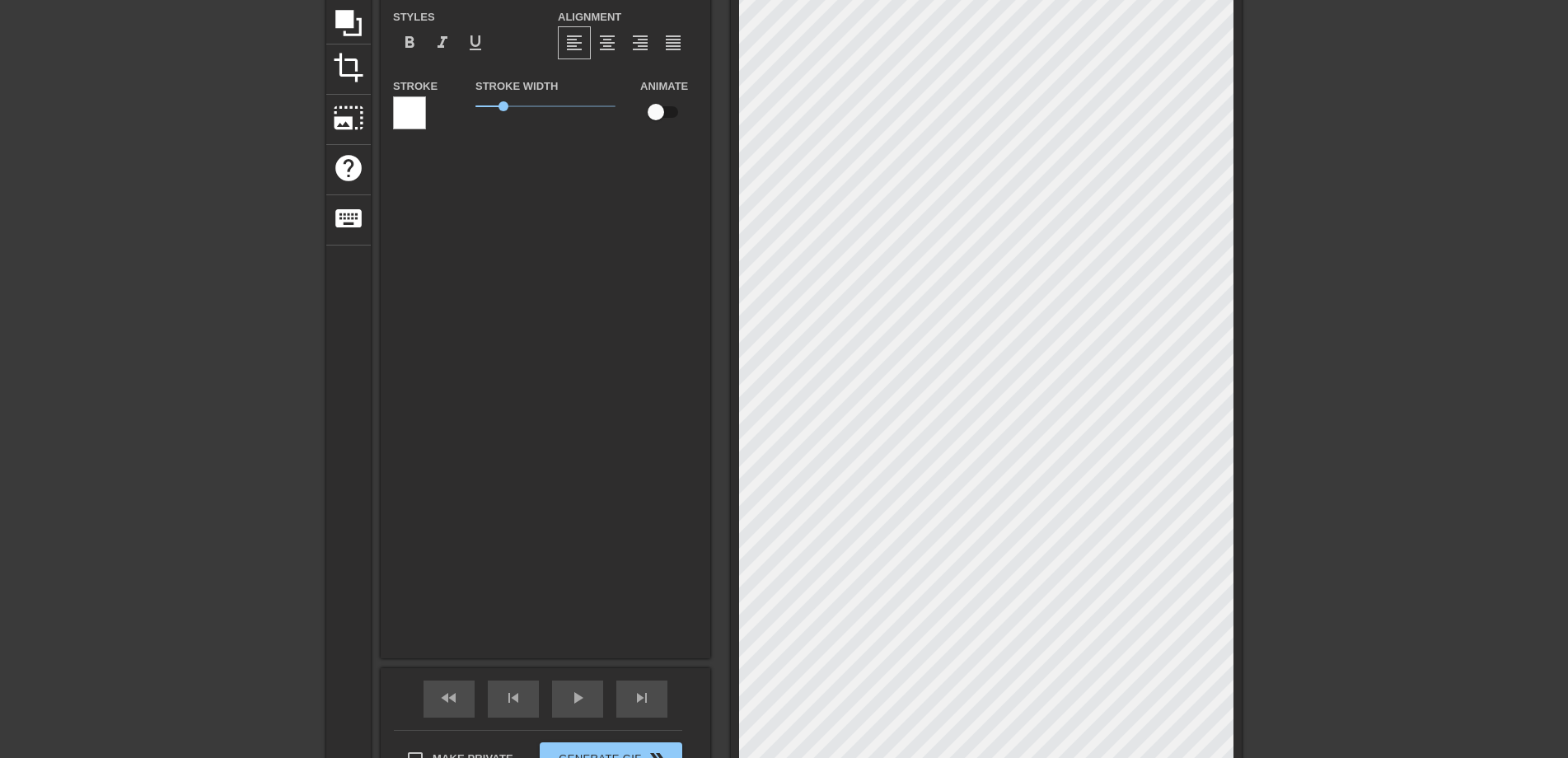
scroll to position [0, 0]
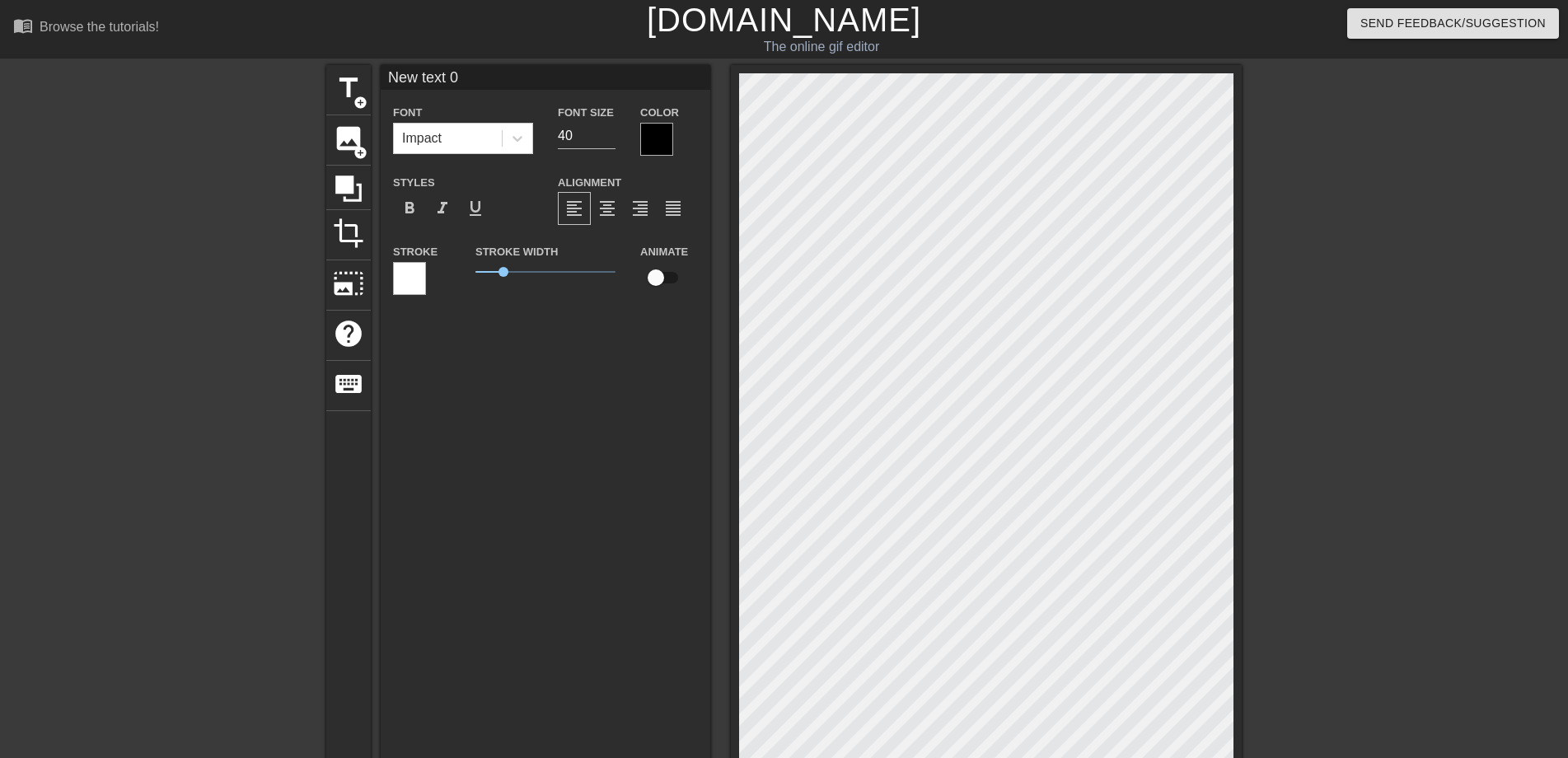
drag, startPoint x: 467, startPoint y: 80, endPoint x: 383, endPoint y: 76, distance: 84.1
click at [383, 76] on input "New text 0" at bounding box center [545, 77] width 330 height 24
type input "早"
click at [606, 131] on input "64" at bounding box center [586, 136] width 58 height 26
click at [606, 131] on input "65" at bounding box center [586, 136] width 58 height 26
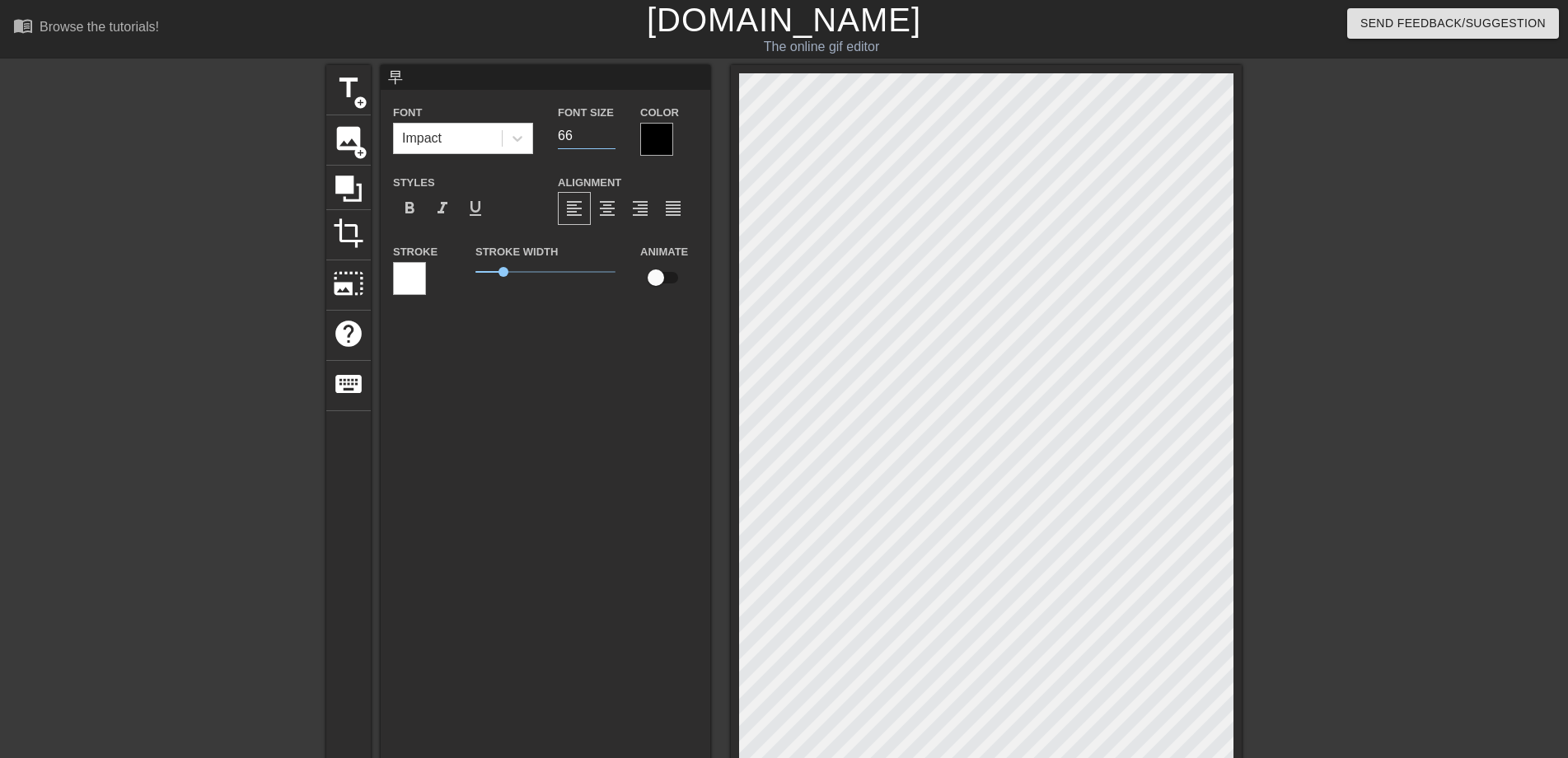
click at [606, 131] on input "66" at bounding box center [586, 136] width 58 height 26
click at [606, 131] on input "67" at bounding box center [586, 136] width 58 height 26
click at [606, 131] on input "68" at bounding box center [586, 136] width 58 height 26
click at [606, 131] on input "69" at bounding box center [586, 136] width 58 height 26
type input "70"
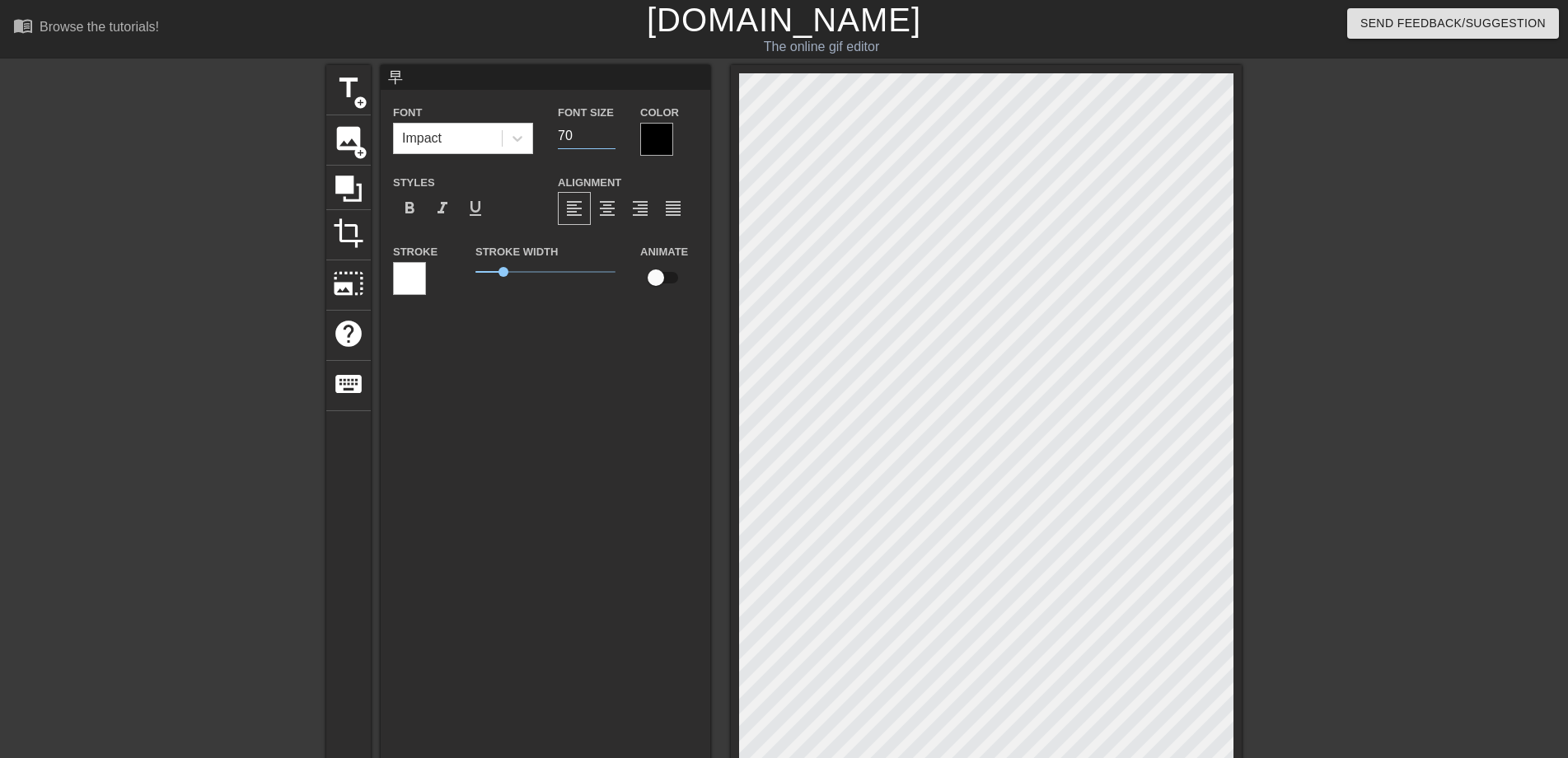
click at [606, 131] on input "70" at bounding box center [586, 136] width 58 height 26
drag, startPoint x: 506, startPoint y: 275, endPoint x: 455, endPoint y: 281, distance: 51.4
click at [455, 281] on div "Stroke Stroke Width 0 Animate" at bounding box center [545, 276] width 330 height 68
click at [653, 133] on div at bounding box center [657, 140] width 33 height 33
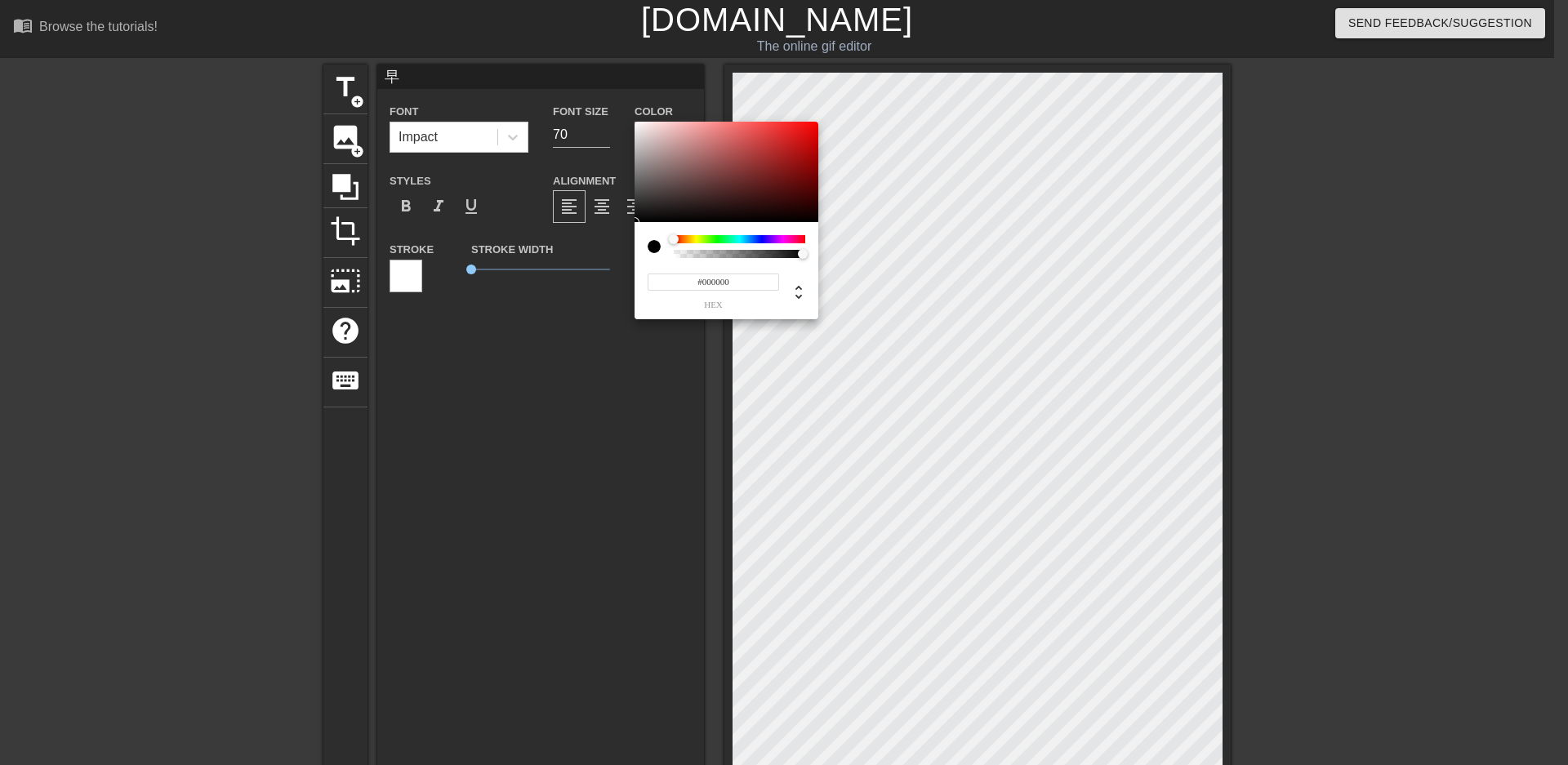
click at [797, 237] on div at bounding box center [740, 239] width 132 height 8
click at [805, 236] on div at bounding box center [805, 239] width 10 height 10
click at [810, 130] on div at bounding box center [727, 173] width 184 height 101
type input "#E90B0F"
drag, startPoint x: 809, startPoint y: 239, endPoint x: 818, endPoint y: 246, distance: 11.4
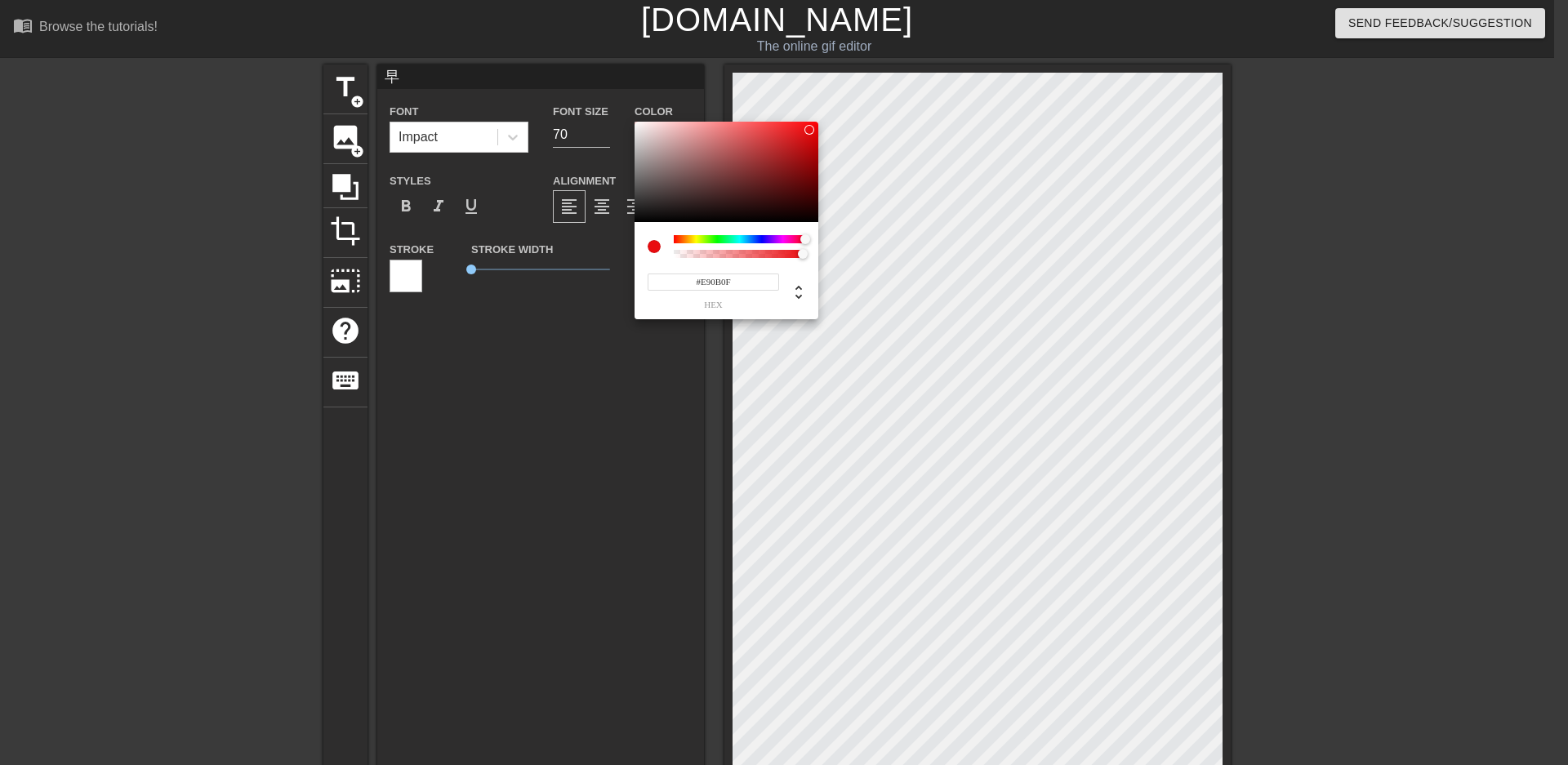
click at [818, 246] on div "#E90B0F hex" at bounding box center [784, 382] width 1568 height 765
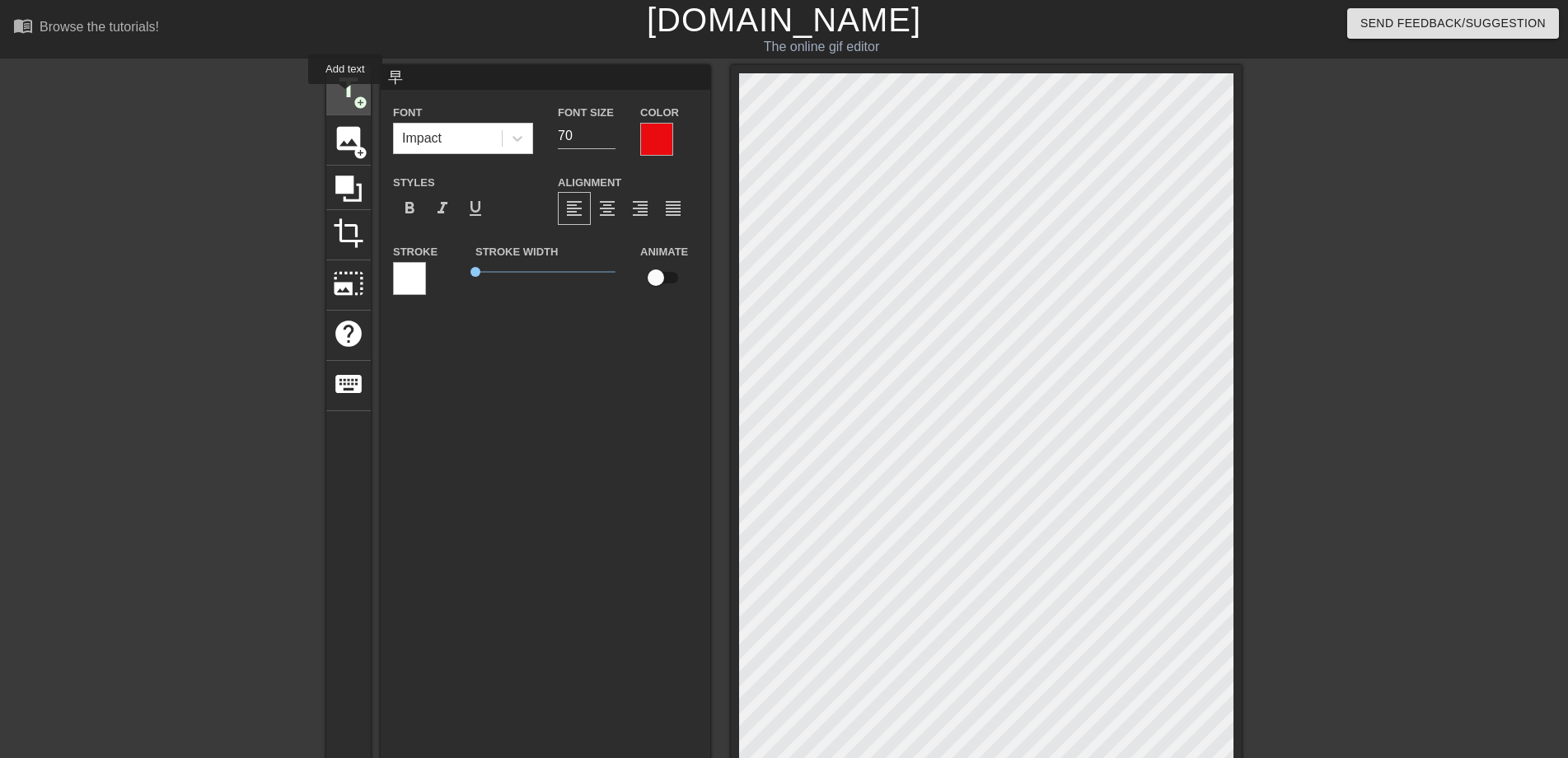
click at [345, 96] on span "title" at bounding box center [348, 88] width 31 height 31
type input "New text 1"
type input "40"
drag, startPoint x: 463, startPoint y: 84, endPoint x: 364, endPoint y: 84, distance: 99.0
click at [364, 84] on div "title add_circle image add_circle crop photo_size_select_large help keyboard Ne…" at bounding box center [784, 516] width 916 height 903
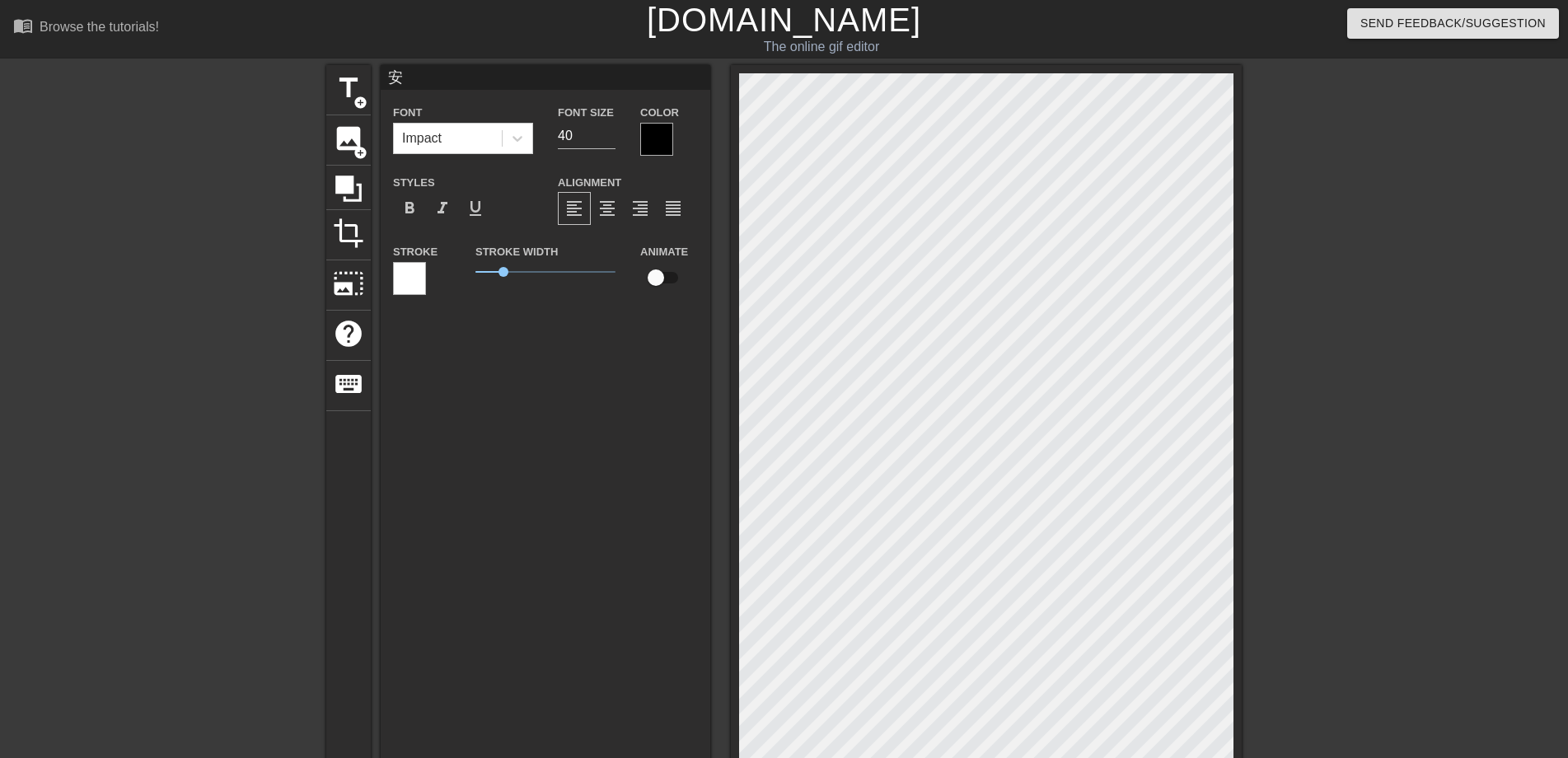
type input "安"
drag, startPoint x: 502, startPoint y: 275, endPoint x: 447, endPoint y: 276, distance: 55.0
click at [447, 276] on div "Stroke Stroke Width 0 Animate" at bounding box center [545, 276] width 330 height 68
click at [608, 130] on input "62" at bounding box center [586, 136] width 58 height 26
click at [608, 130] on input "63" at bounding box center [586, 136] width 58 height 26
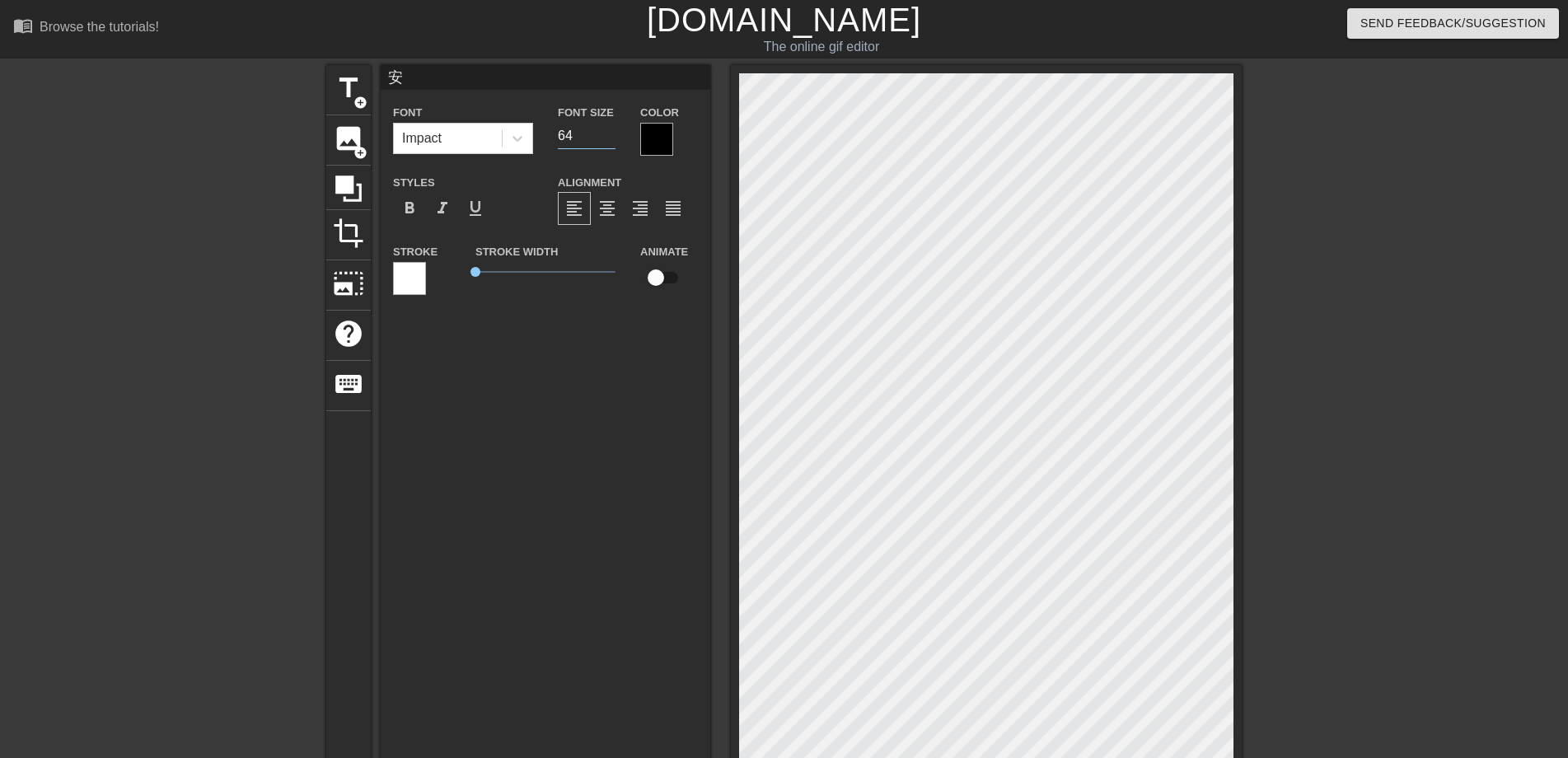
click at [608, 130] on input "64" at bounding box center [586, 136] width 58 height 26
click at [608, 130] on input "65" at bounding box center [586, 136] width 58 height 26
click at [608, 130] on input "66" at bounding box center [586, 136] width 58 height 26
click at [608, 130] on input "67" at bounding box center [586, 136] width 58 height 26
click at [608, 130] on input "68" at bounding box center [586, 136] width 58 height 26
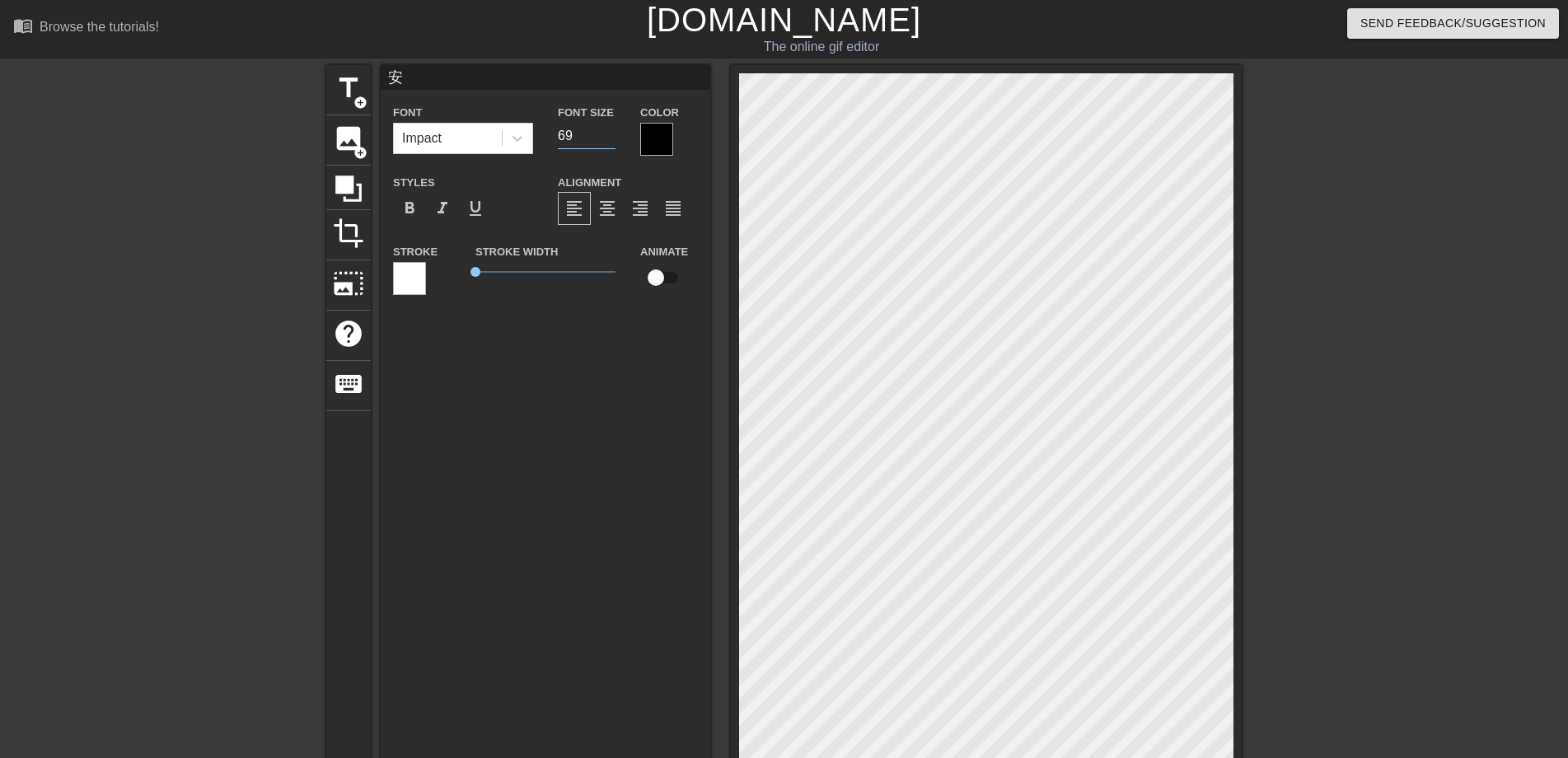
click at [608, 130] on input "69" at bounding box center [586, 136] width 58 height 26
type input "70"
click at [608, 130] on input "70" at bounding box center [586, 136] width 58 height 26
click at [646, 135] on div at bounding box center [657, 140] width 33 height 33
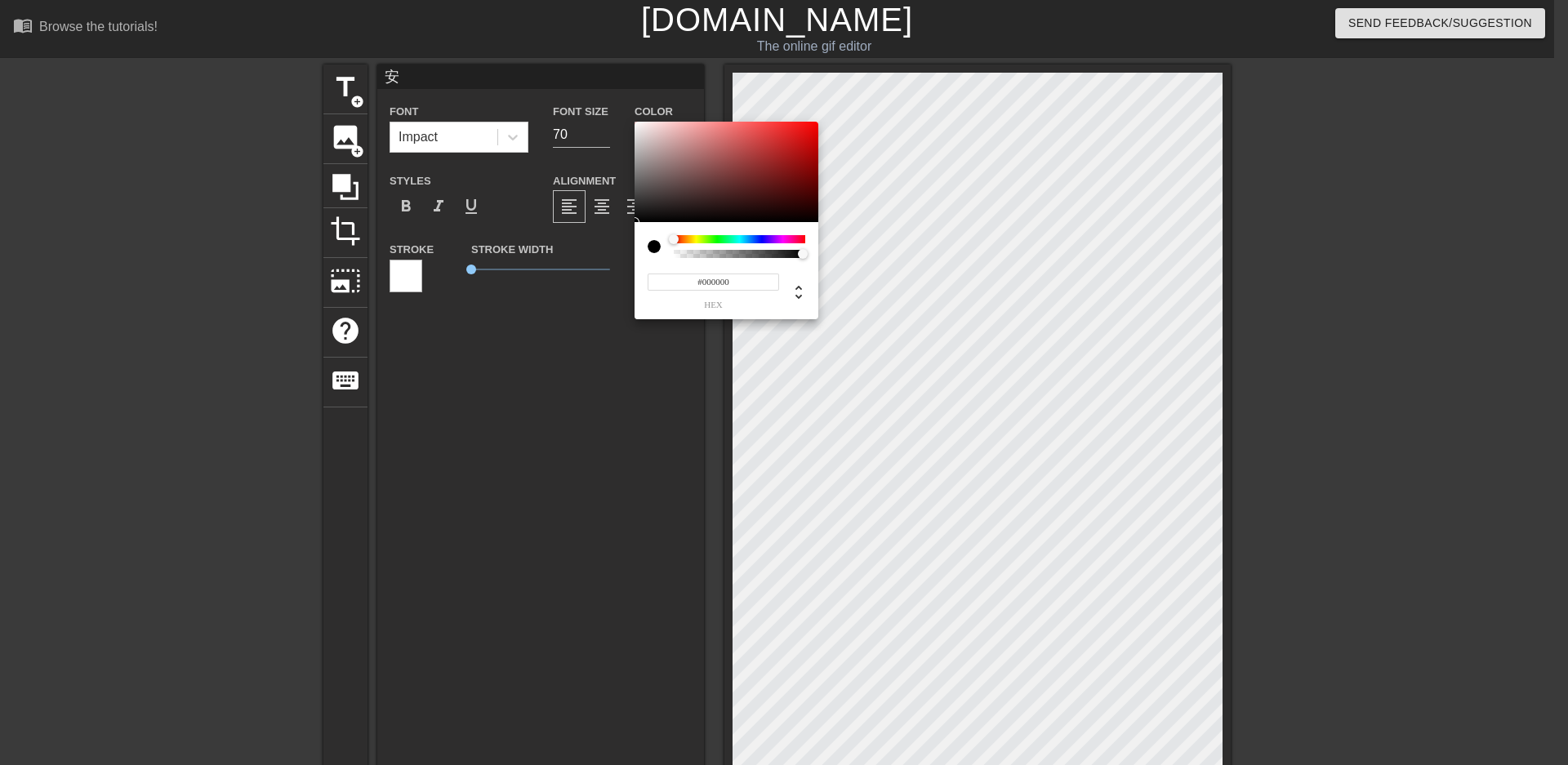
type input "#F20B0B"
click at [811, 127] on div at bounding box center [727, 173] width 184 height 101
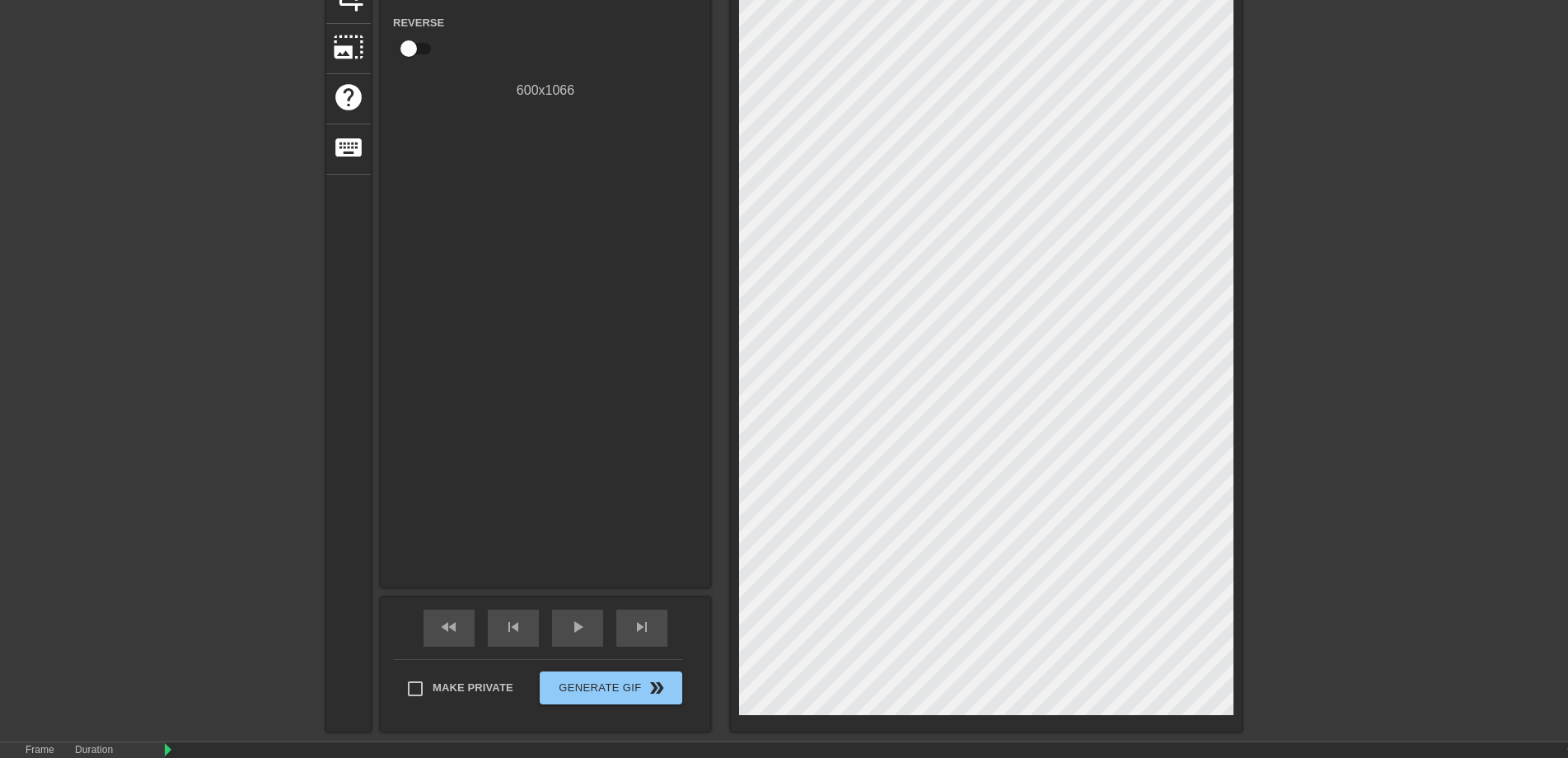
scroll to position [265, 0]
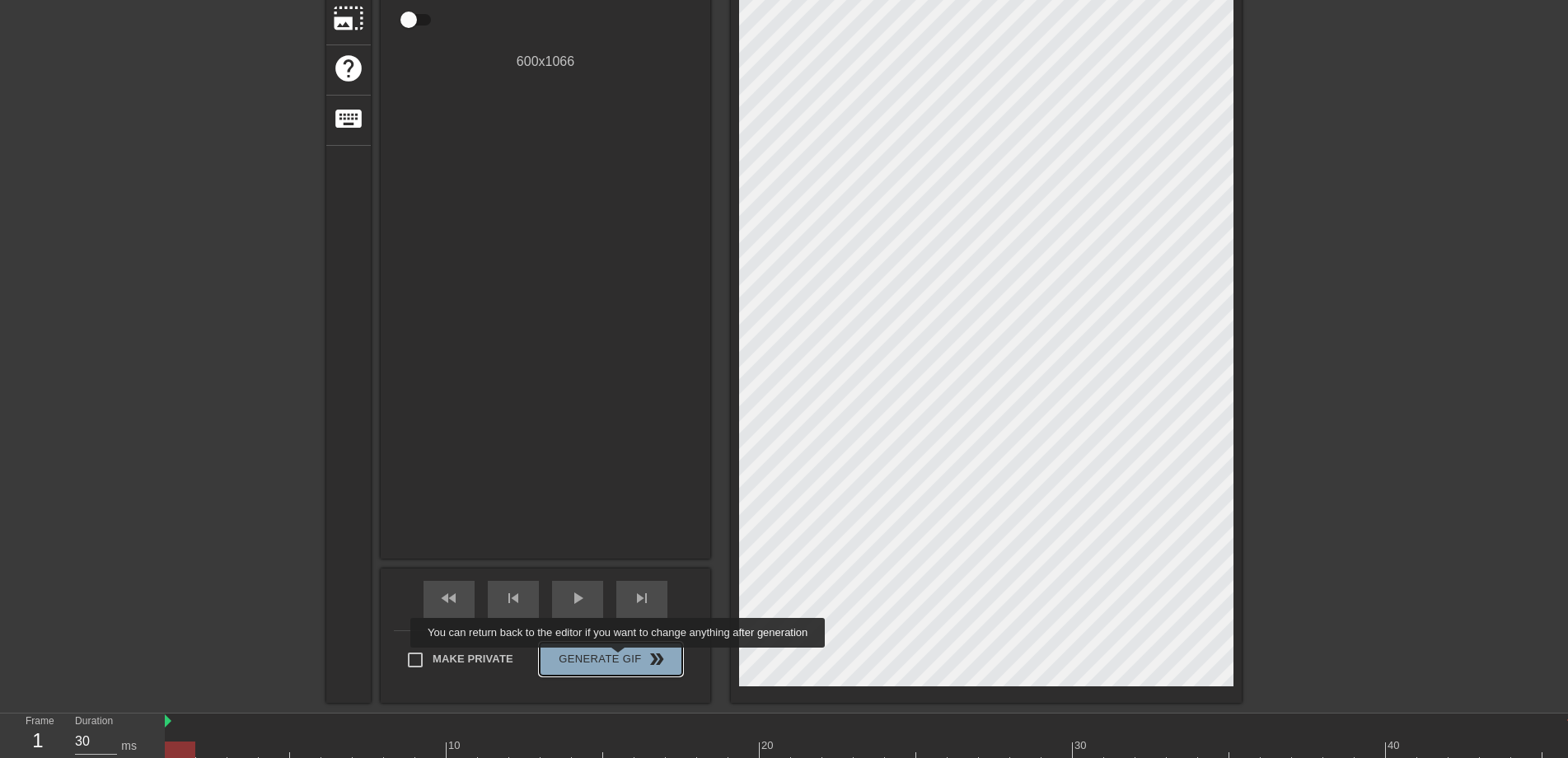
click at [619, 659] on span "Generate Gif double_arrow" at bounding box center [610, 659] width 129 height 20
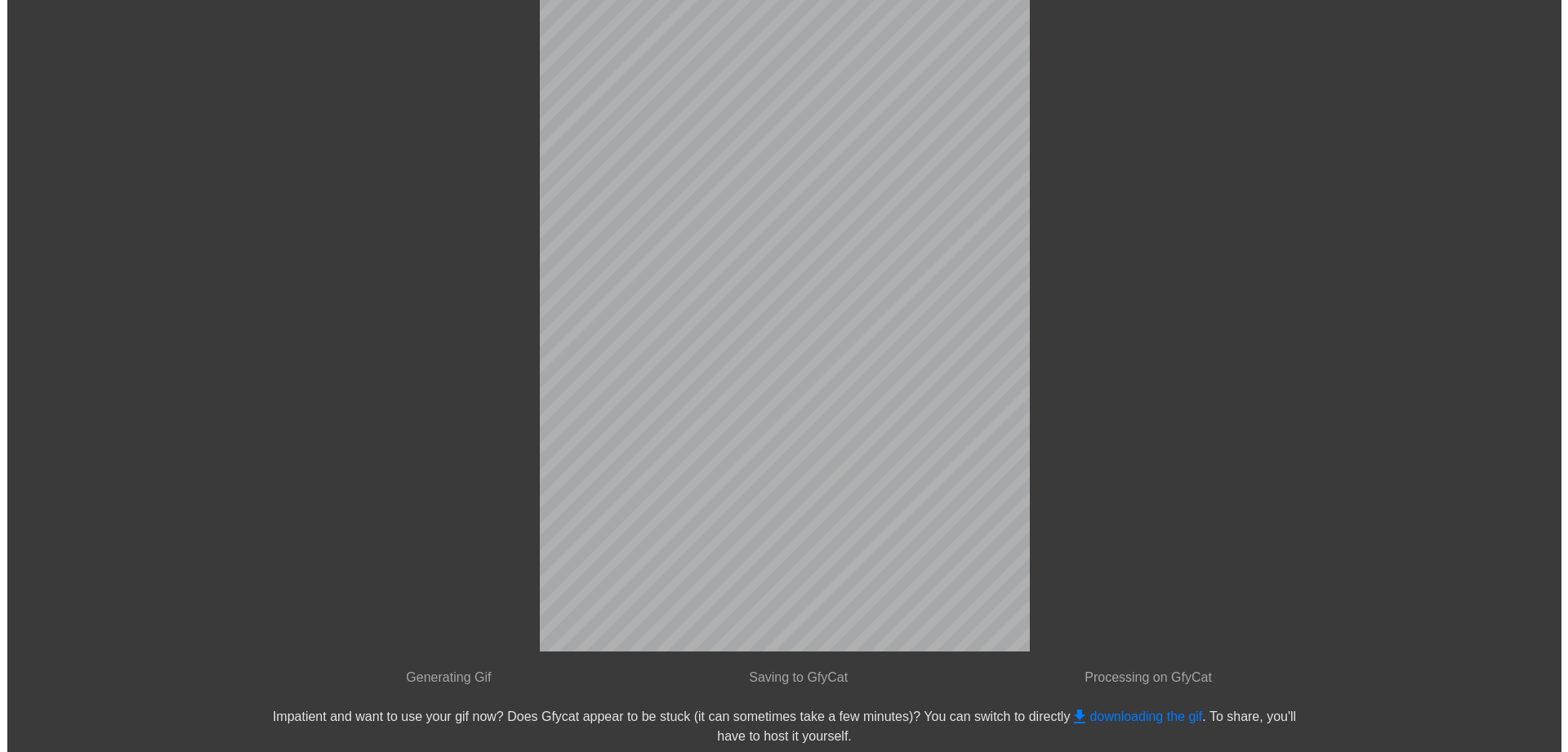
scroll to position [0, 0]
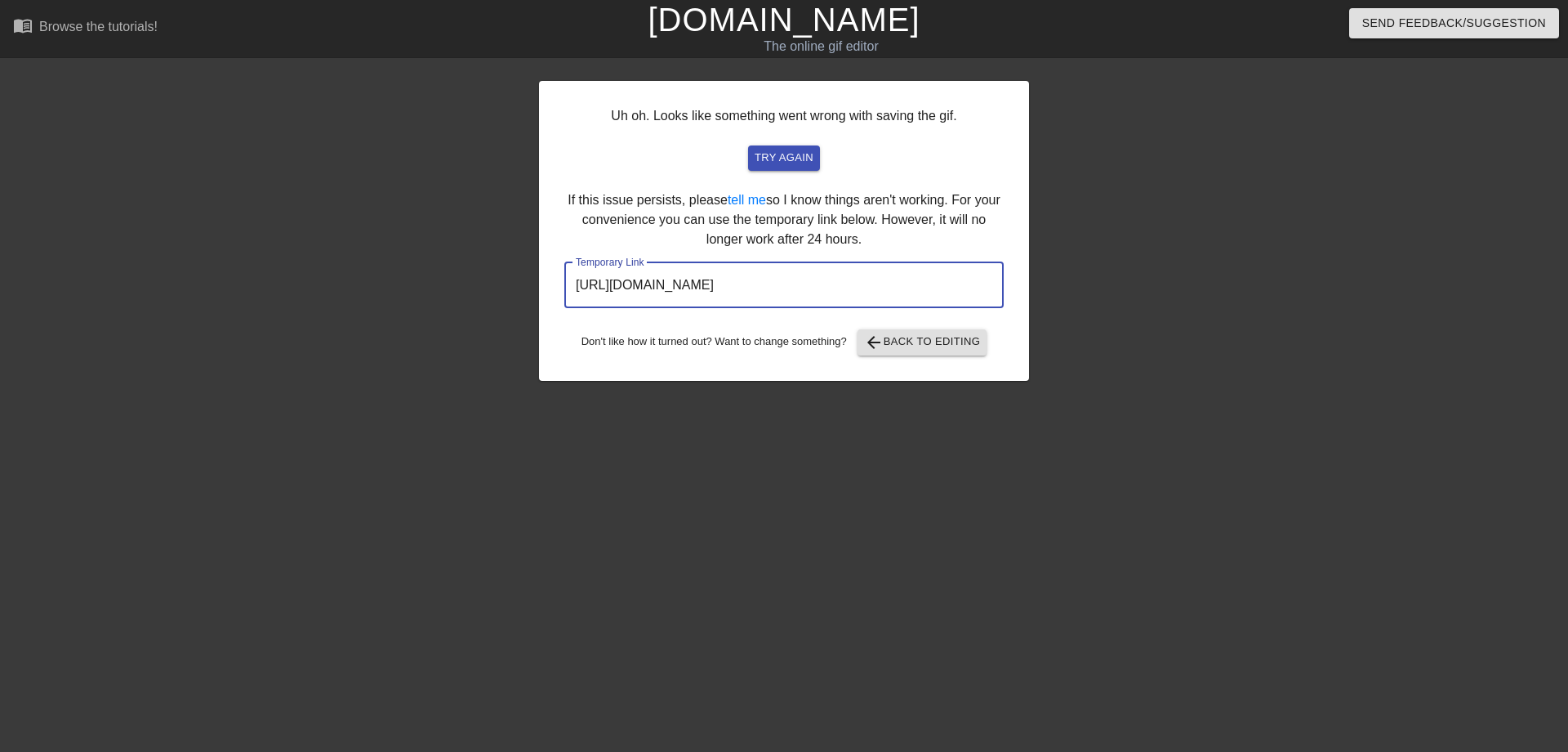
drag, startPoint x: 896, startPoint y: 287, endPoint x: 572, endPoint y: 268, distance: 324.6
click at [572, 268] on input "[URL][DOMAIN_NAME]" at bounding box center [784, 284] width 439 height 46
